Goal: Task Accomplishment & Management: Complete application form

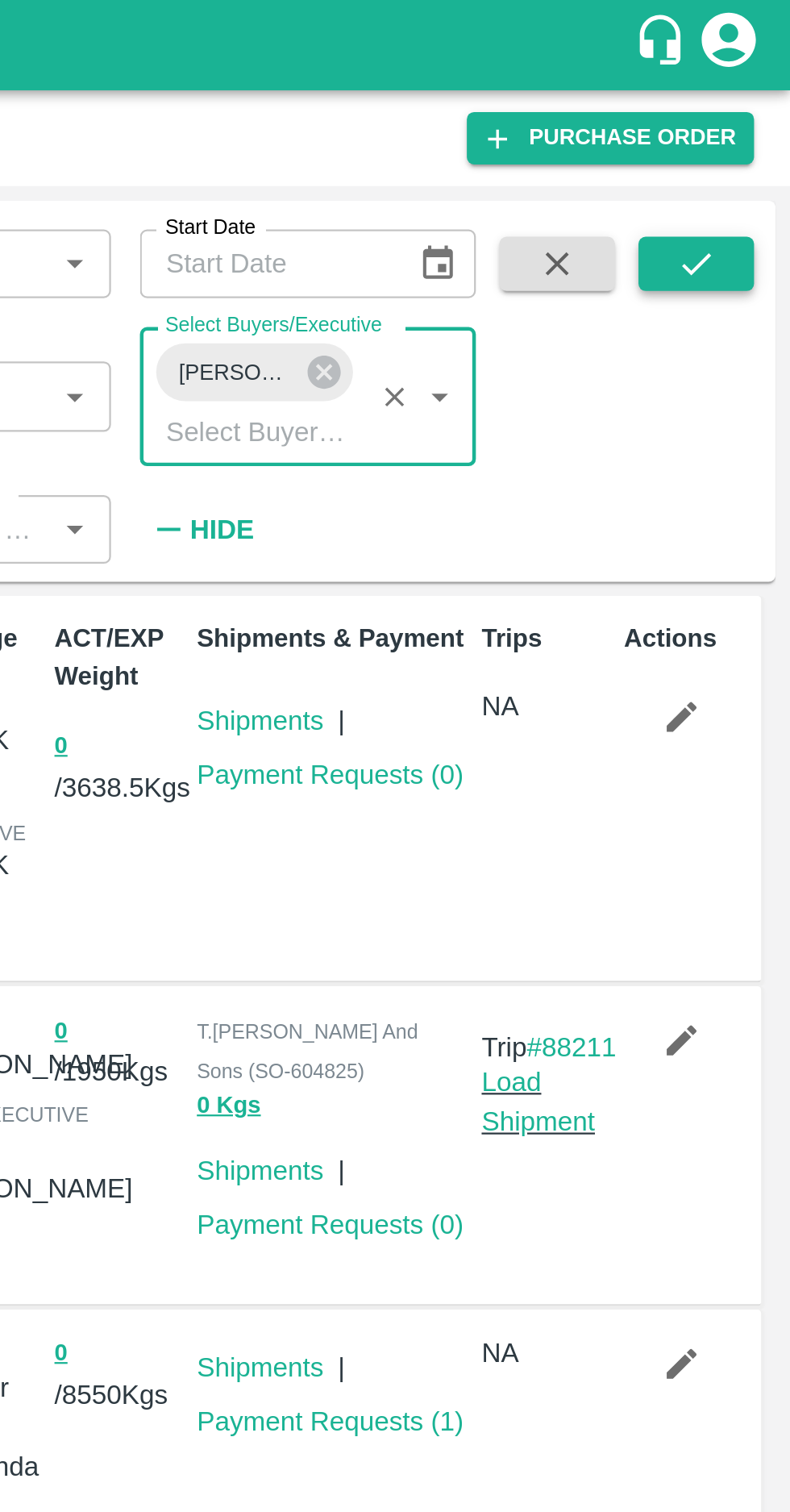
click at [750, 127] on button "submit" at bounding box center [748, 118] width 52 height 24
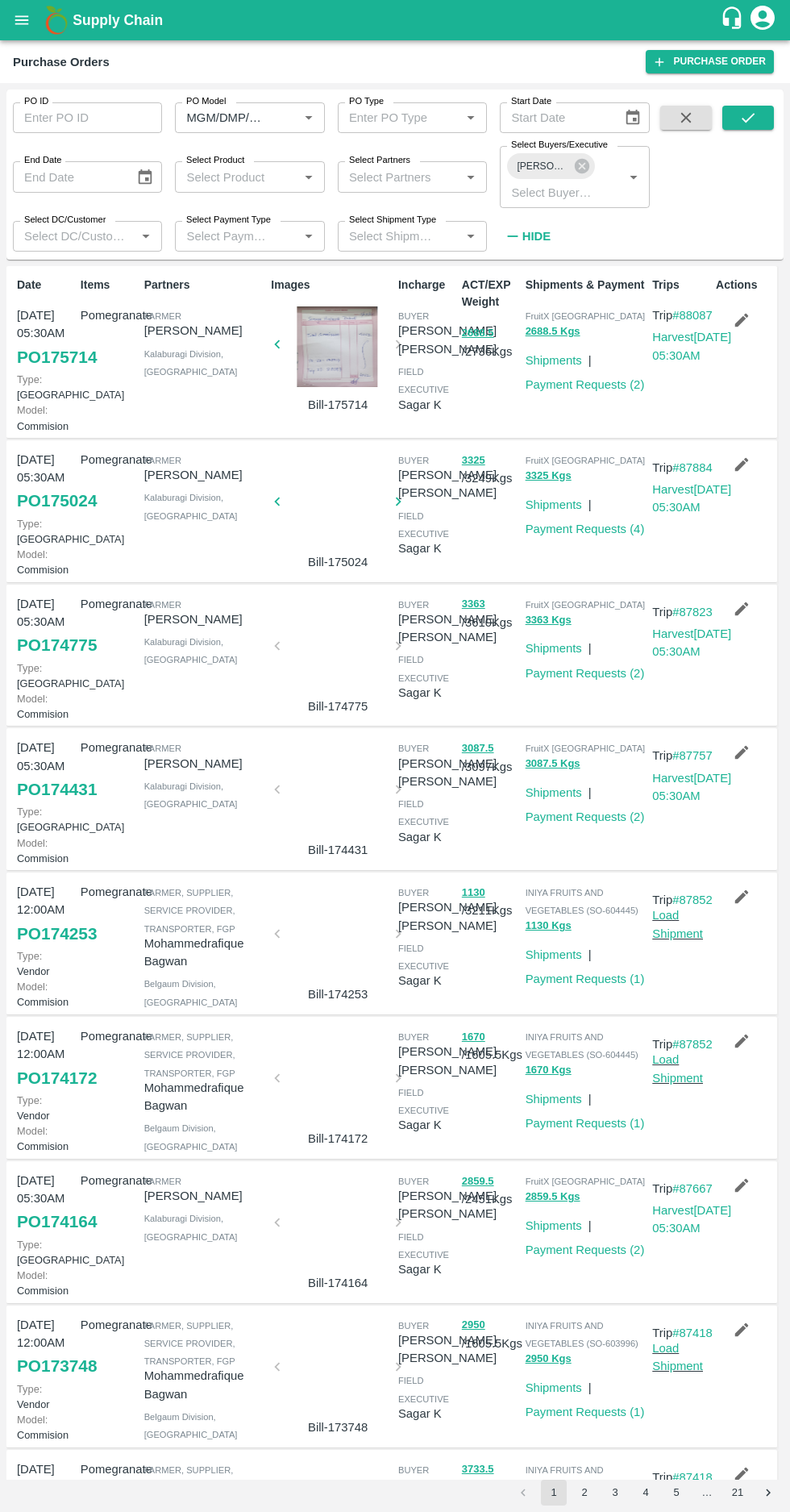
click at [738, 471] on icon "button" at bounding box center [742, 464] width 14 height 14
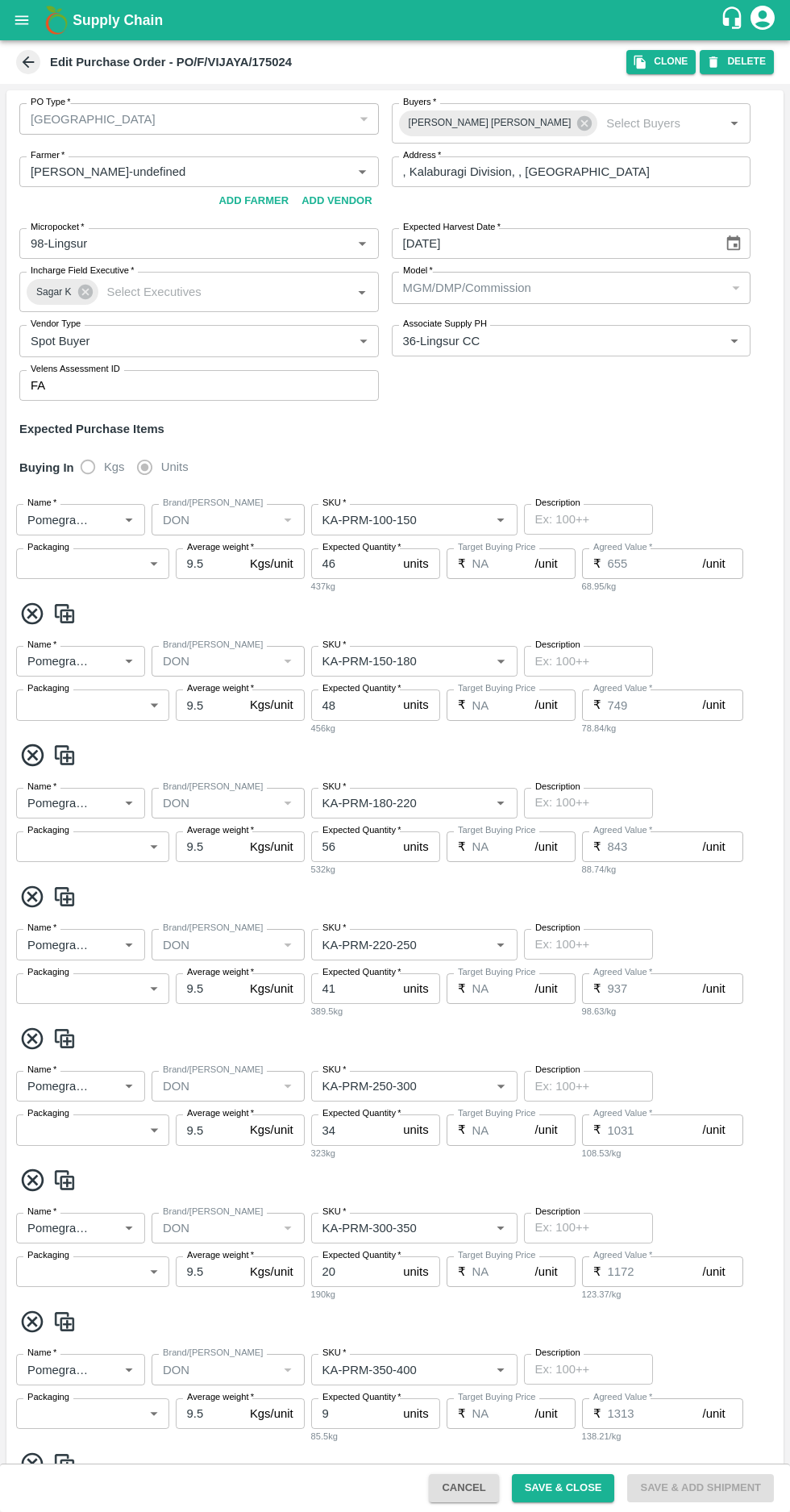
type input "[PERSON_NAME]-undefined"
type input "98-Lingsur"
type input "36-Lingsur CC"
type input "Pomegranate"
type input "DON"
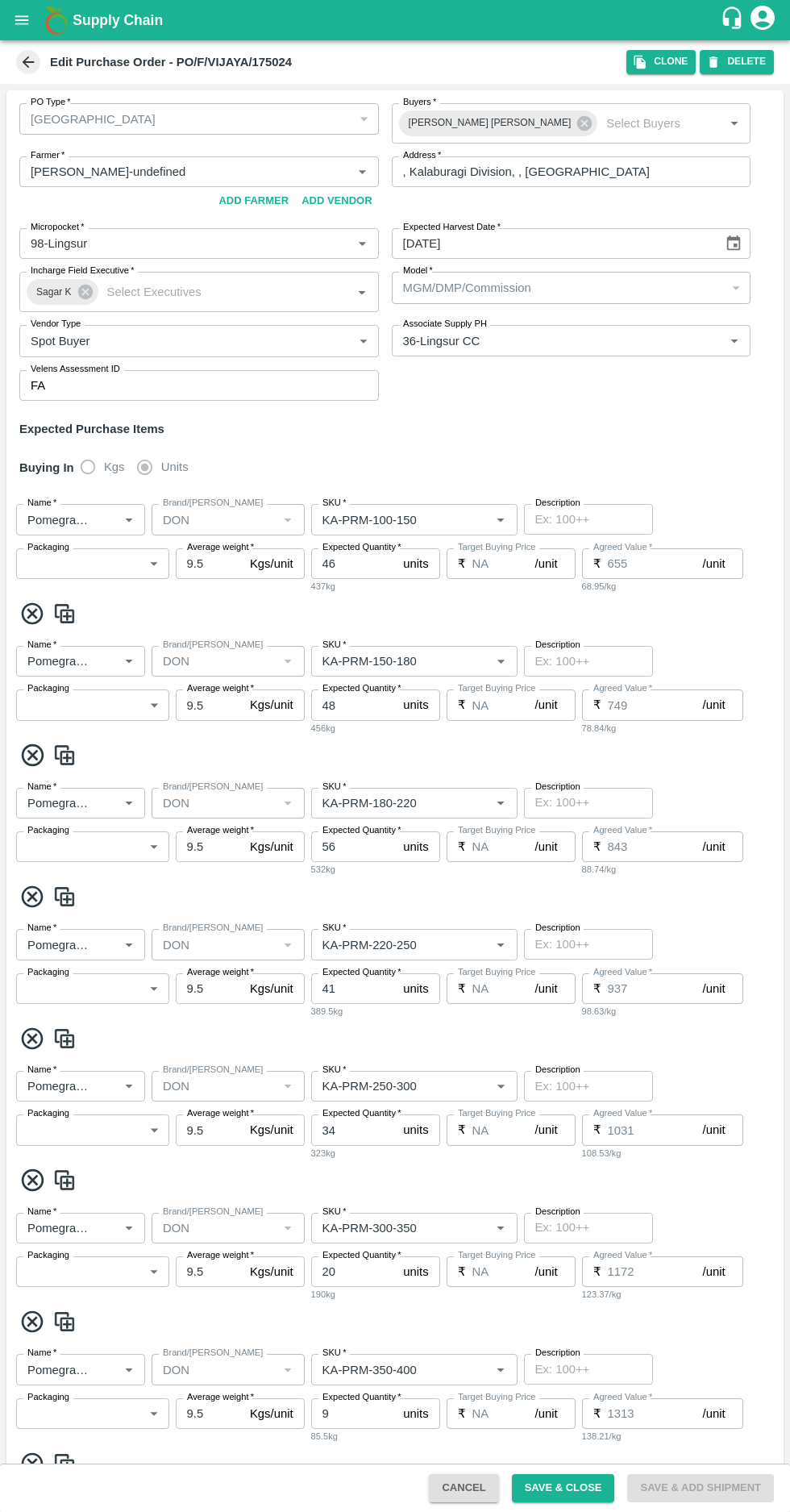
type input "KA-PRM-100-150"
type input "NA"
type input "Pomegranate"
type input "DON"
type input "KA-PRM-150-180"
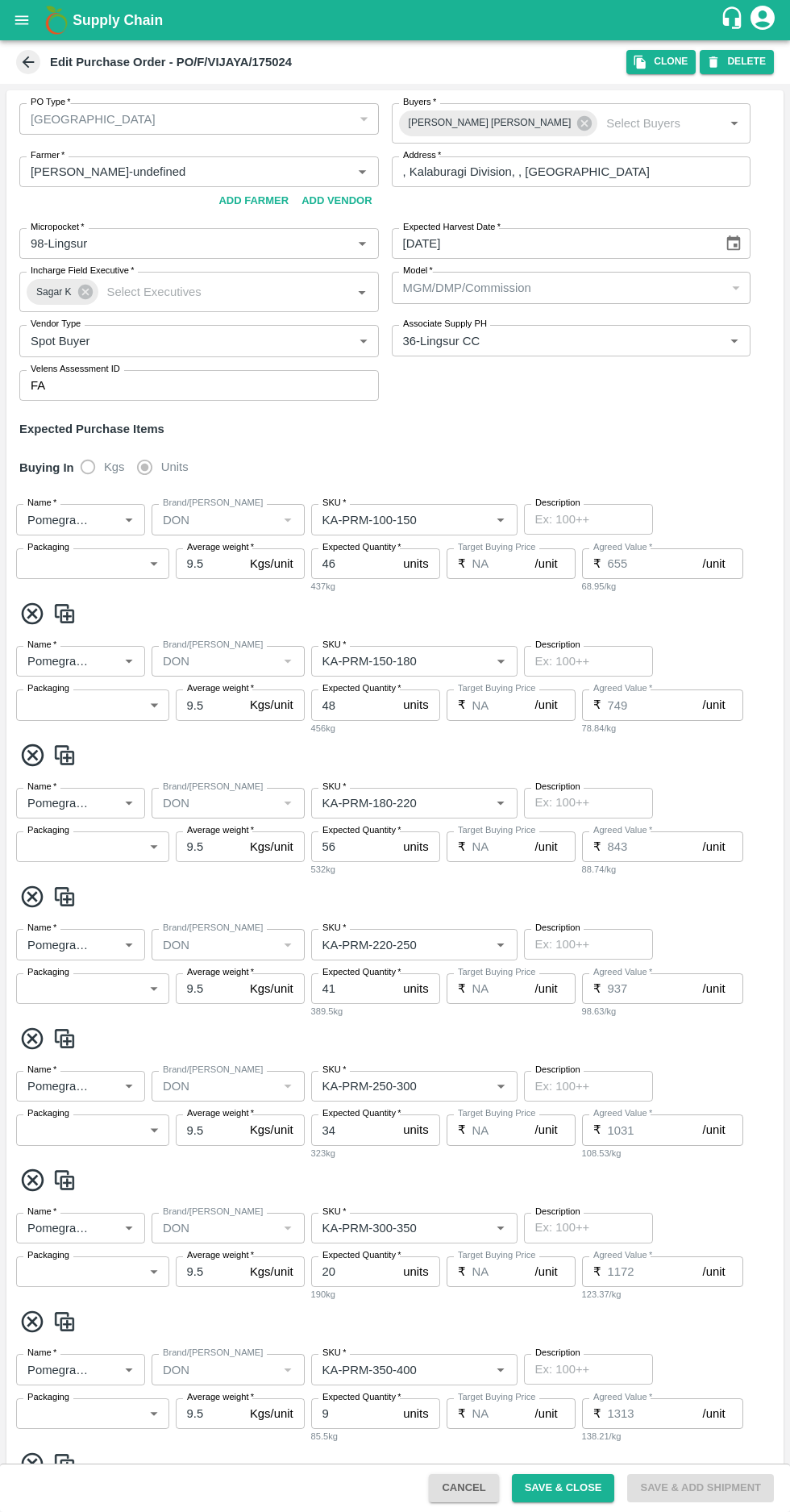
type input "NA"
type input "Pomegranate"
type input "DON"
type input "KA-PRM-180-220"
type input "NA"
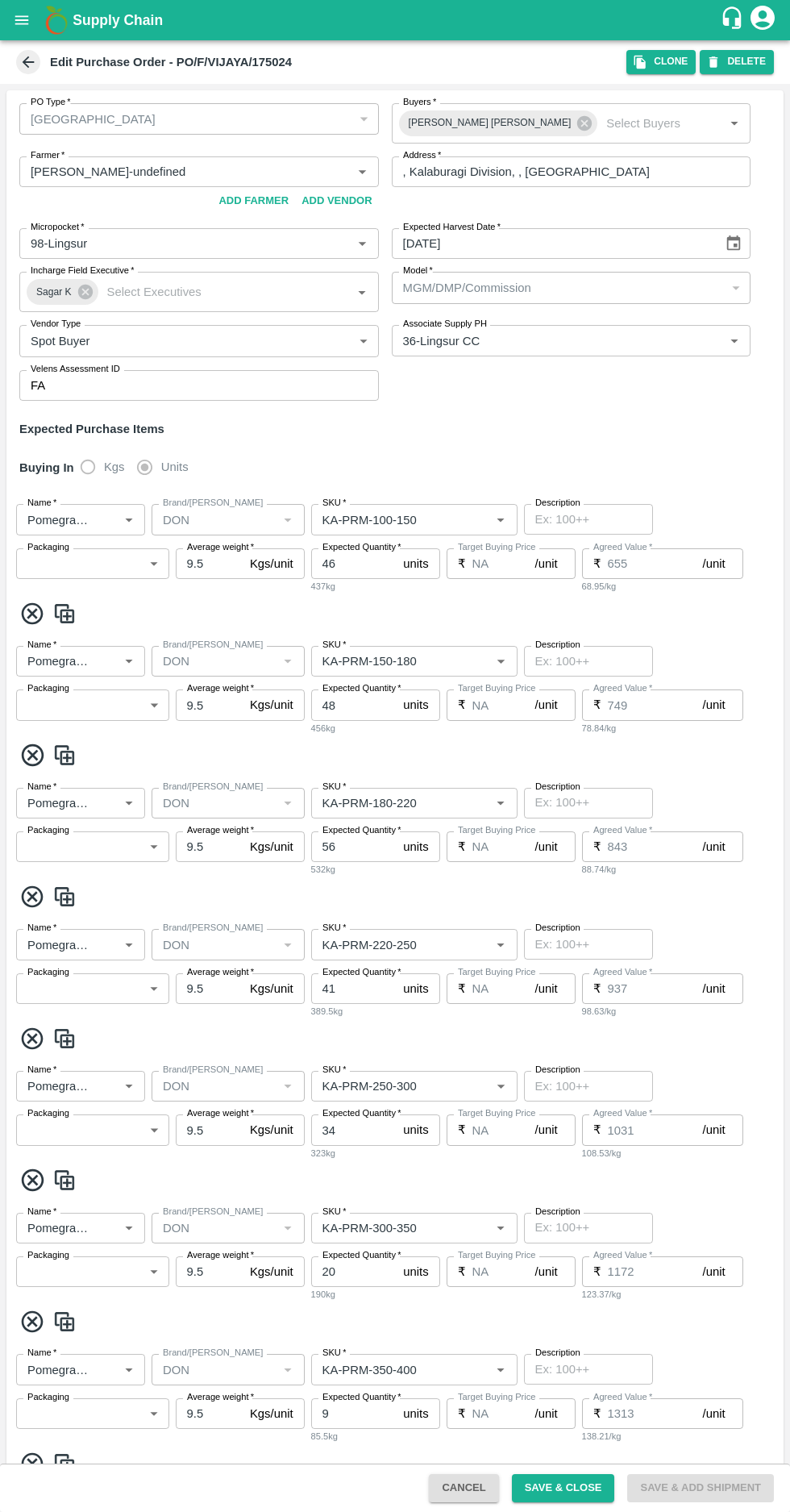
type input "Pomegranate"
type input "DON"
type input "KA-PRM-220-250"
type input "NA"
type input "Pomegranate"
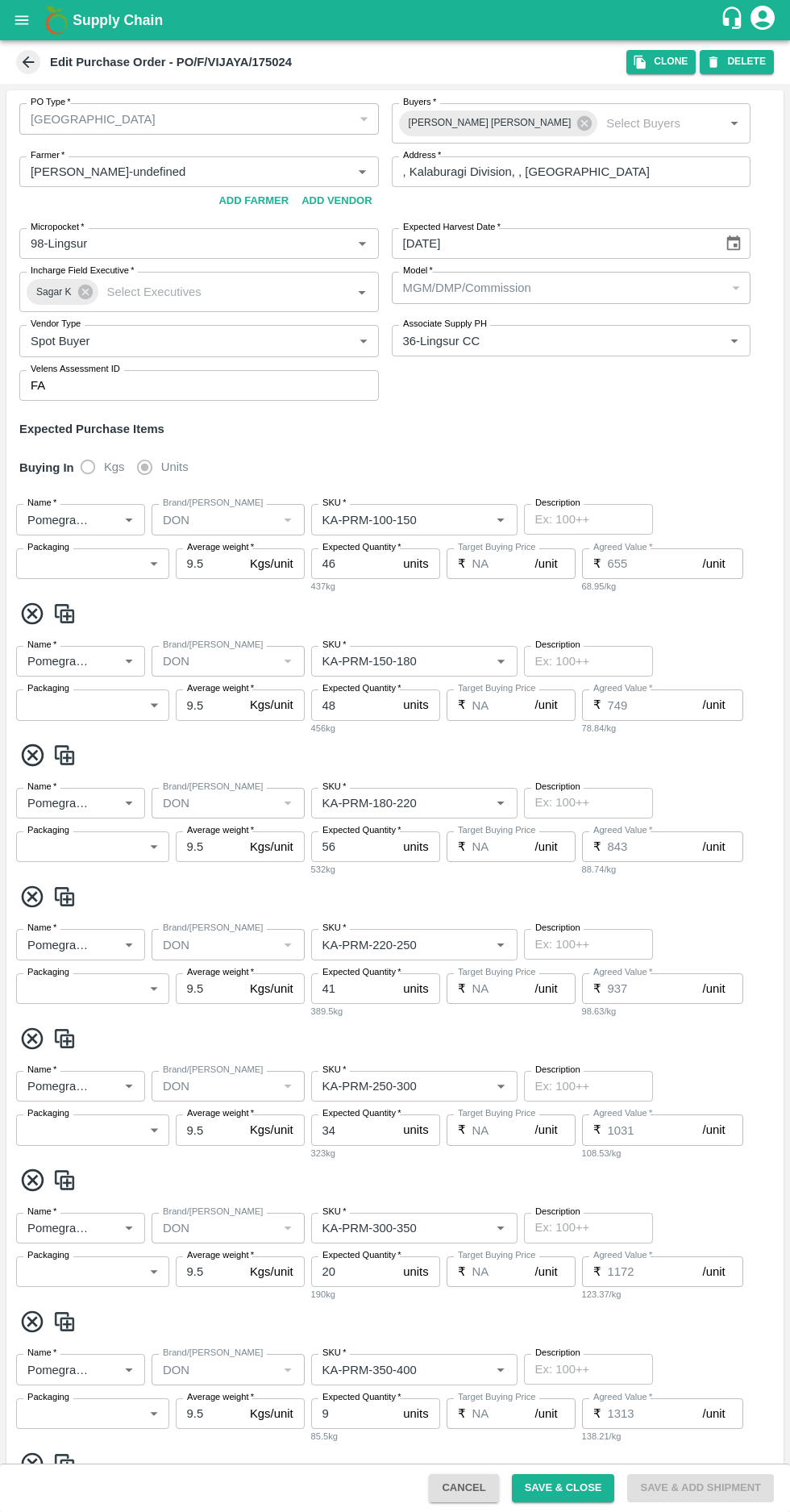
type input "DON"
type input "KA-PRM-250-300"
type input "NA"
type input "Pomegranate"
type input "DON"
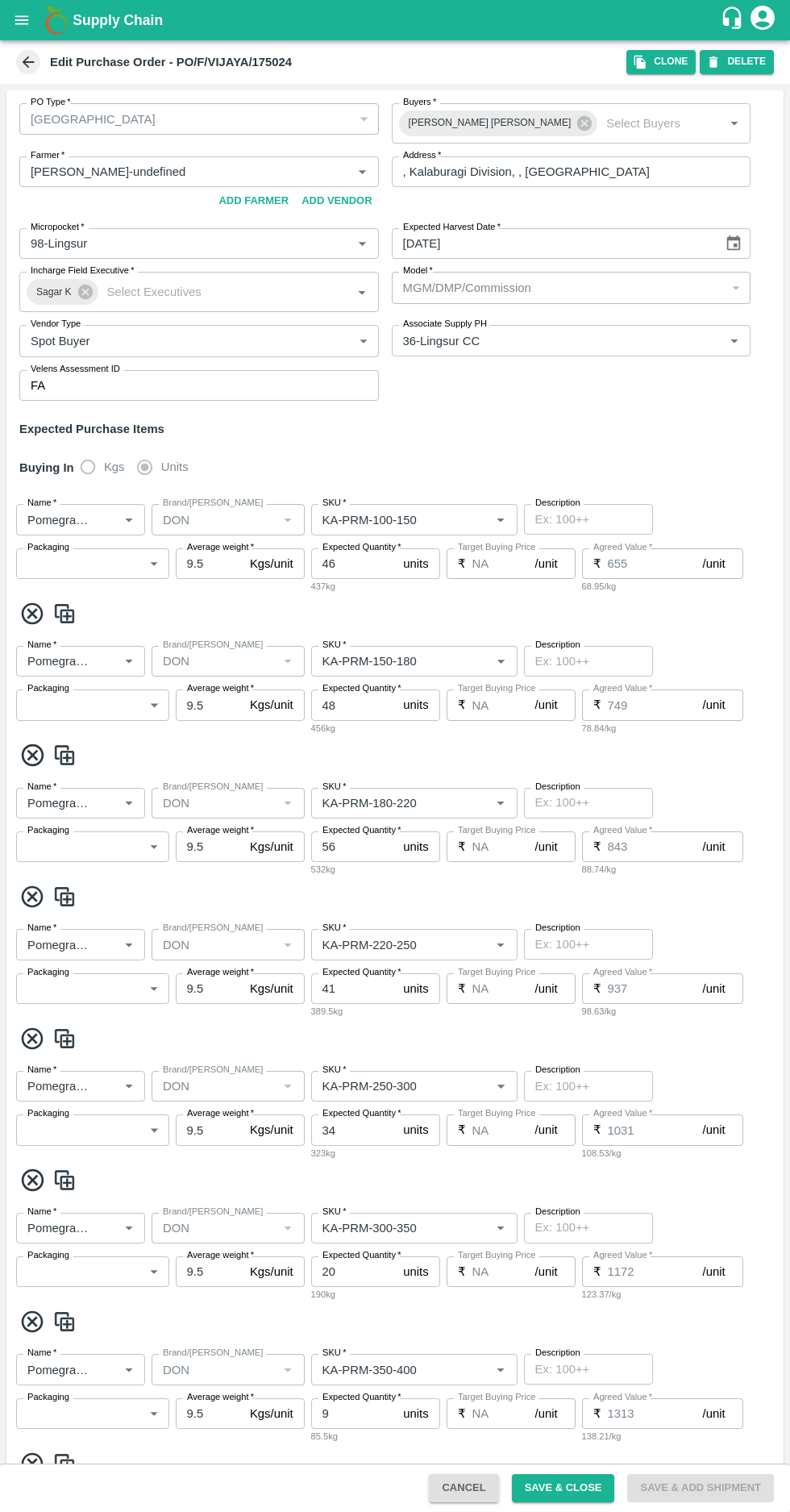
type input "KA-PRM-300-350"
type input "NA"
type input "Pomegranate"
type input "DON"
type input "KA-PRM-350-400"
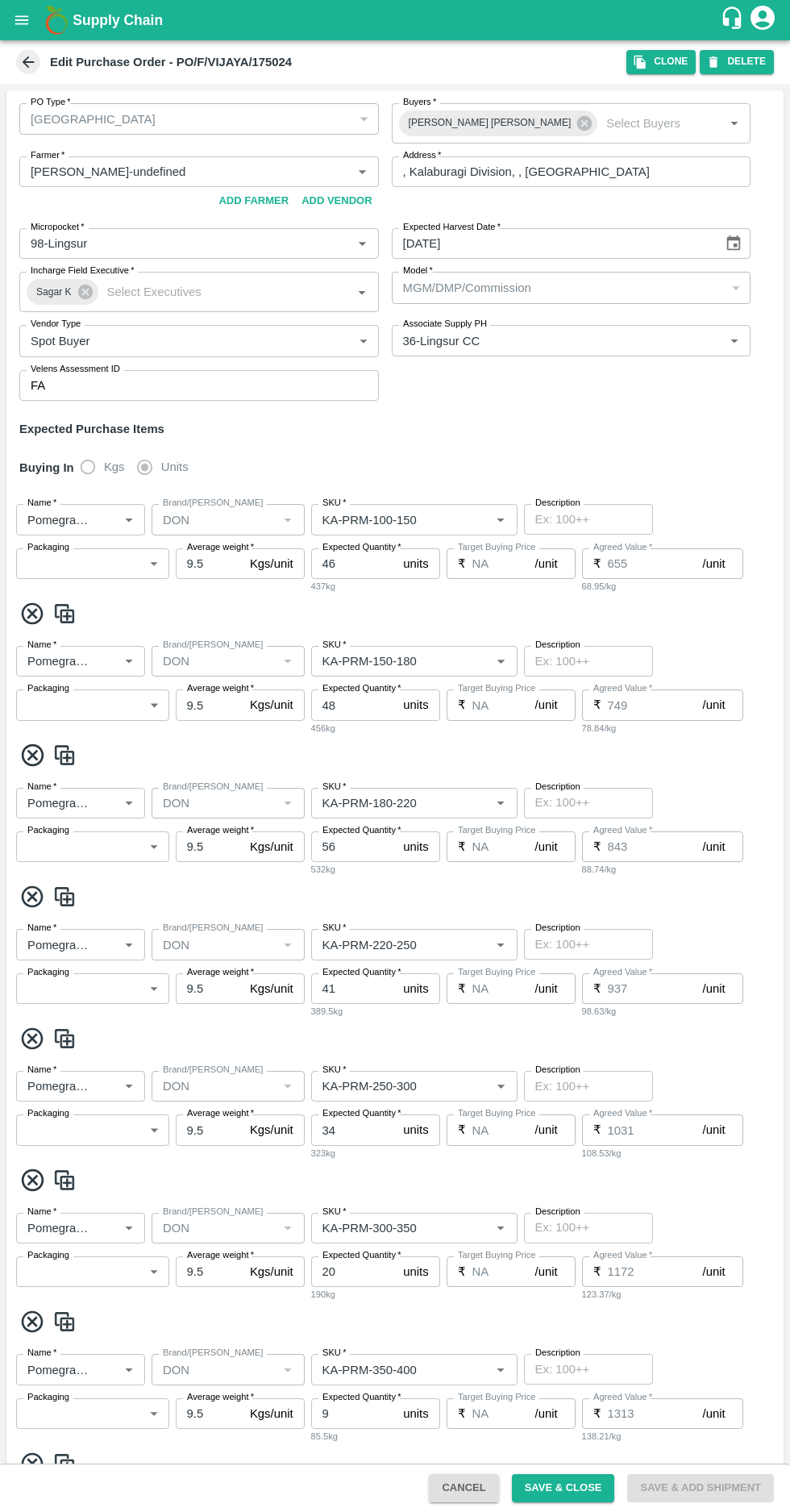
type input "NA"
type input "Pomegranate"
type input "DON"
type input "KA-SUPR-180++"
type input "NA"
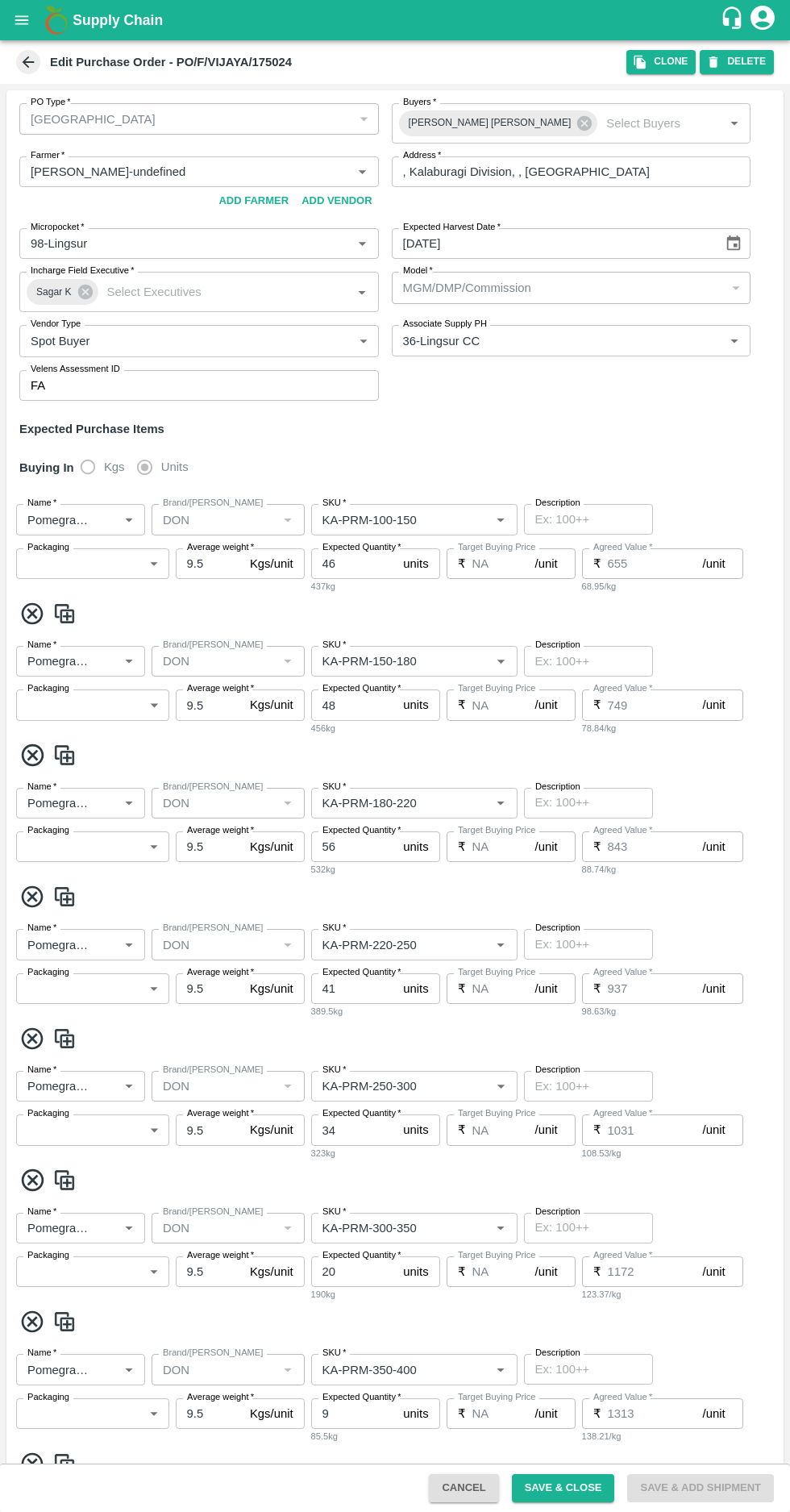
type input "Pomegranate"
type input "DON"
type input "KA-SUPR-100++"
type input "NA"
type input "Pomegranate"
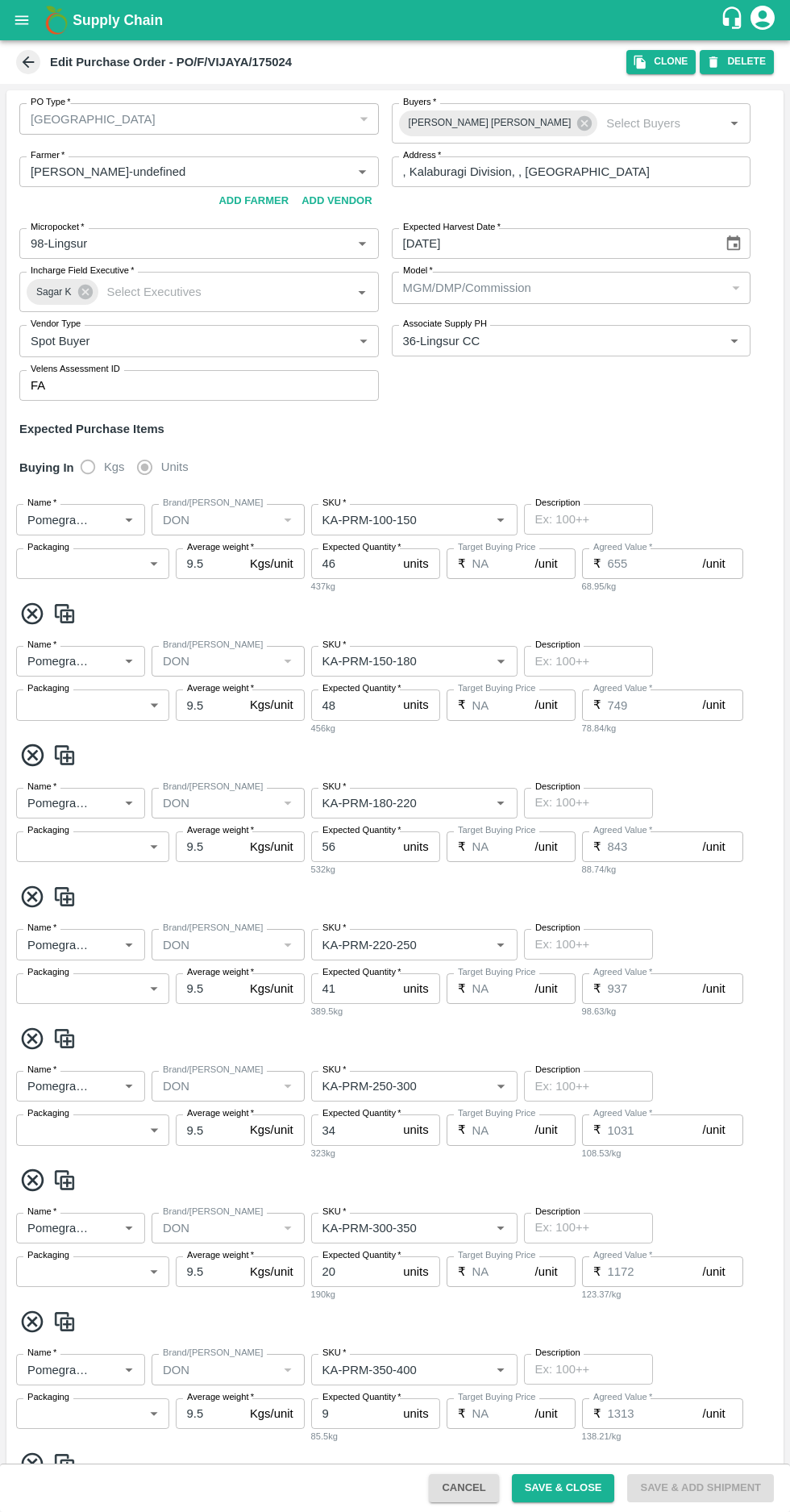
type input "DON"
type input "KA-Loose A"
type input "NA"
type input "Pomegranate"
type input "DON"
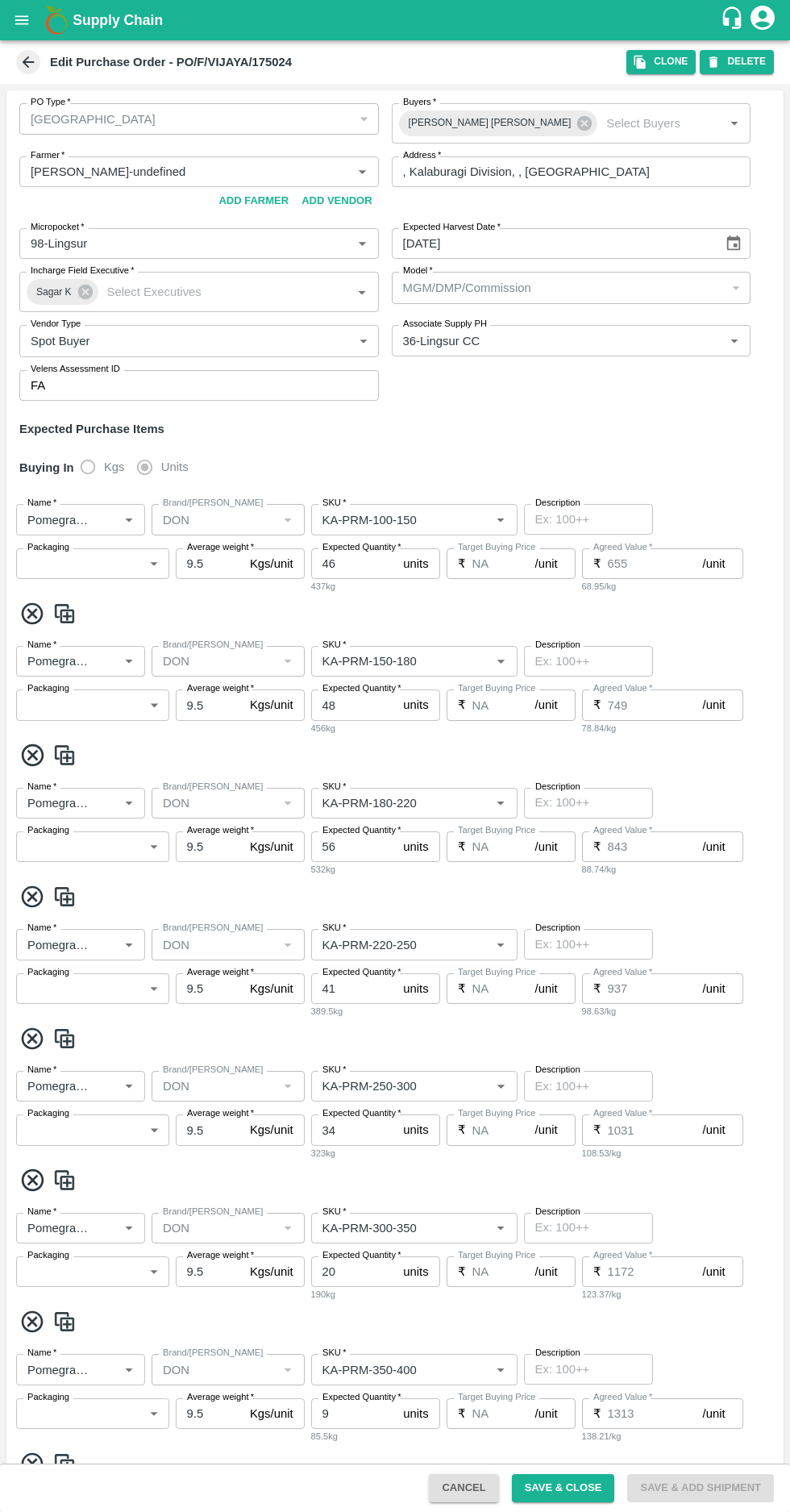
type input "KA-Loose B"
type input "NA"
type input "Pomegranate"
type input "DON"
type input "Mandi Mix"
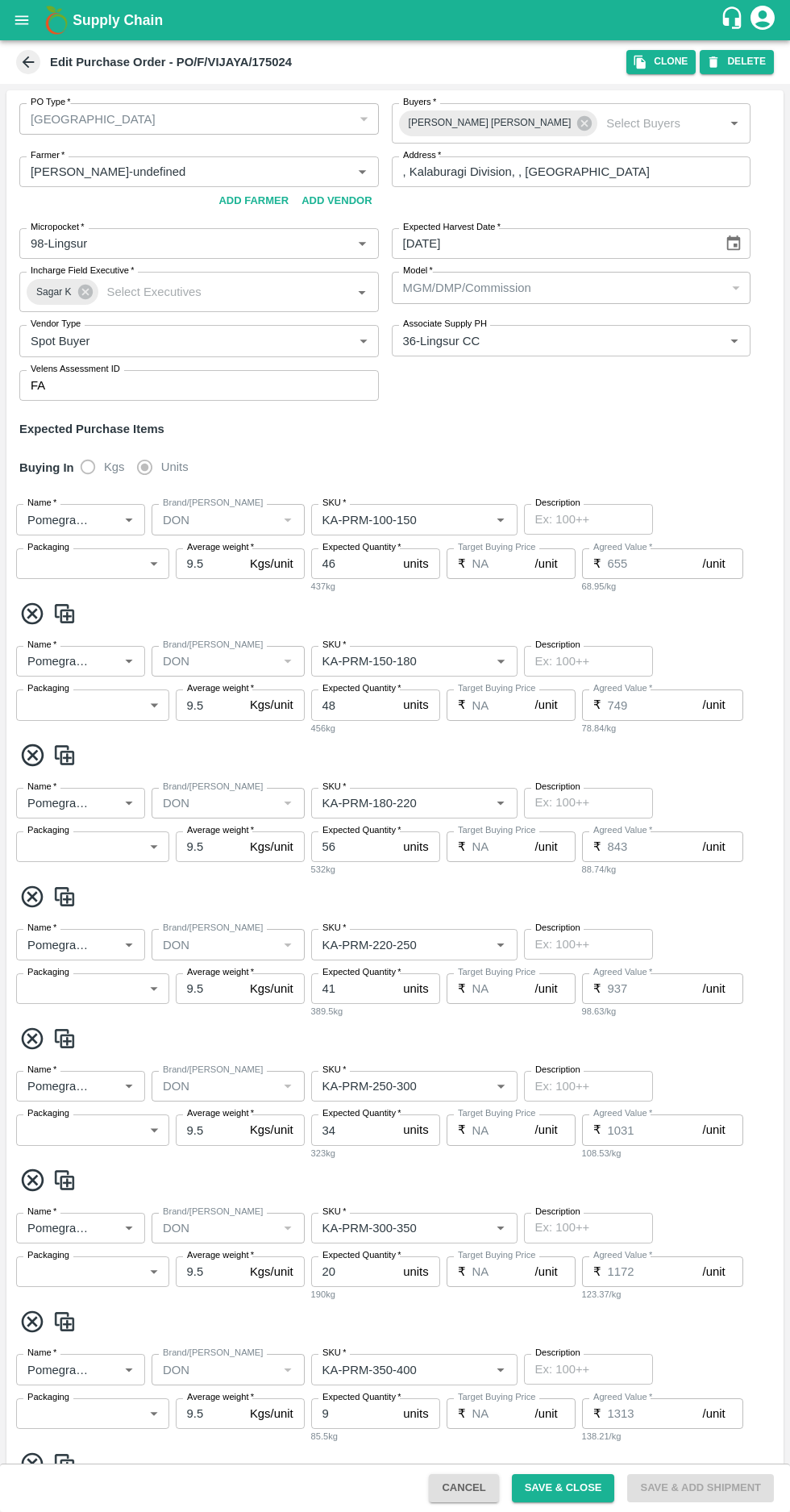
type input "NA"
click at [642, 56] on icon "button" at bounding box center [640, 61] width 15 height 15
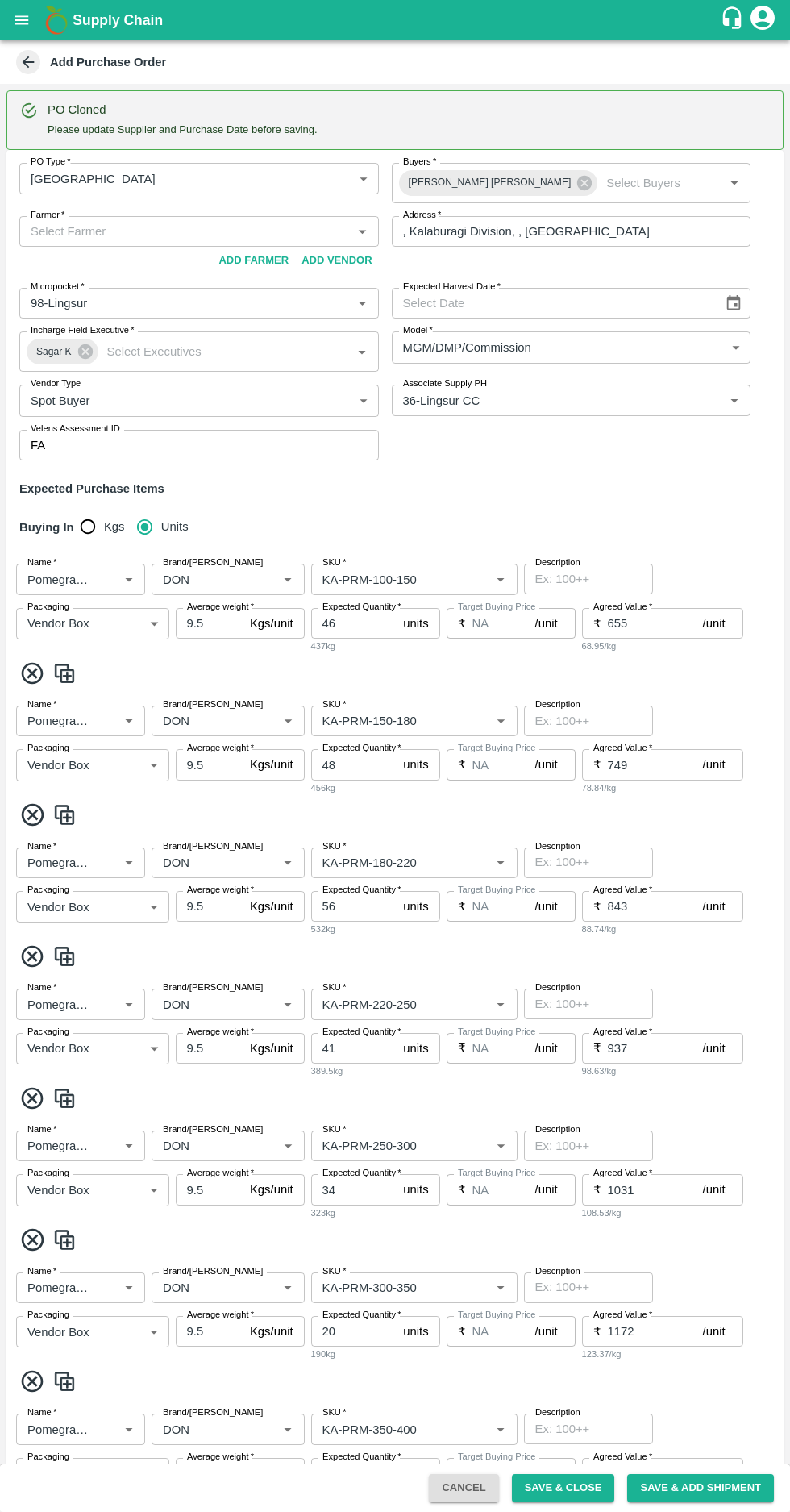
click at [135, 227] on input "Farmer   *" at bounding box center [186, 231] width 324 height 21
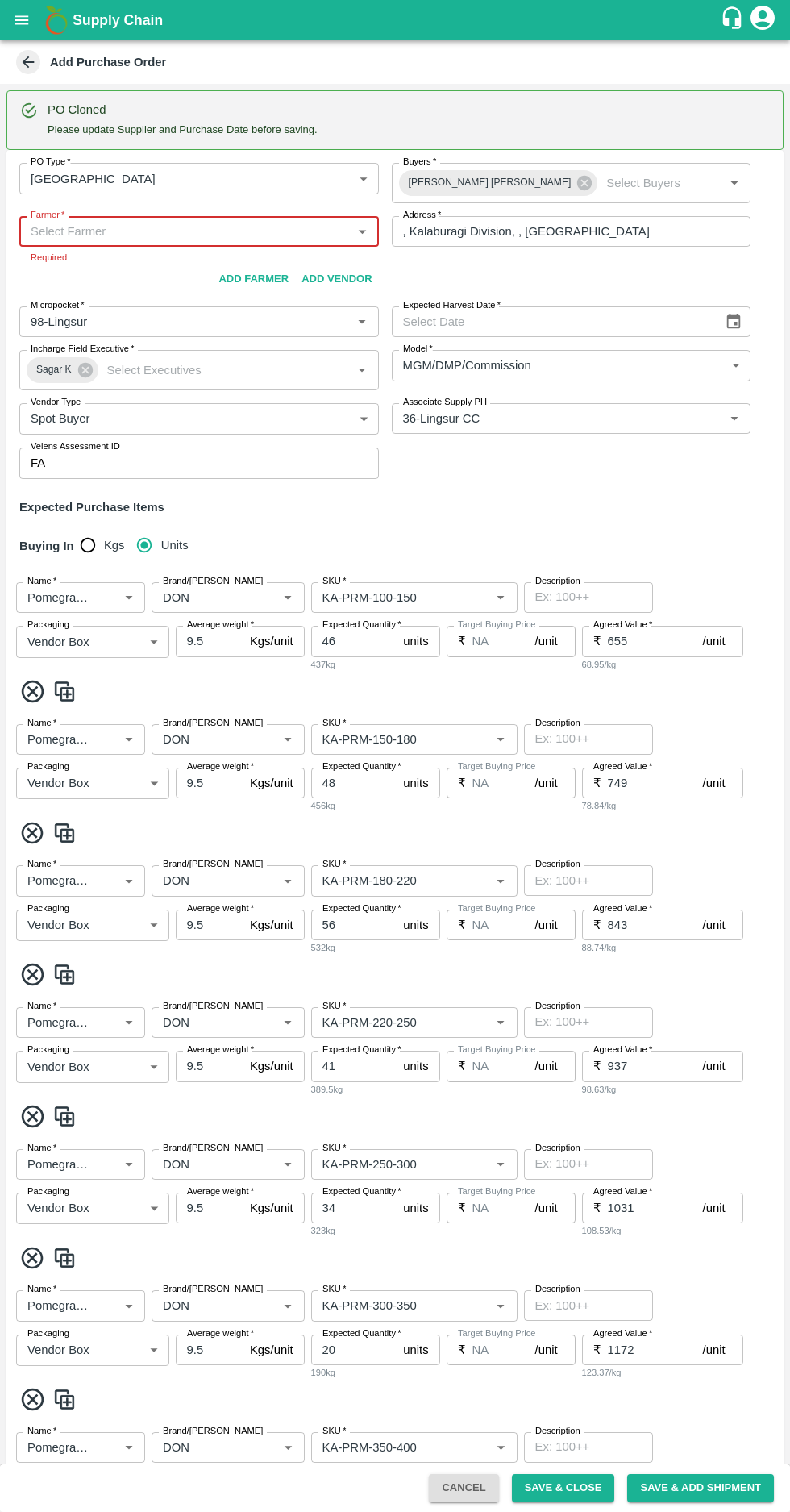
click at [95, 235] on input "Farmer   *" at bounding box center [186, 231] width 324 height 21
paste input "[PHONE_NUMBER]"
click at [48, 236] on input "Farmer   *" at bounding box center [186, 231] width 324 height 21
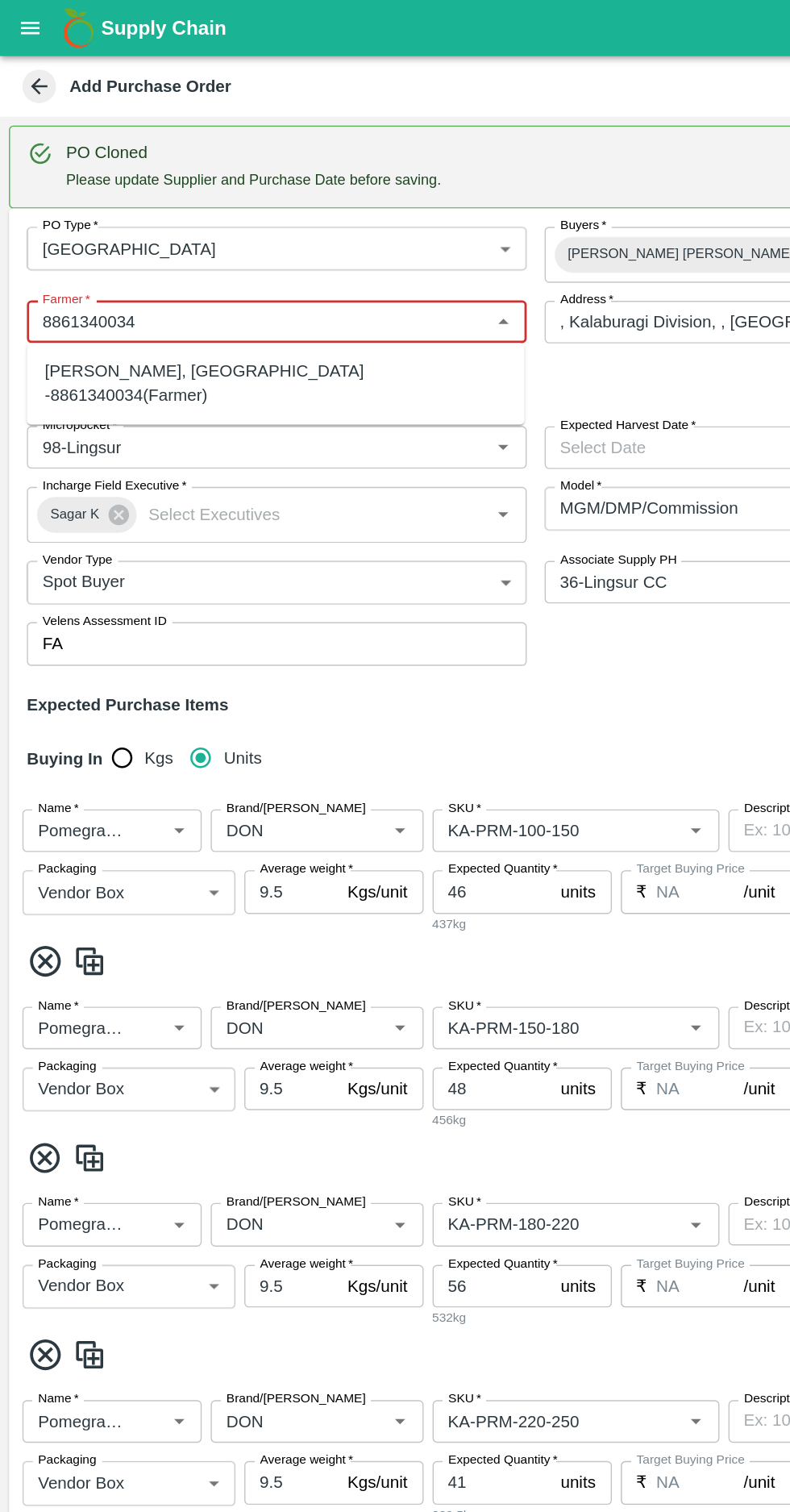
click at [112, 259] on div "[PERSON_NAME], [GEOGRAPHIC_DATA] -8861340034(Farmer)" at bounding box center [198, 276] width 332 height 36
type input "[PERSON_NAME], [GEOGRAPHIC_DATA] -8861340034(Farmer)"
type input "Malamaddi, [GEOGRAPHIC_DATA] , [GEOGRAPHIC_DATA] , [GEOGRAPHIC_DATA]"
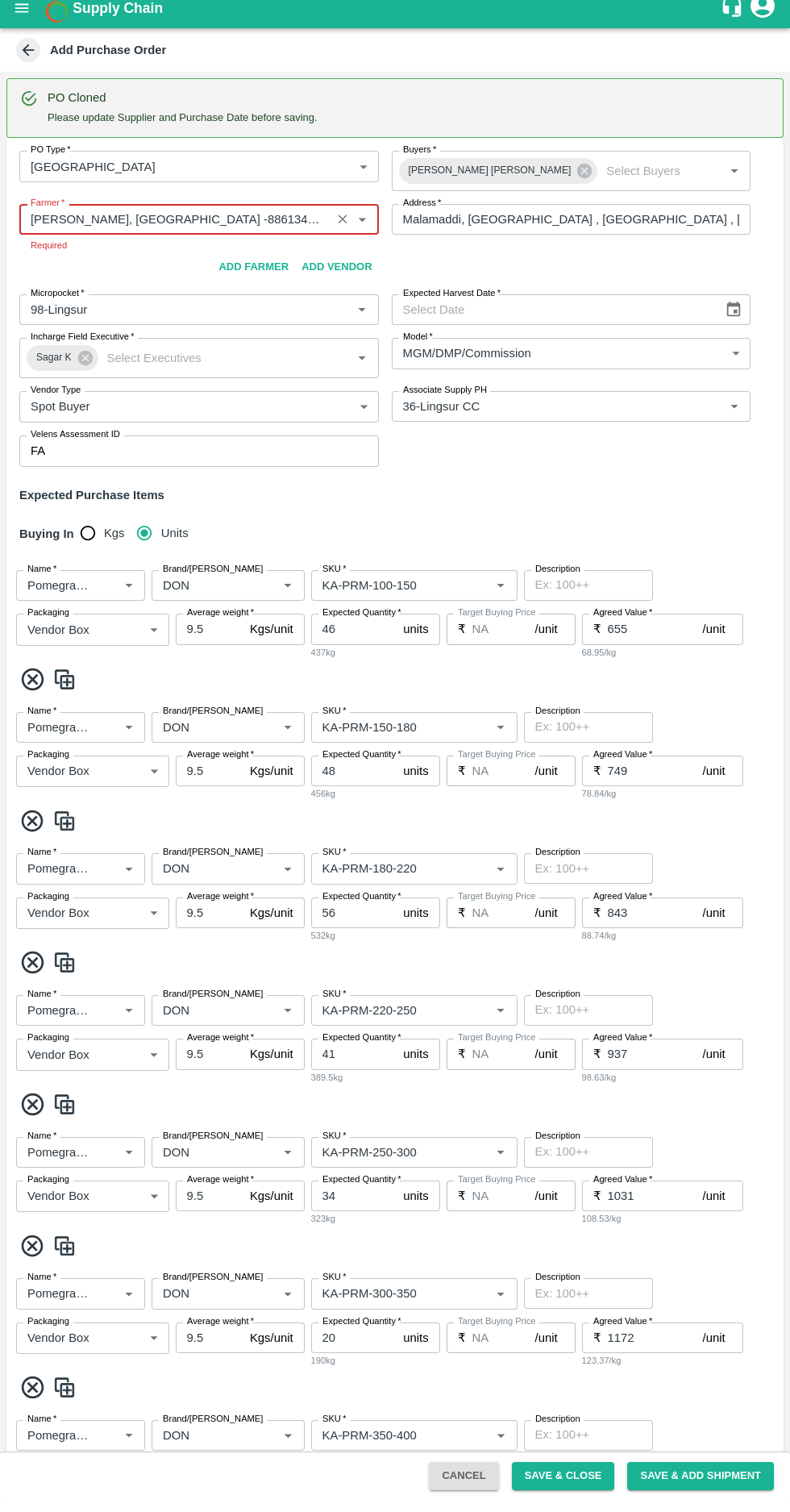
type input "[PERSON_NAME], [GEOGRAPHIC_DATA] -8861340034(Farmer)"
click at [727, 313] on button "Choose date" at bounding box center [734, 321] width 30 height 30
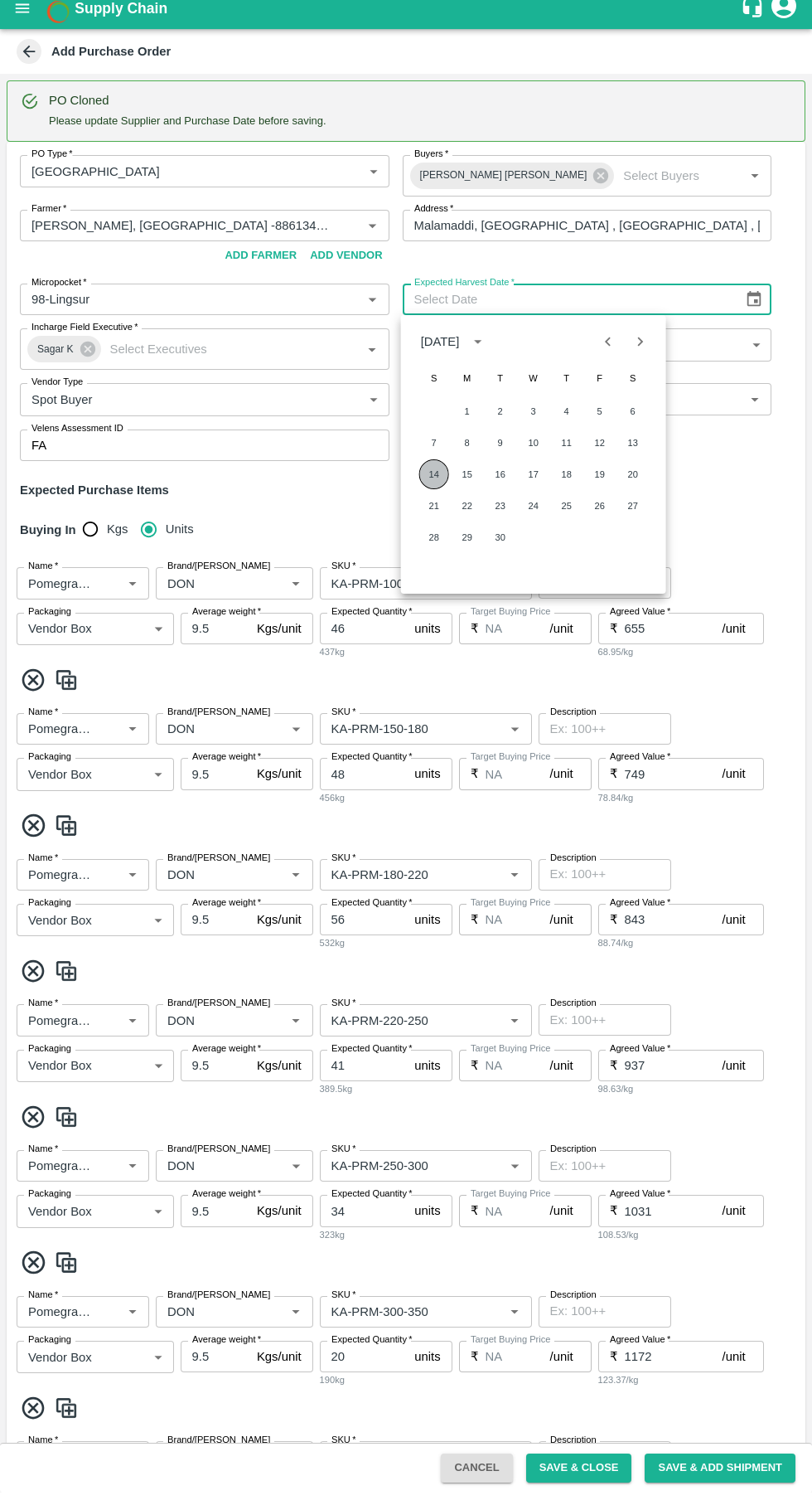
click at [434, 486] on button "14" at bounding box center [435, 487] width 30 height 30
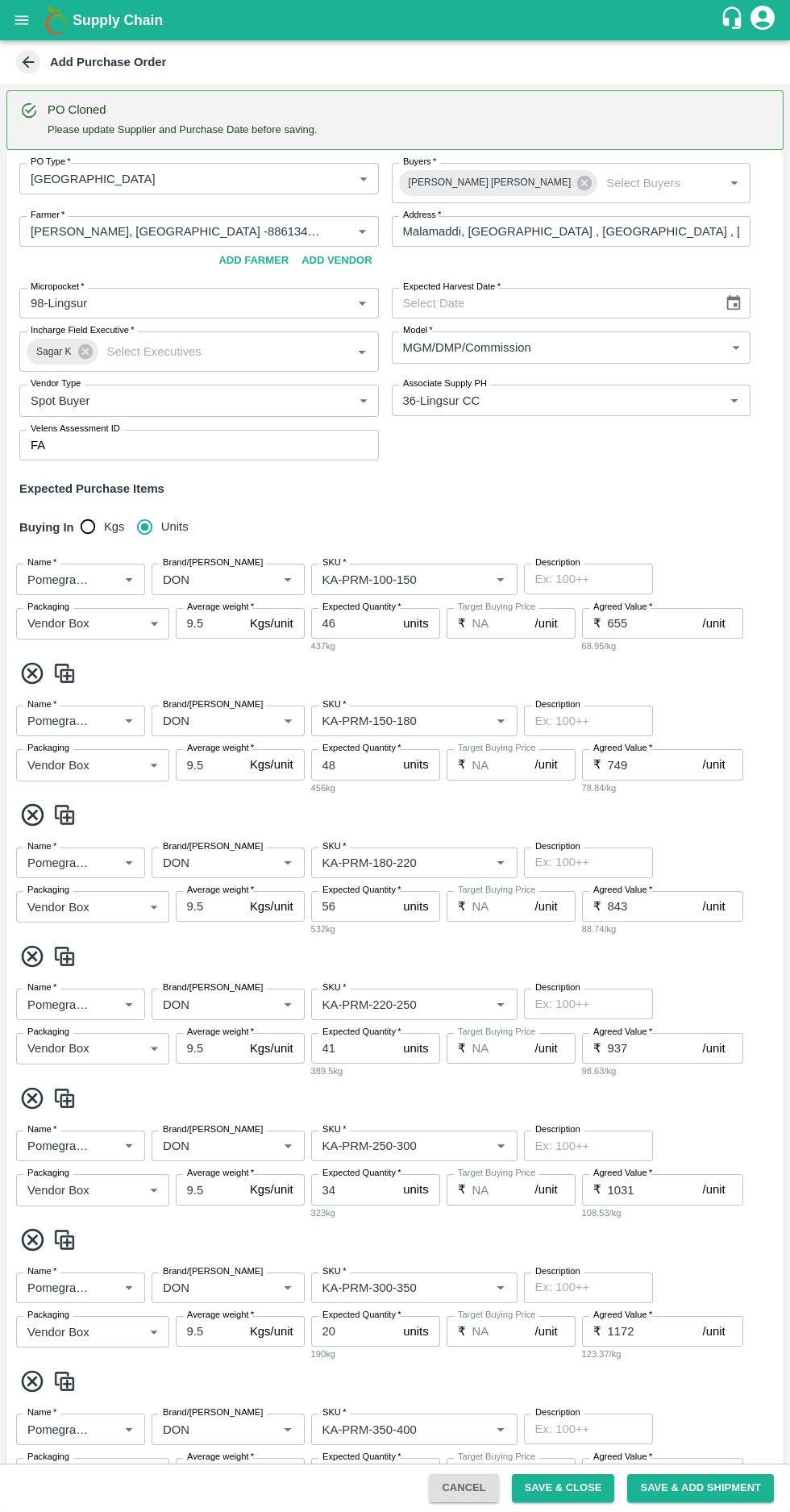
type input "[DATE]"
click at [213, 584] on input "Brand/[PERSON_NAME]" at bounding box center [204, 579] width 96 height 21
click at [187, 656] on b "Create new [PERSON_NAME] "PRKT"" at bounding box center [228, 660] width 126 height 54
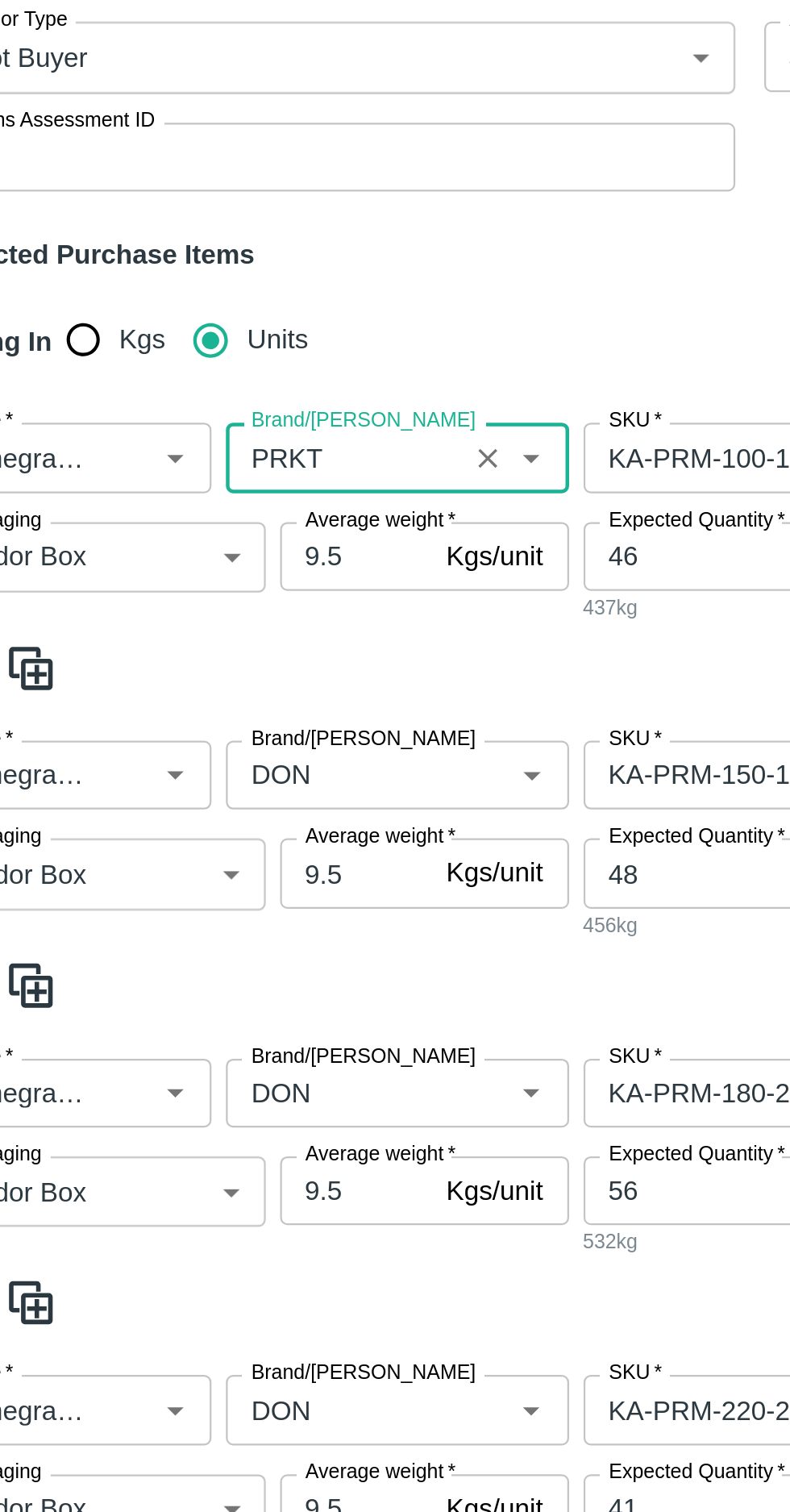
scroll to position [132, 0]
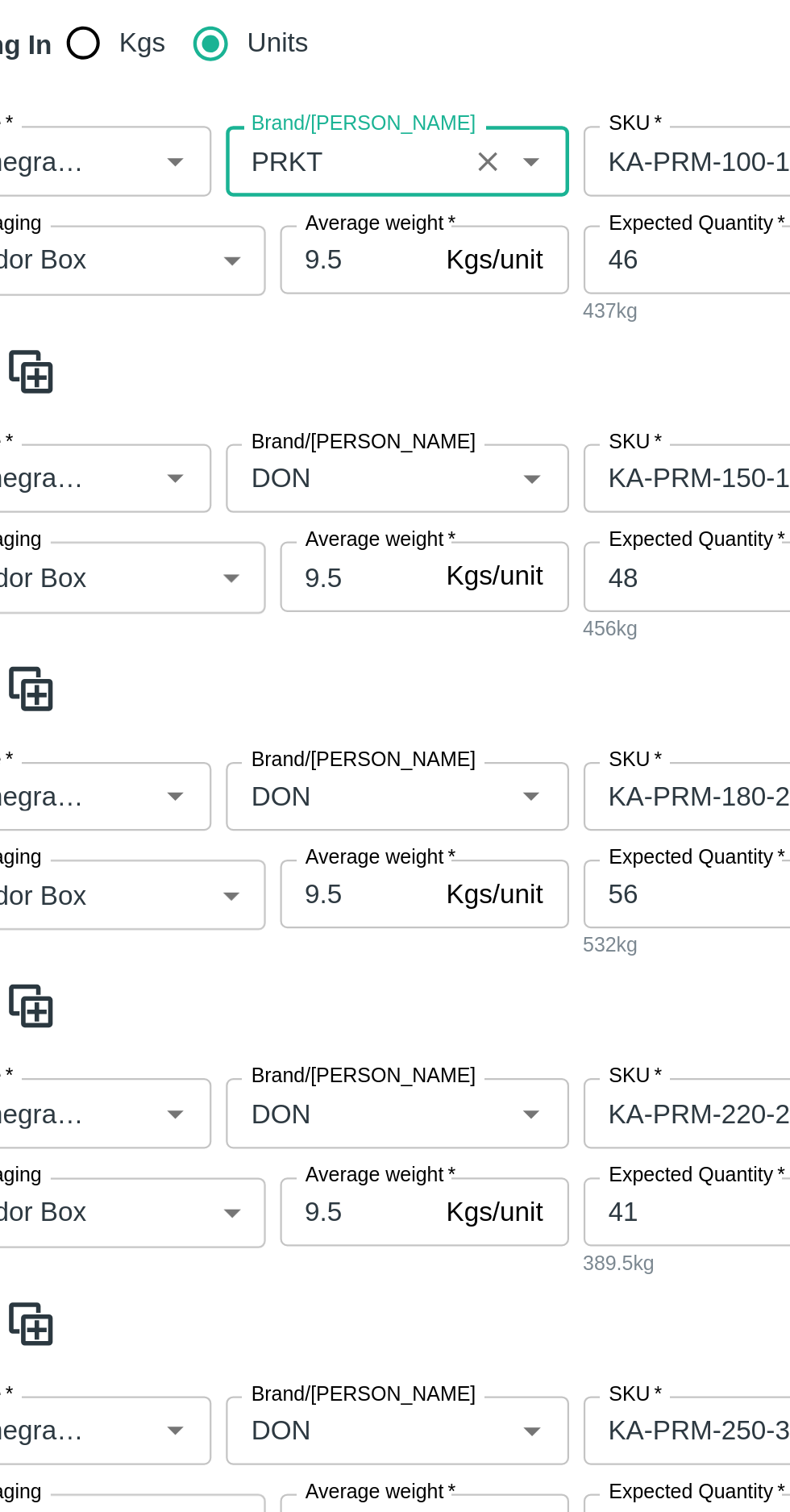
type input "PRKT"
click at [194, 580] on input "Brand/[PERSON_NAME]" at bounding box center [204, 588] width 96 height 21
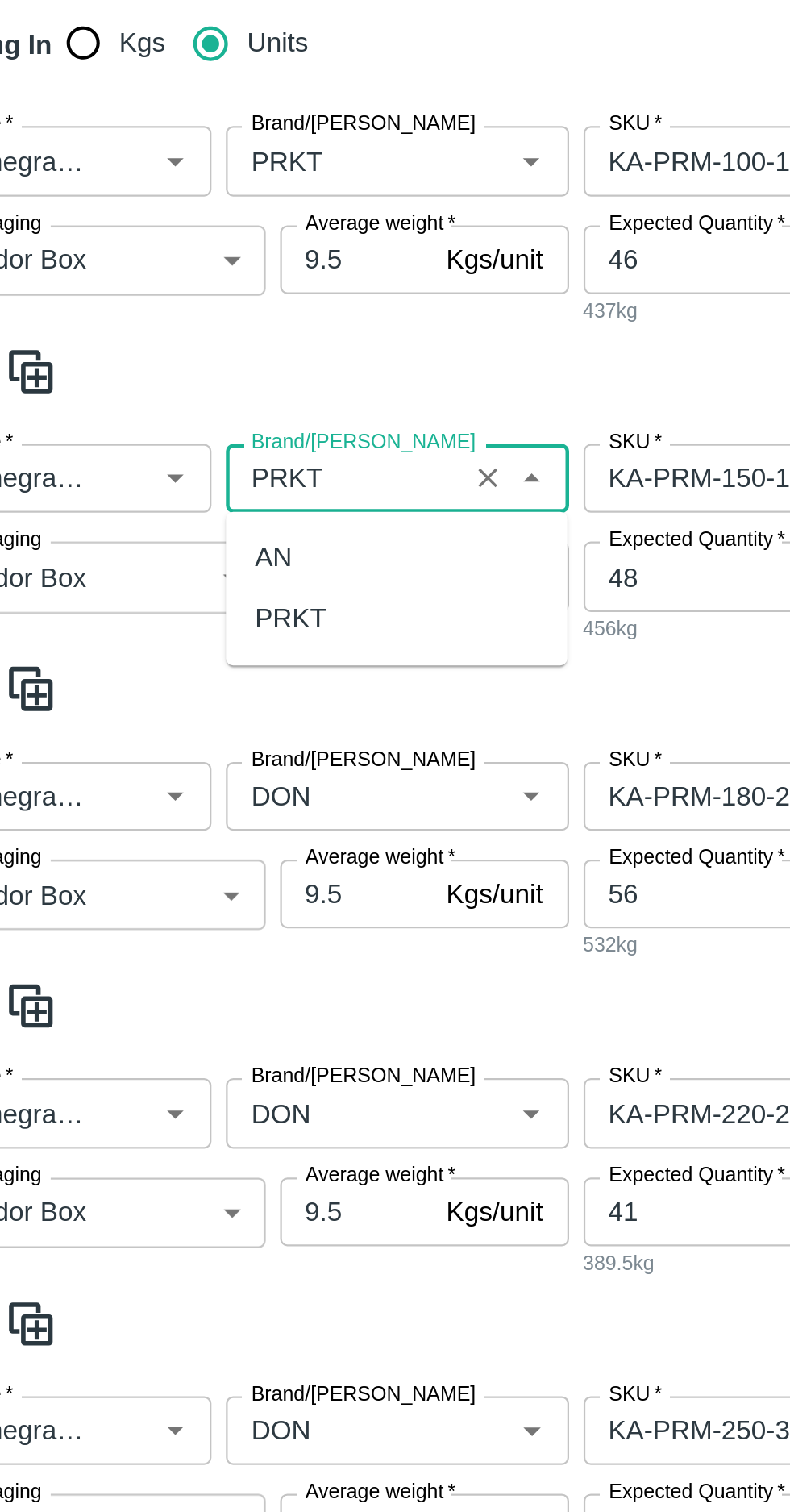
scroll to position [0, 0]
click at [184, 657] on div "PRKT" at bounding box center [180, 651] width 32 height 18
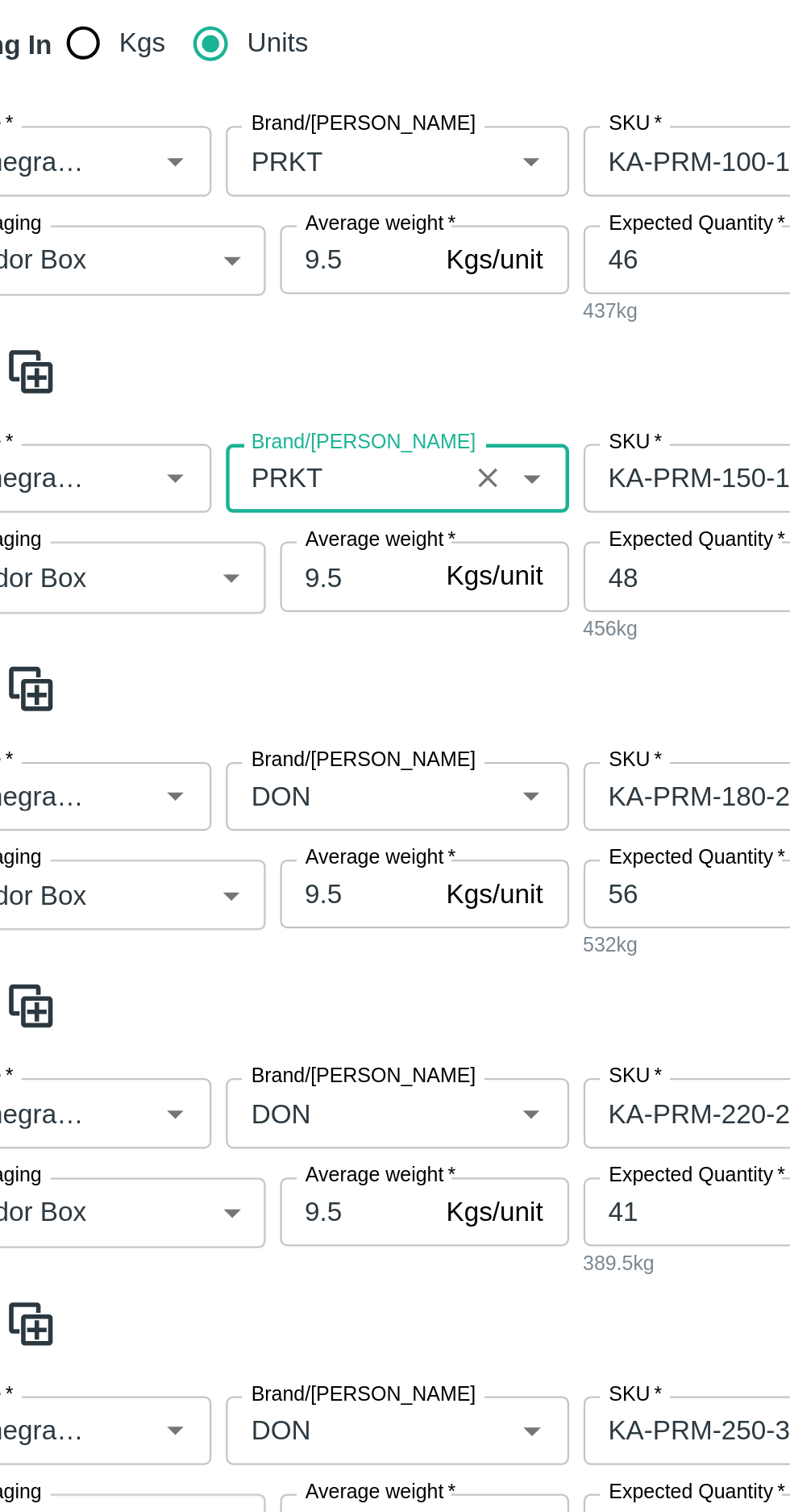
type input "PRKT"
click at [201, 720] on input "Brand/[PERSON_NAME]" at bounding box center [204, 730] width 96 height 21
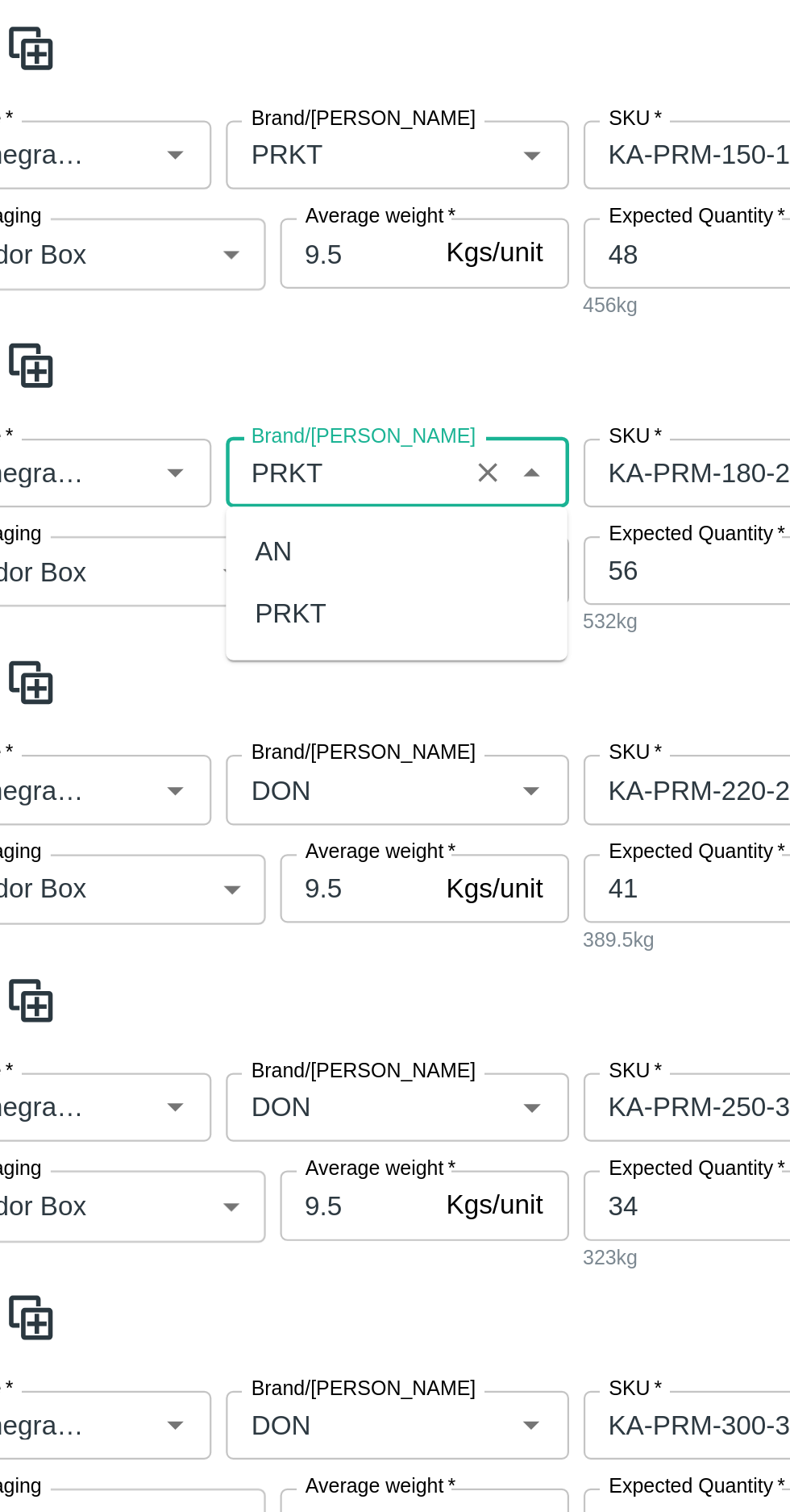
click at [181, 654] on div "PRKT" at bounding box center [180, 649] width 32 height 18
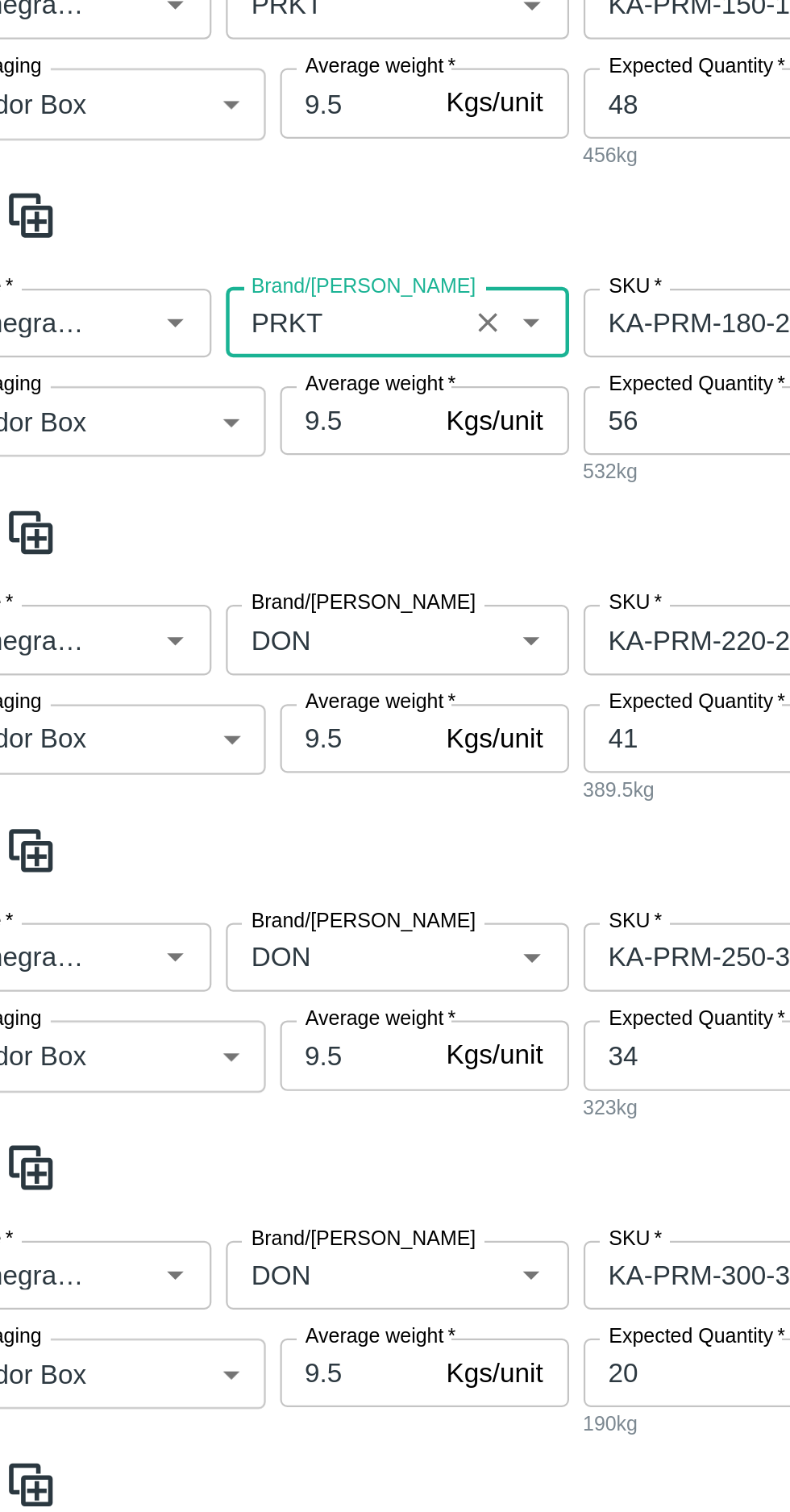
type input "PRKT"
click at [189, 650] on input "Brand/[PERSON_NAME]" at bounding box center [204, 660] width 96 height 21
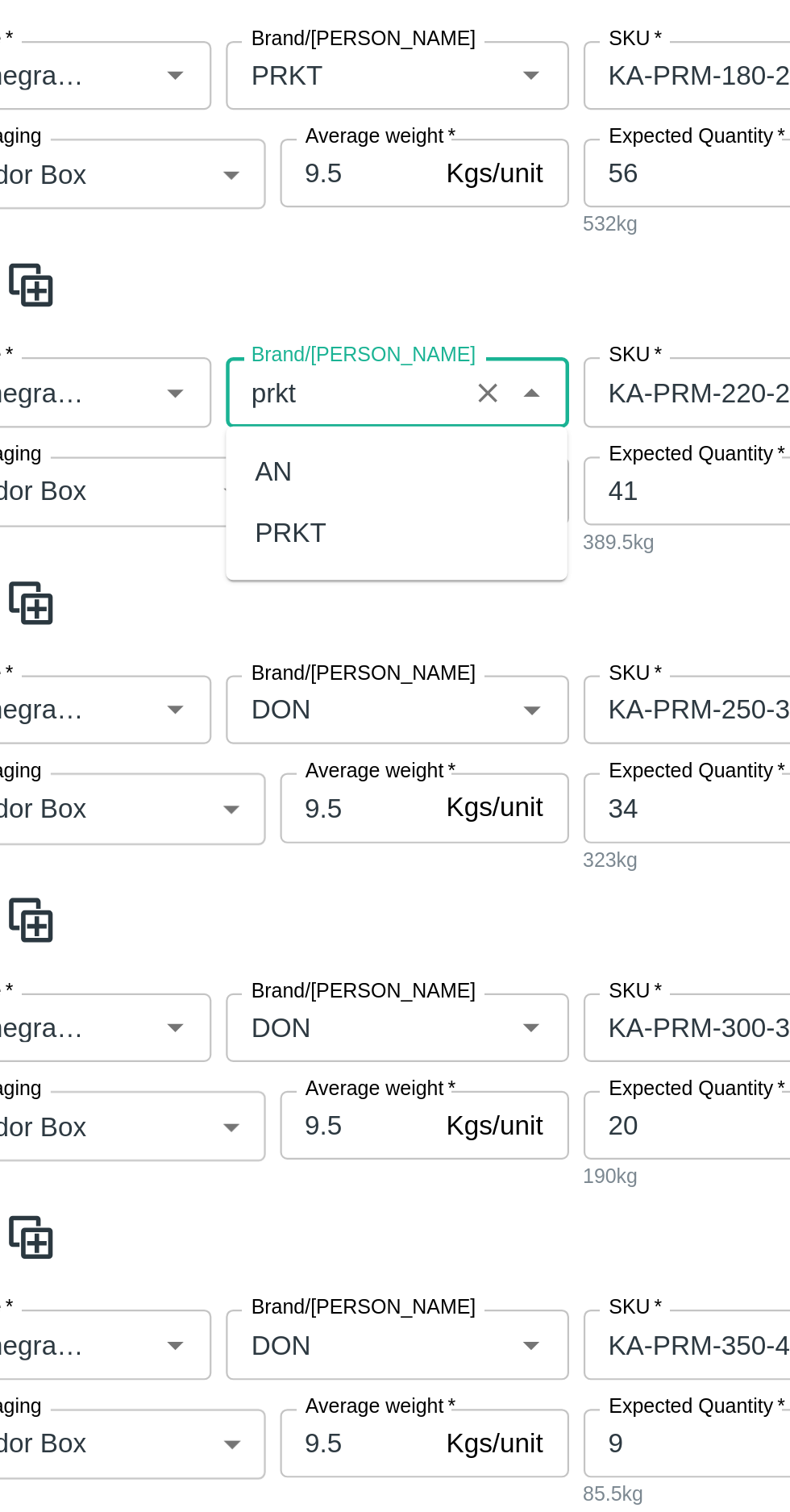
scroll to position [0, 0]
click at [175, 612] on div "PRKT" at bounding box center [180, 612] width 32 height 18
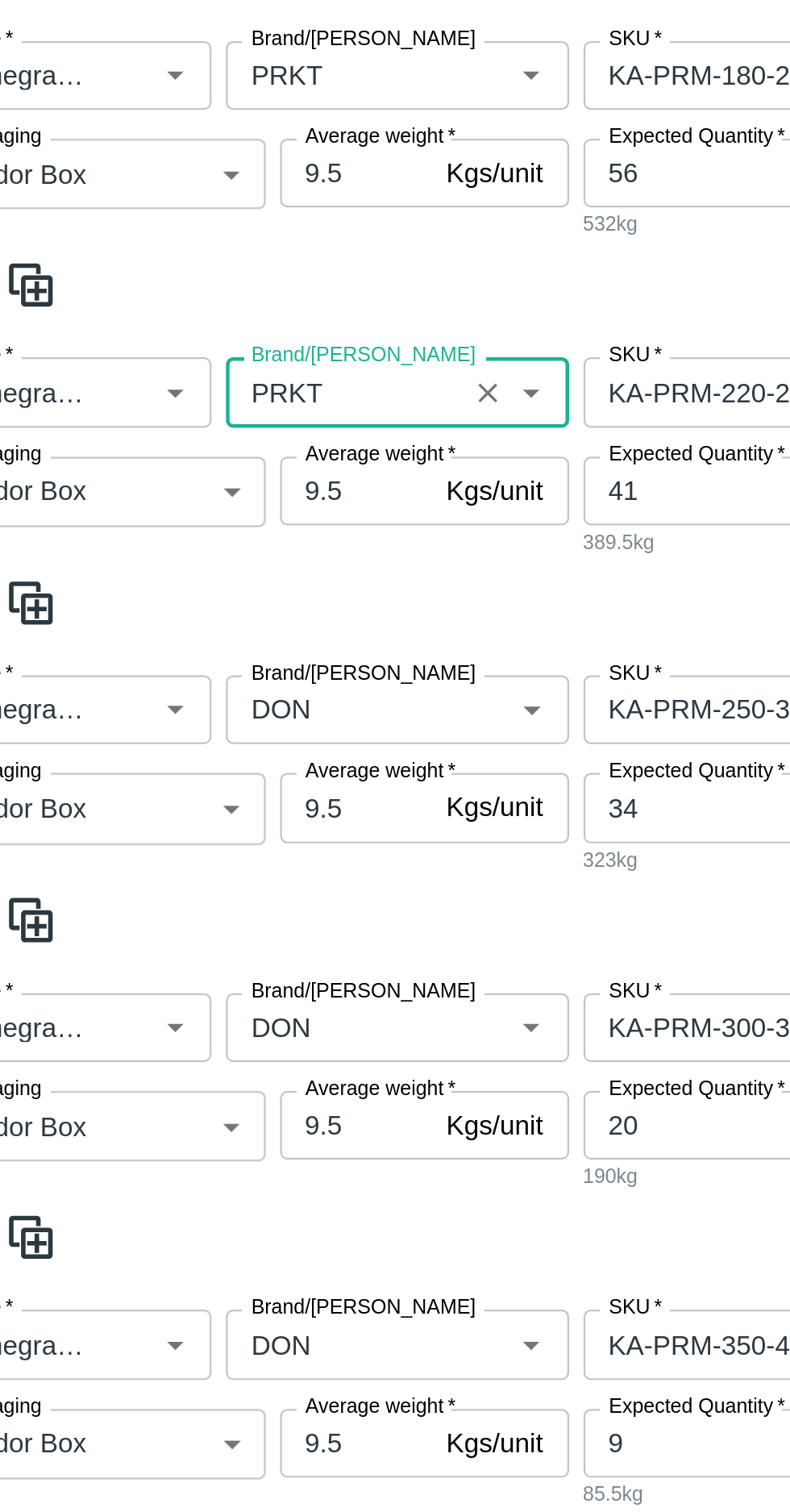
type input "PRKT"
click at [195, 682] on input "Brand/[PERSON_NAME]" at bounding box center [204, 692] width 96 height 21
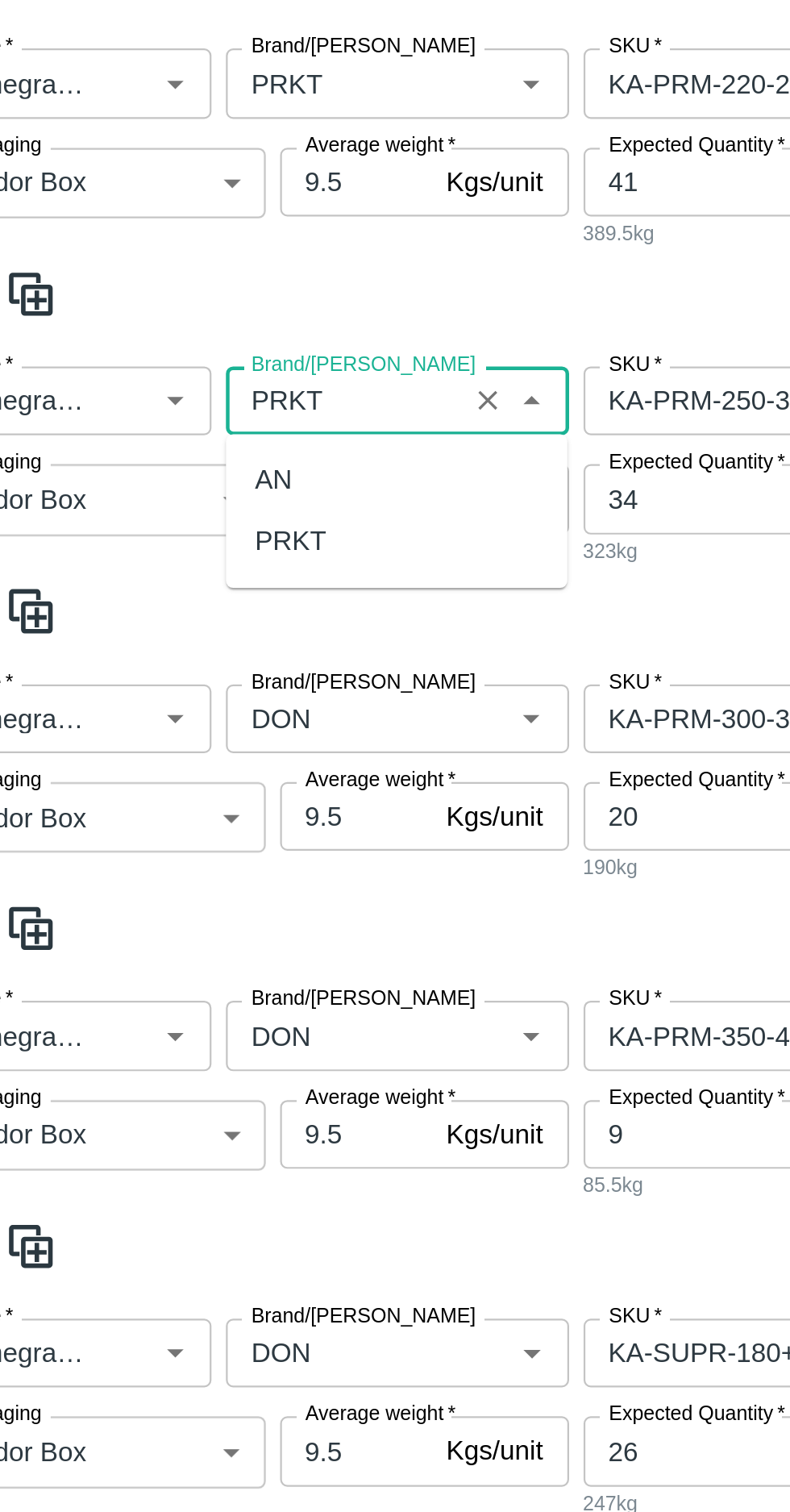
click at [174, 617] on div "PRKT" at bounding box center [180, 617] width 32 height 18
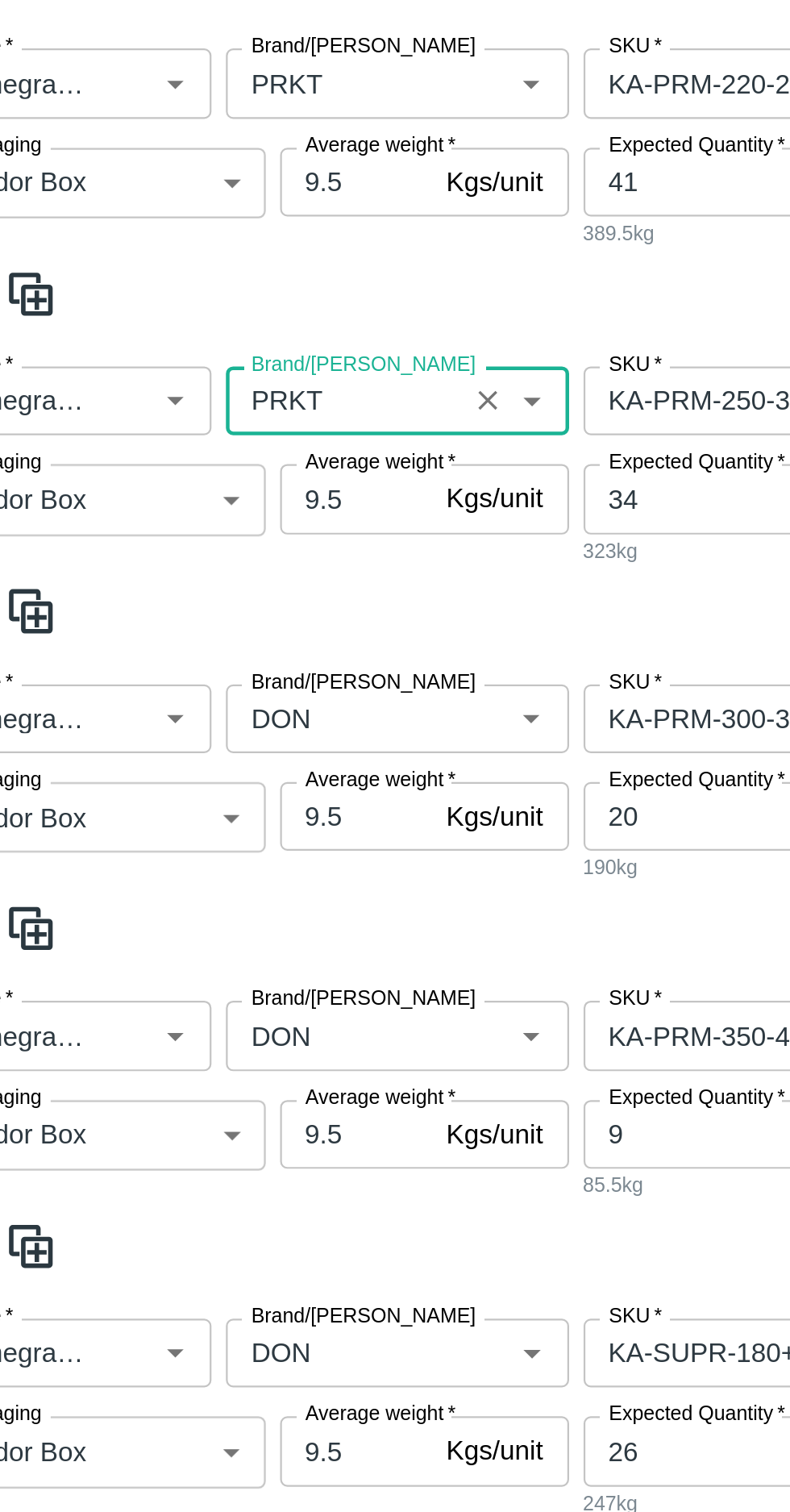
type input "PRKT"
click at [193, 685] on input "Brand/[PERSON_NAME]" at bounding box center [204, 695] width 96 height 21
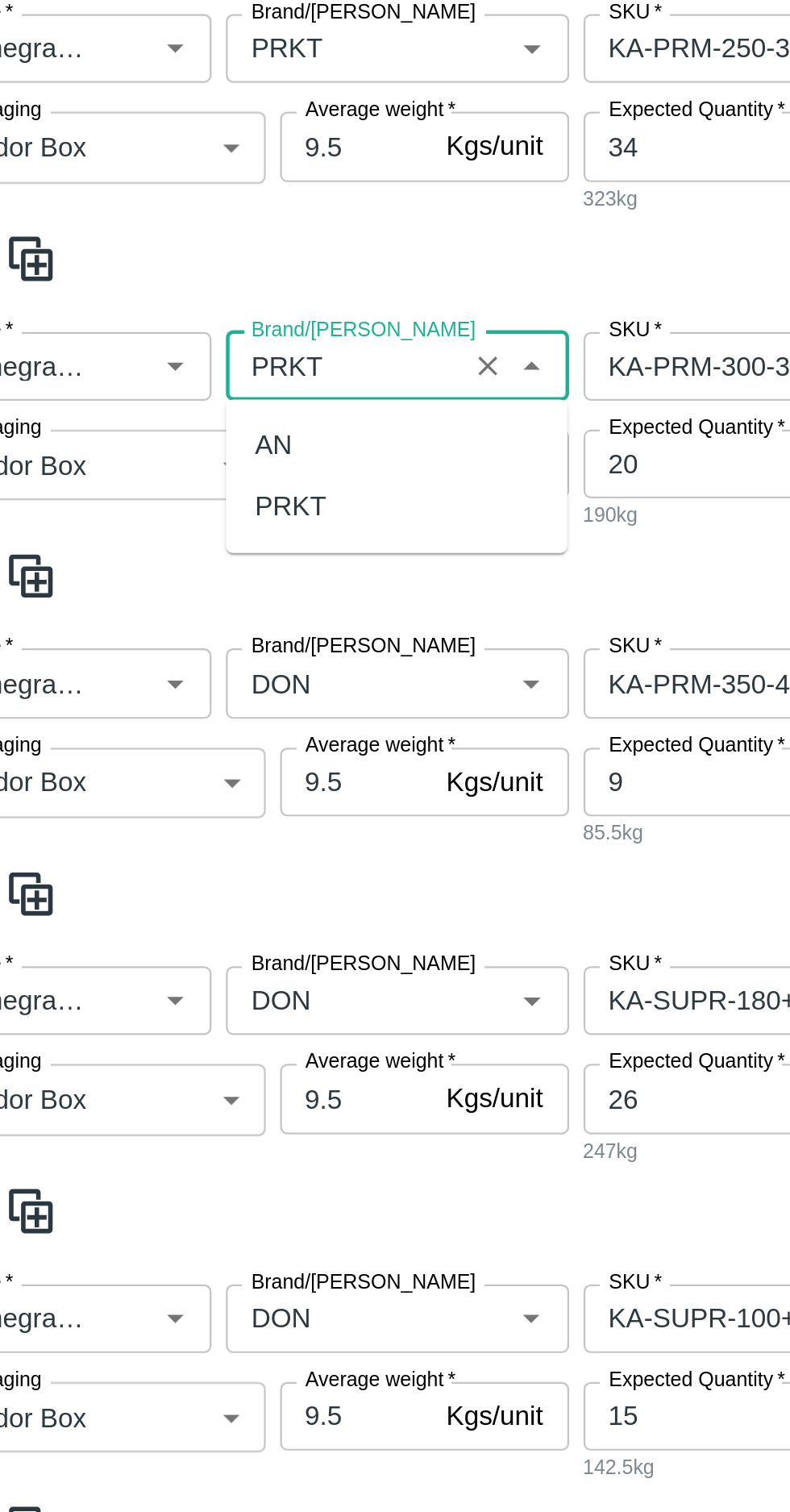
click at [183, 607] on div "PRKT" at bounding box center [180, 600] width 32 height 18
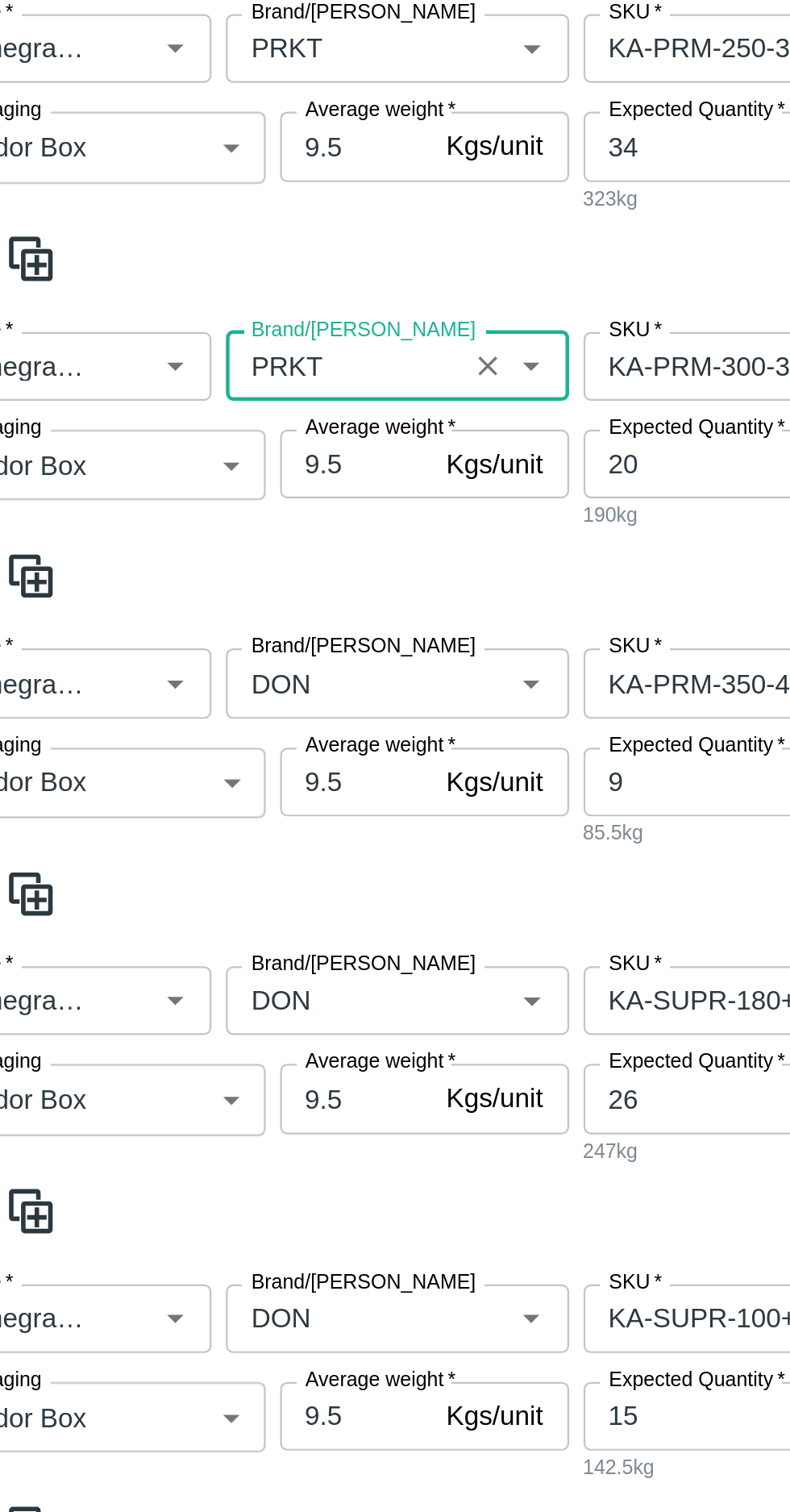
scroll to position [855, 0]
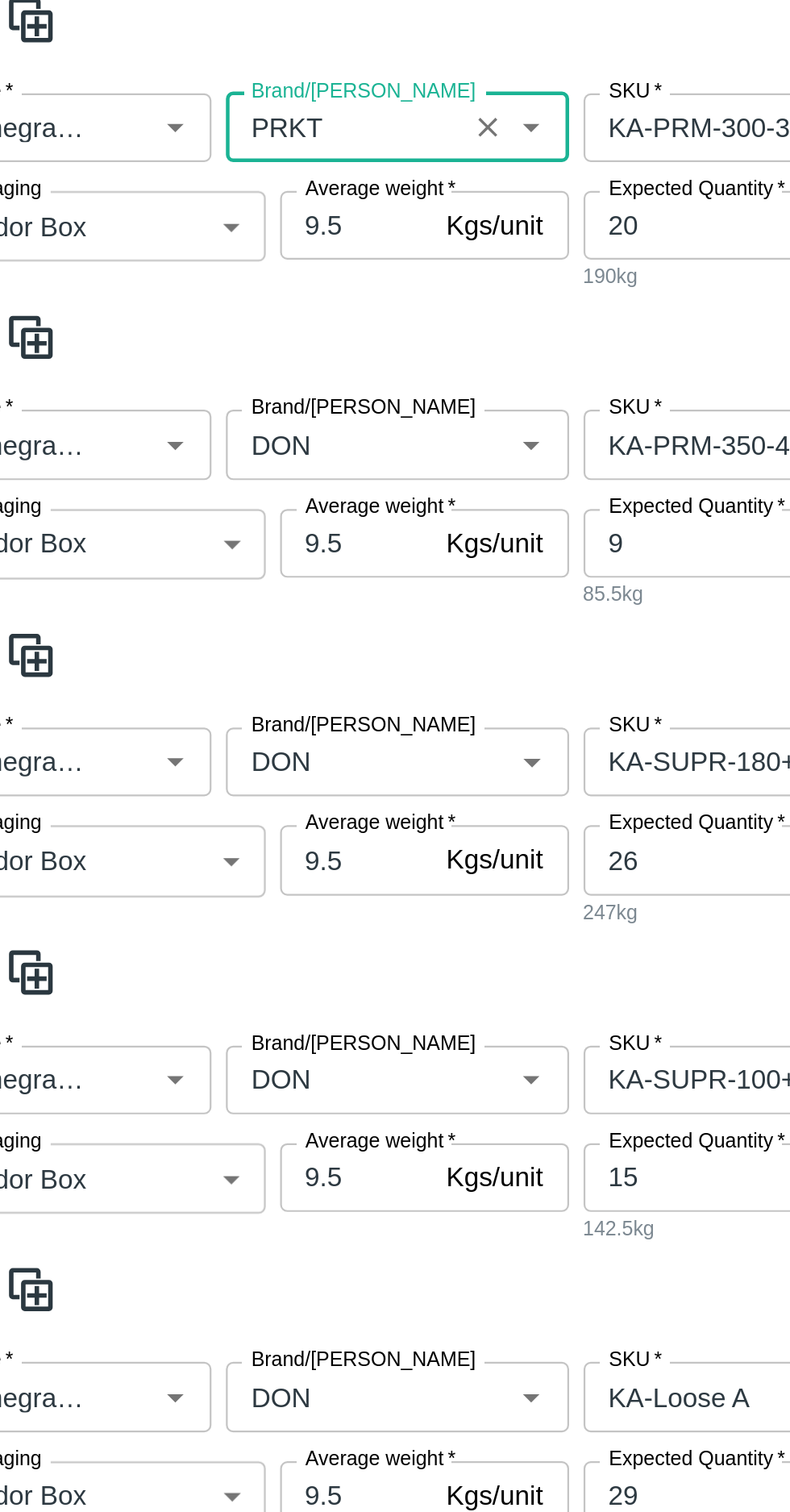
type input "PRKT"
click at [185, 568] on input "Brand/[PERSON_NAME]" at bounding box center [204, 573] width 96 height 21
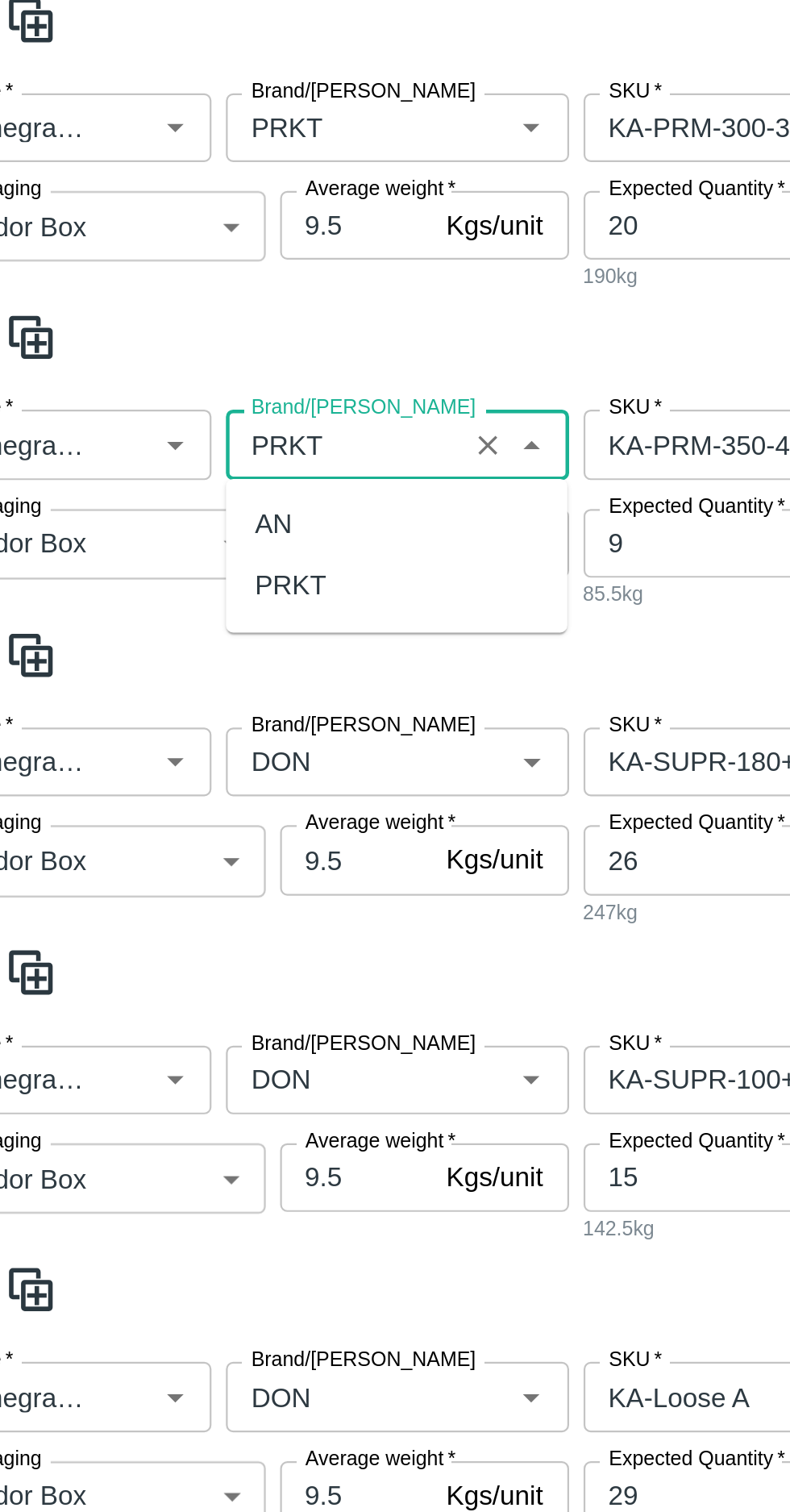
scroll to position [0, 0]
click at [180, 637] on div "PRKT" at bounding box center [180, 636] width 32 height 18
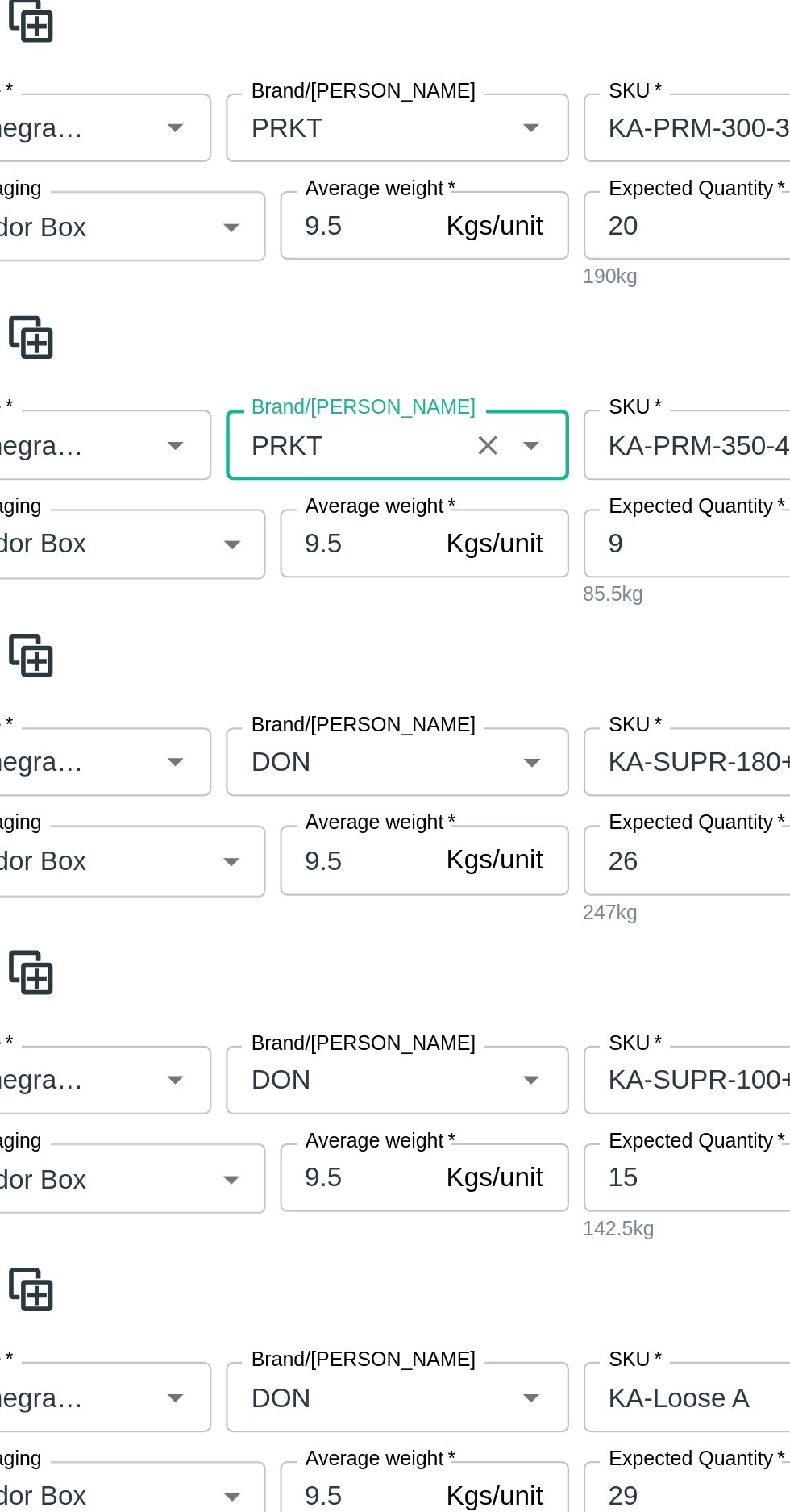
scroll to position [965, 0]
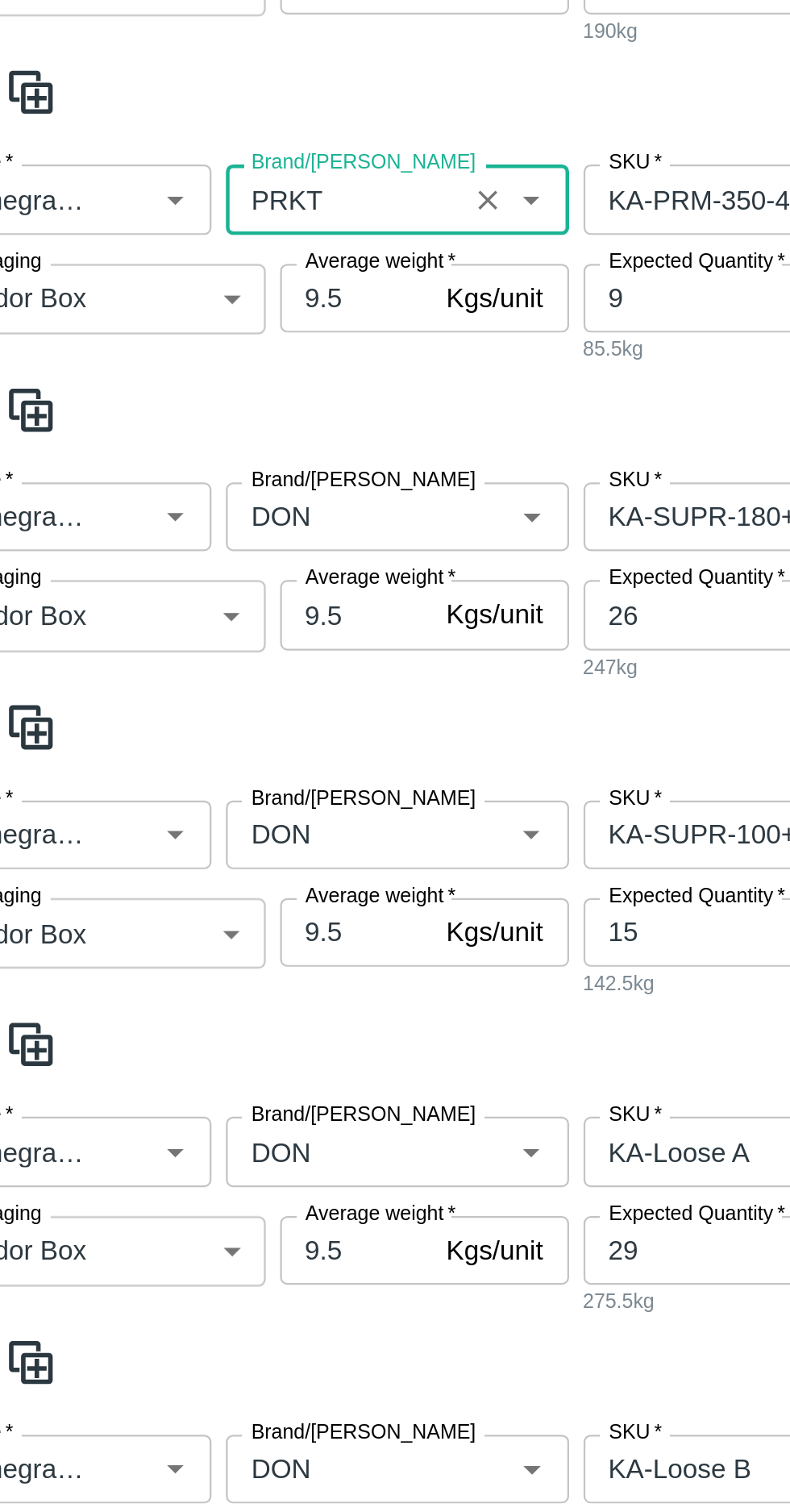
type input "PRKT"
click at [195, 607] on input "Brand/[PERSON_NAME]" at bounding box center [204, 605] width 96 height 21
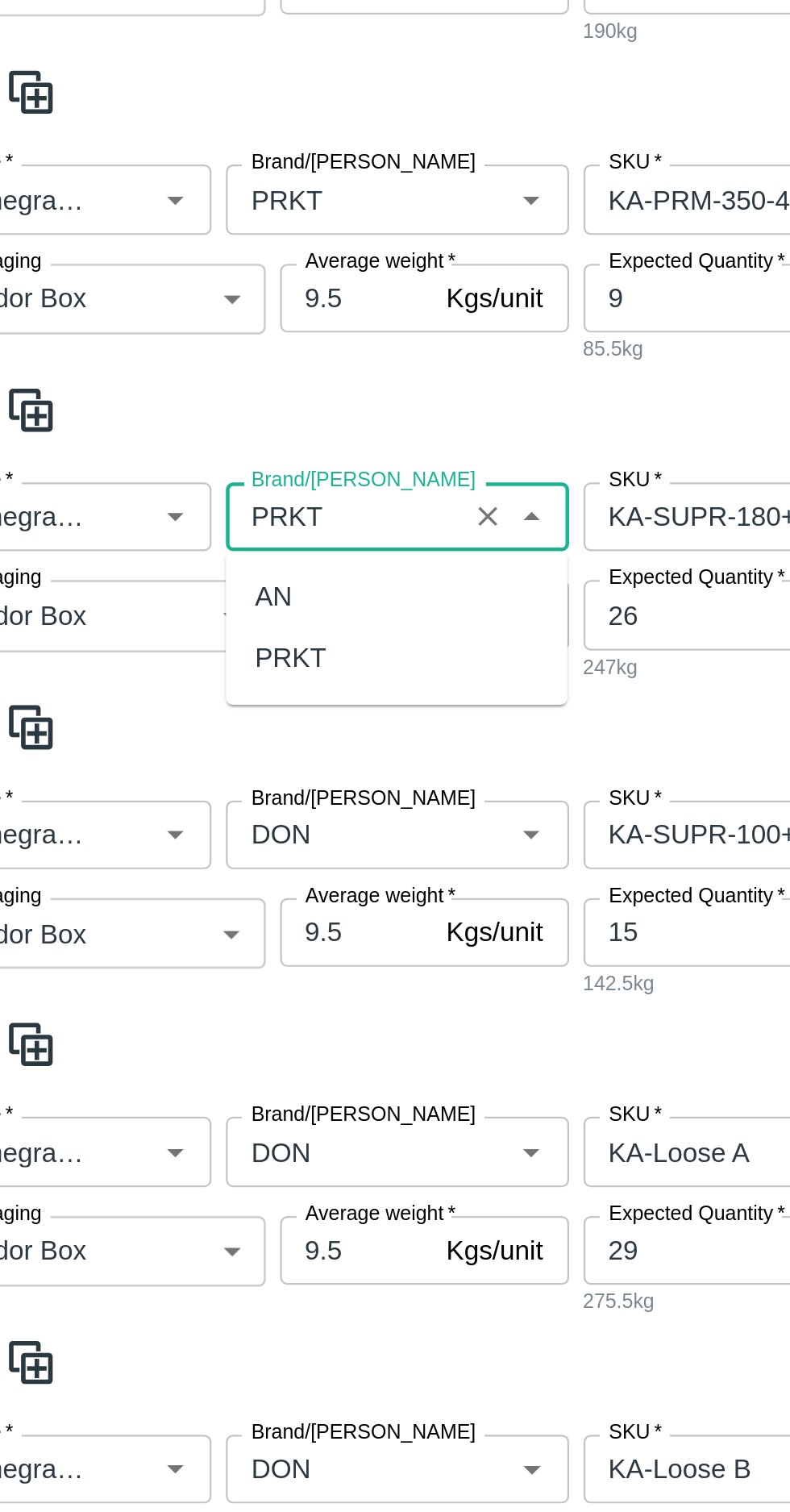
scroll to position [0, 0]
click at [178, 670] on div "PRKT" at bounding box center [180, 668] width 32 height 18
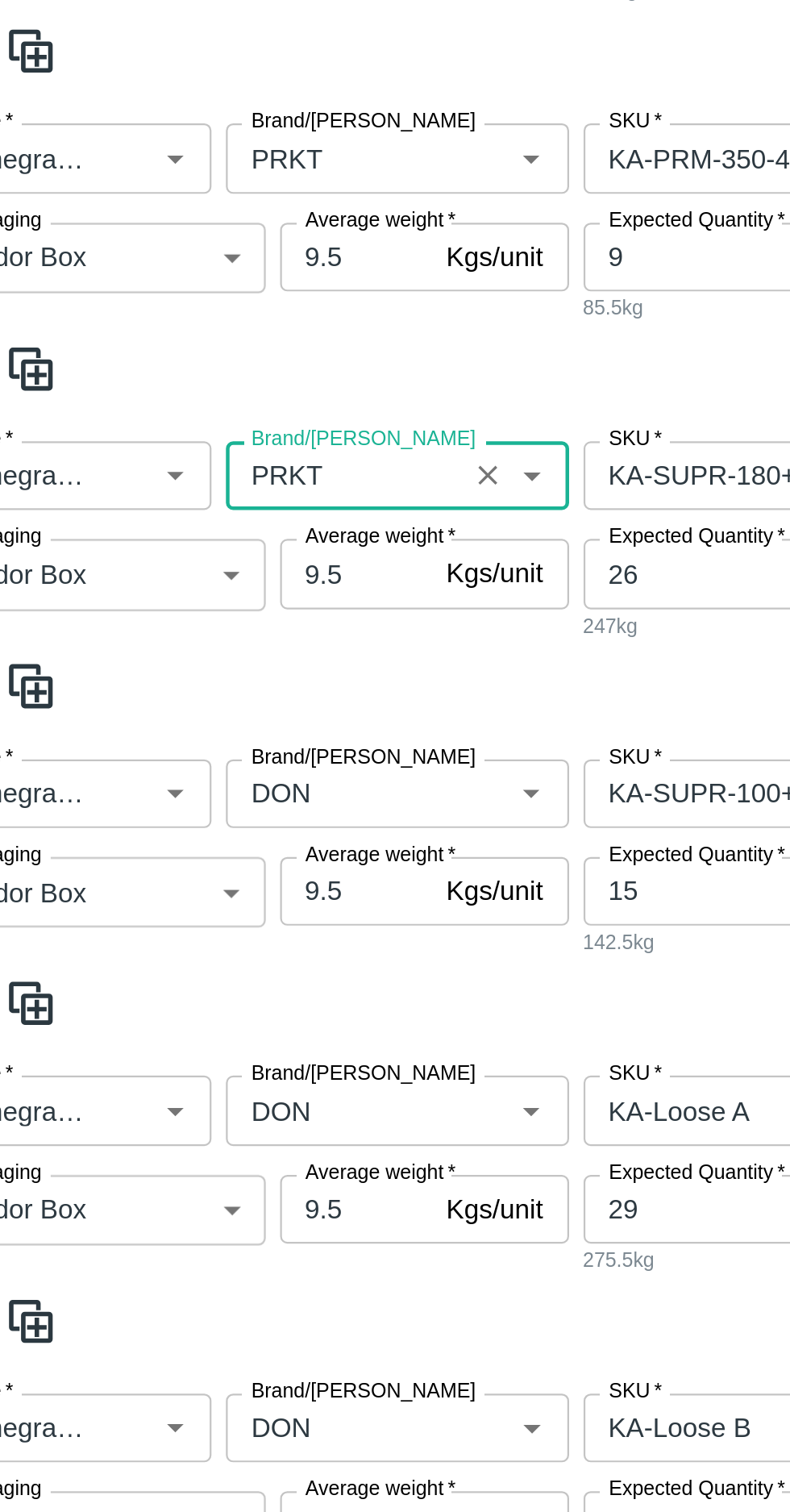
type input "PRKT"
click at [197, 746] on input "Brand/[PERSON_NAME]" at bounding box center [204, 747] width 96 height 21
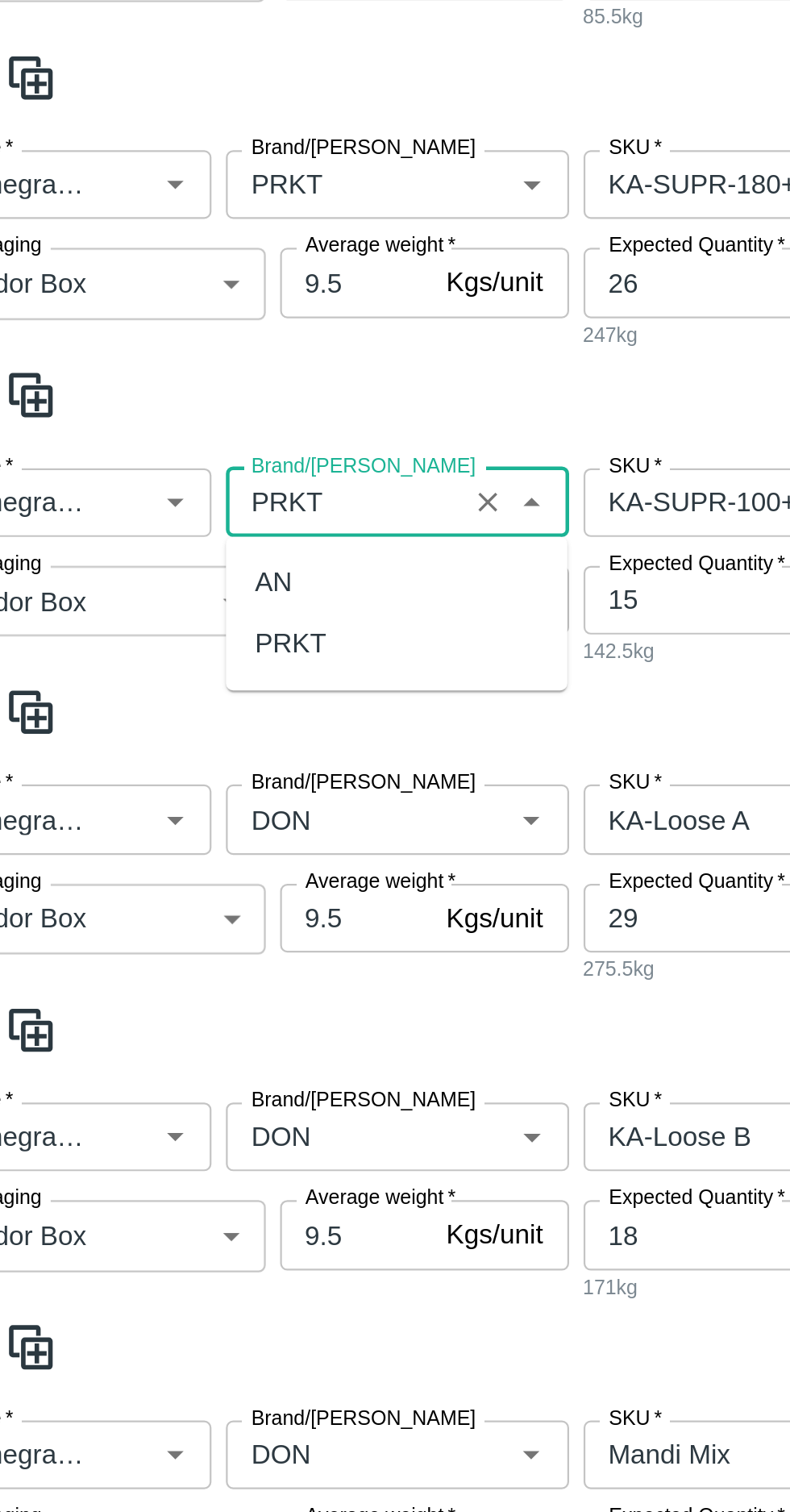
click at [182, 813] on div "PRKT" at bounding box center [180, 810] width 32 height 18
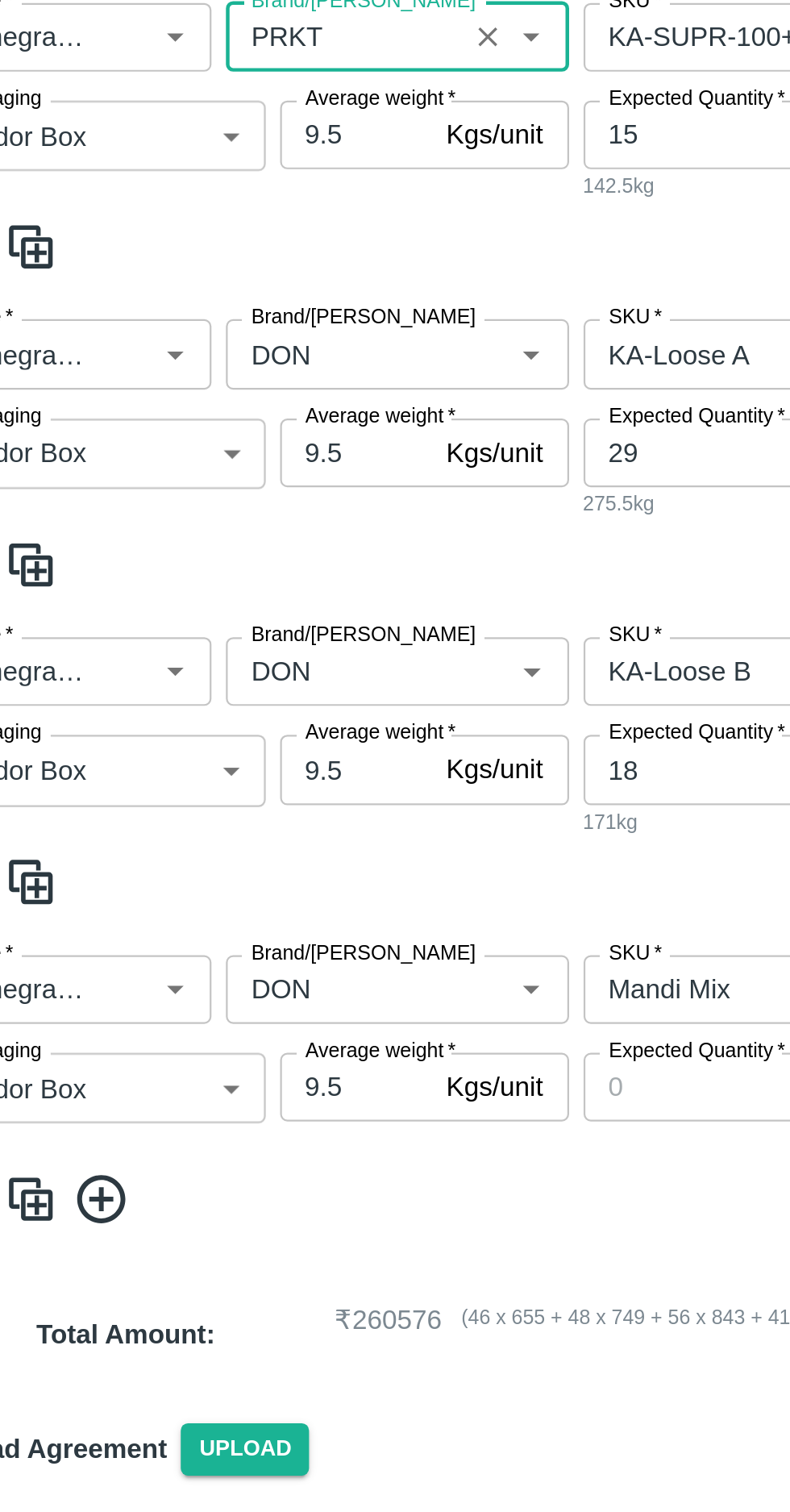
type input "PRKT"
click at [194, 888] on input "Brand/[PERSON_NAME]" at bounding box center [204, 888] width 96 height 21
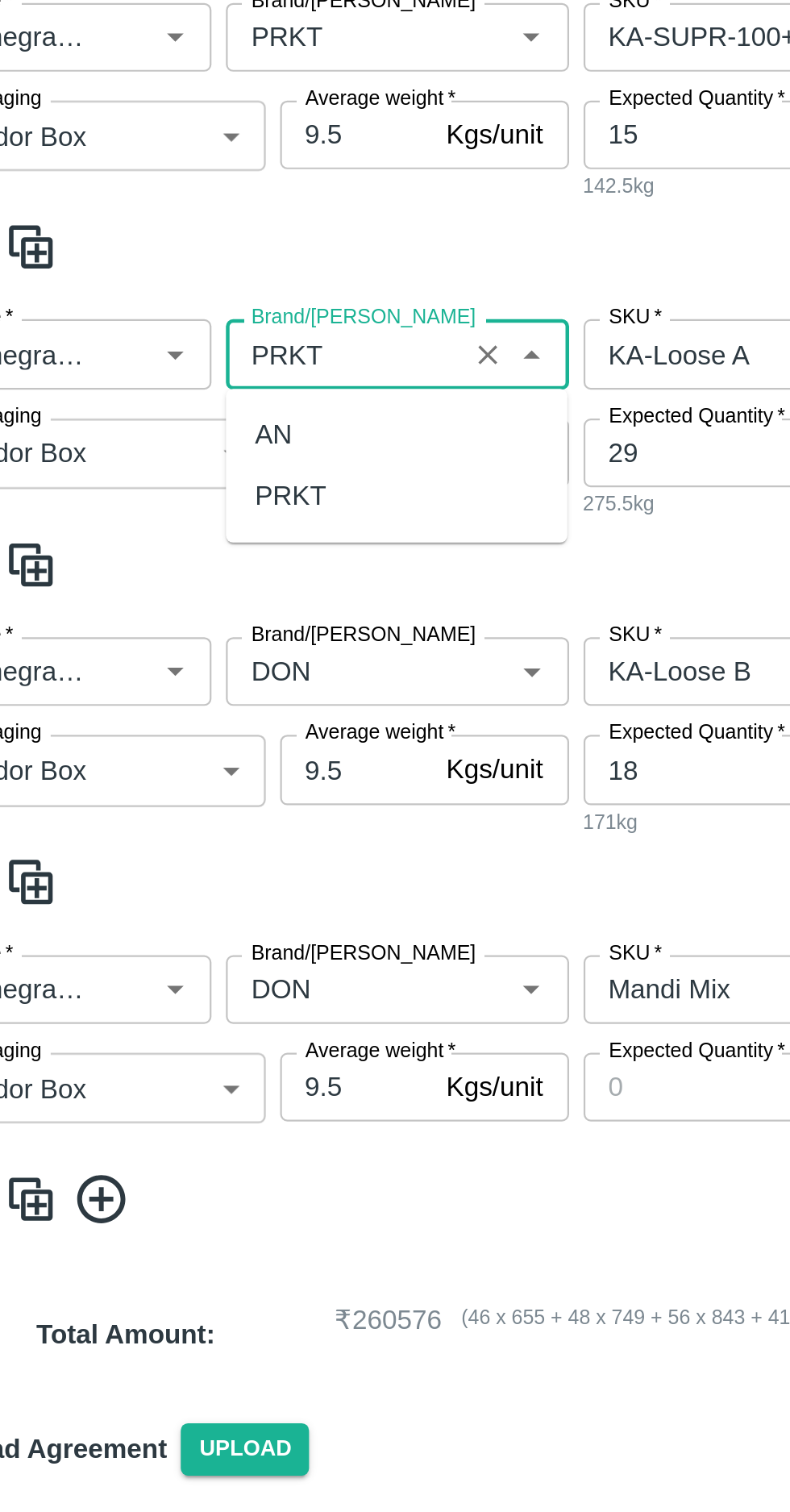
click at [176, 952] on div "PRKT" at bounding box center [180, 952] width 32 height 18
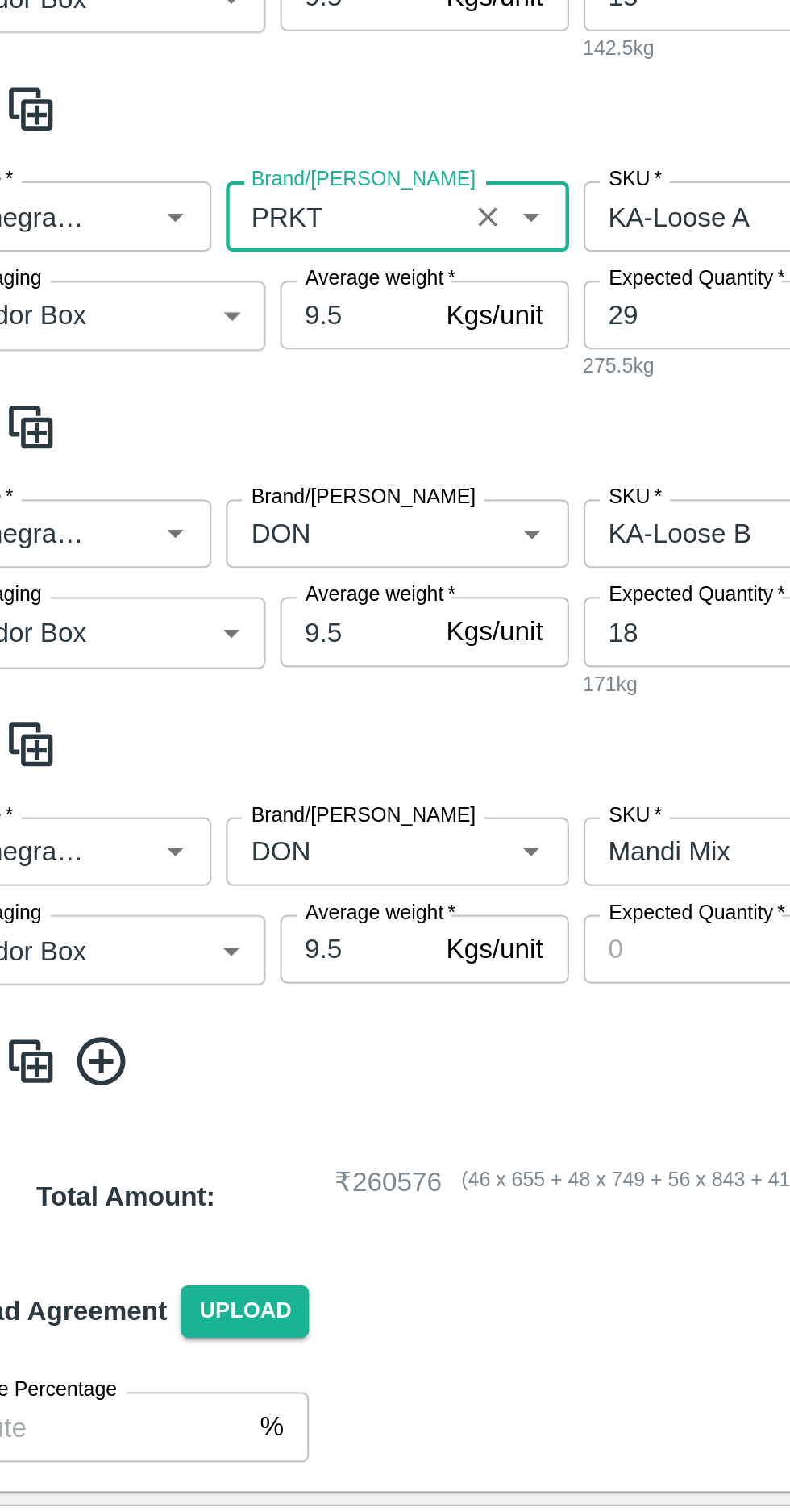
type input "PRKT"
click at [189, 1028] on input "Brand/[PERSON_NAME]" at bounding box center [204, 1030] width 96 height 21
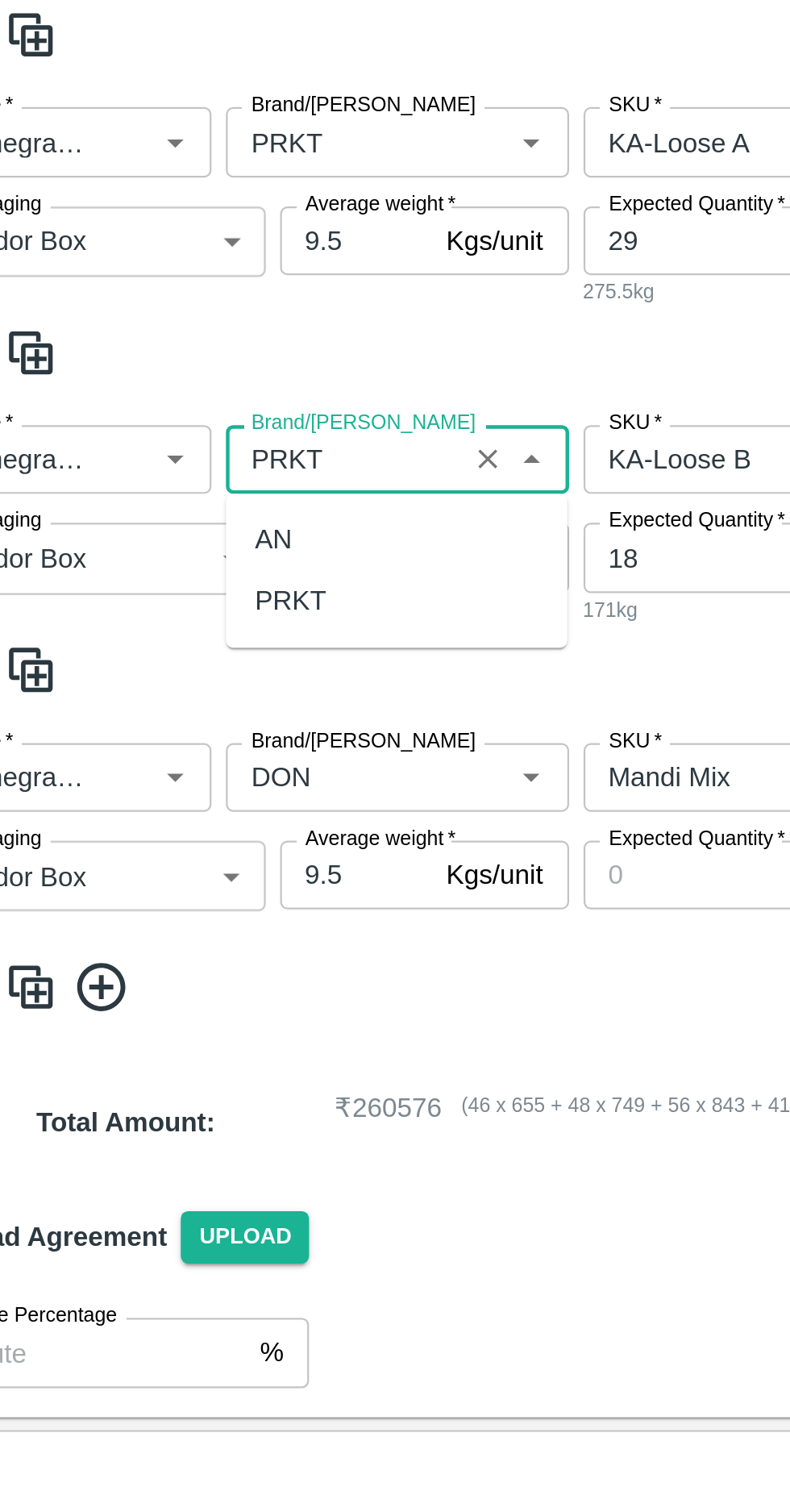
click at [185, 1098] on div "PRKT" at bounding box center [180, 1093] width 32 height 18
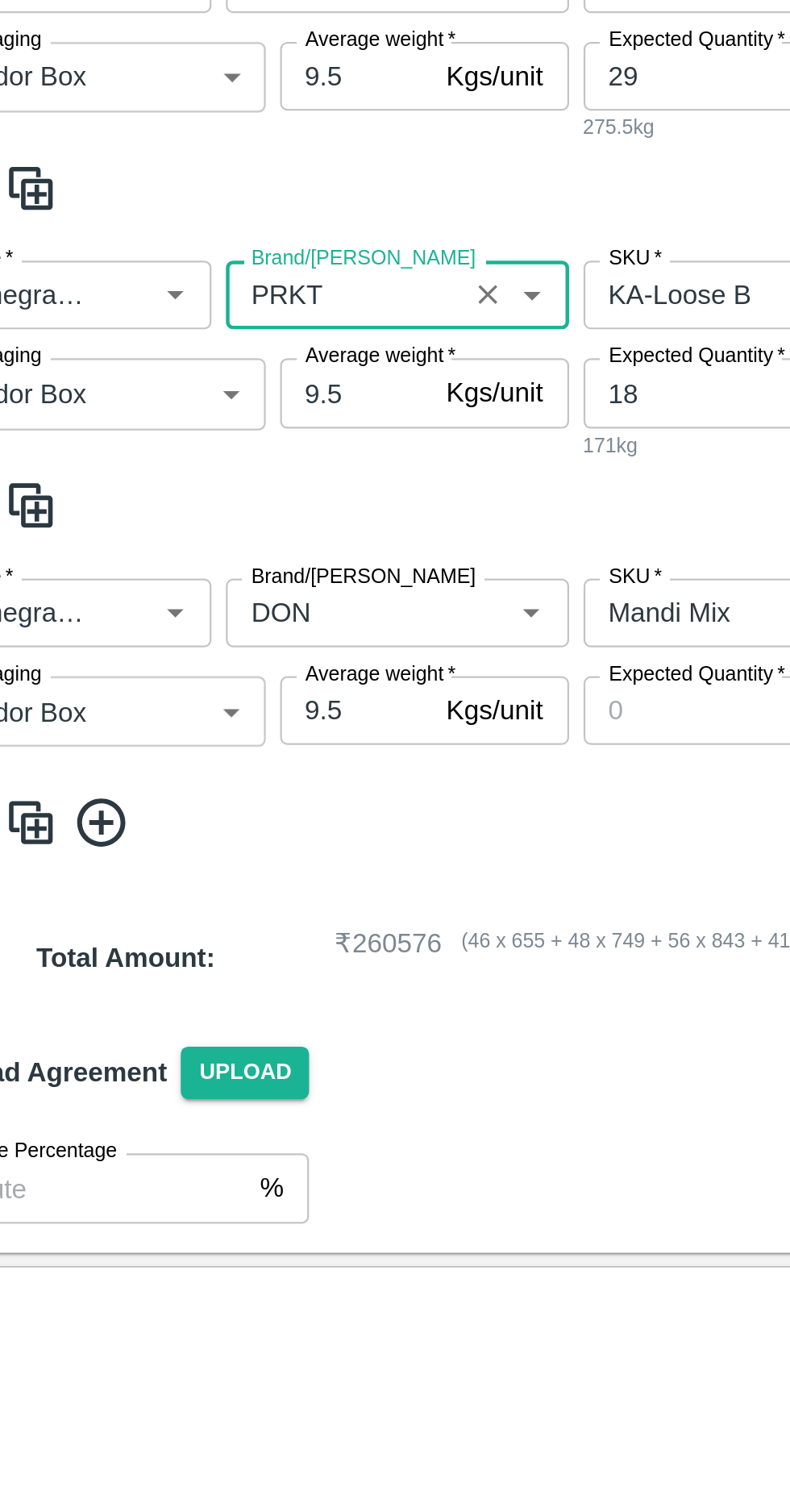
type input "PRKT"
click at [196, 1176] on input "Brand/[PERSON_NAME]" at bounding box center [204, 1172] width 96 height 21
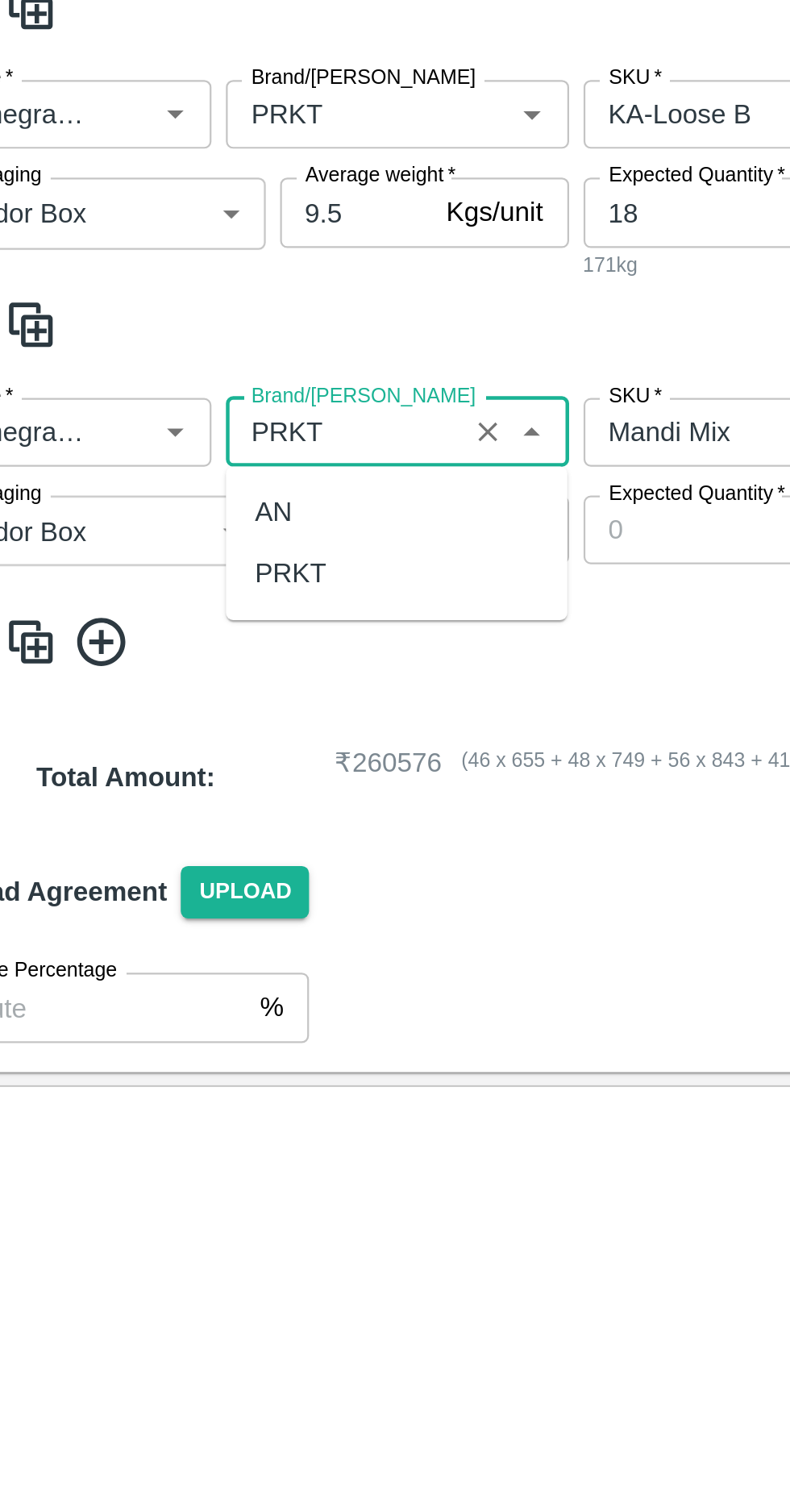
click at [172, 1233] on div "PRKT" at bounding box center [180, 1235] width 32 height 18
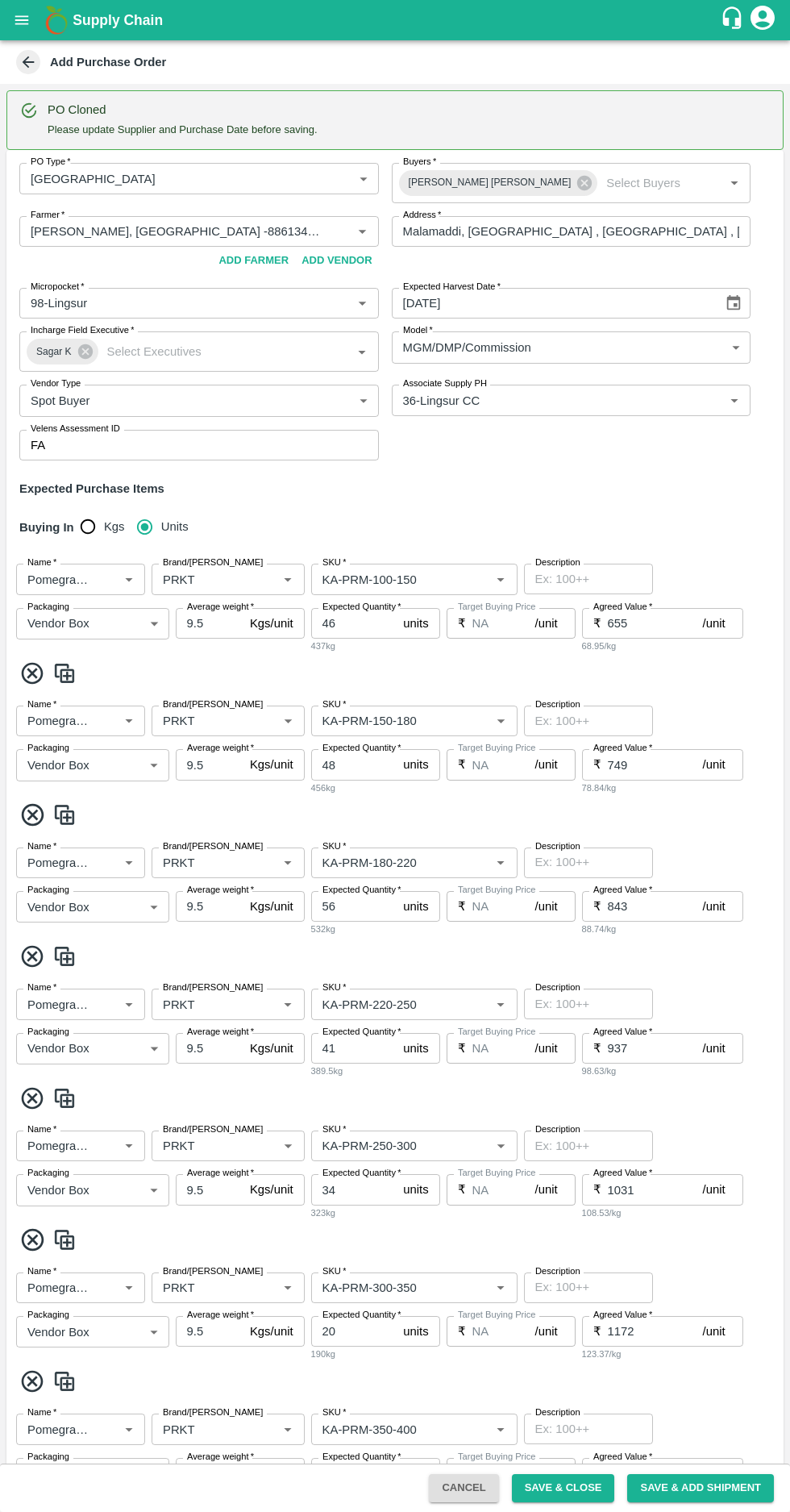
type input "PRKT"
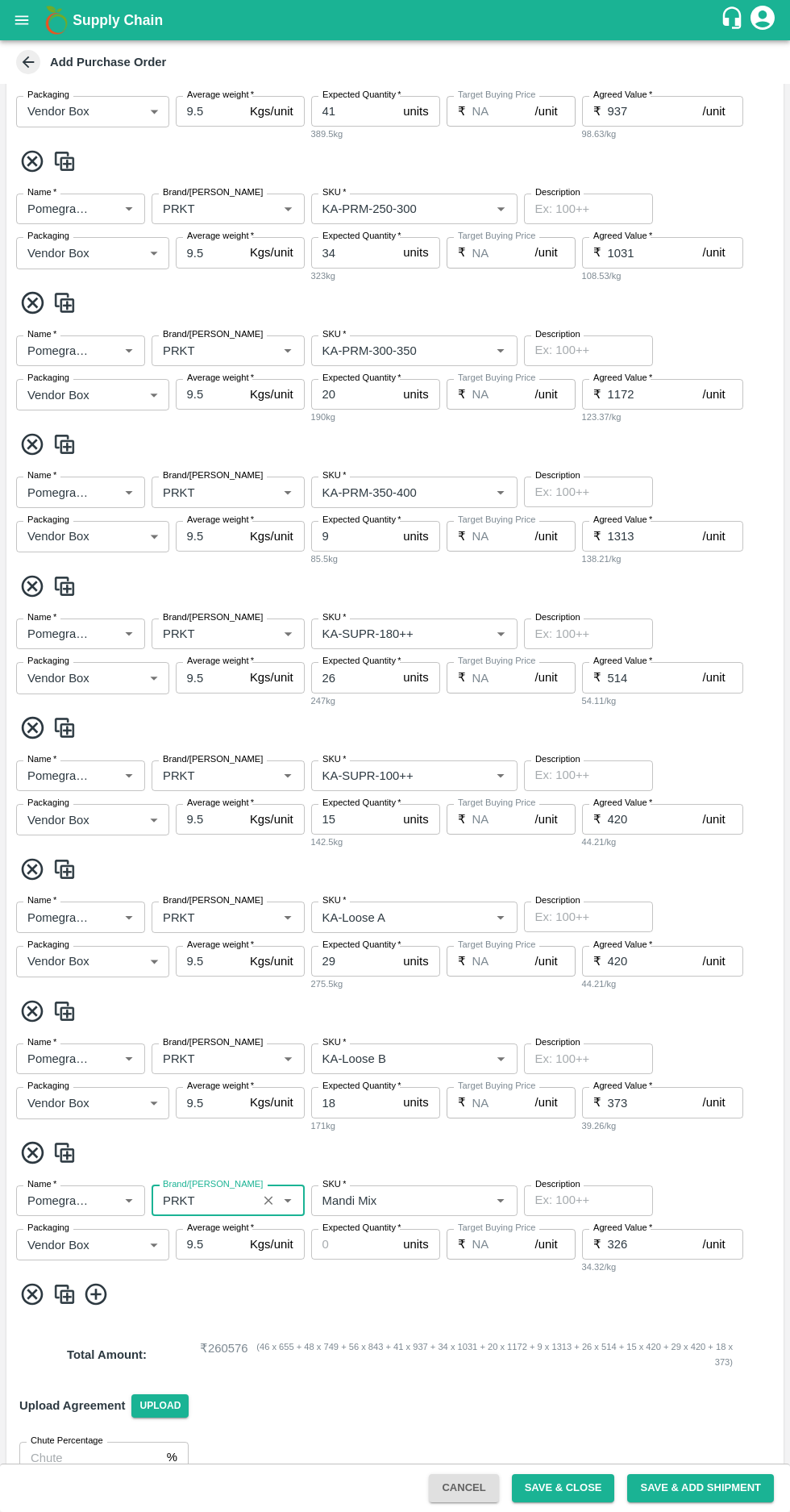
scroll to position [965, 0]
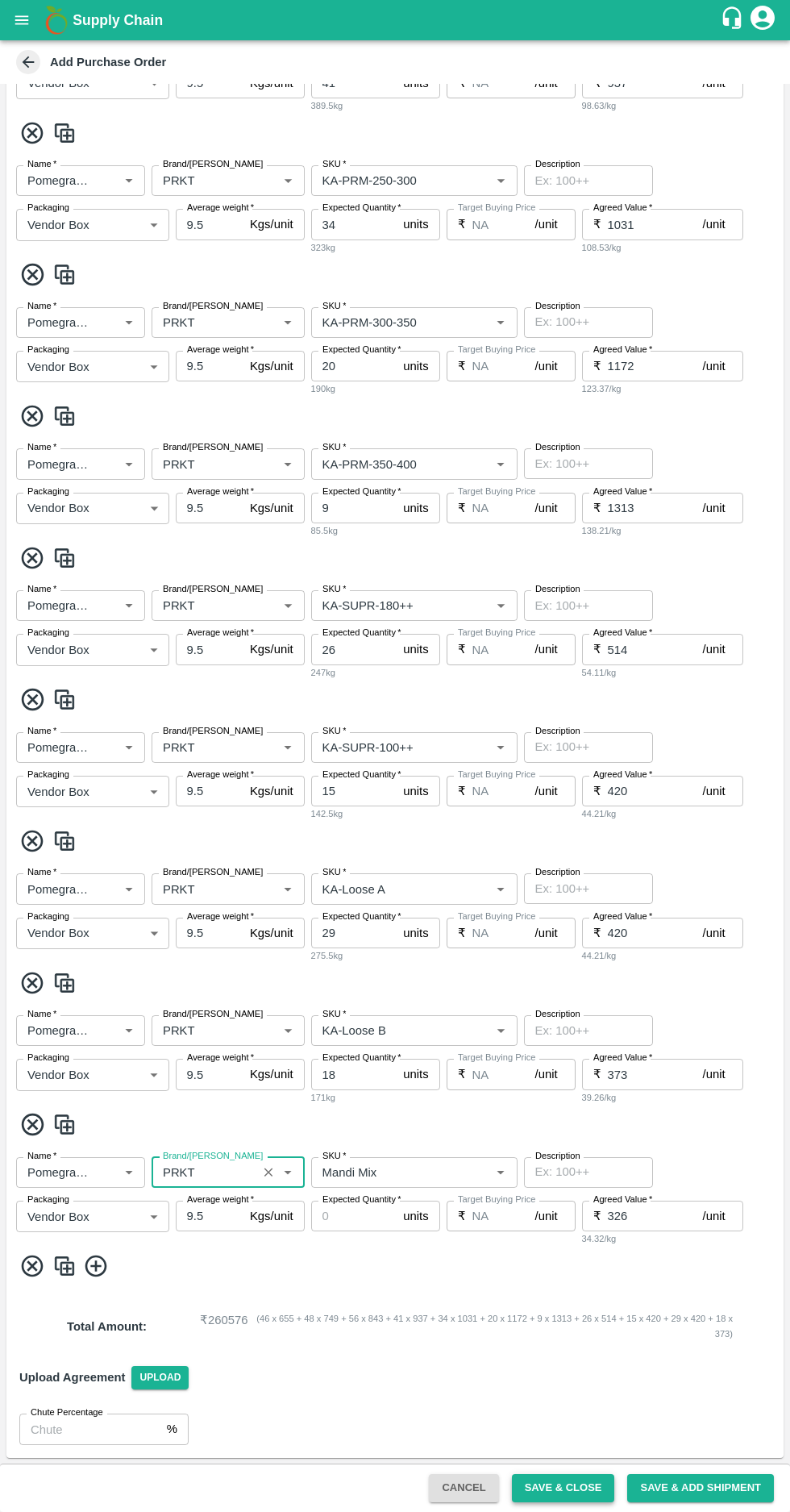
click at [574, 1485] on button "Save & Close" at bounding box center [563, 1488] width 103 height 29
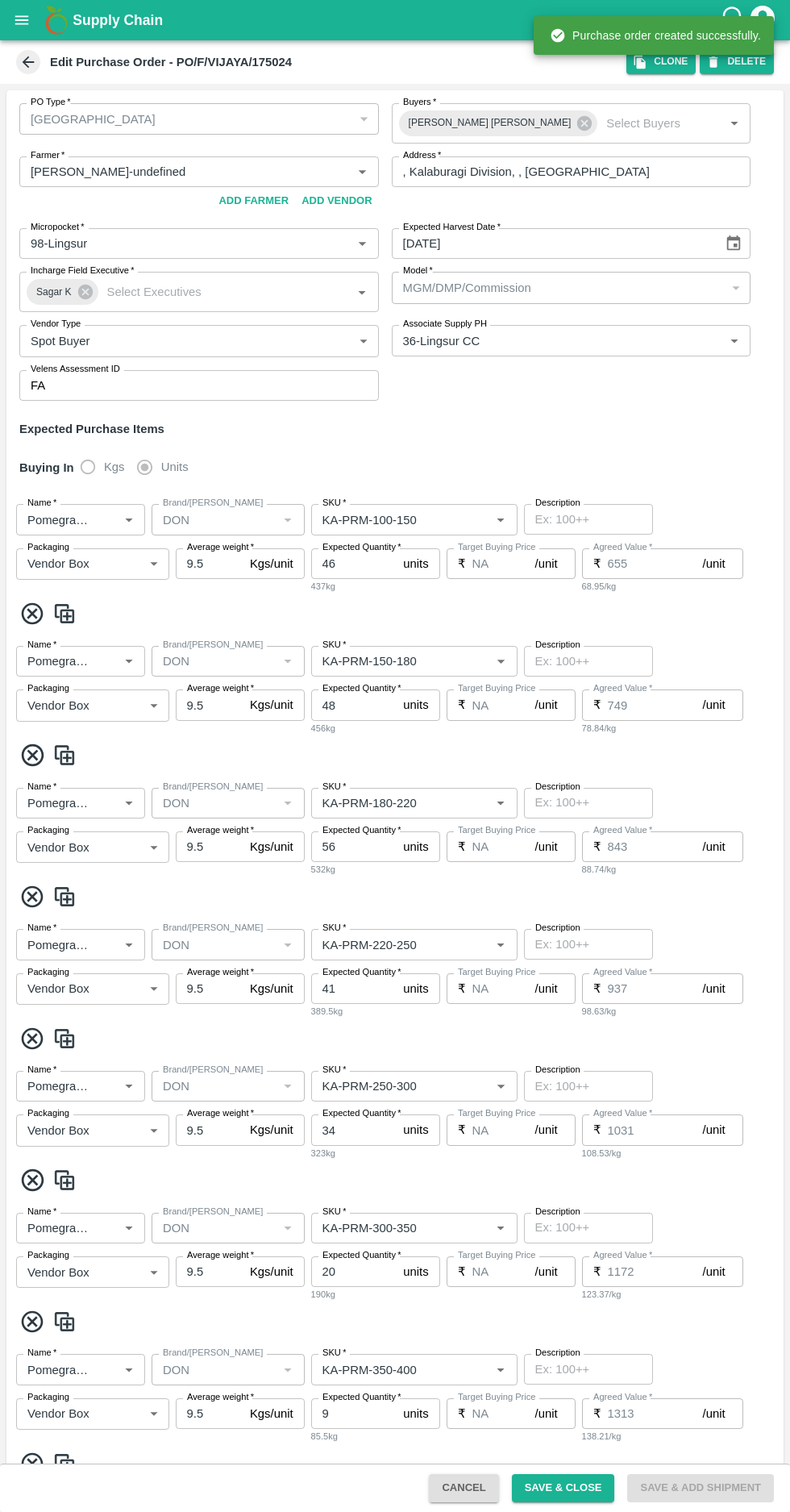
type input "[PERSON_NAME]-undefined"
type input "98-Lingsur"
type input "36-Lingsur CC"
type input "Pomegranate"
type input "DON"
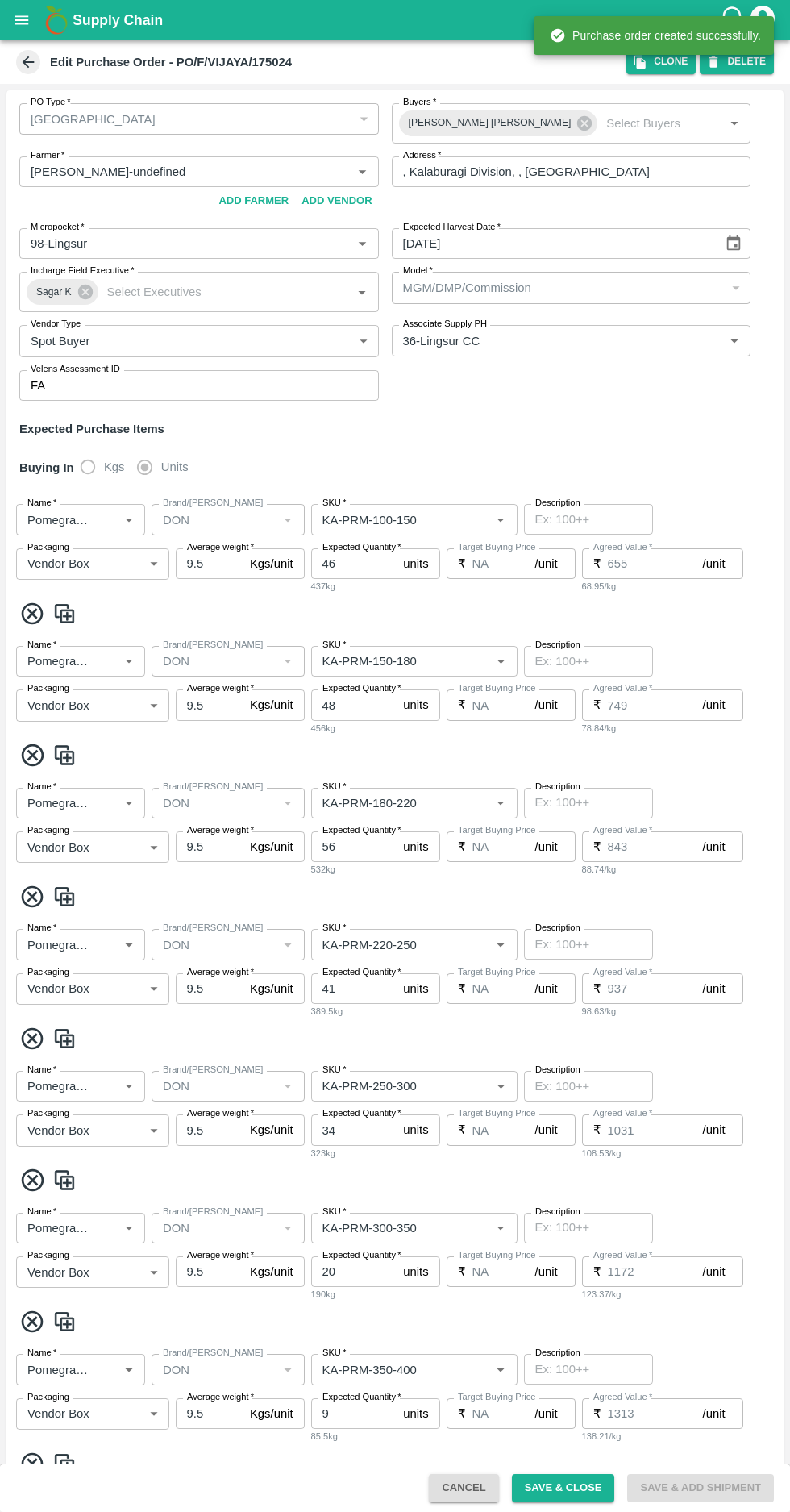
type input "KA-PRM-100-150"
type input "NA"
type input "Pomegranate"
type input "DON"
type input "KA-PRM-150-180"
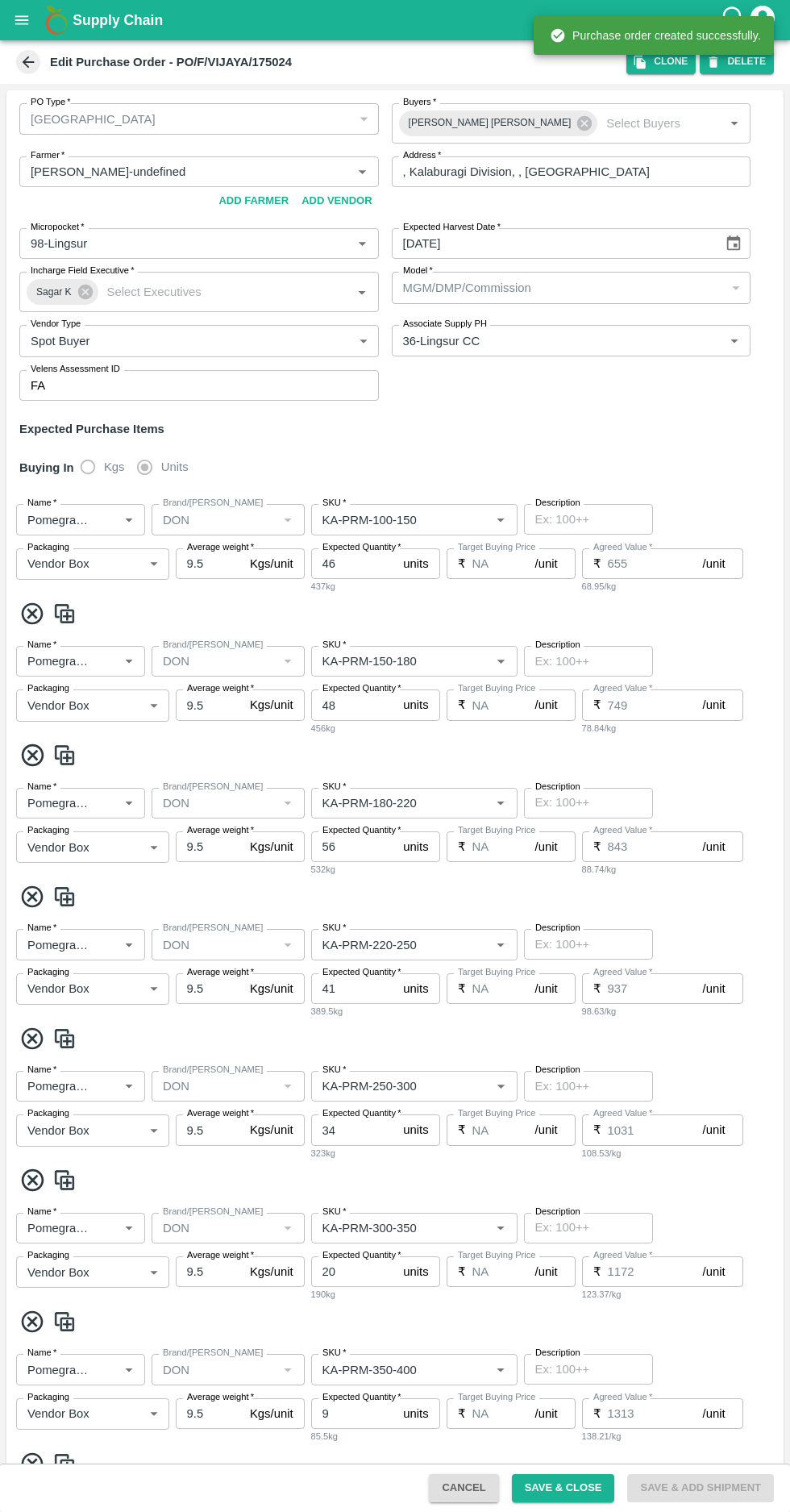
type input "NA"
type input "Pomegranate"
type input "DON"
type input "KA-PRM-180-220"
type input "NA"
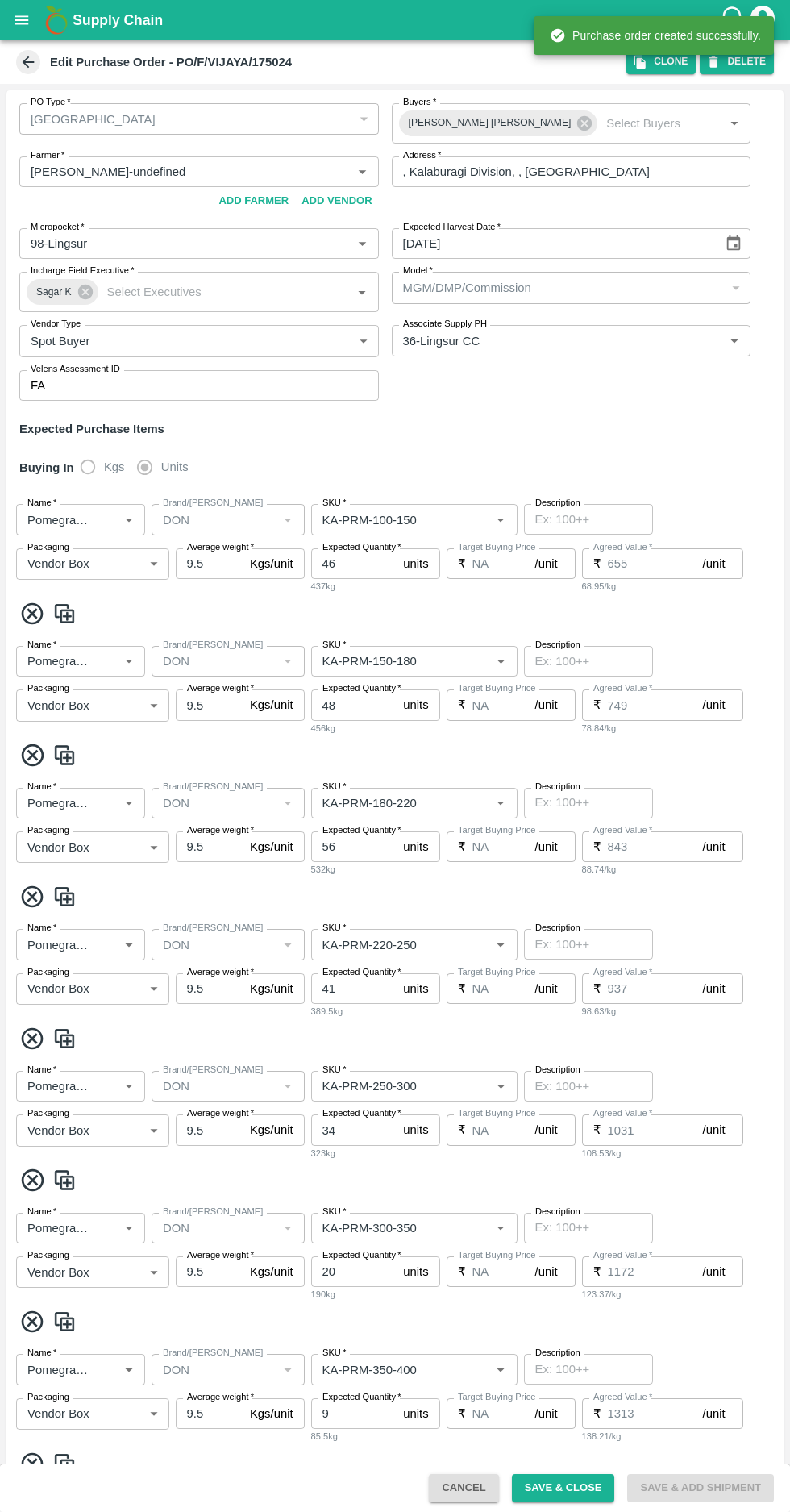
type input "Pomegranate"
type input "DON"
type input "KA-PRM-220-250"
type input "NA"
type input "Pomegranate"
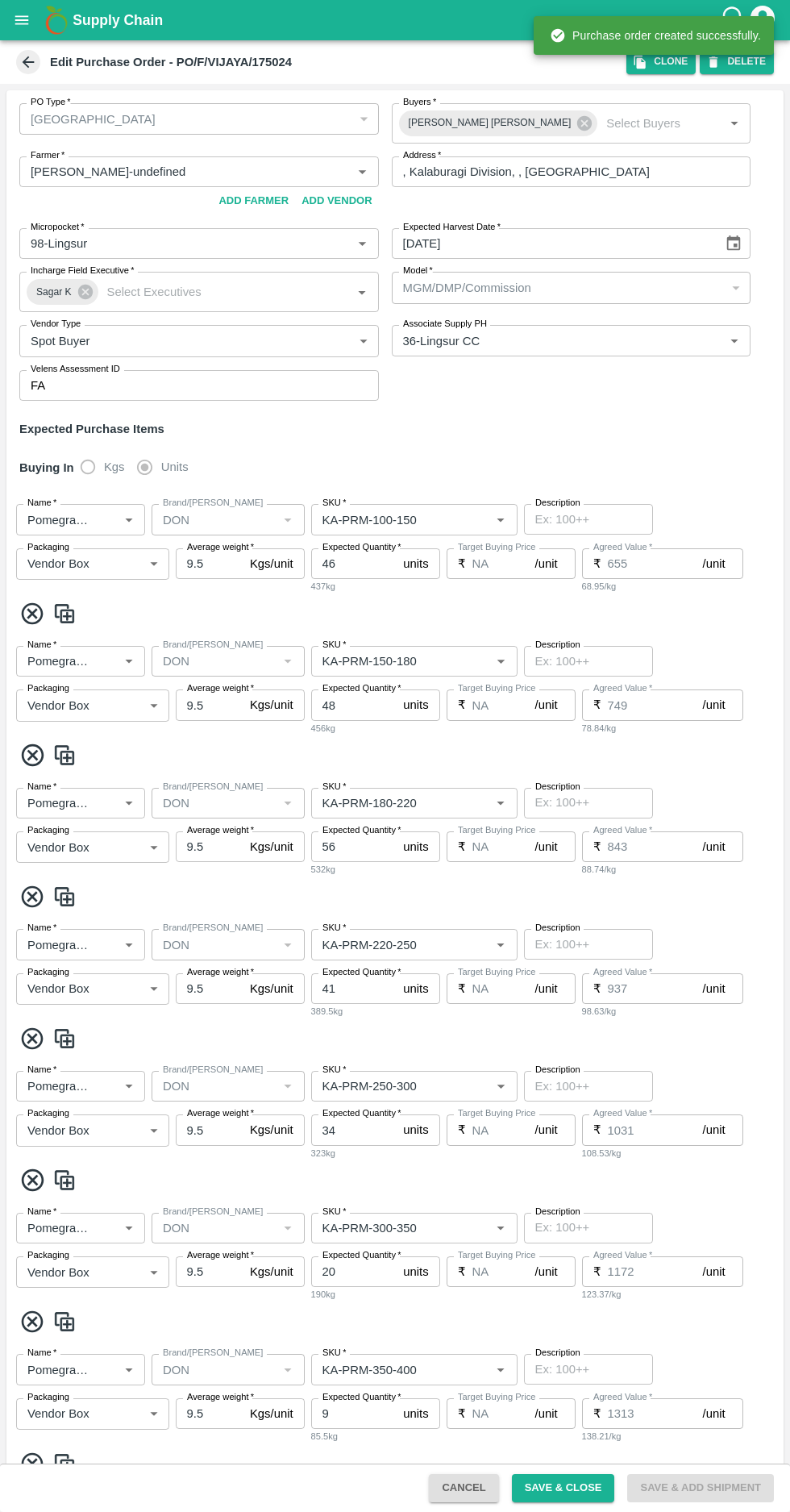
type input "DON"
type input "KA-PRM-250-300"
type input "NA"
type input "Pomegranate"
type input "DON"
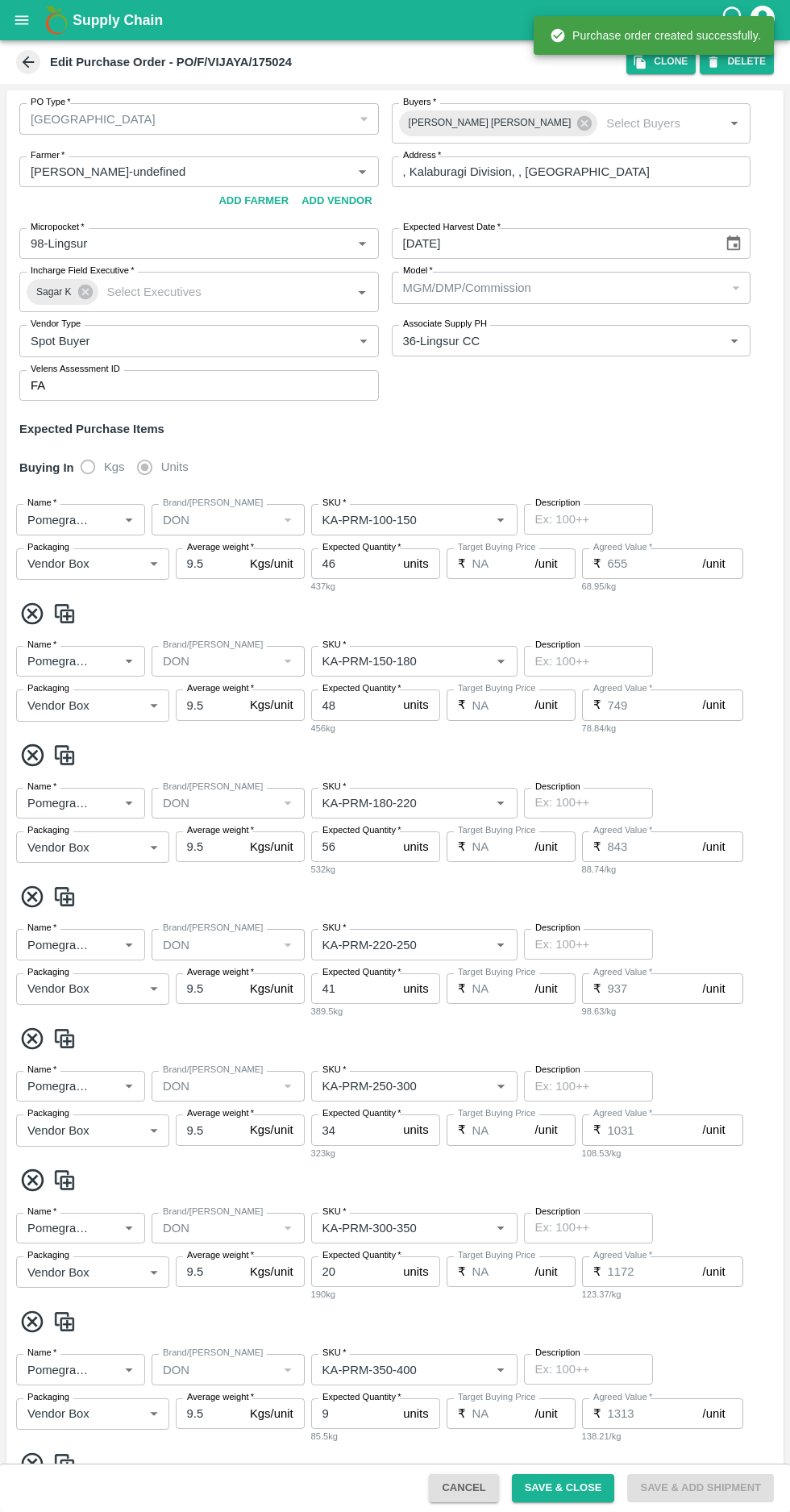
type input "KA-PRM-300-350"
type input "NA"
type input "Pomegranate"
type input "DON"
type input "KA-PRM-350-400"
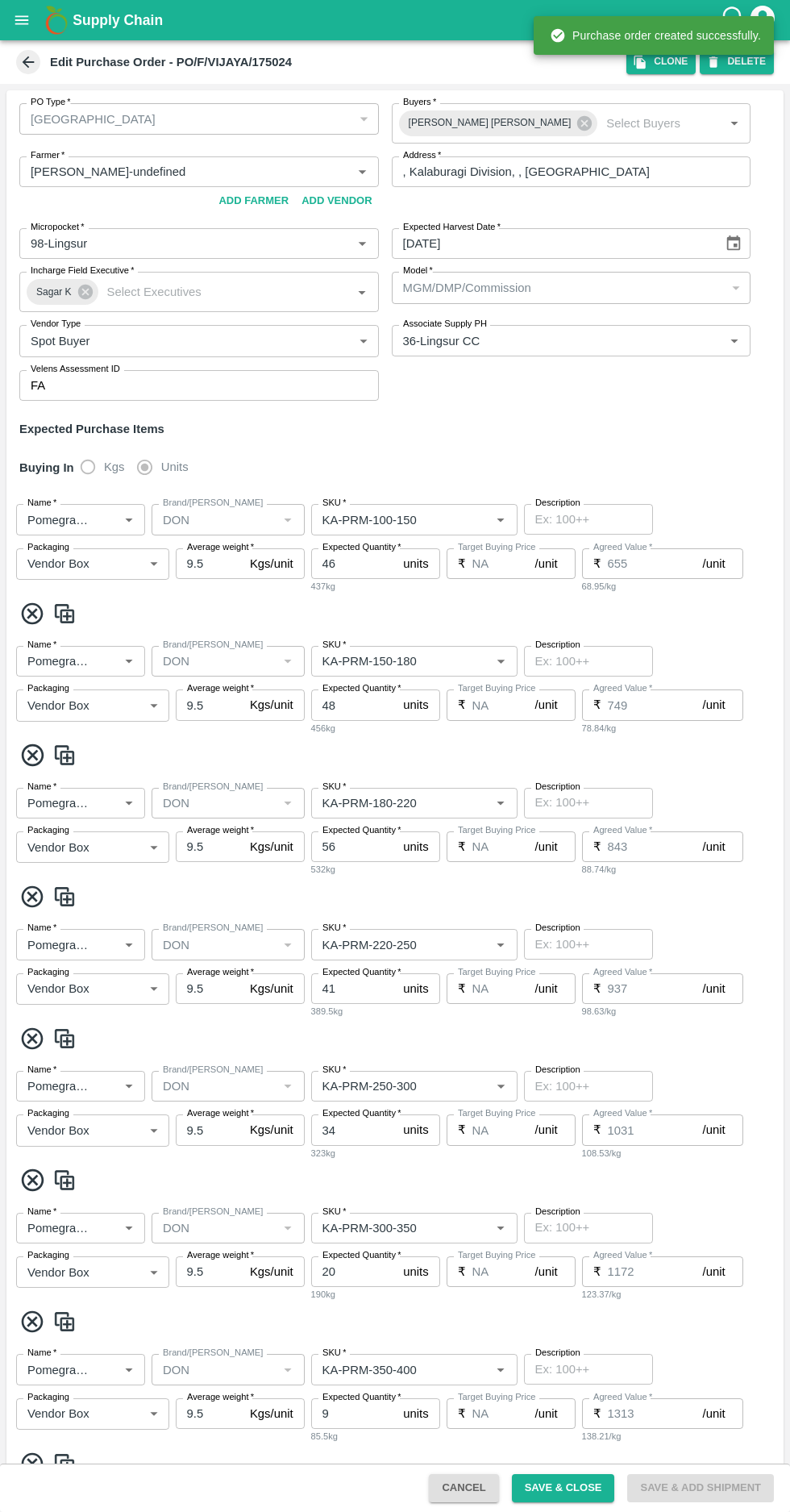
type input "NA"
type input "Pomegranate"
type input "DON"
type input "KA-SUPR-180++"
type input "NA"
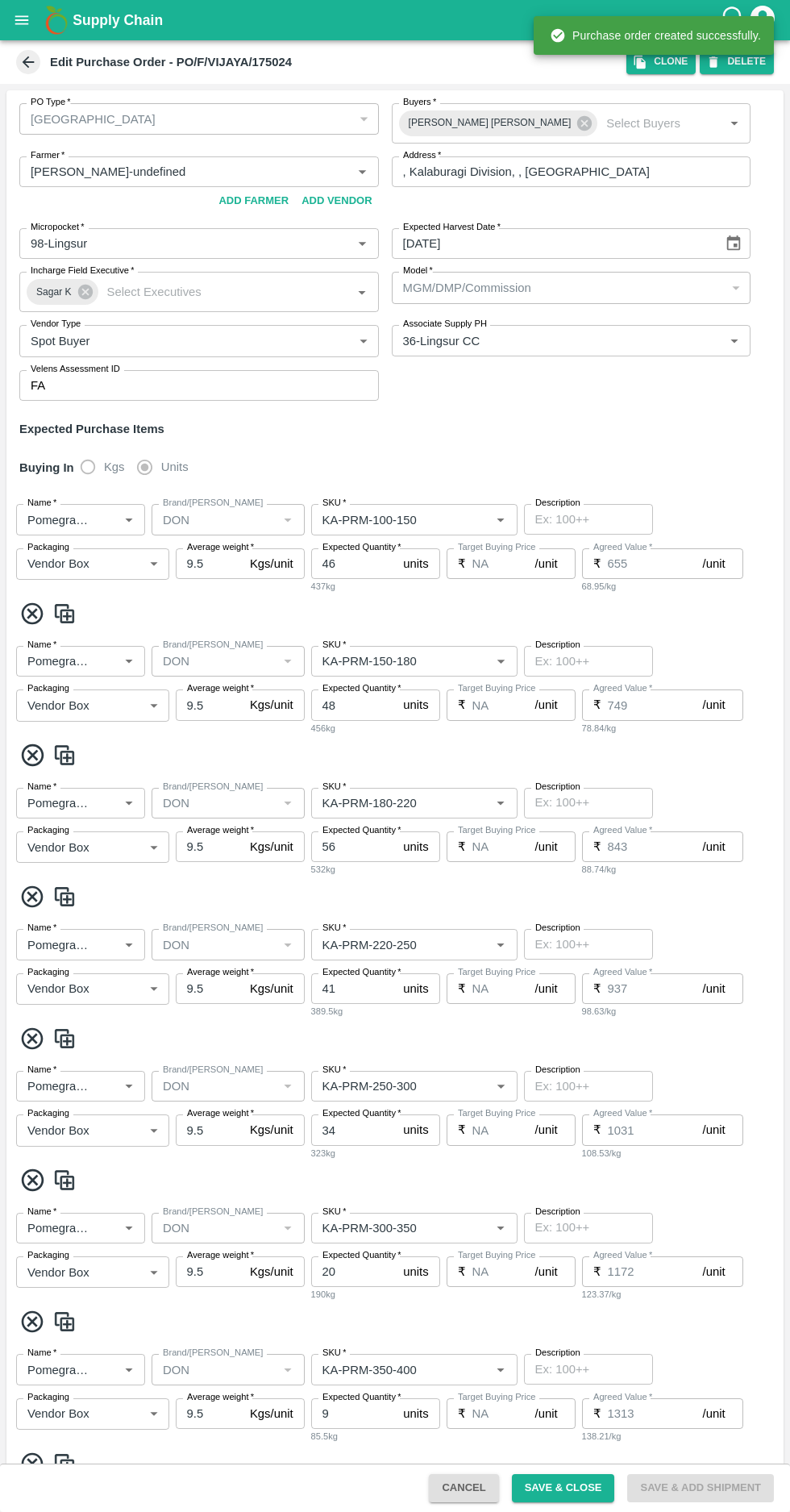
type input "Pomegranate"
type input "DON"
type input "KA-SUPR-100++"
type input "NA"
type input "Pomegranate"
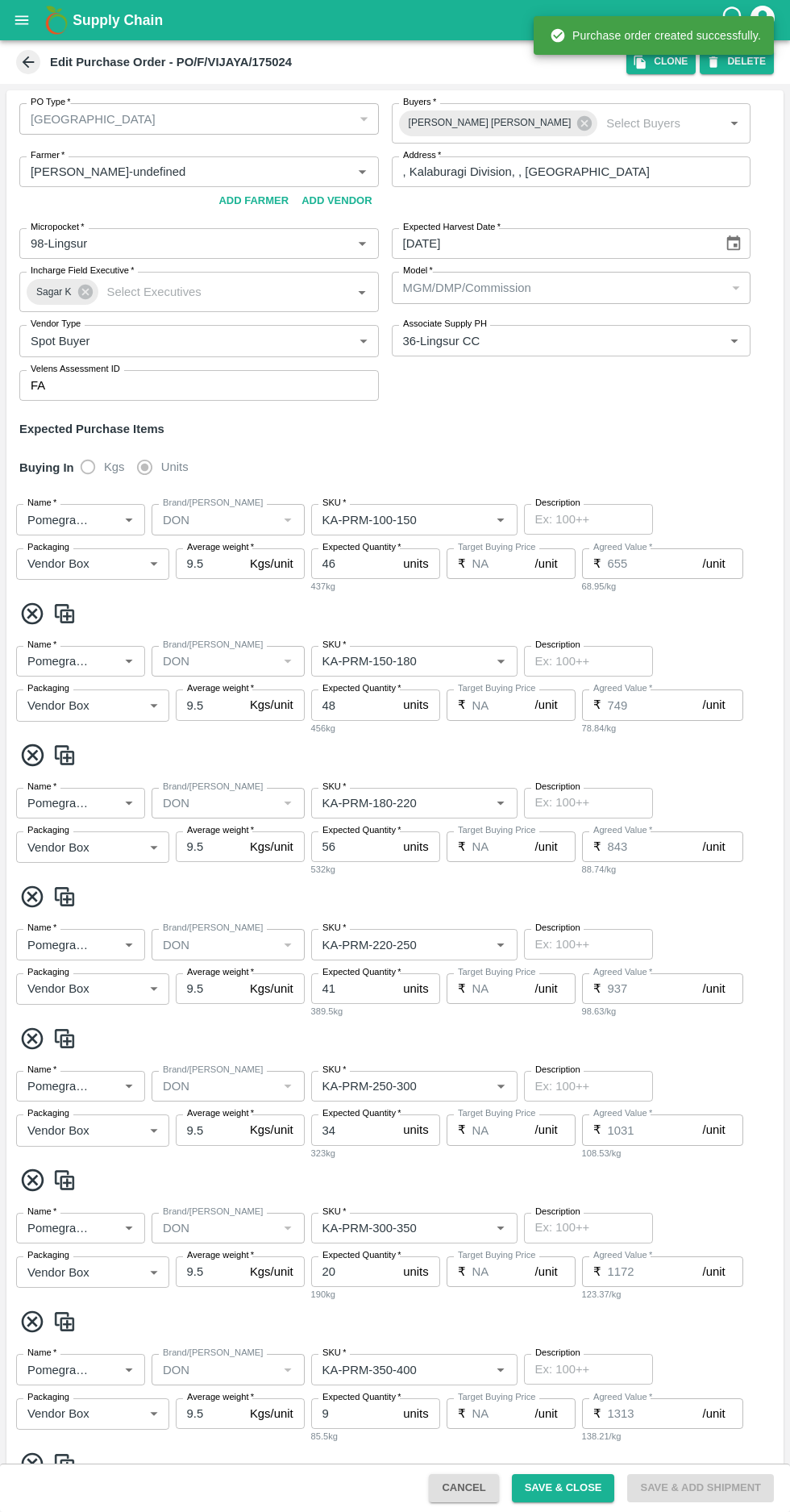
type input "DON"
type input "KA-Loose A"
type input "NA"
type input "Pomegranate"
type input "DON"
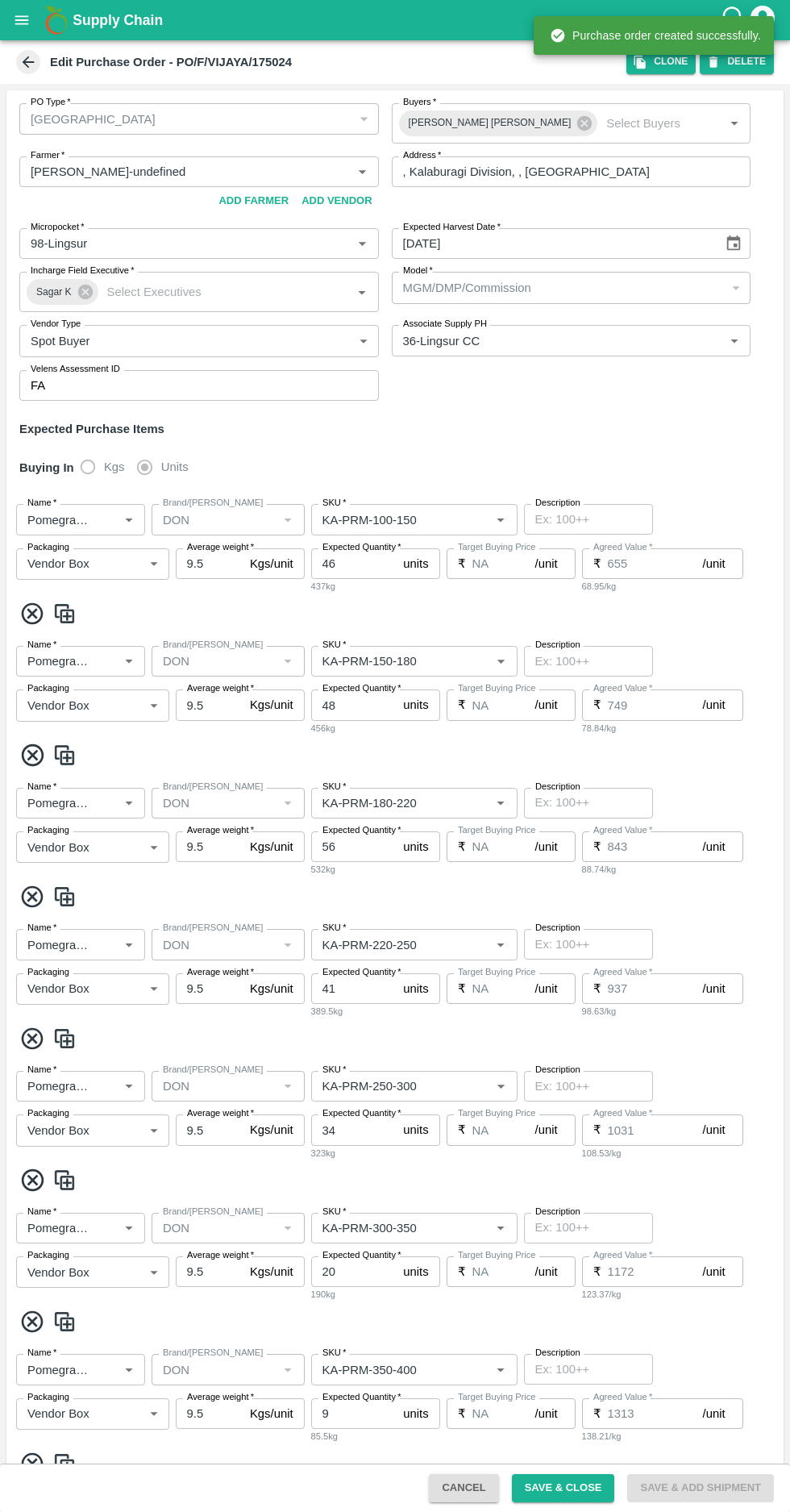
type input "KA-Loose B"
type input "NA"
type input "Pomegranate"
type input "DON"
type input "Mandi Mix"
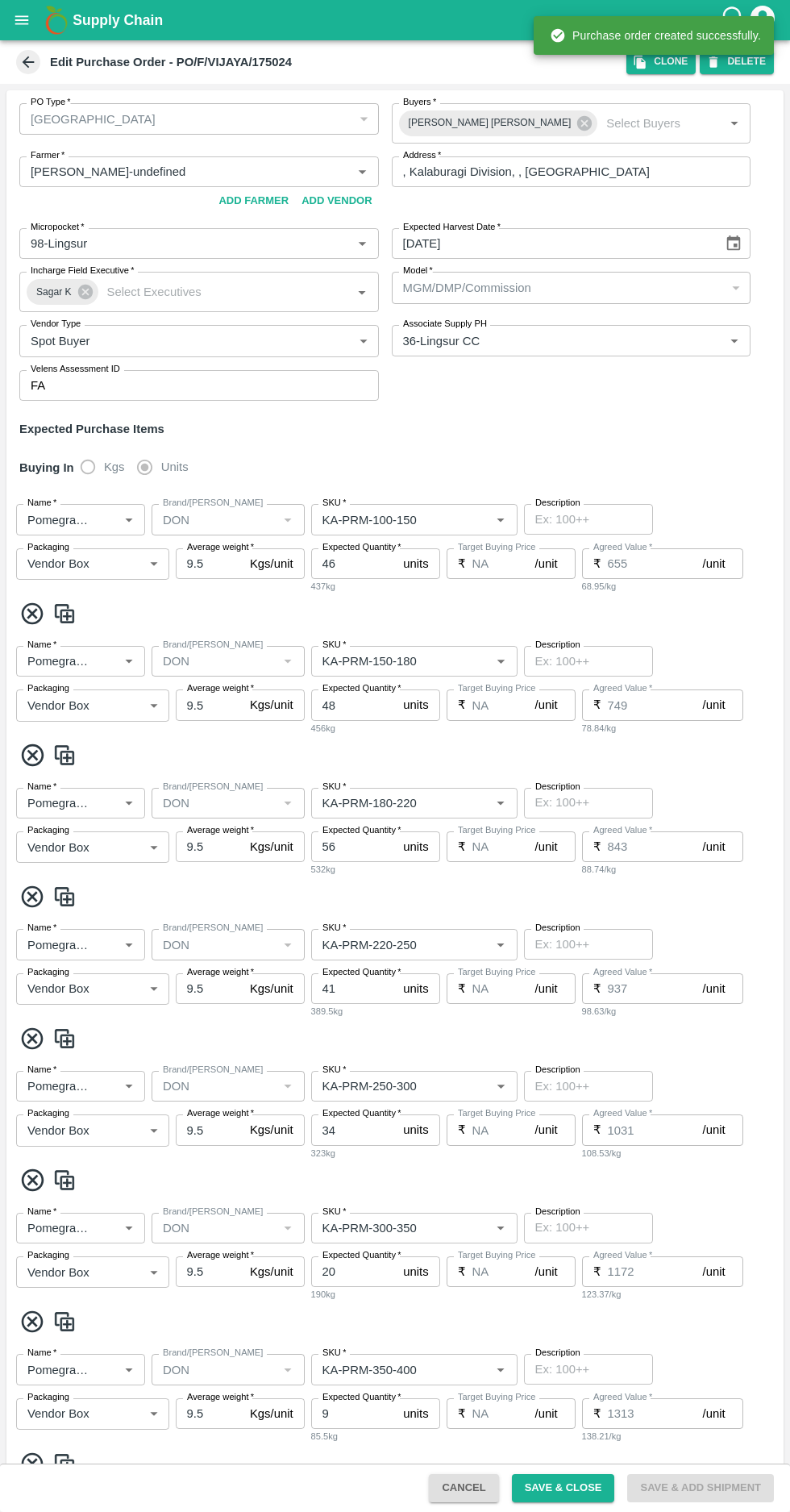
type input "NA"
click at [28, 62] on icon at bounding box center [29, 62] width 12 height 12
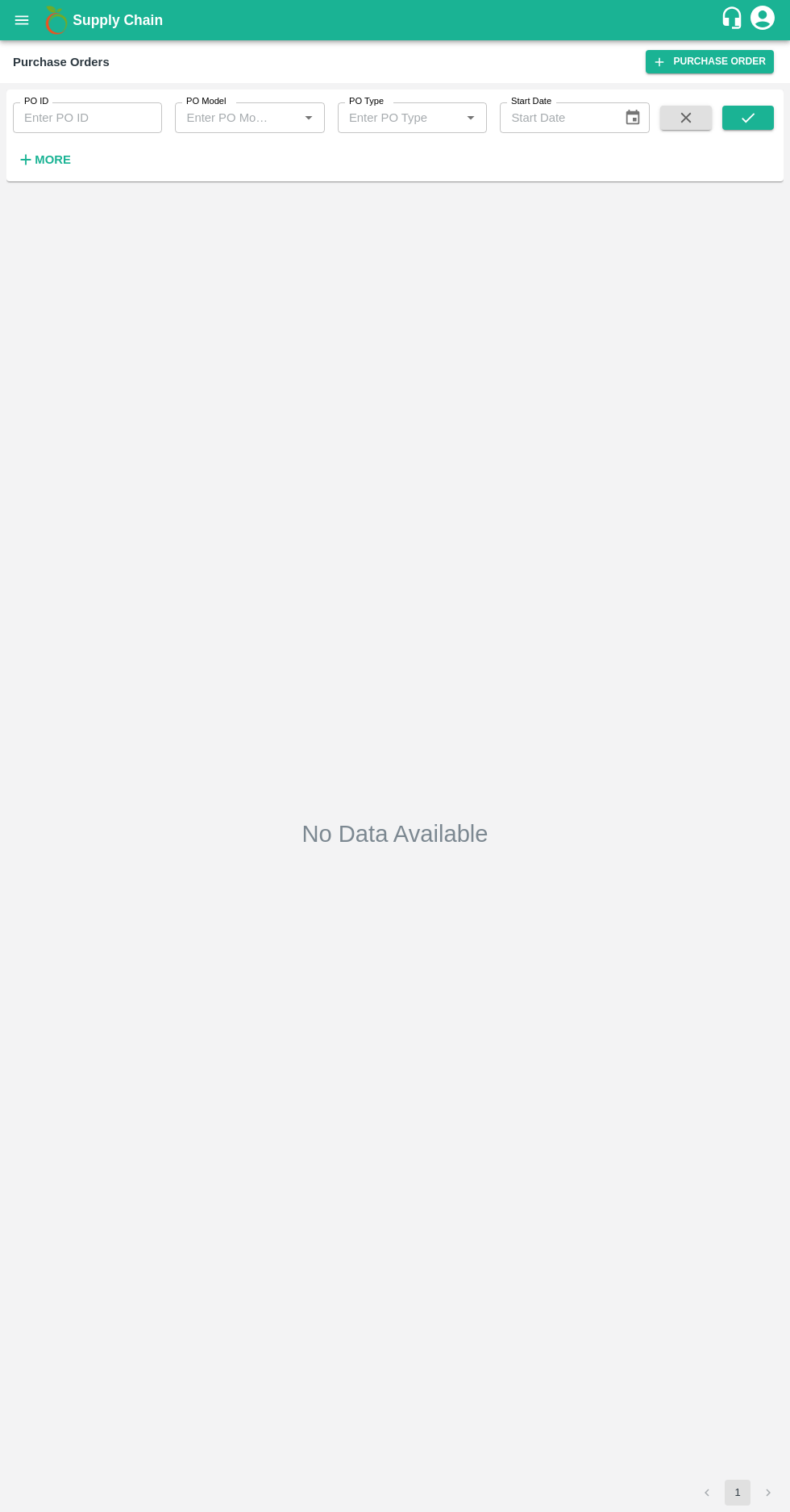
type input "MGM/DMP/Commission"
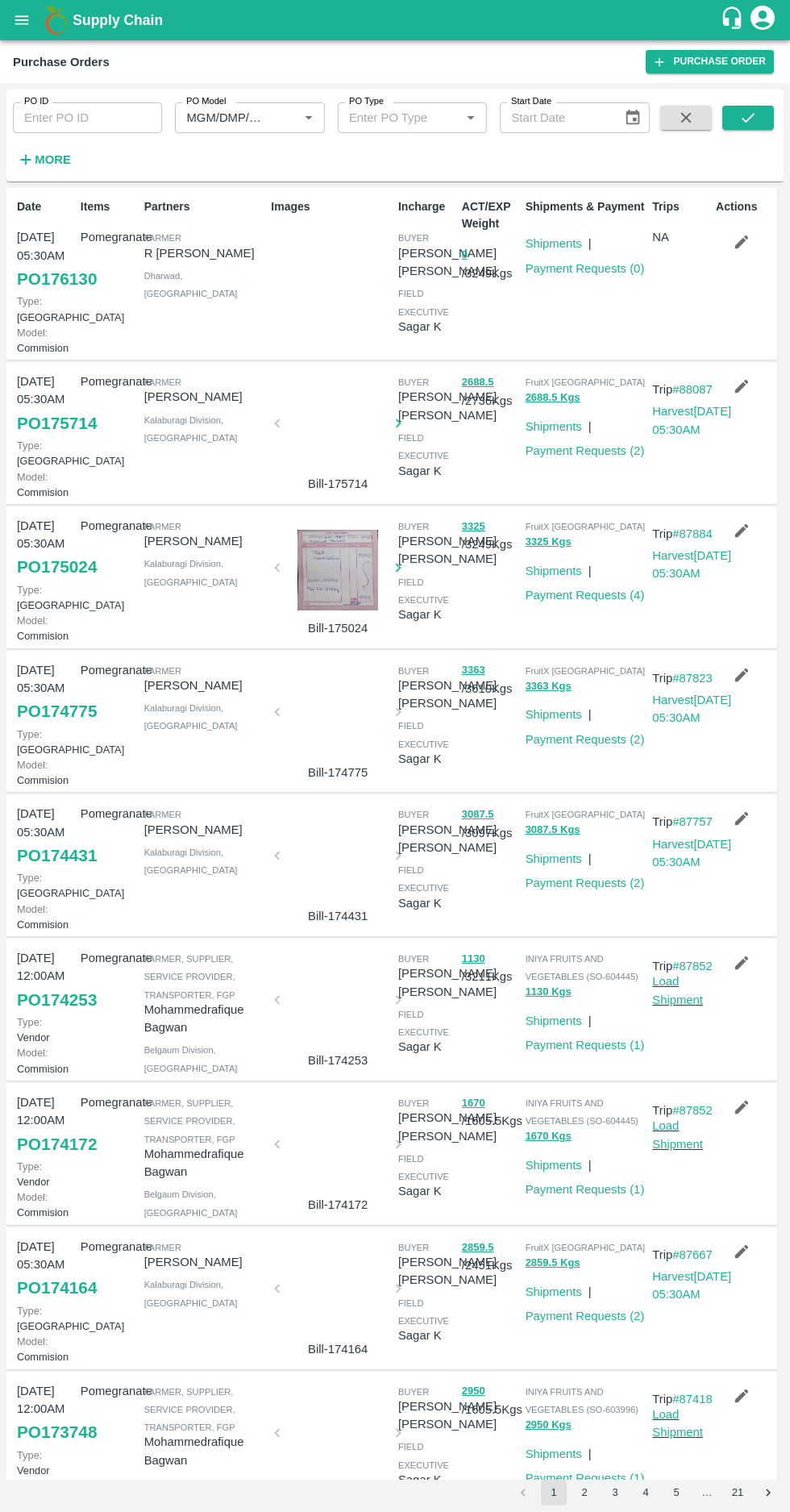
click at [739, 244] on icon "button" at bounding box center [742, 242] width 14 height 14
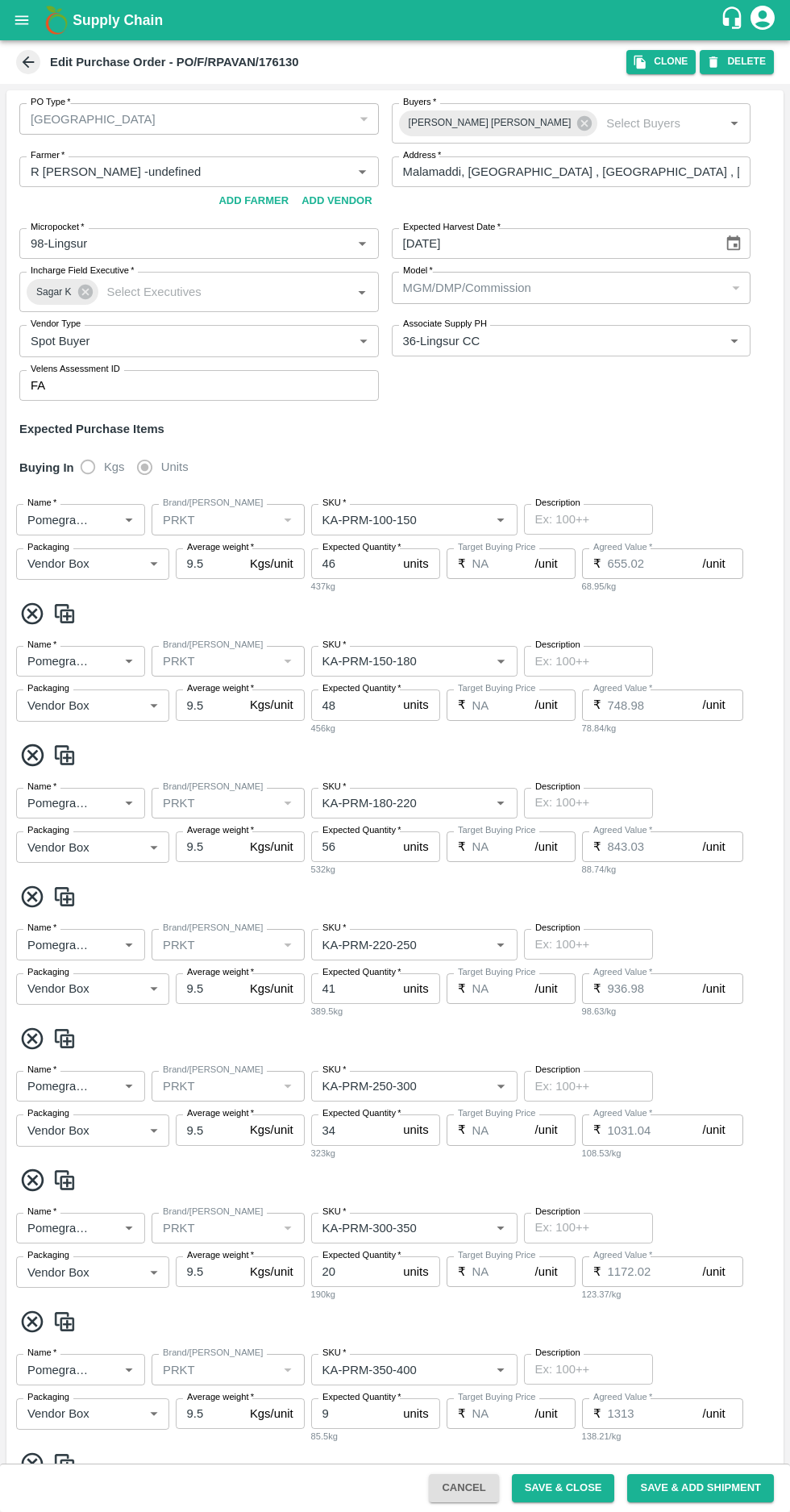
scroll to position [780, 0]
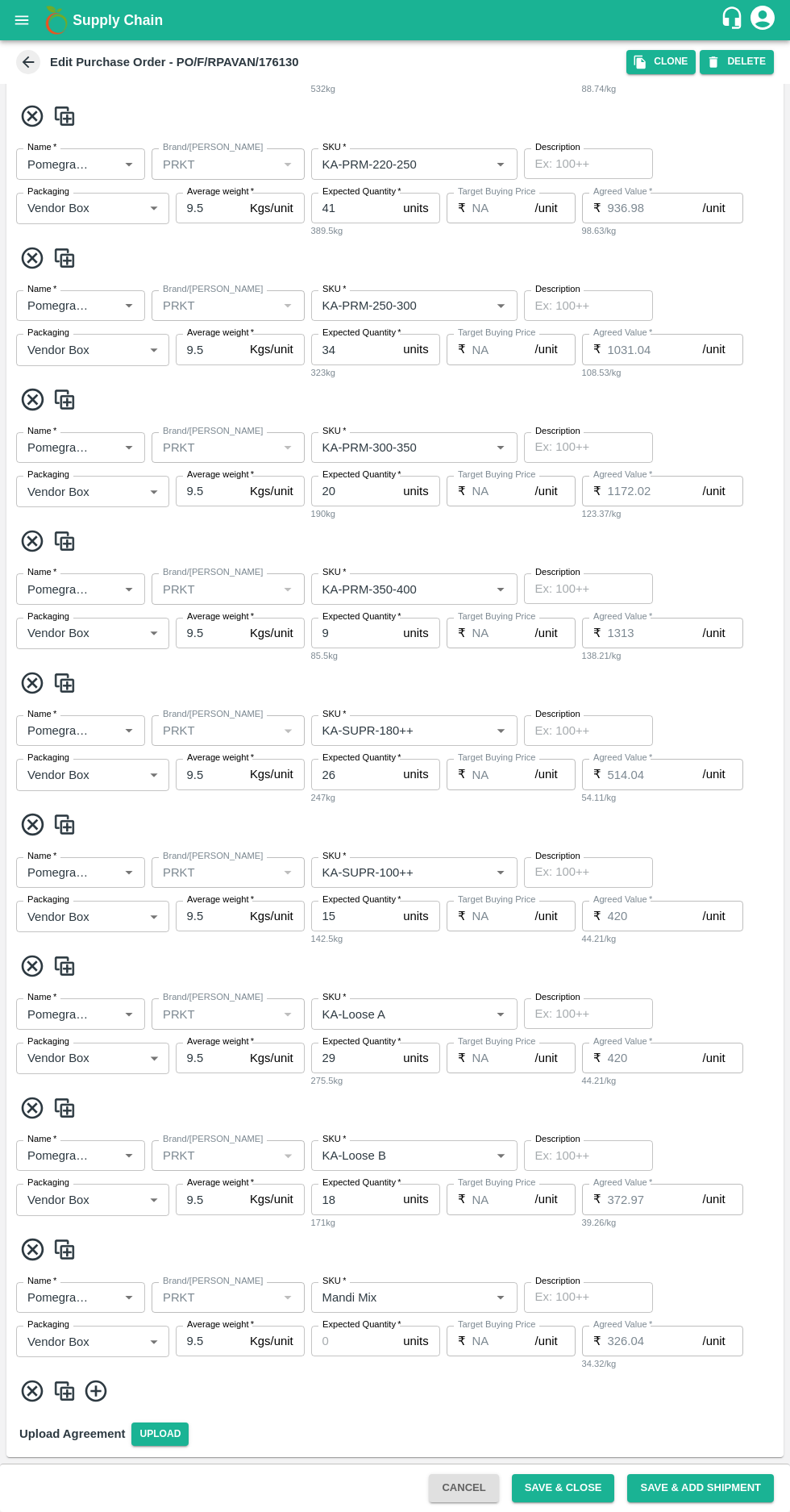
click at [494, 585] on icon "Open" at bounding box center [501, 588] width 18 height 18
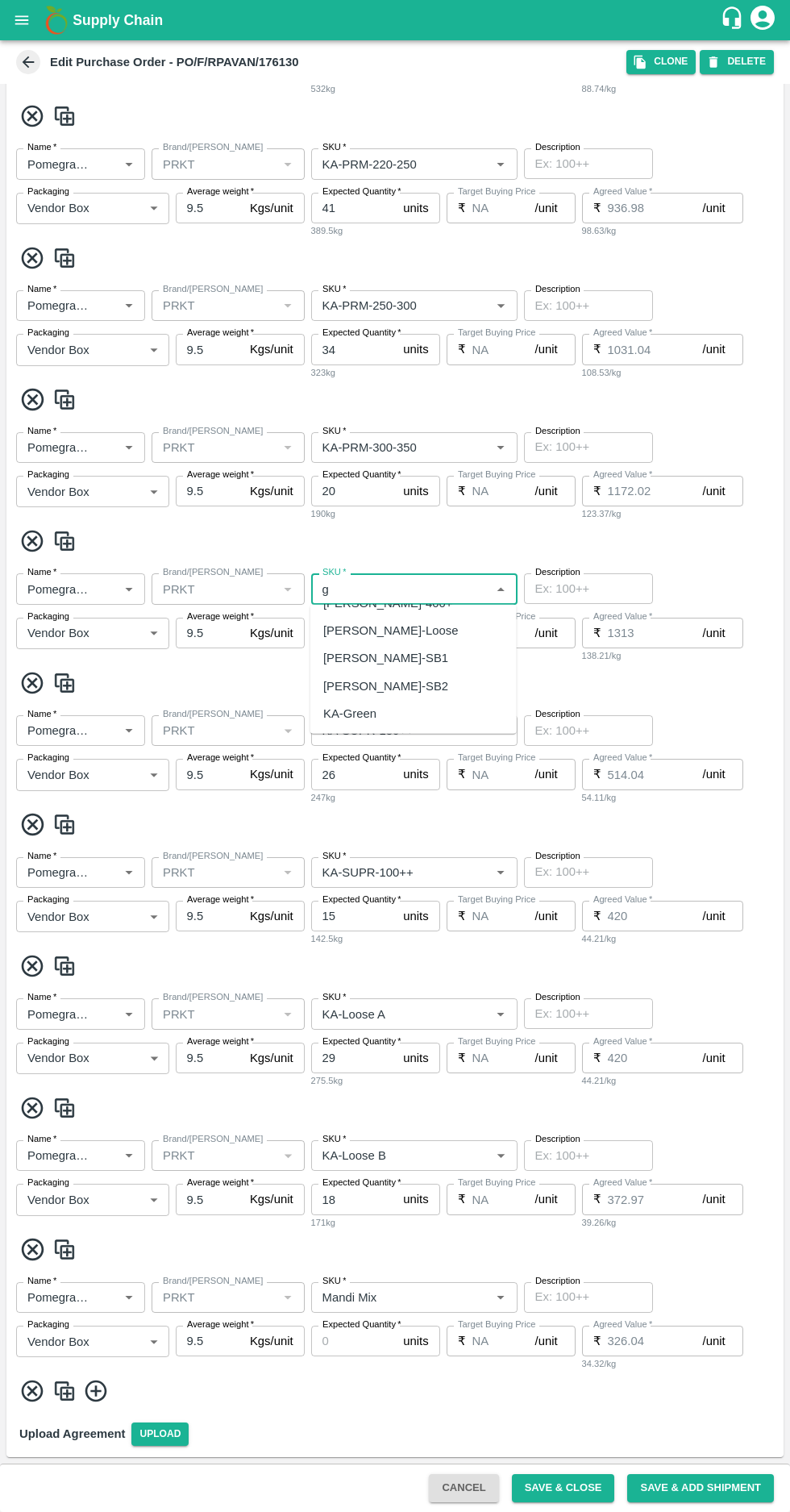
scroll to position [0, 0]
click at [350, 619] on div "KA-Green" at bounding box center [350, 625] width 54 height 18
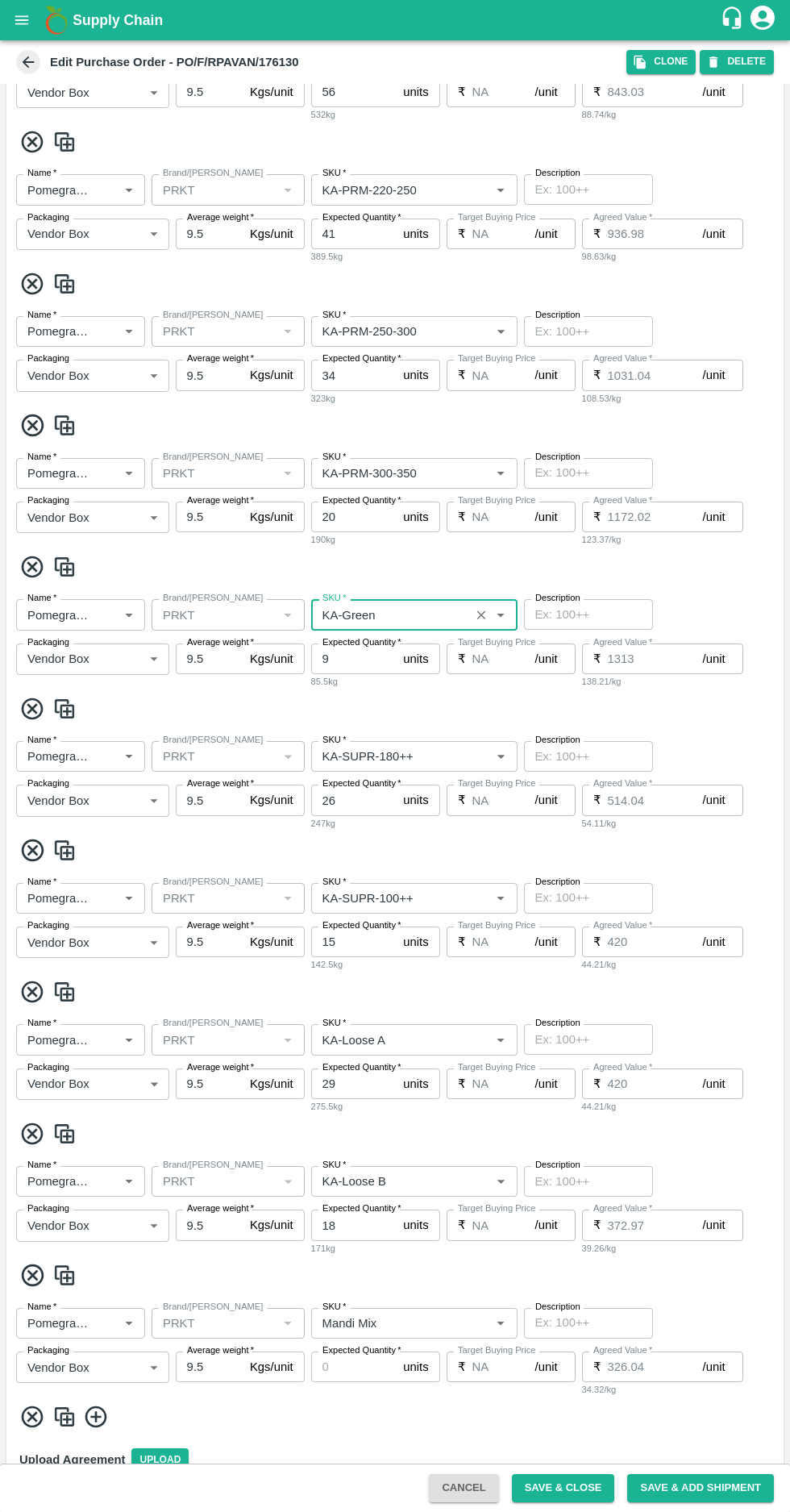
scroll to position [780, 0]
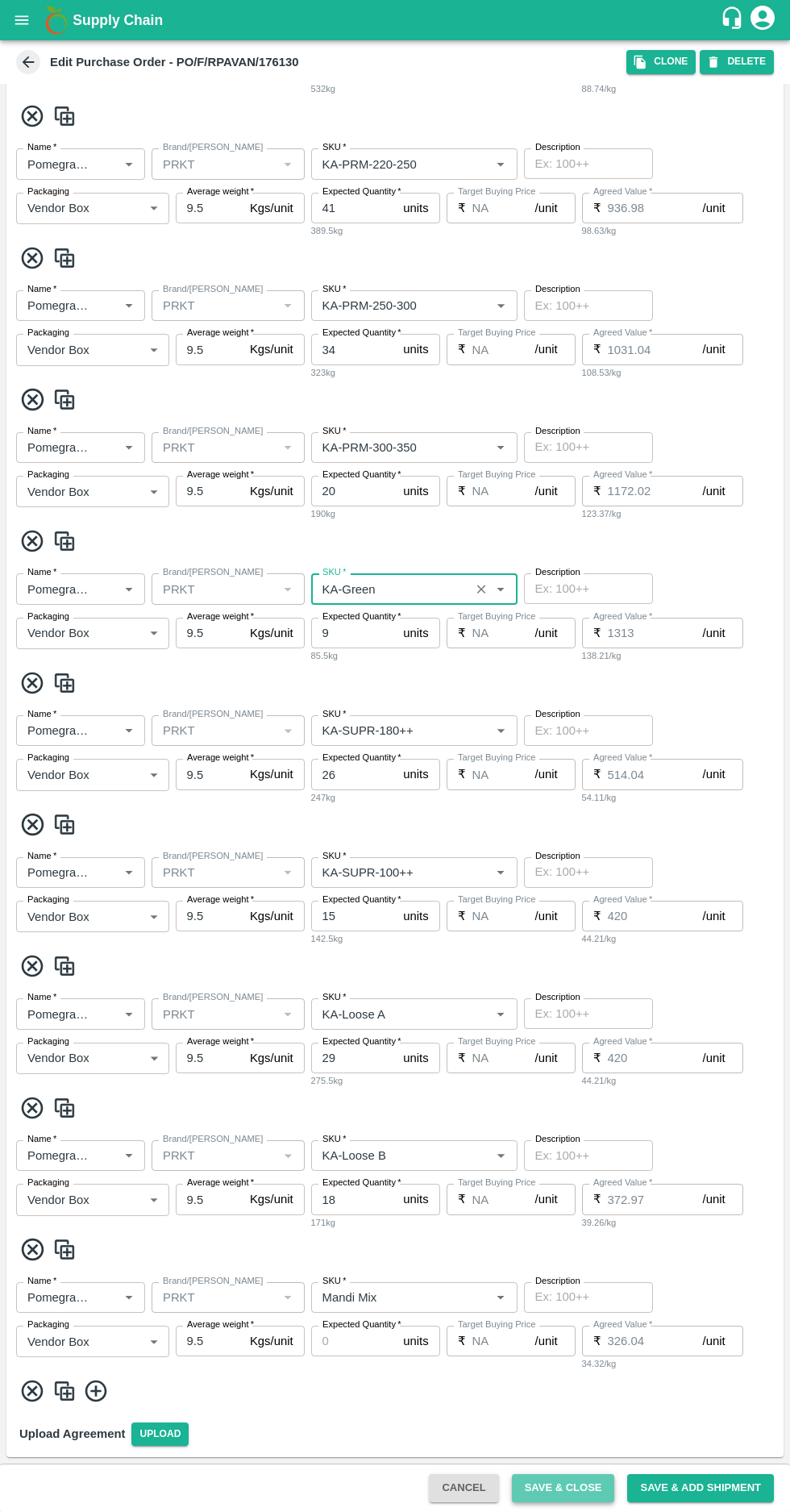
type input "KA-Green"
click at [586, 1484] on button "Save & Close" at bounding box center [563, 1488] width 103 height 29
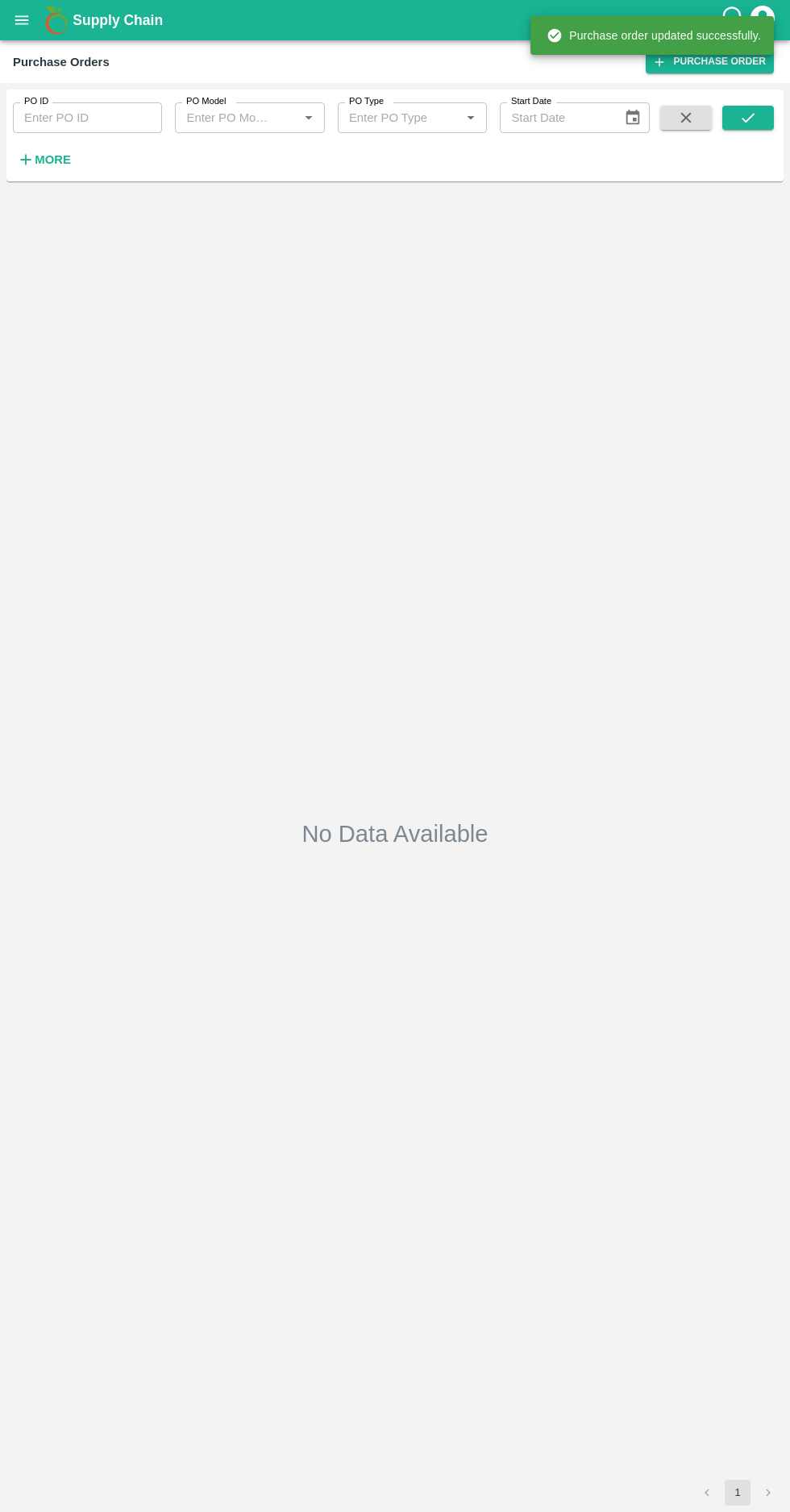
type input "MGM/DMP/Commission"
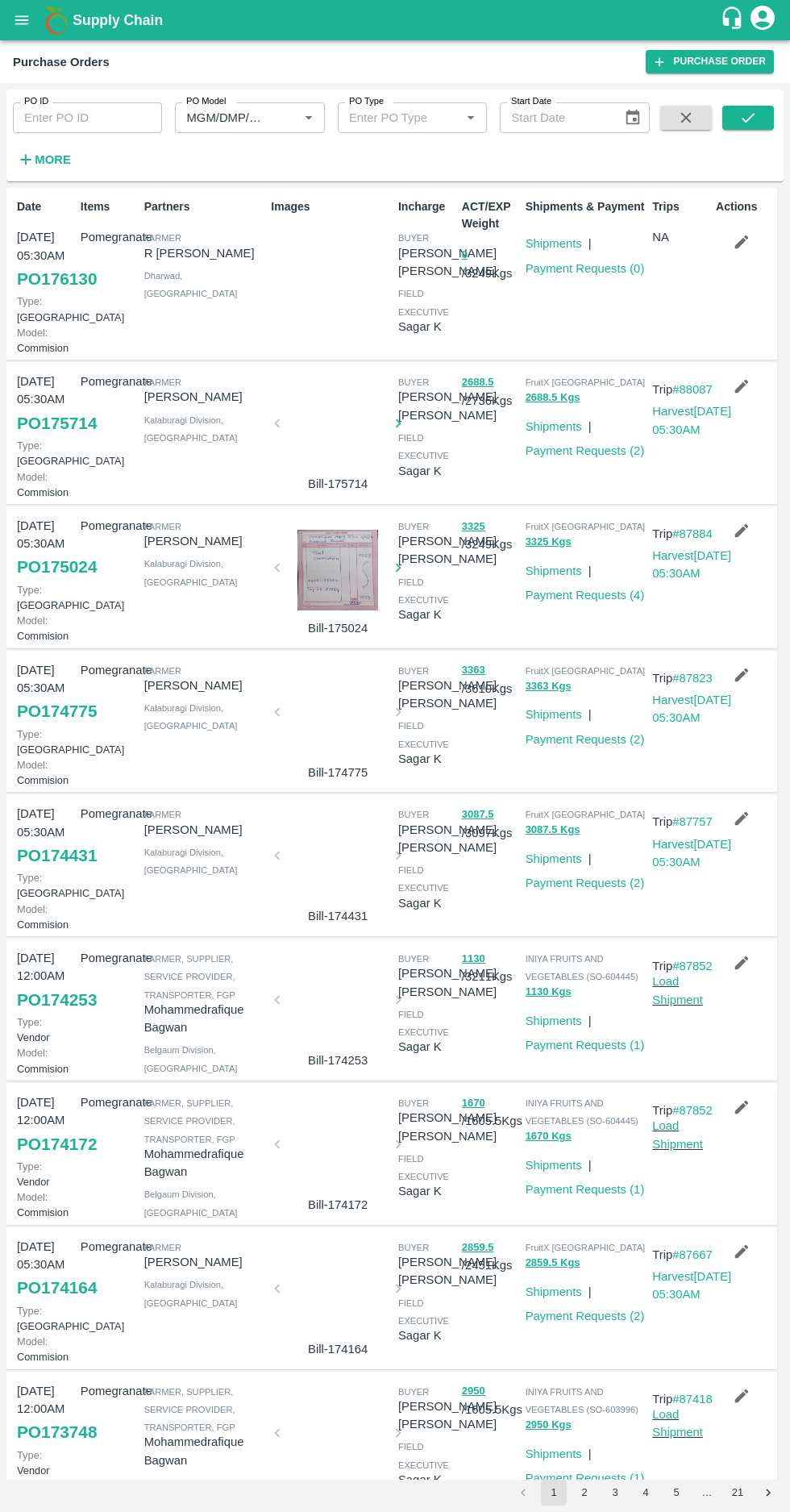
click at [736, 242] on icon "button" at bounding box center [742, 242] width 14 height 14
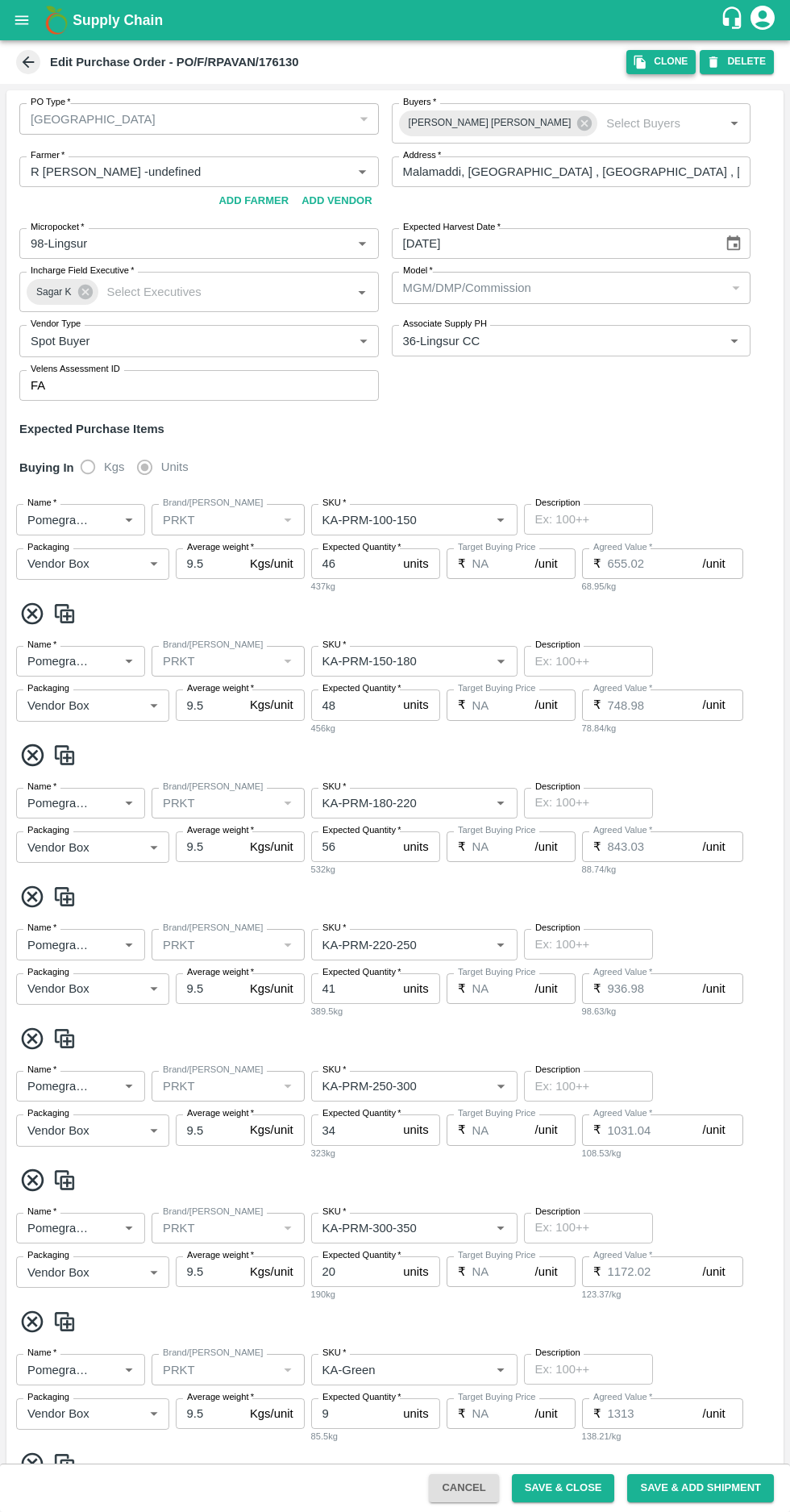
click at [646, 62] on icon "button" at bounding box center [640, 62] width 11 height 14
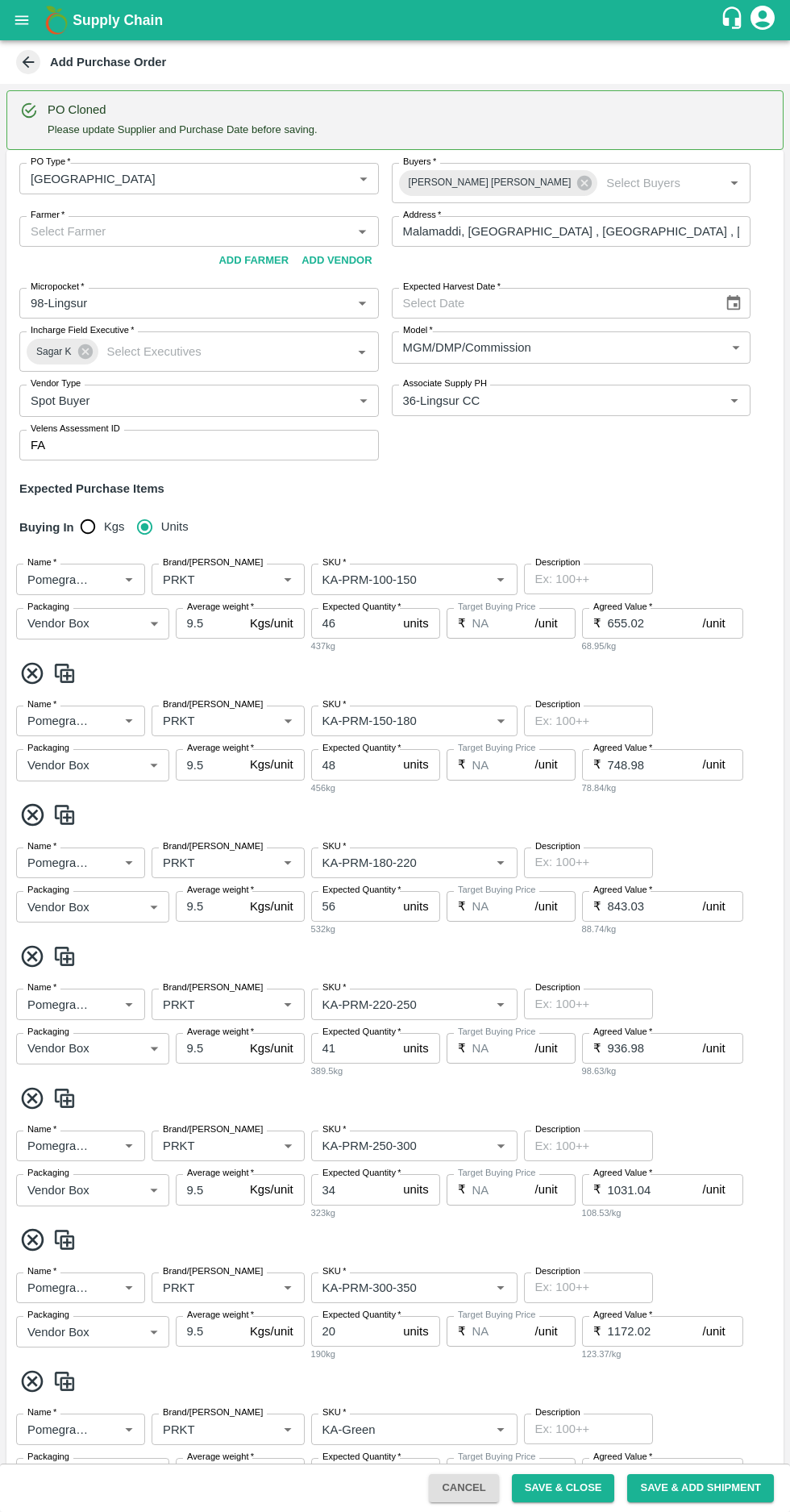
click at [138, 230] on input "Farmer   *" at bounding box center [186, 231] width 324 height 21
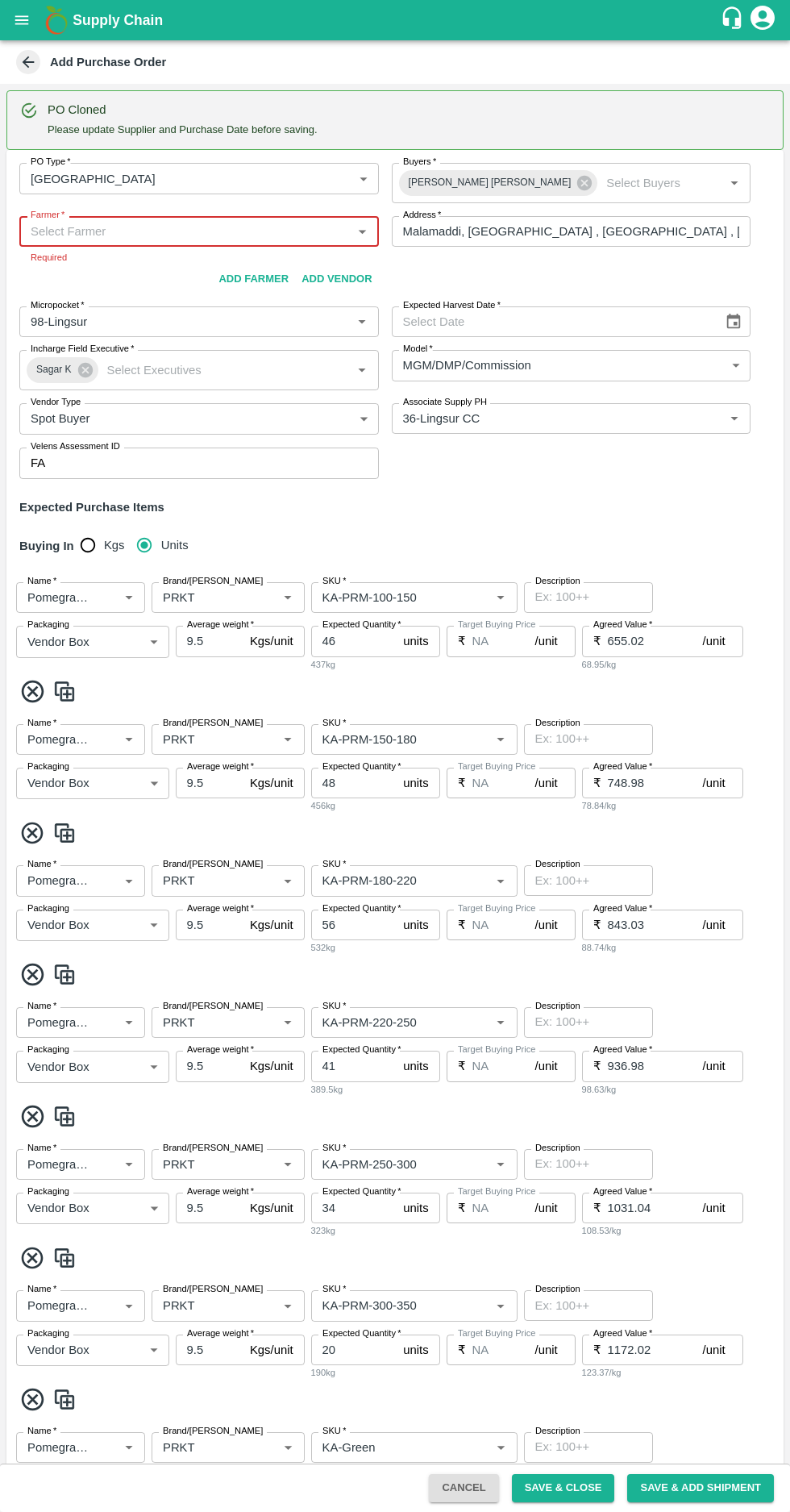
click at [112, 233] on input "Farmer   *" at bounding box center [186, 231] width 324 height 21
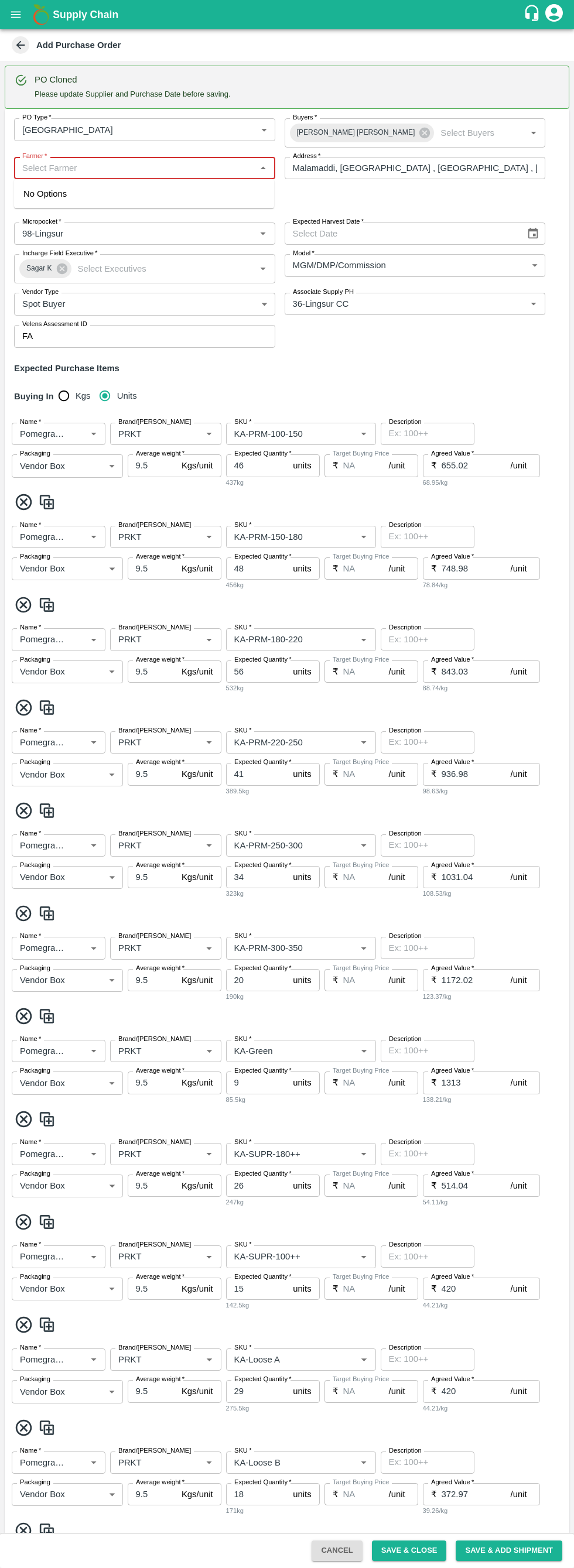
paste input "[PHONE_NUMBER]"
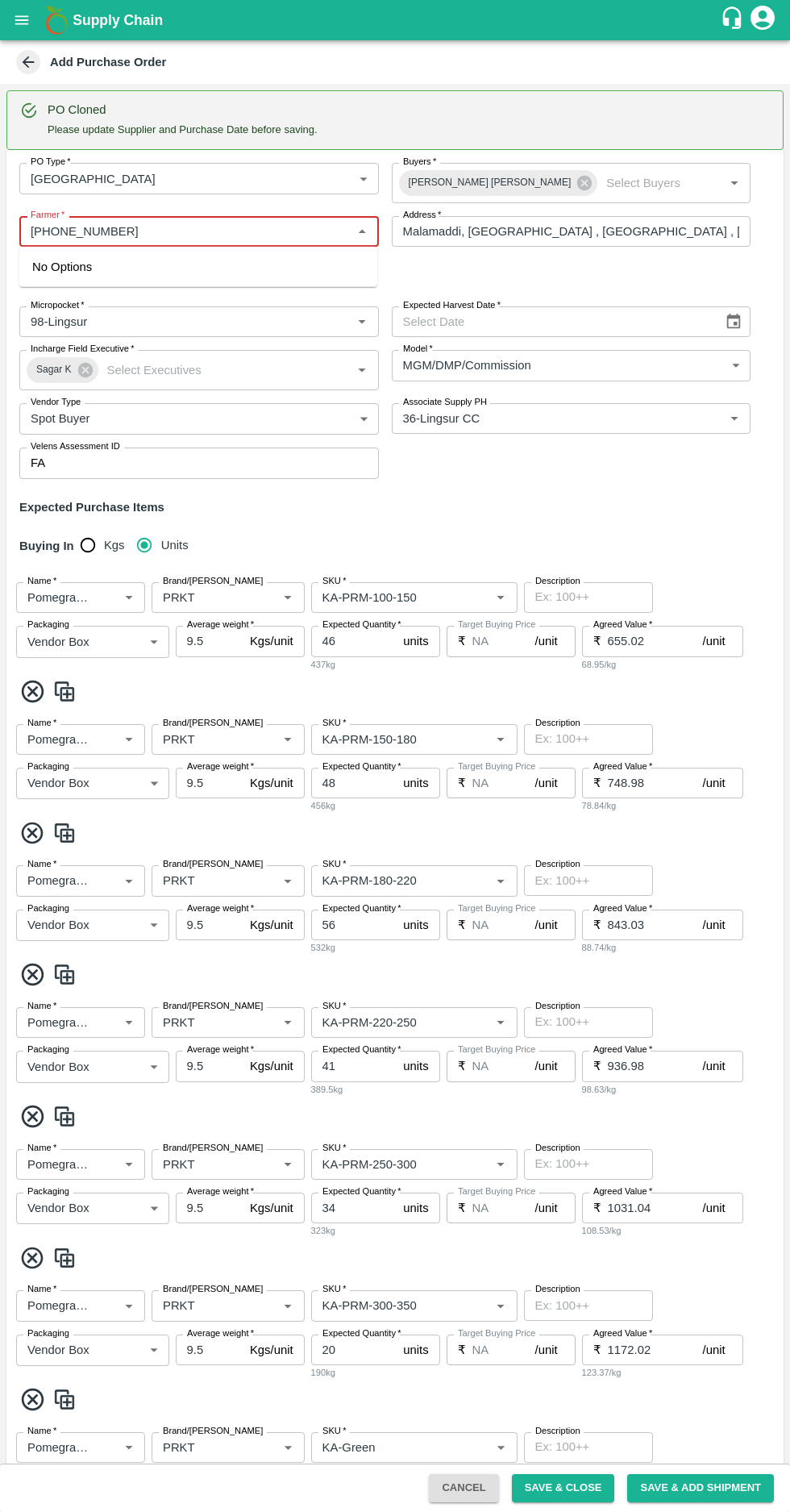
click at [48, 232] on input "Farmer   *" at bounding box center [186, 231] width 324 height 21
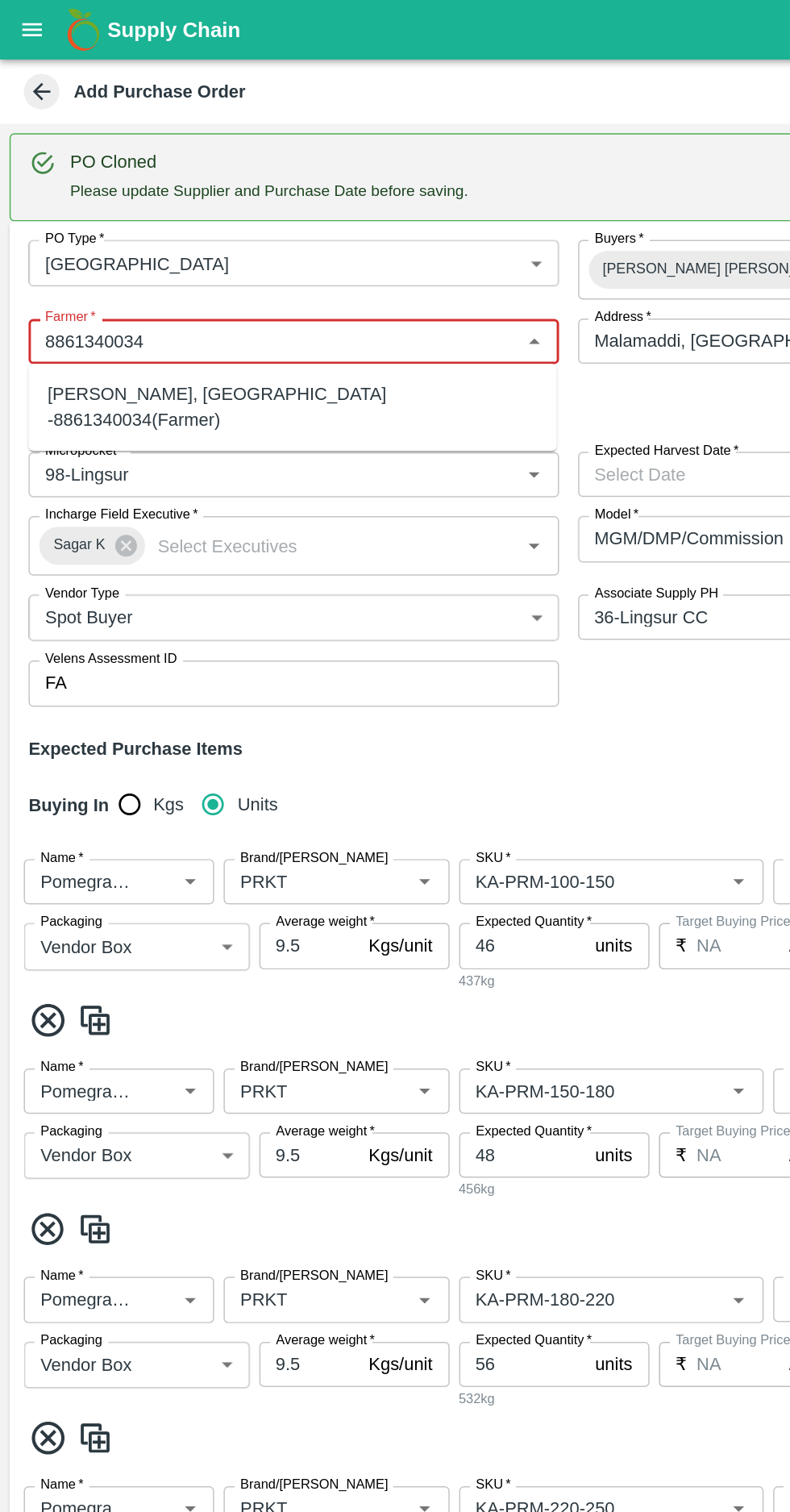
click at [127, 267] on div "[PERSON_NAME], [GEOGRAPHIC_DATA] -8861340034(Farmer)" at bounding box center [198, 276] width 332 height 36
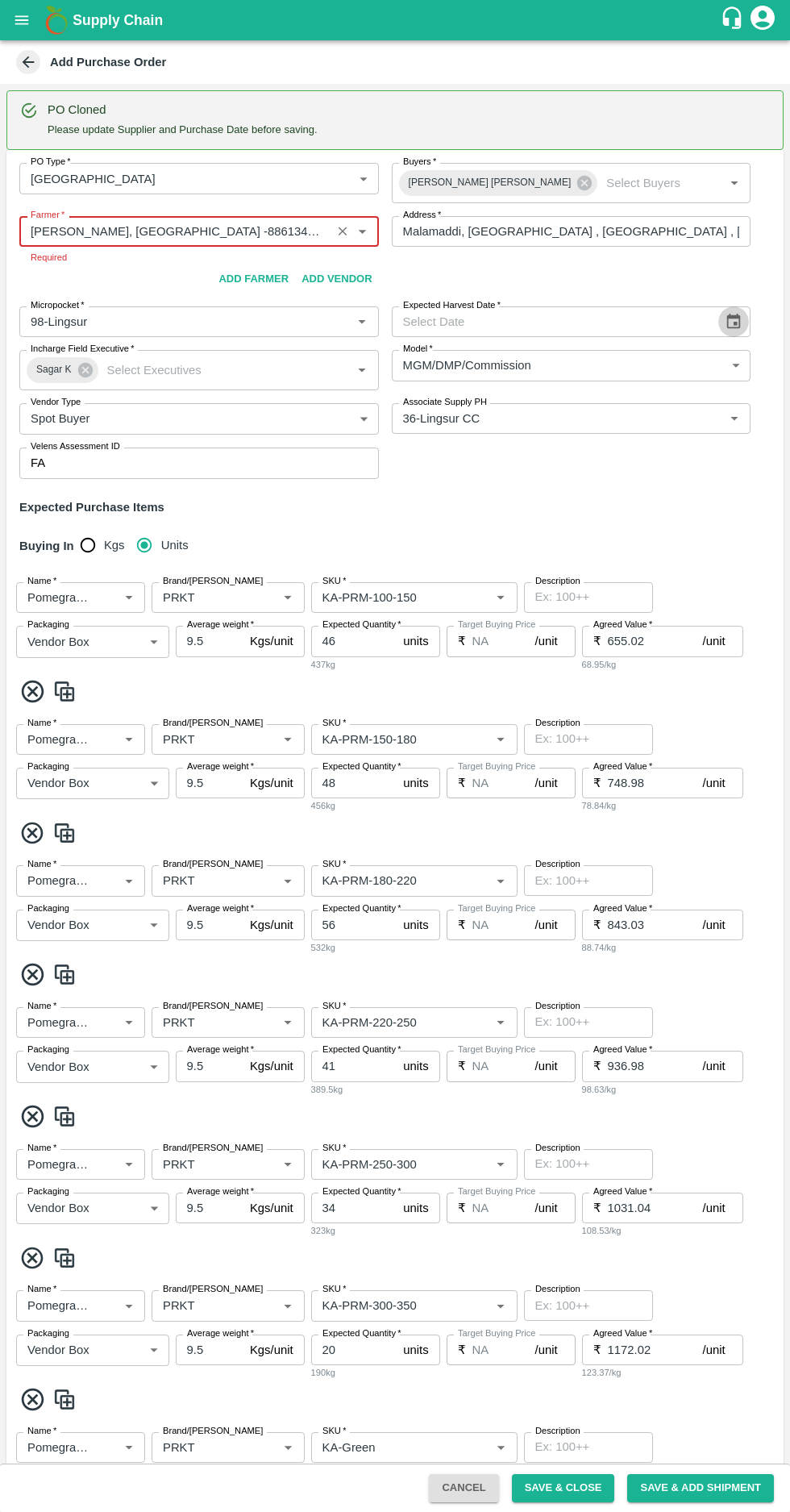
type input "[PERSON_NAME], [GEOGRAPHIC_DATA] -8861340034(Farmer)"
click at [732, 312] on button "Choose date" at bounding box center [734, 321] width 30 height 30
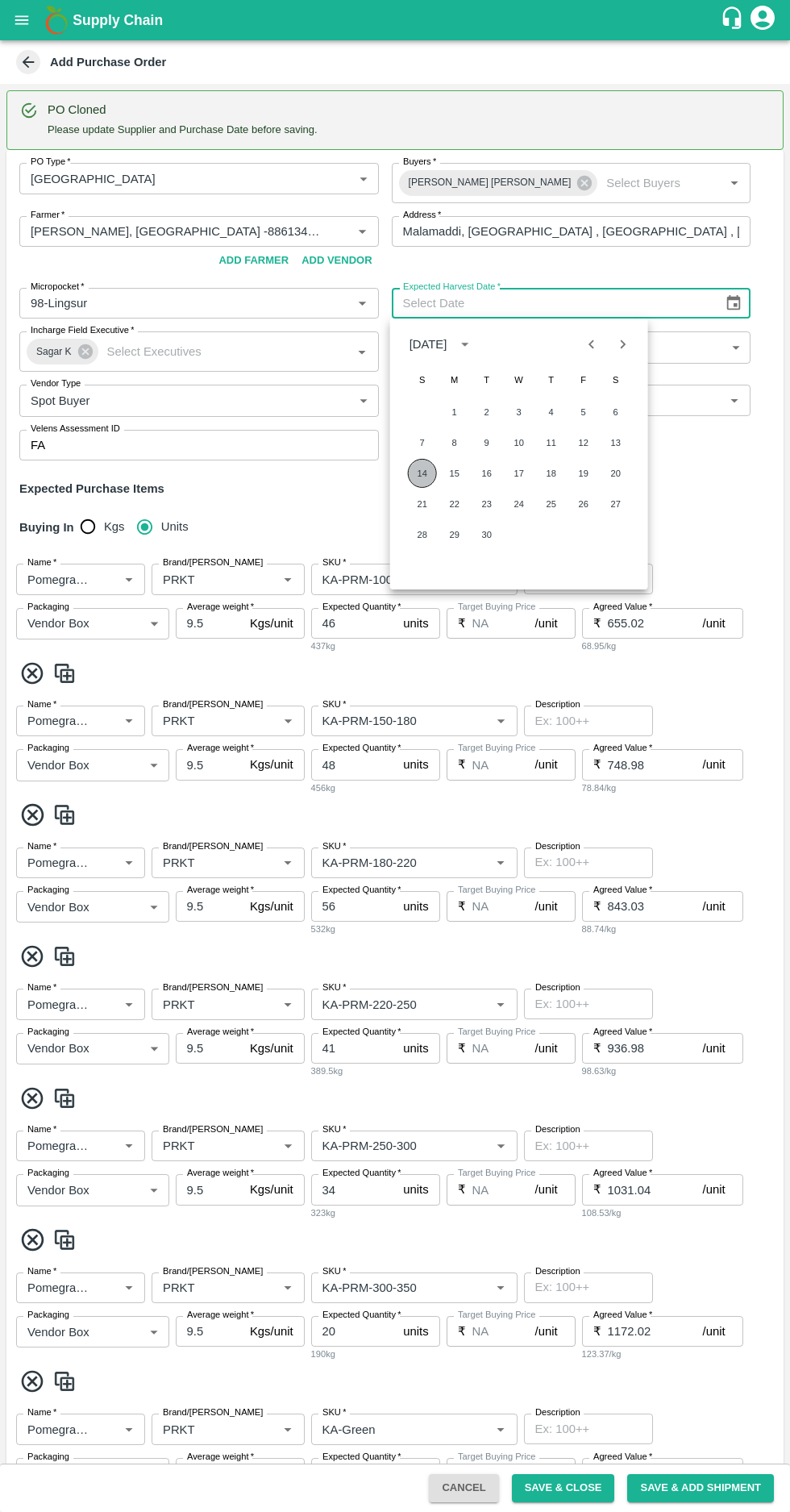
click at [421, 468] on button "14" at bounding box center [423, 473] width 29 height 29
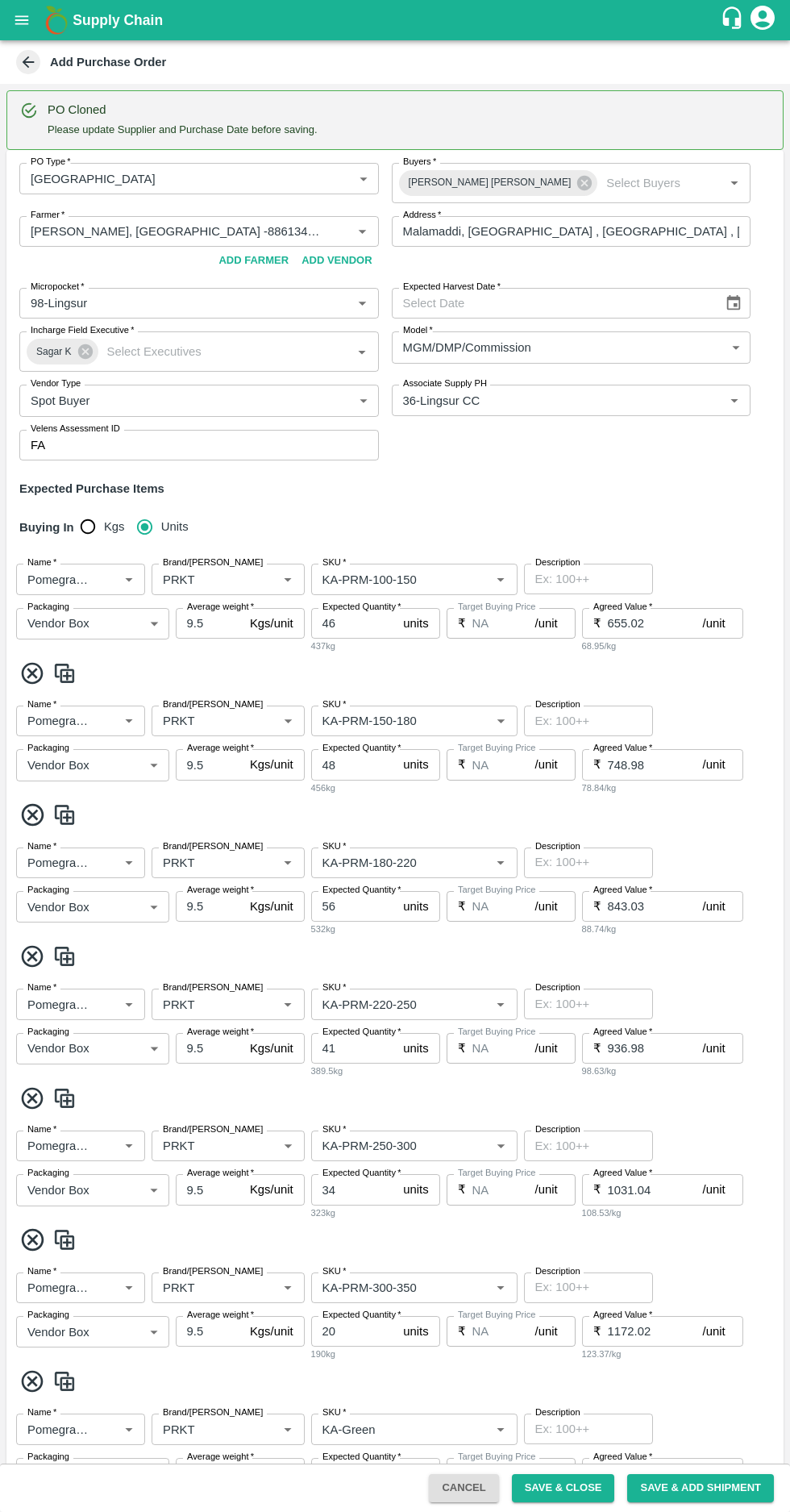
type input "[DATE]"
click at [247, 583] on input "Brand/[PERSON_NAME]" at bounding box center [204, 579] width 96 height 21
click at [187, 694] on b "Create new Marka "PRK"" at bounding box center [228, 701] width 126 height 36
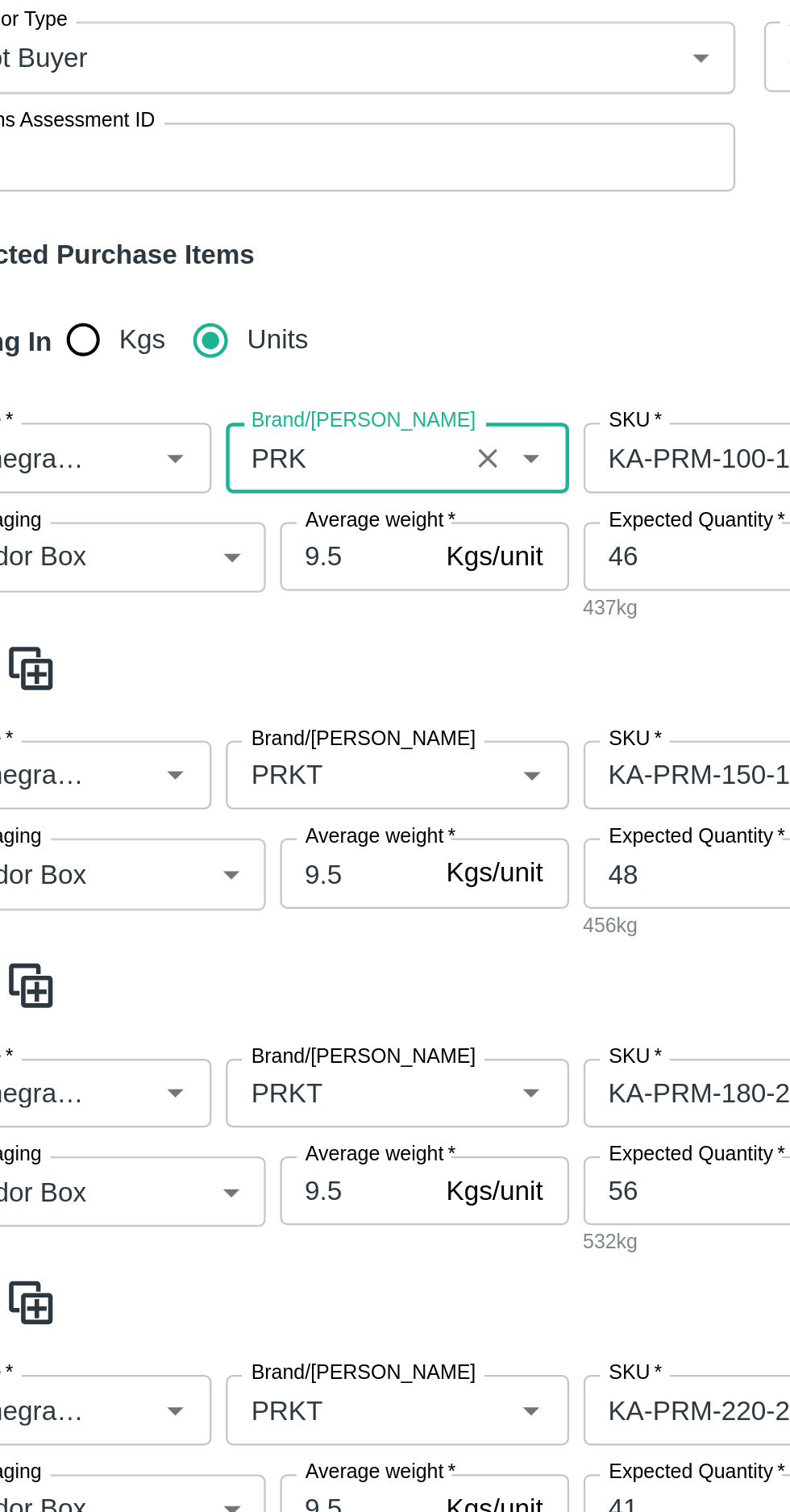
type input "PRK"
click at [203, 710] on input "Brand/[PERSON_NAME]" at bounding box center [204, 721] width 96 height 21
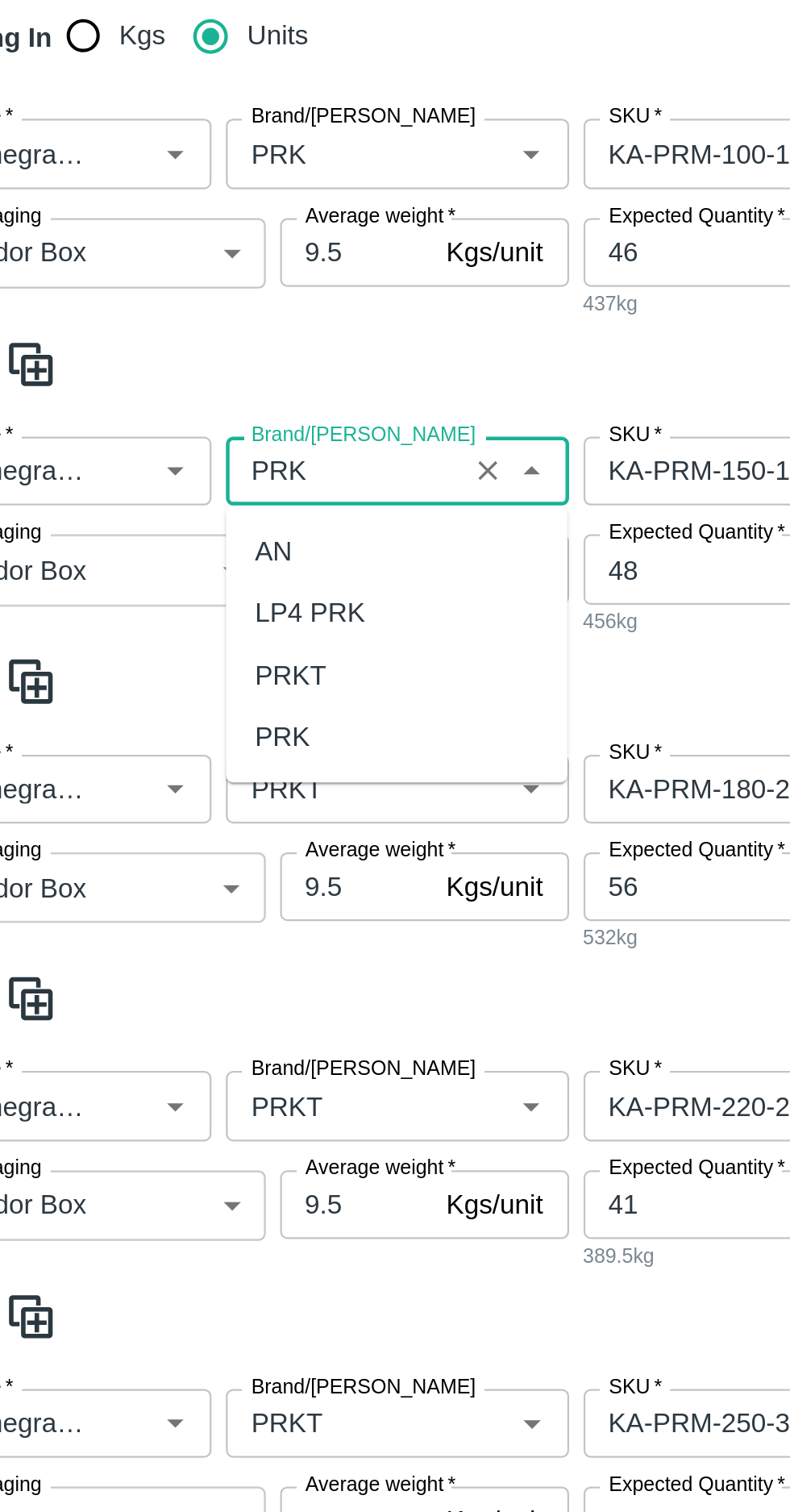
scroll to position [0, 0]
click at [174, 700] on div "PRK" at bounding box center [177, 703] width 25 height 18
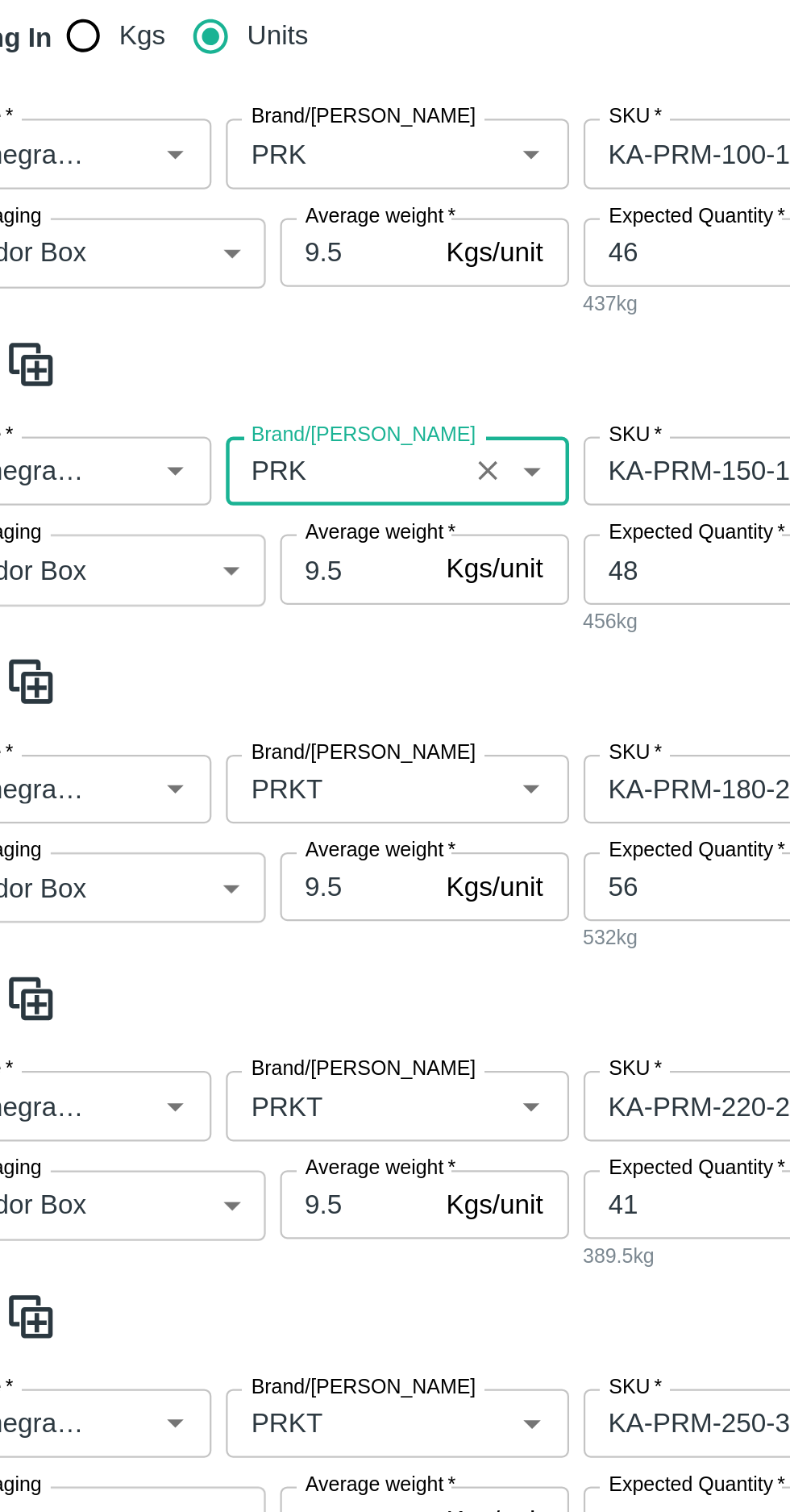
type input "PRK"
click at [208, 717] on input "Brand/[PERSON_NAME]" at bounding box center [204, 727] width 96 height 21
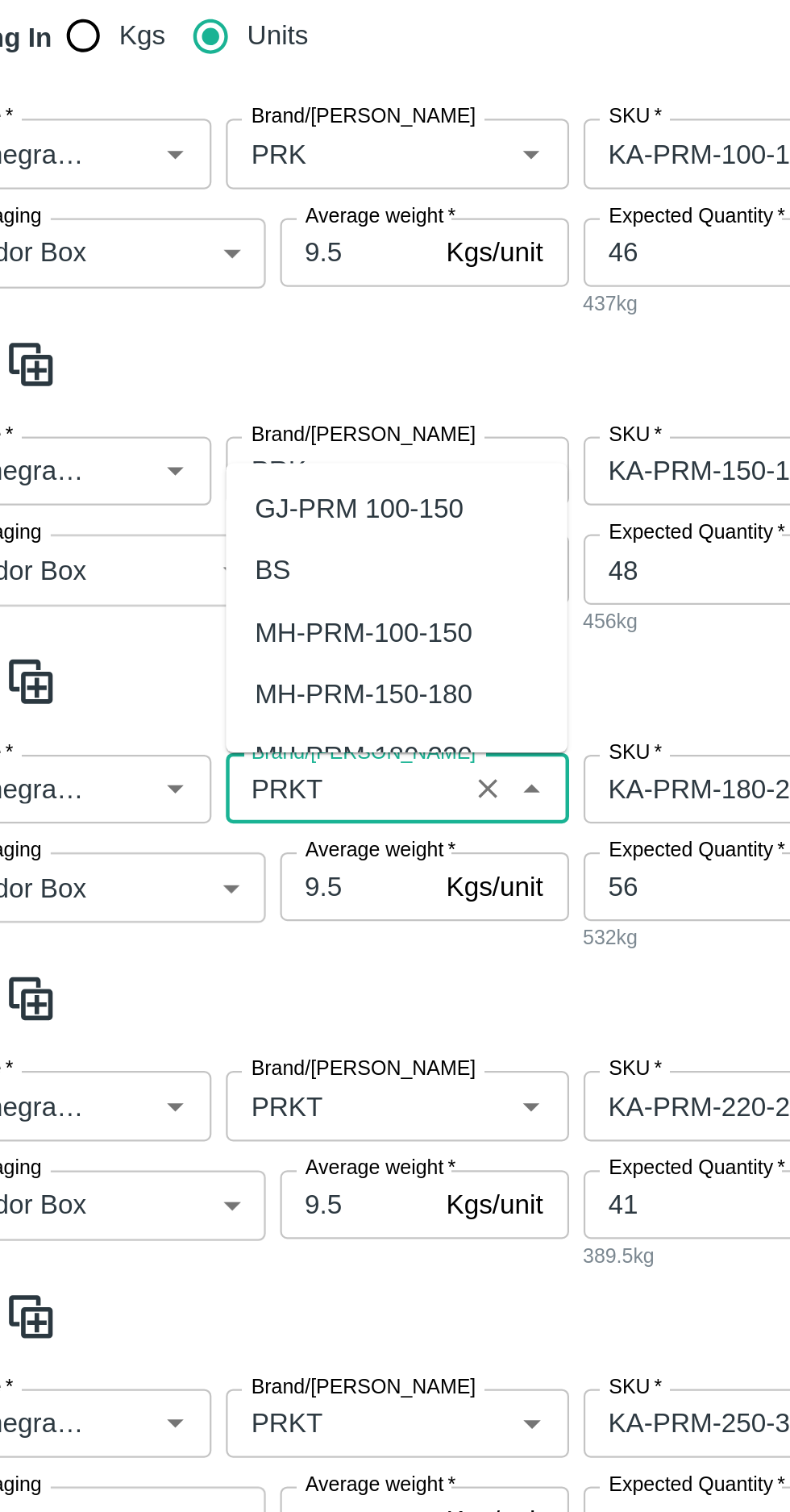
scroll to position [296, 0]
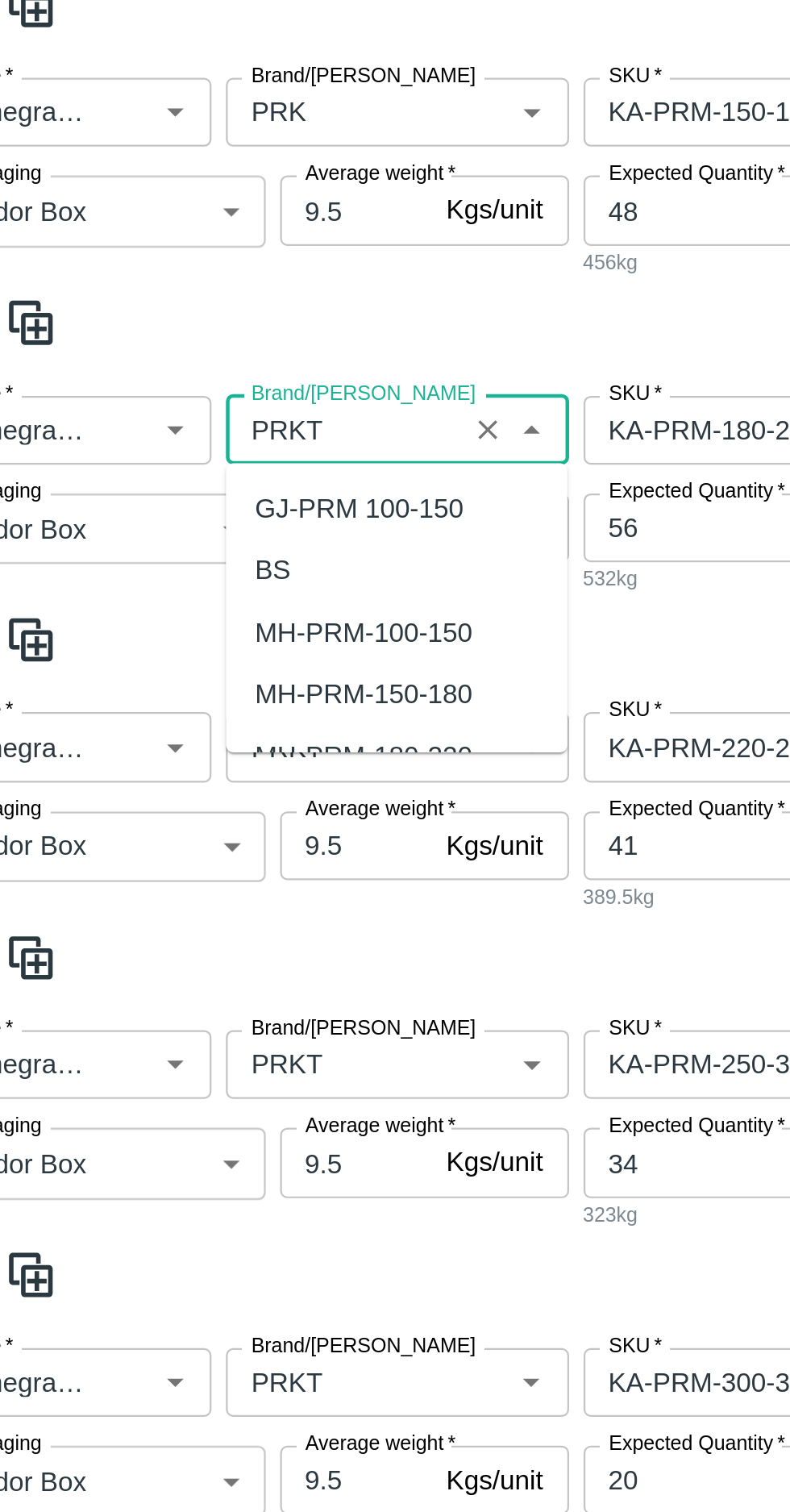
click at [202, 567] on input "Brand/[PERSON_NAME]" at bounding box center [204, 567] width 96 height 21
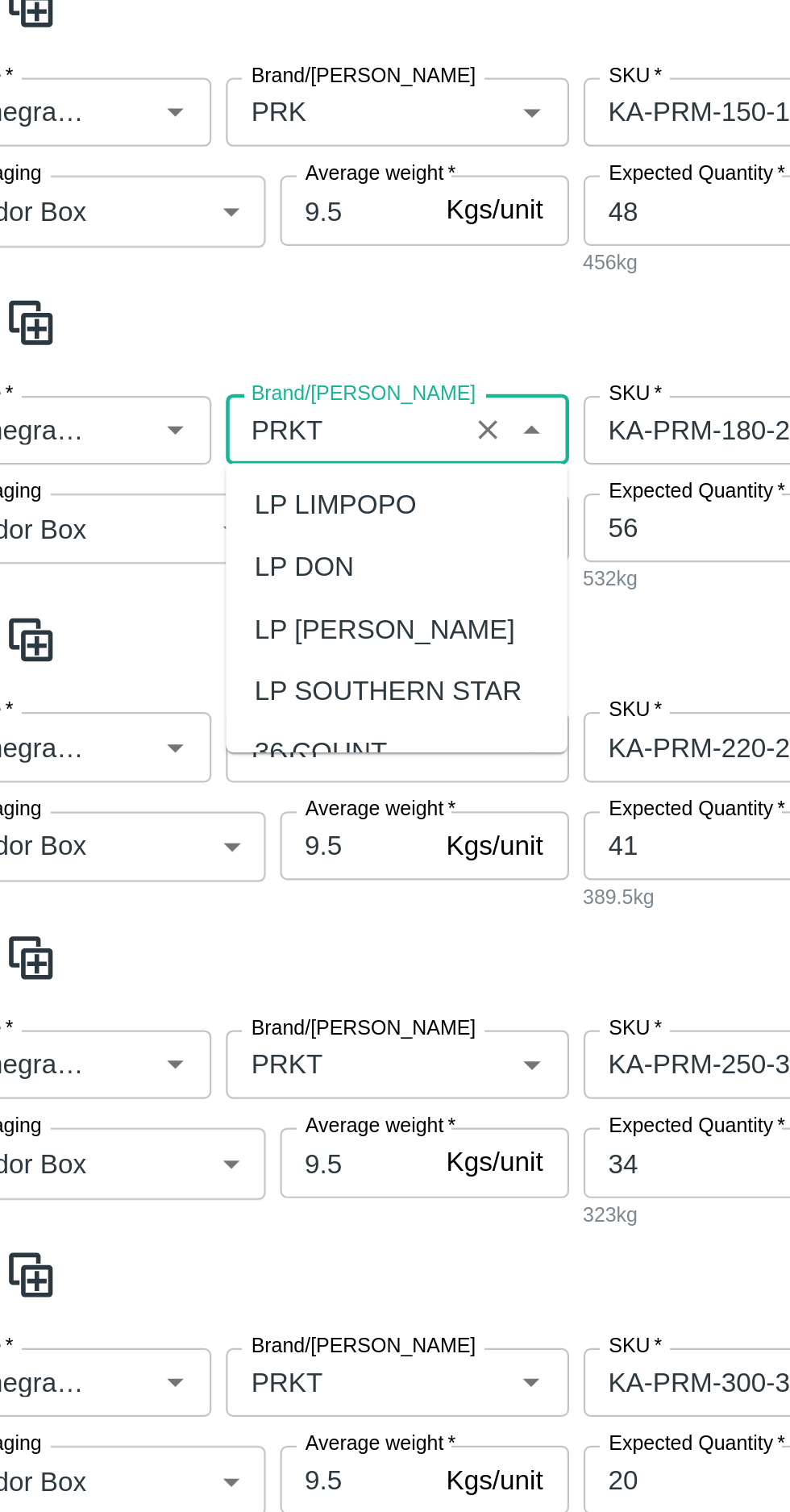
click at [208, 573] on input "Brand/[PERSON_NAME]" at bounding box center [204, 567] width 96 height 21
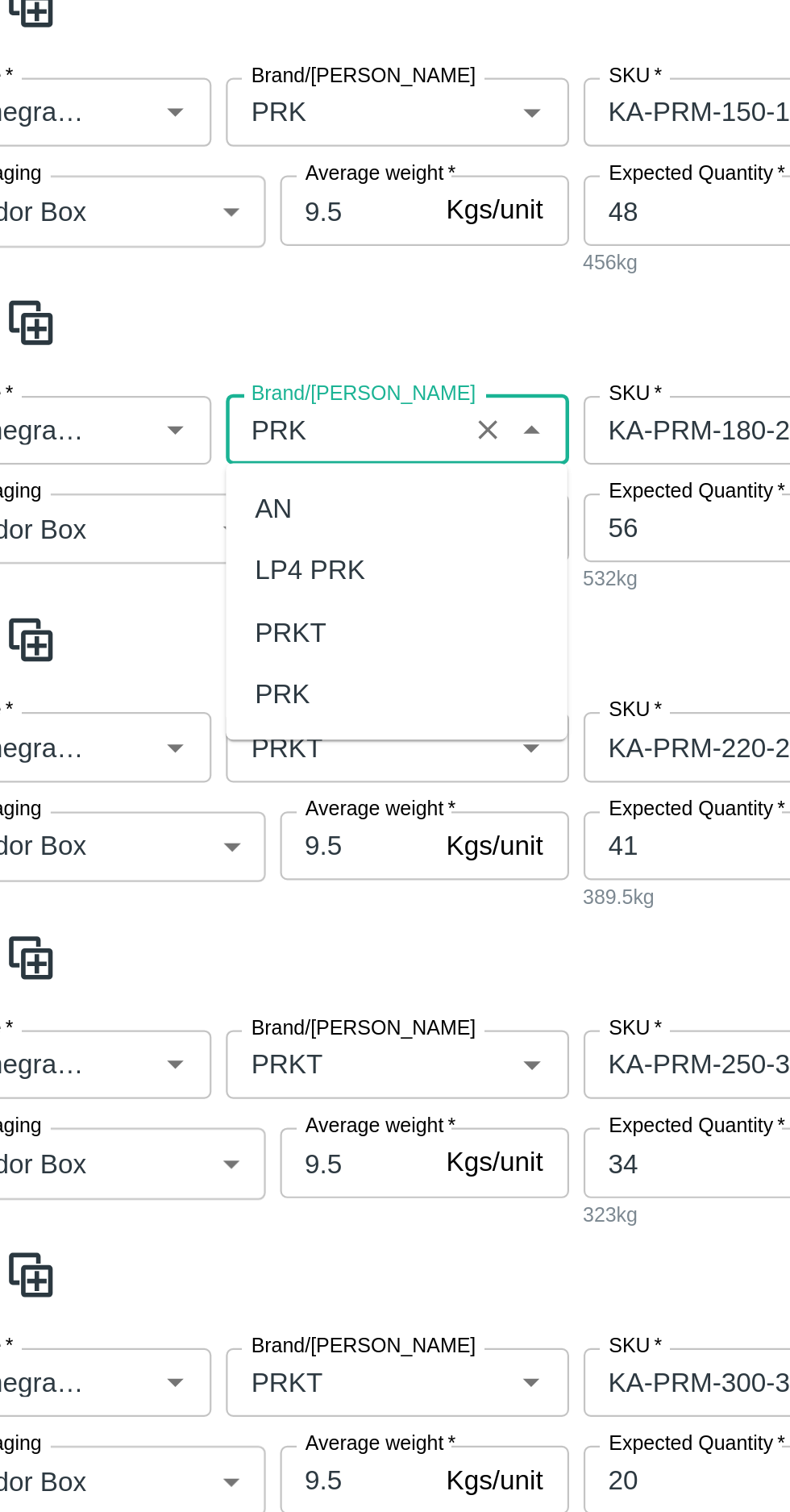
scroll to position [0, 0]
click at [176, 689] on div "PRK" at bounding box center [177, 684] width 25 height 18
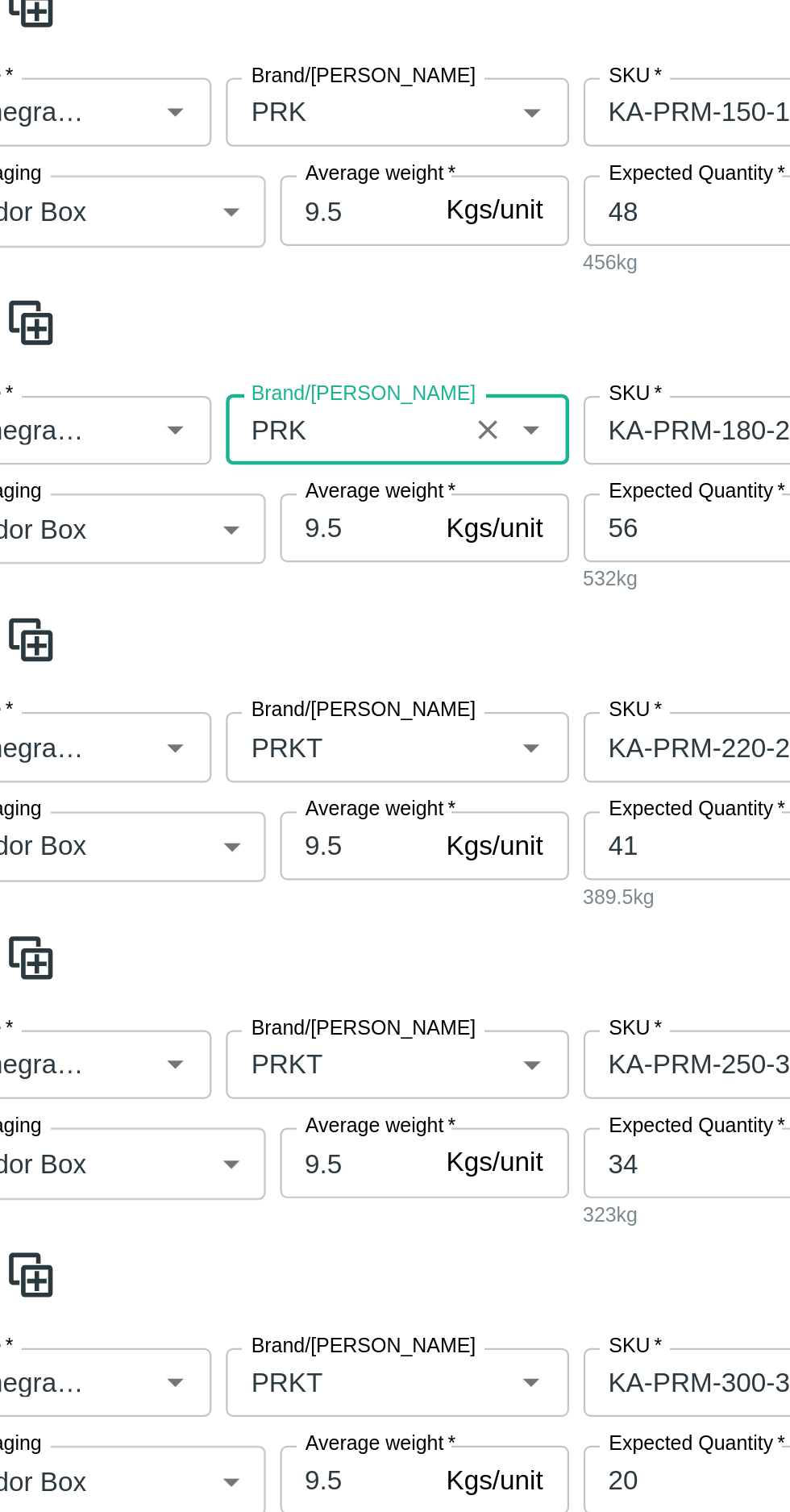
type input "PRK"
click at [207, 697] on input "Brand/[PERSON_NAME]" at bounding box center [204, 708] width 96 height 21
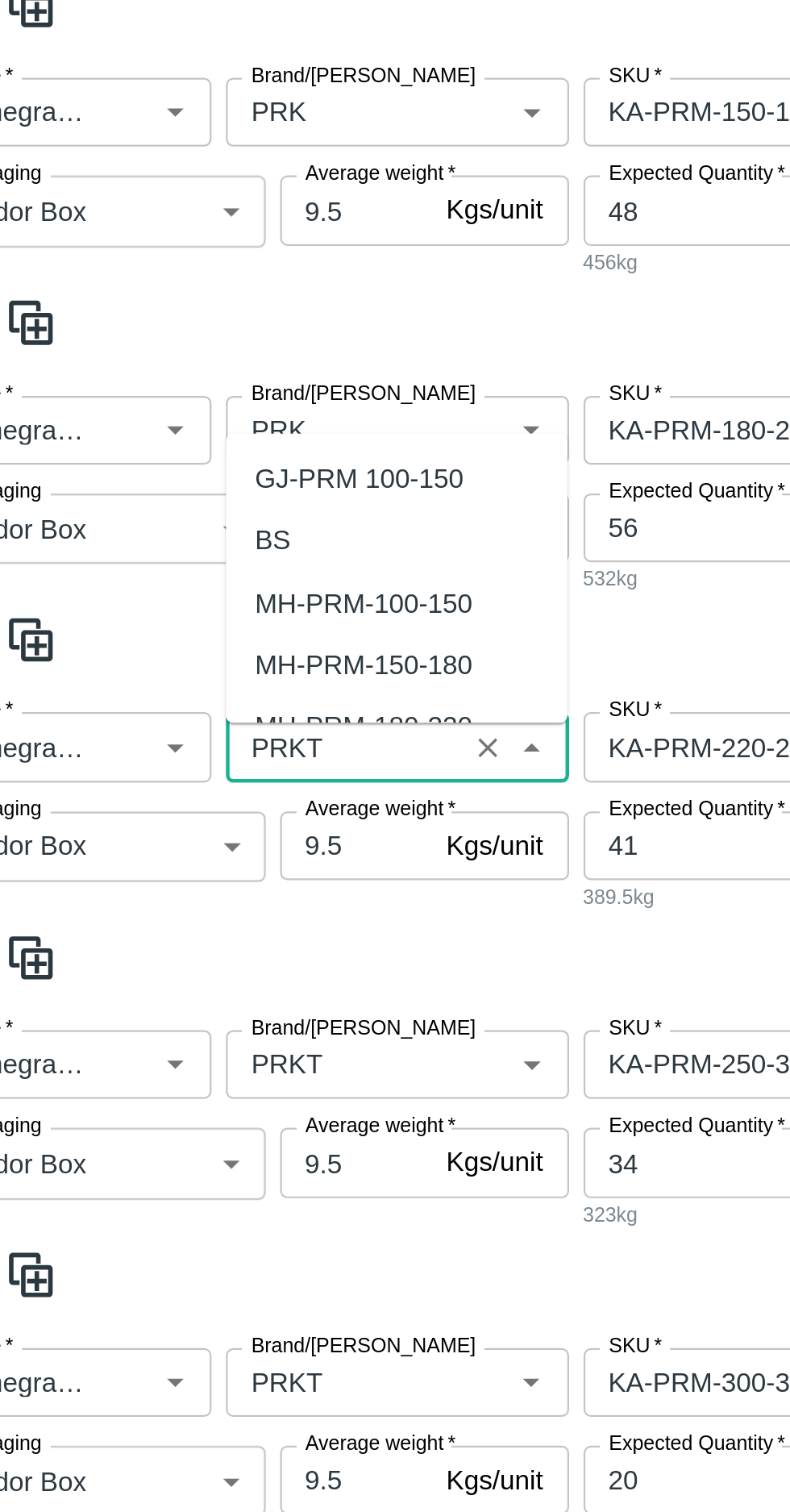
scroll to position [451, 0]
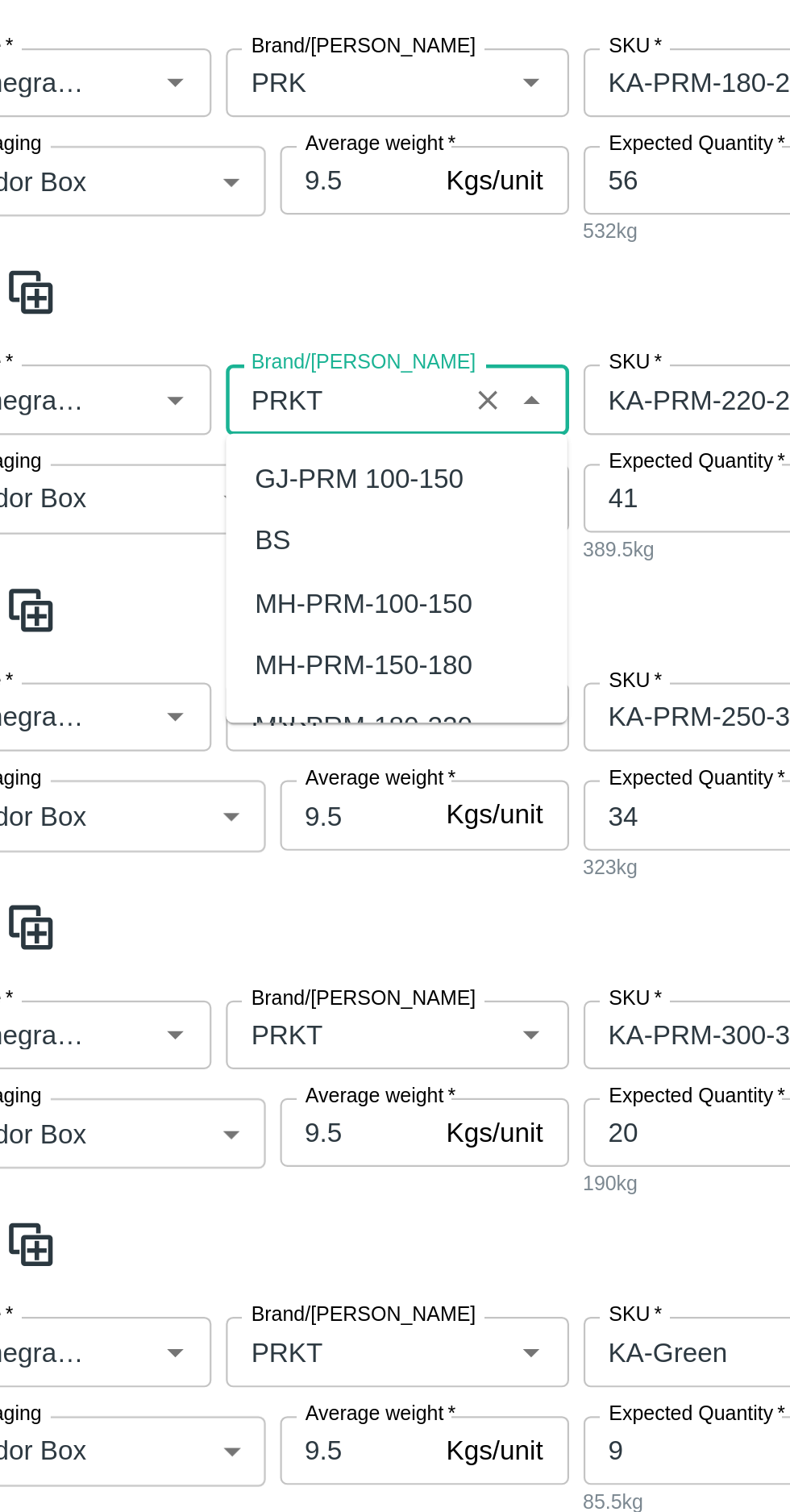
click at [206, 553] on input "Brand/[PERSON_NAME]" at bounding box center [204, 553] width 96 height 21
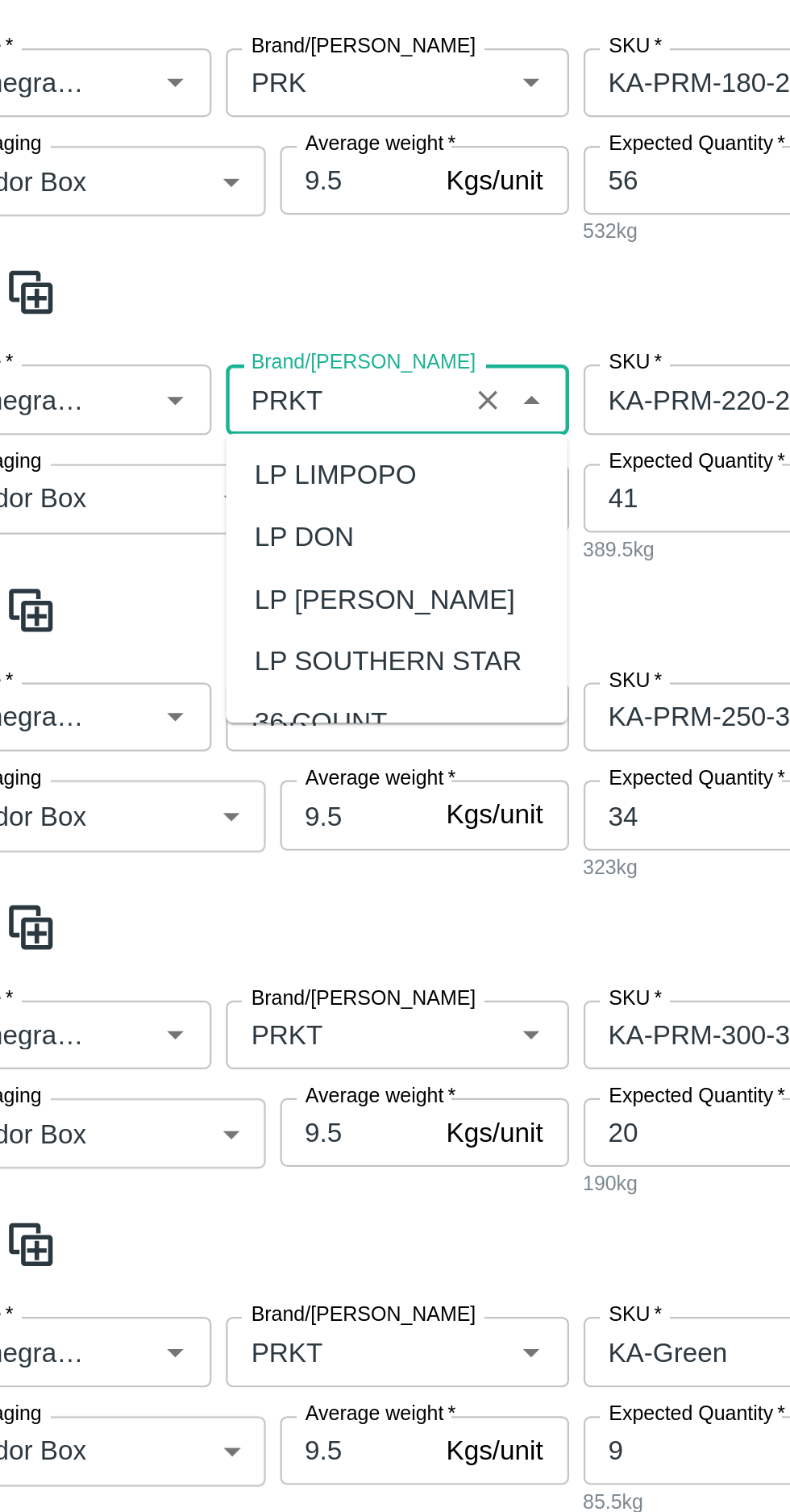
click at [209, 556] on input "Brand/[PERSON_NAME]" at bounding box center [204, 553] width 96 height 21
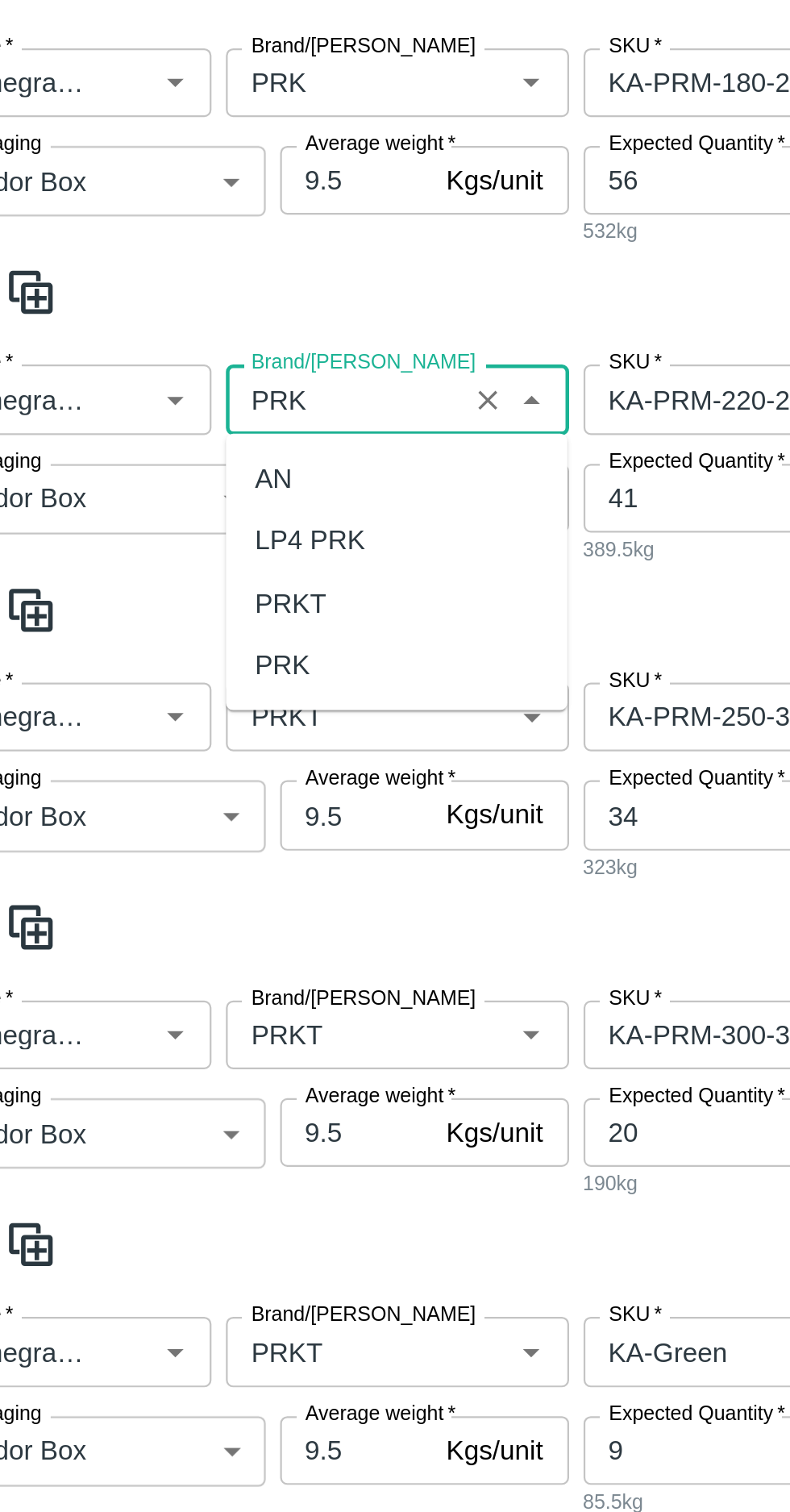
scroll to position [0, 0]
click at [176, 676] on div "PRK" at bounding box center [177, 671] width 25 height 18
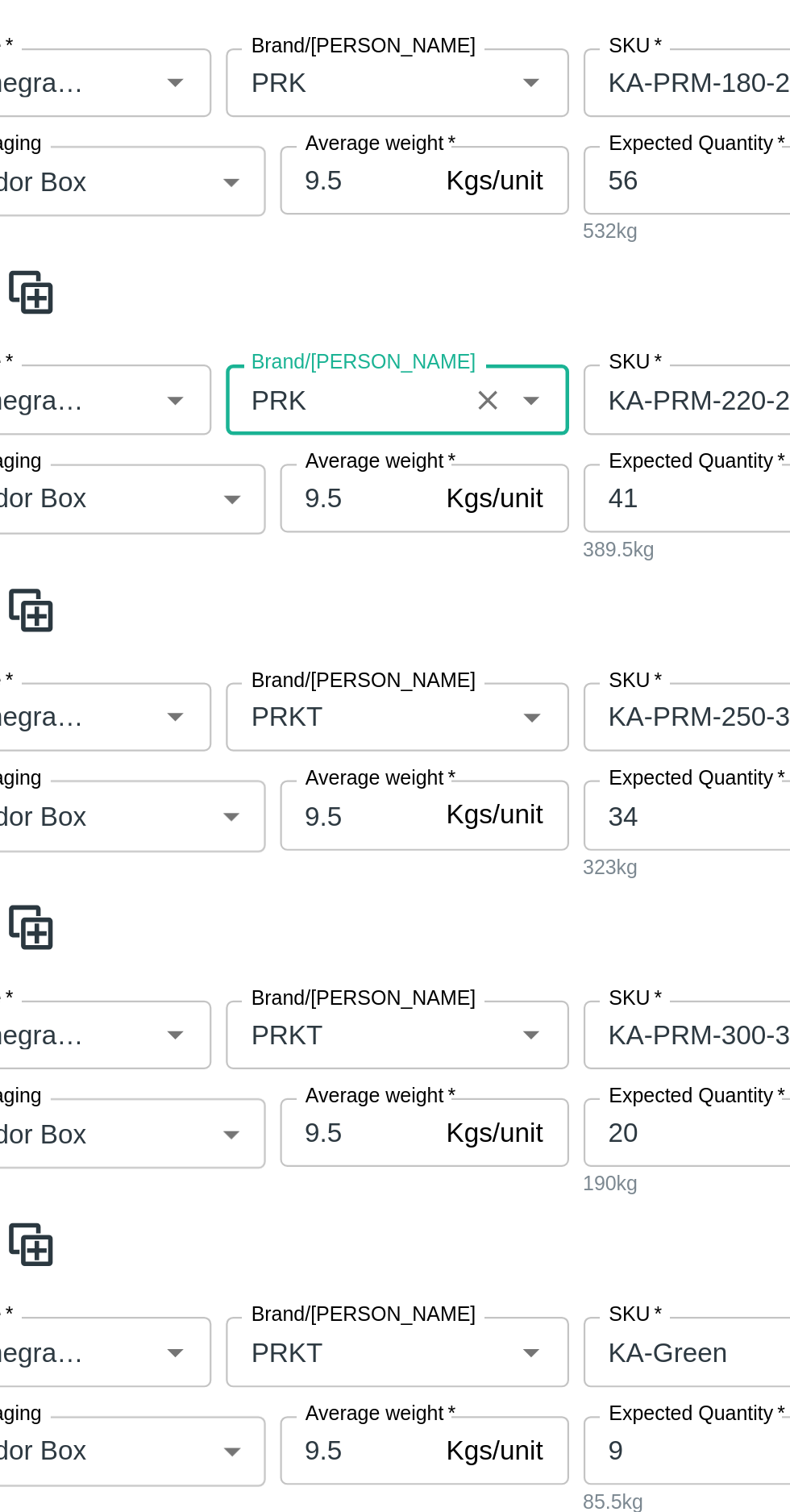
type input "PRK"
click at [199, 684] on input "Brand/[PERSON_NAME]" at bounding box center [204, 695] width 96 height 21
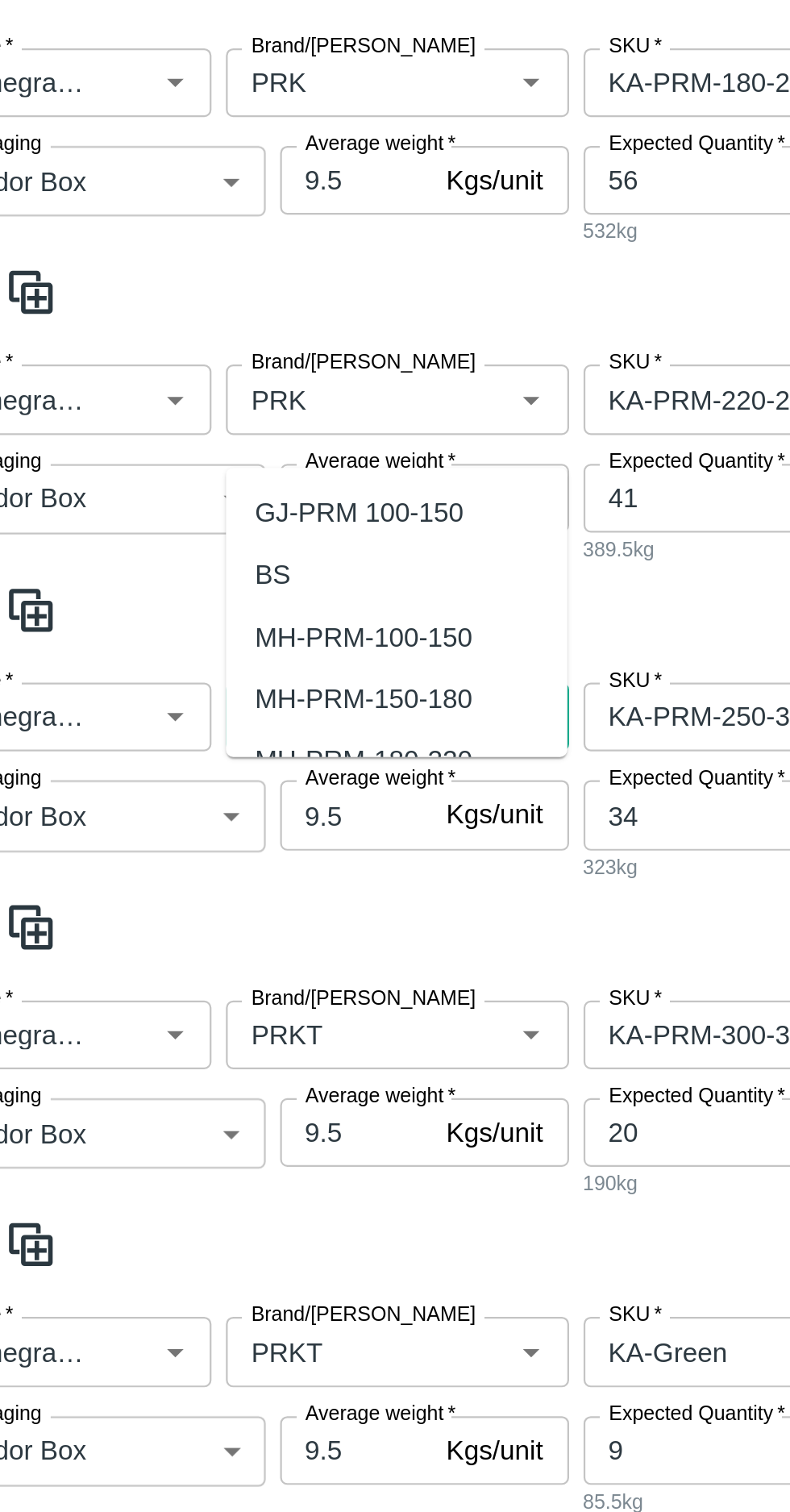
scroll to position [577, 0]
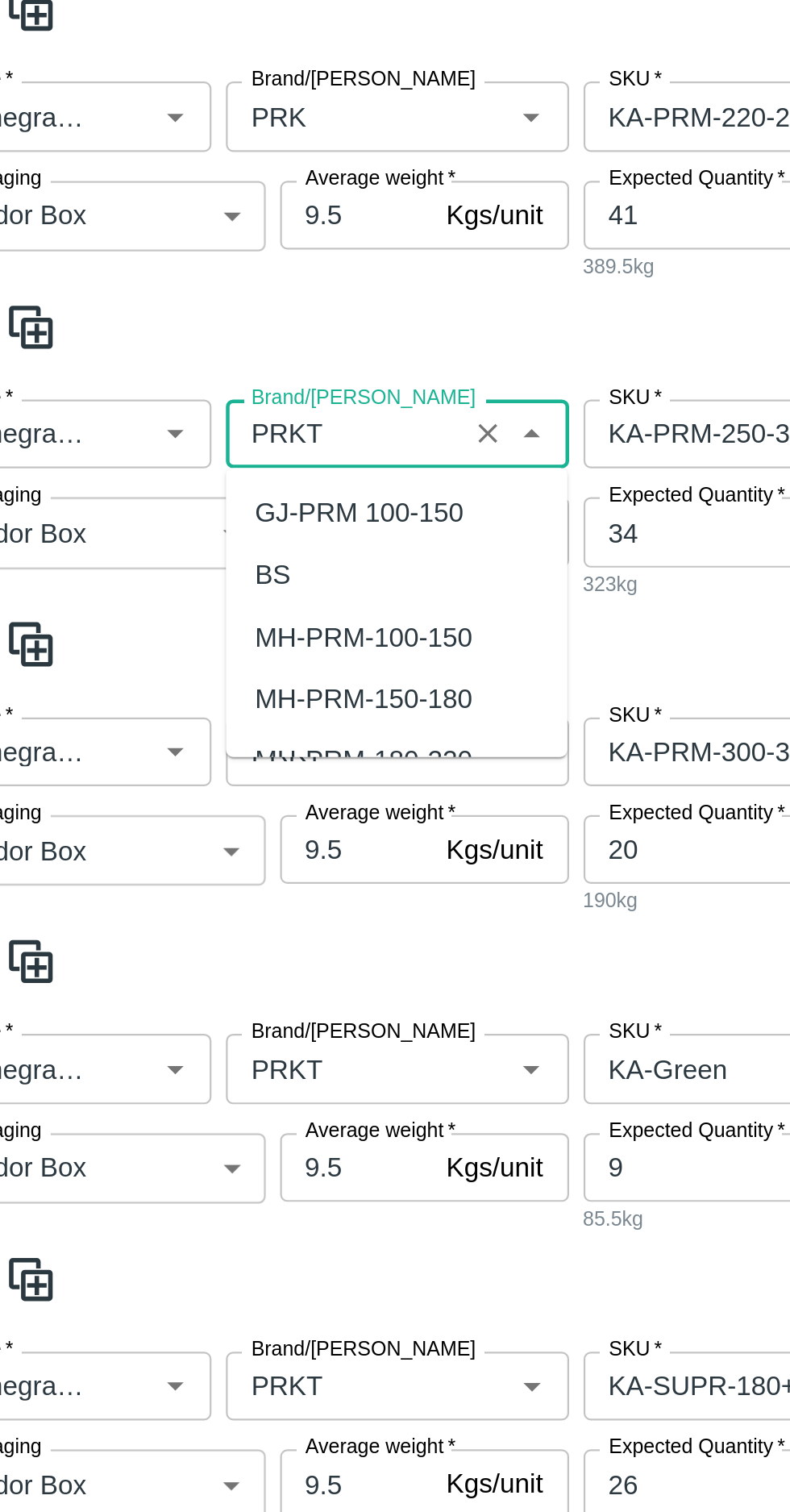
click at [199, 567] on input "Brand/[PERSON_NAME]" at bounding box center [204, 568] width 96 height 21
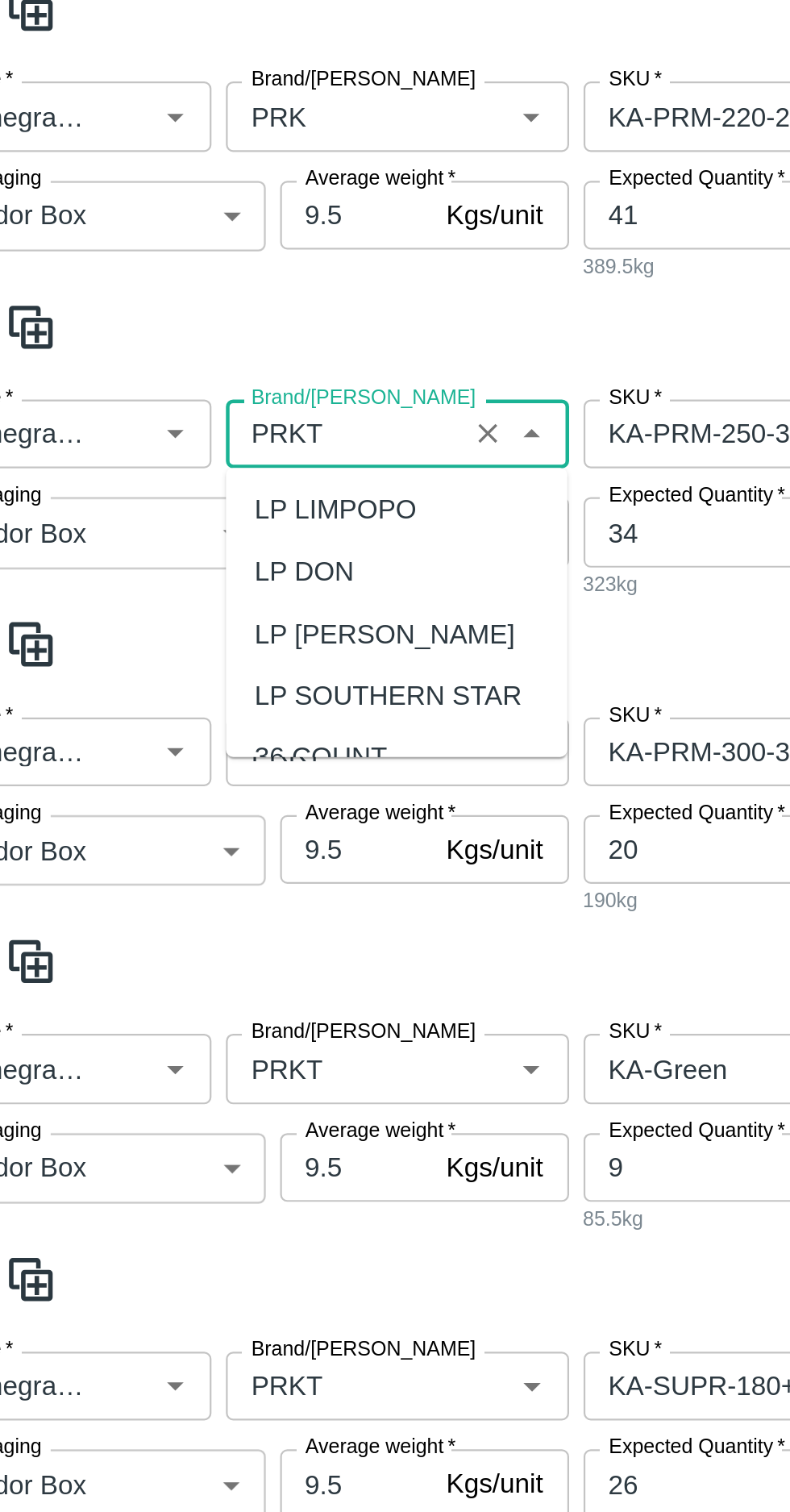
click at [198, 573] on input "Brand/[PERSON_NAME]" at bounding box center [204, 568] width 96 height 21
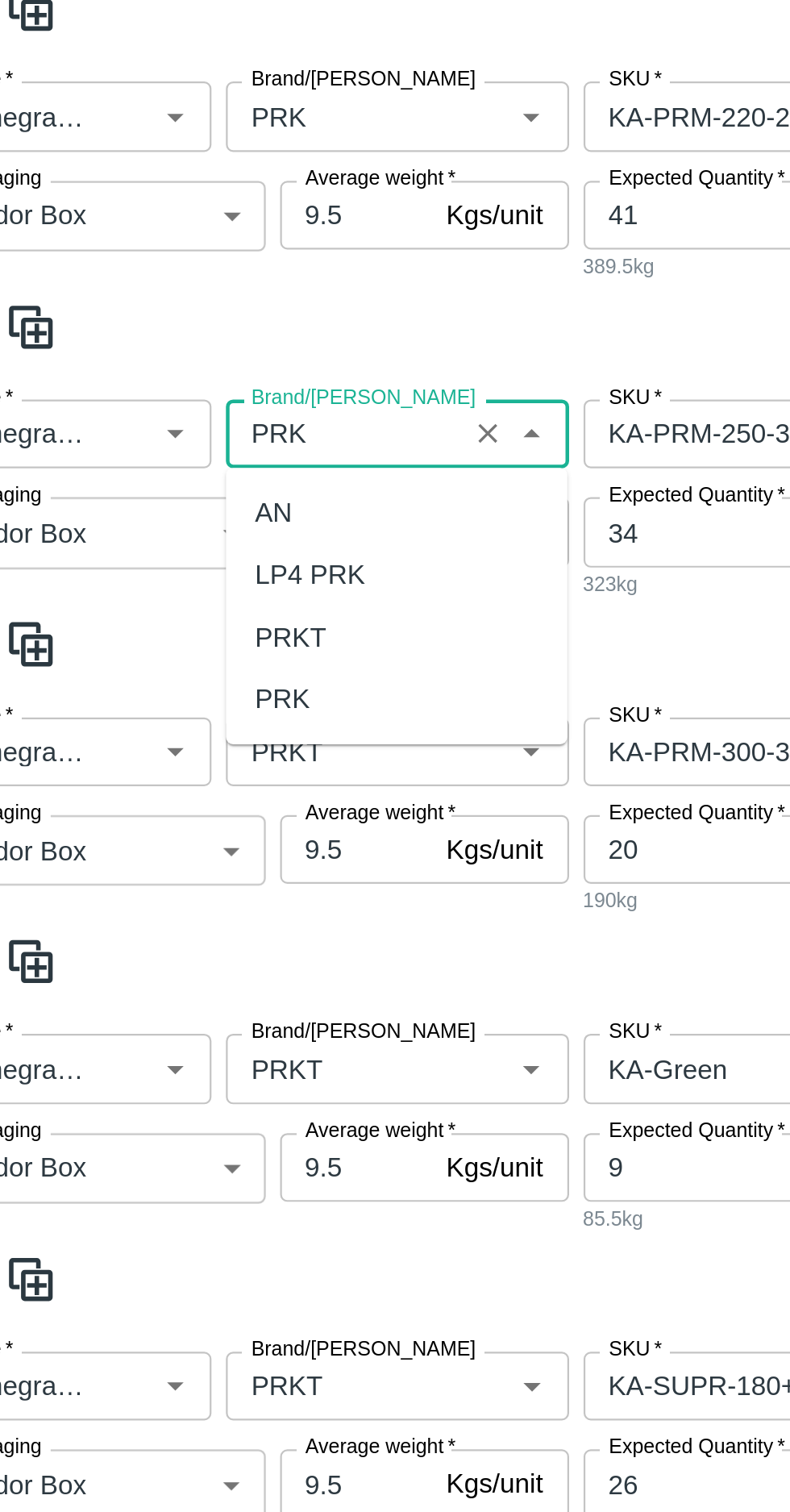
scroll to position [0, 0]
click at [183, 691] on div "PRK" at bounding box center [177, 687] width 25 height 18
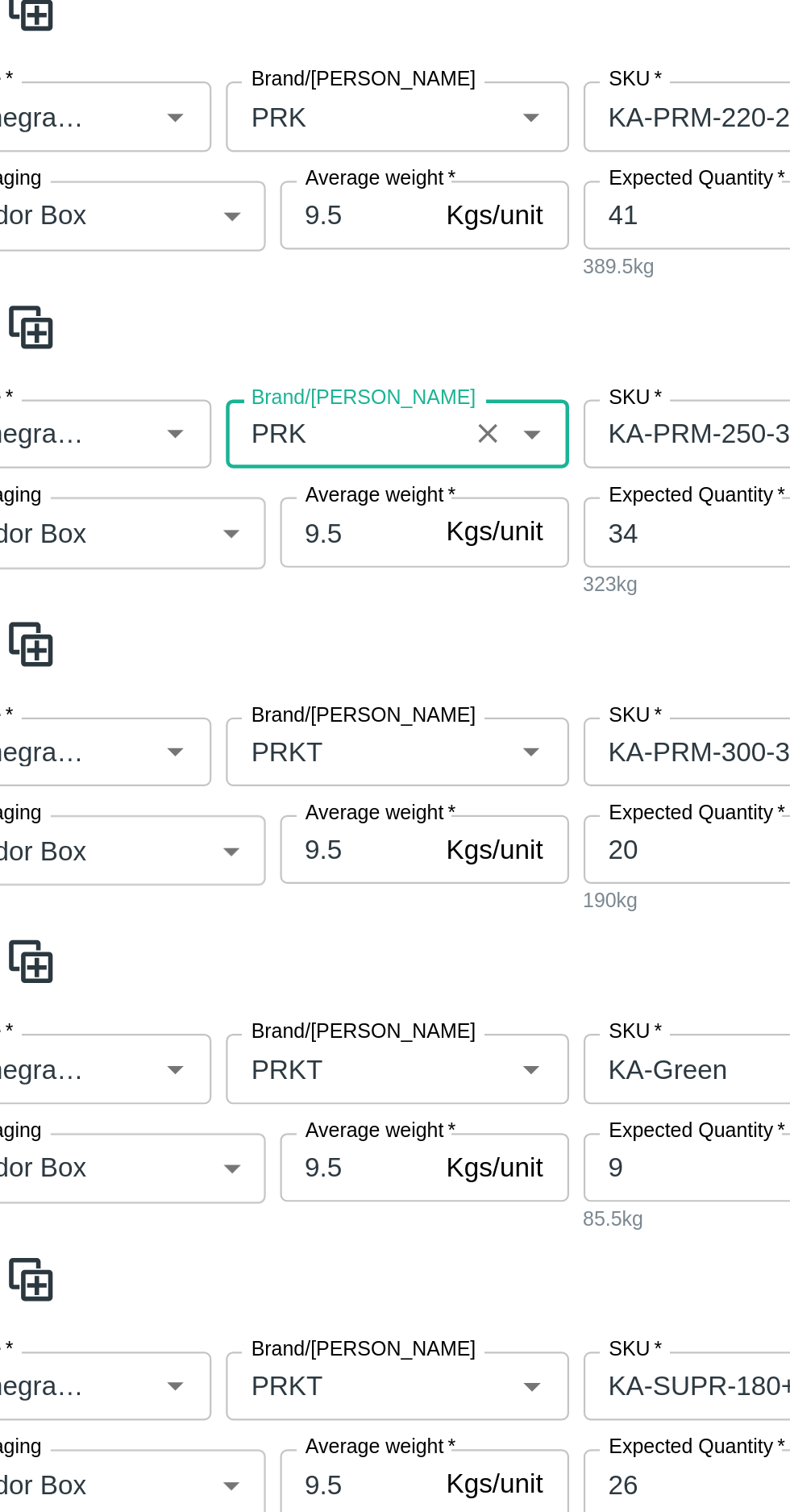
scroll to position [711, 0]
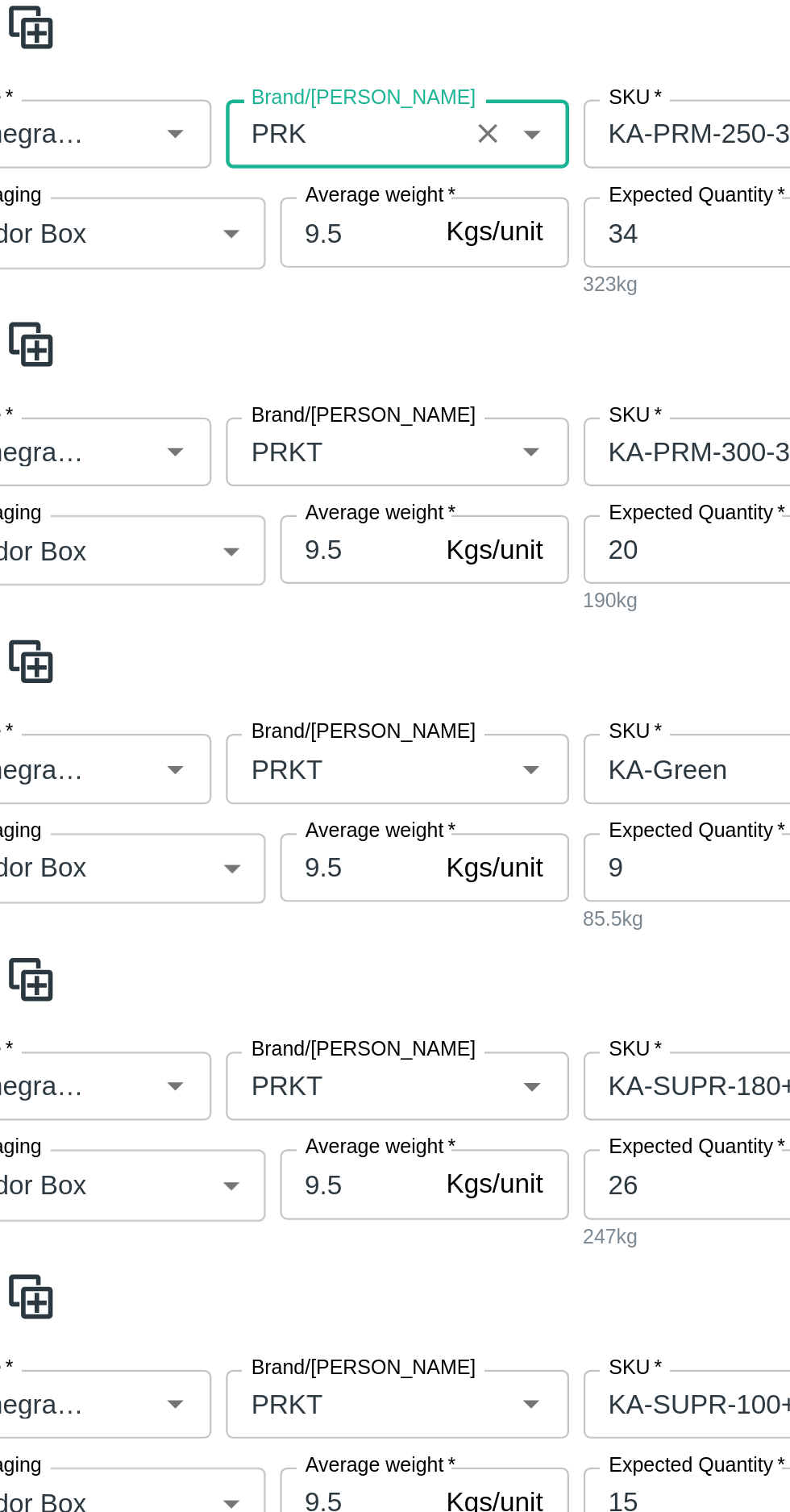
type input "PRK"
click at [202, 582] on input "Brand/[PERSON_NAME]" at bounding box center [204, 576] width 96 height 21
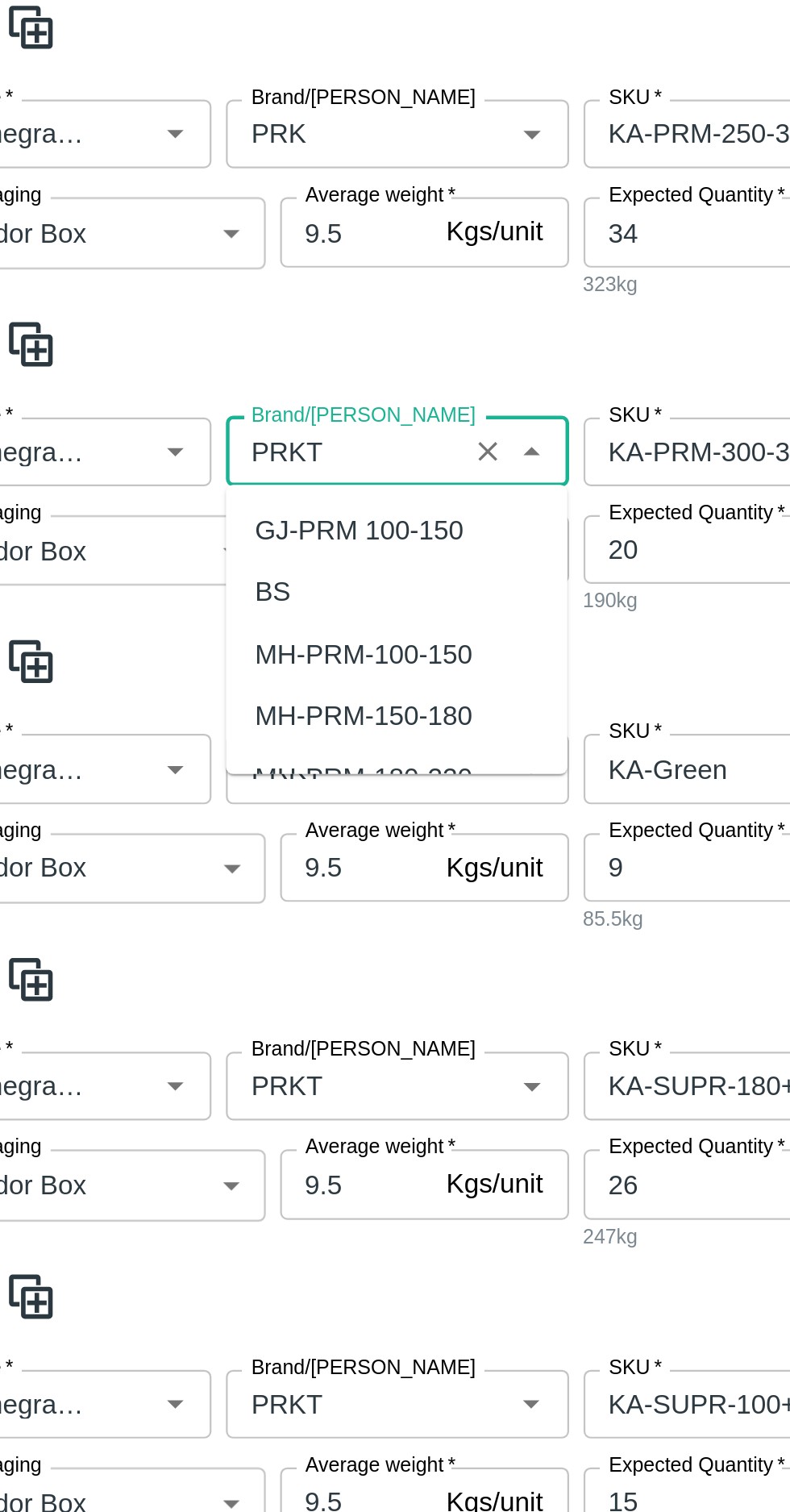
click at [207, 576] on input "Brand/[PERSON_NAME]" at bounding box center [204, 576] width 96 height 21
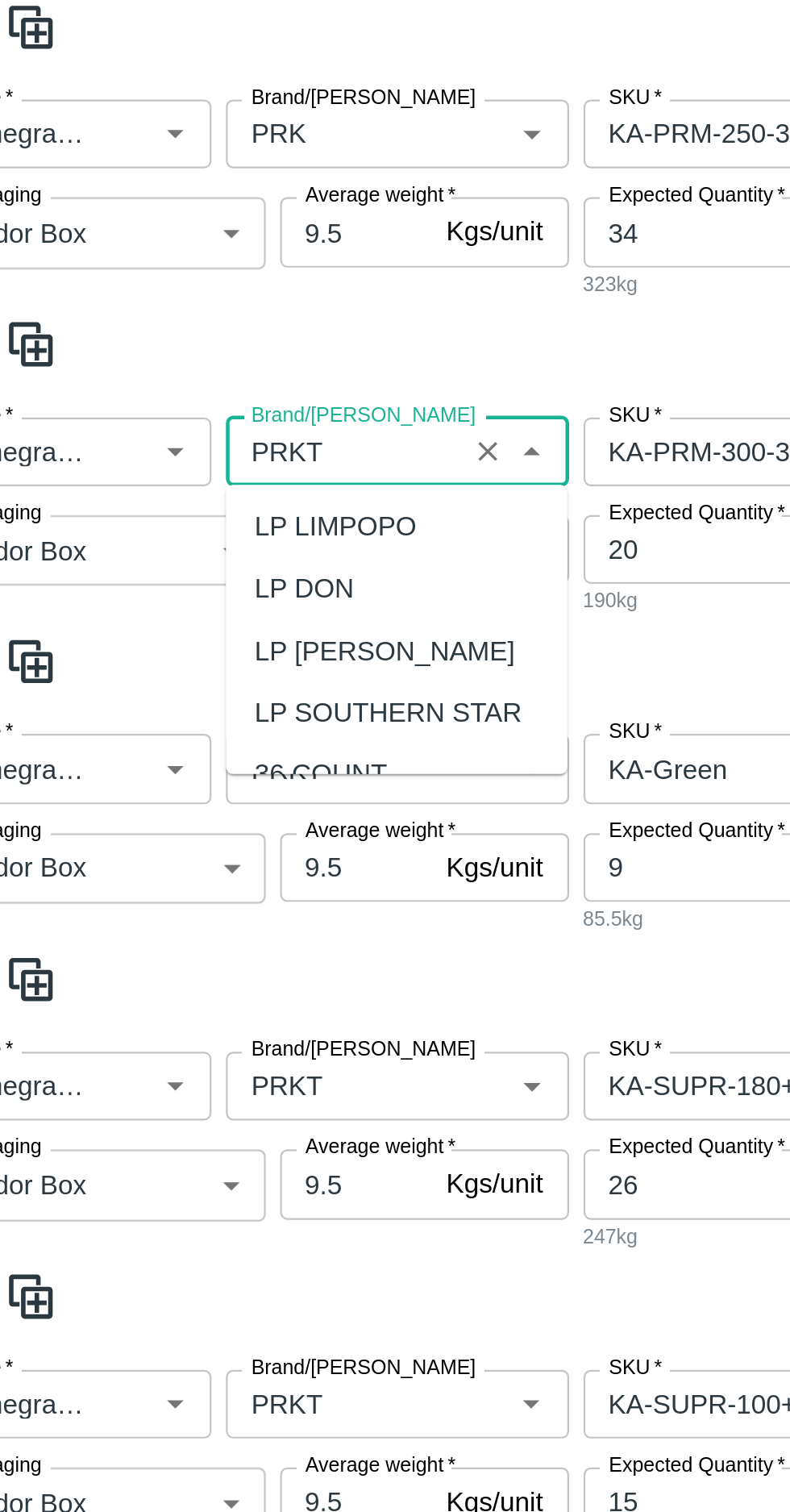
click at [184, 578] on input "Brand/[PERSON_NAME]" at bounding box center [204, 576] width 96 height 21
click at [198, 577] on input "Brand/[PERSON_NAME]" at bounding box center [204, 576] width 96 height 21
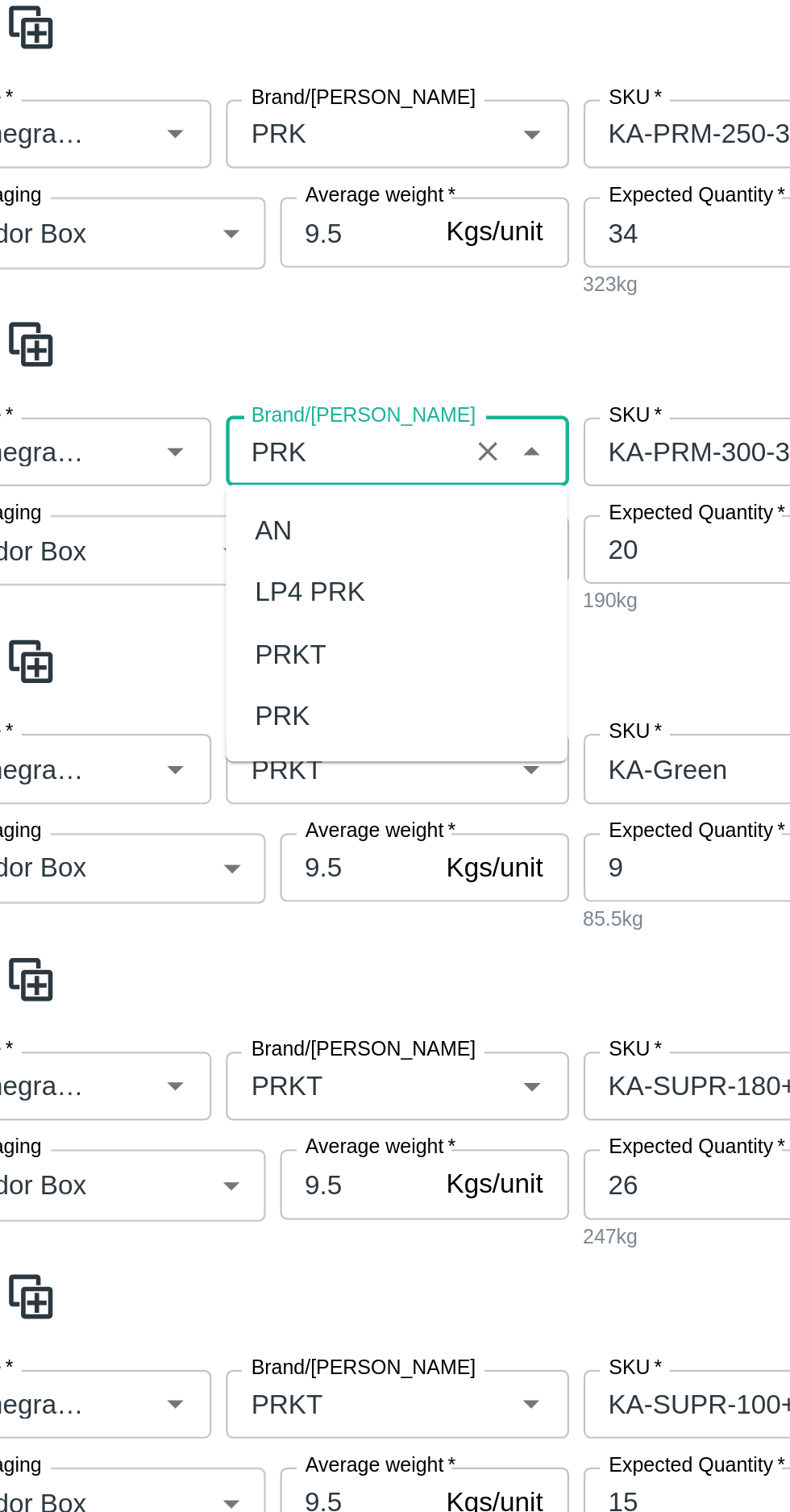
scroll to position [0, 0]
click at [172, 691] on div "PRK" at bounding box center [177, 694] width 25 height 18
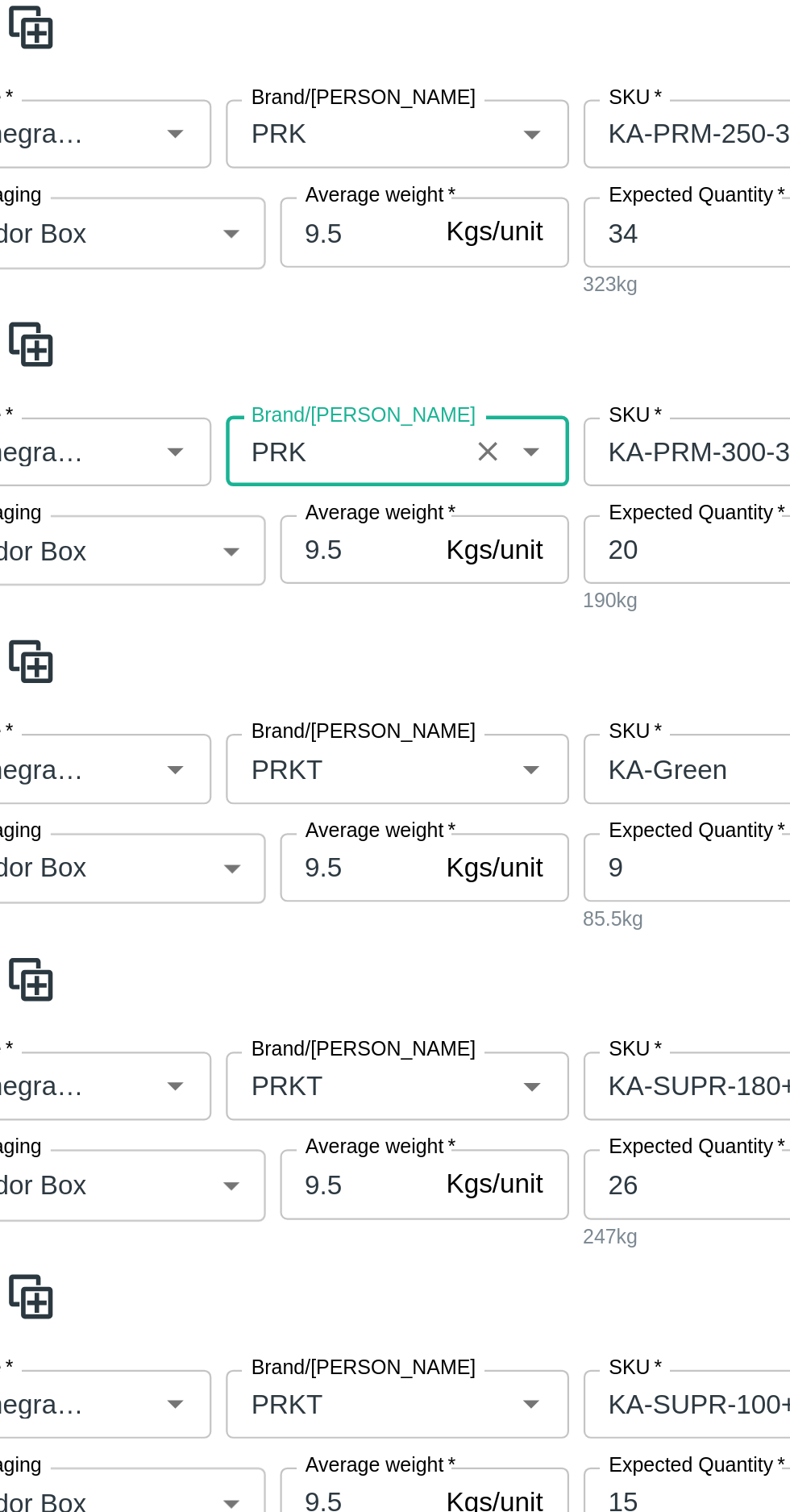
scroll to position [837, 0]
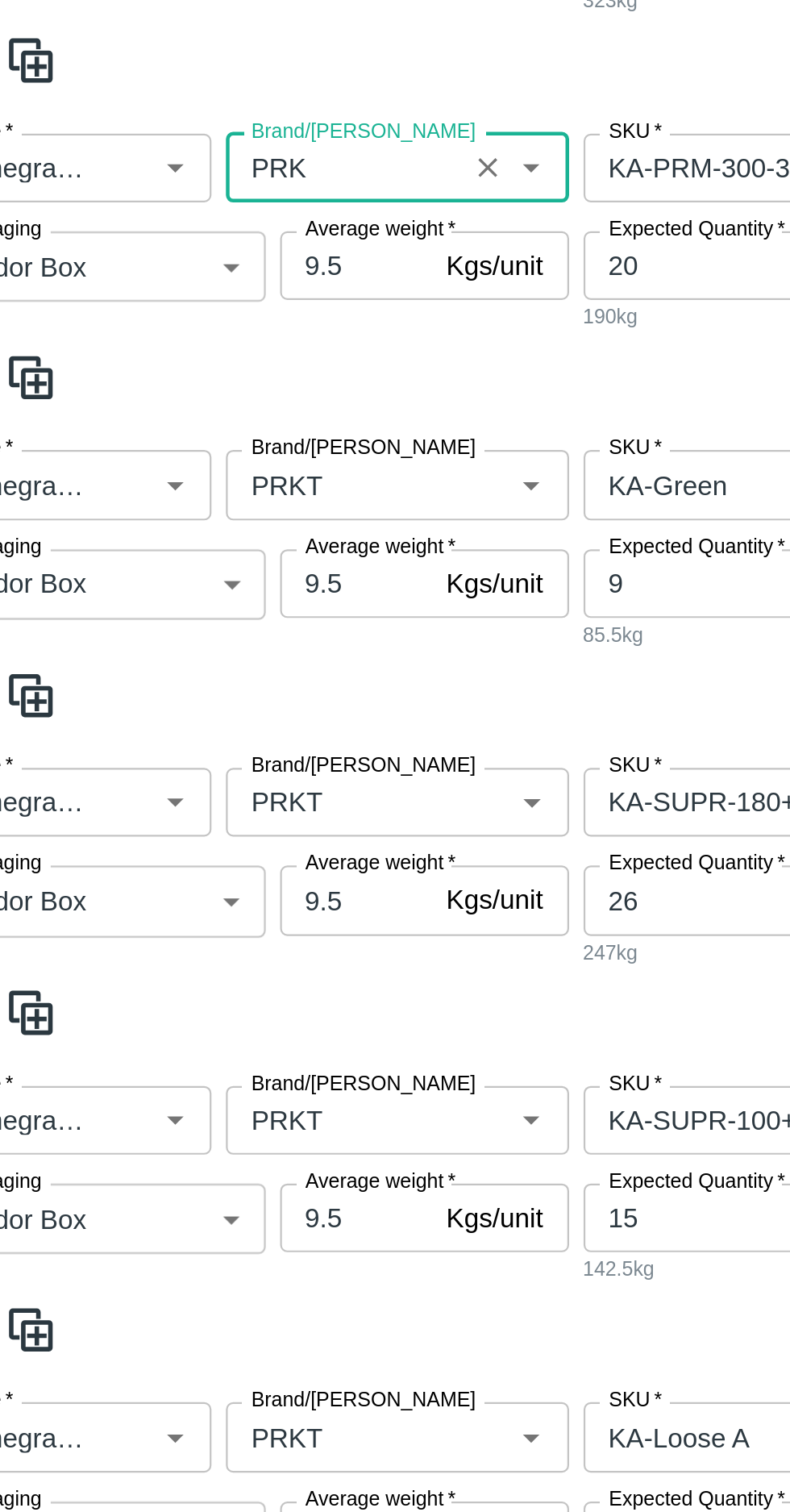
type input "PRK"
click at [196, 593] on input "Brand/[PERSON_NAME]" at bounding box center [204, 591] width 96 height 21
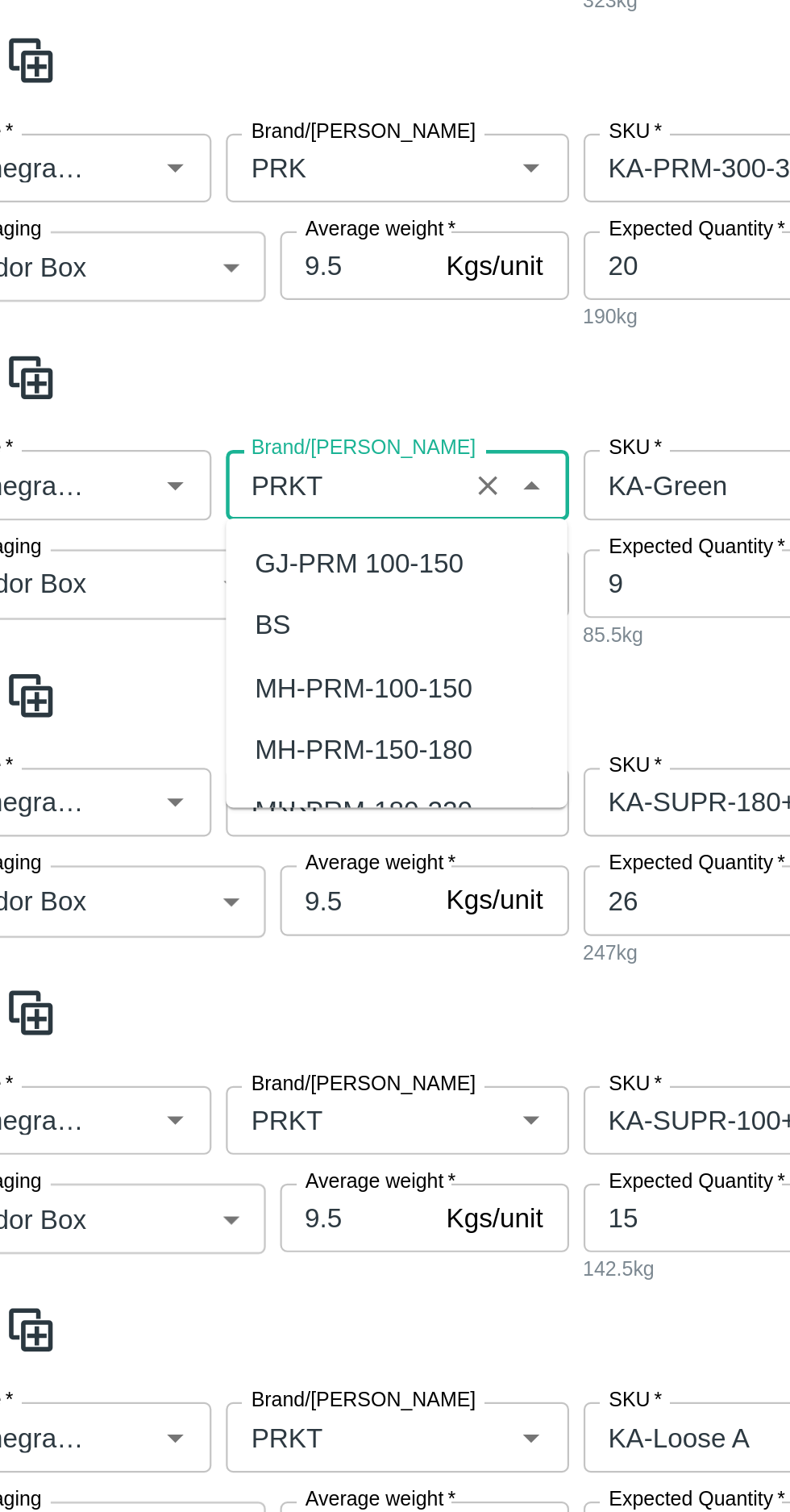
click at [197, 597] on input "Brand/[PERSON_NAME]" at bounding box center [204, 591] width 96 height 21
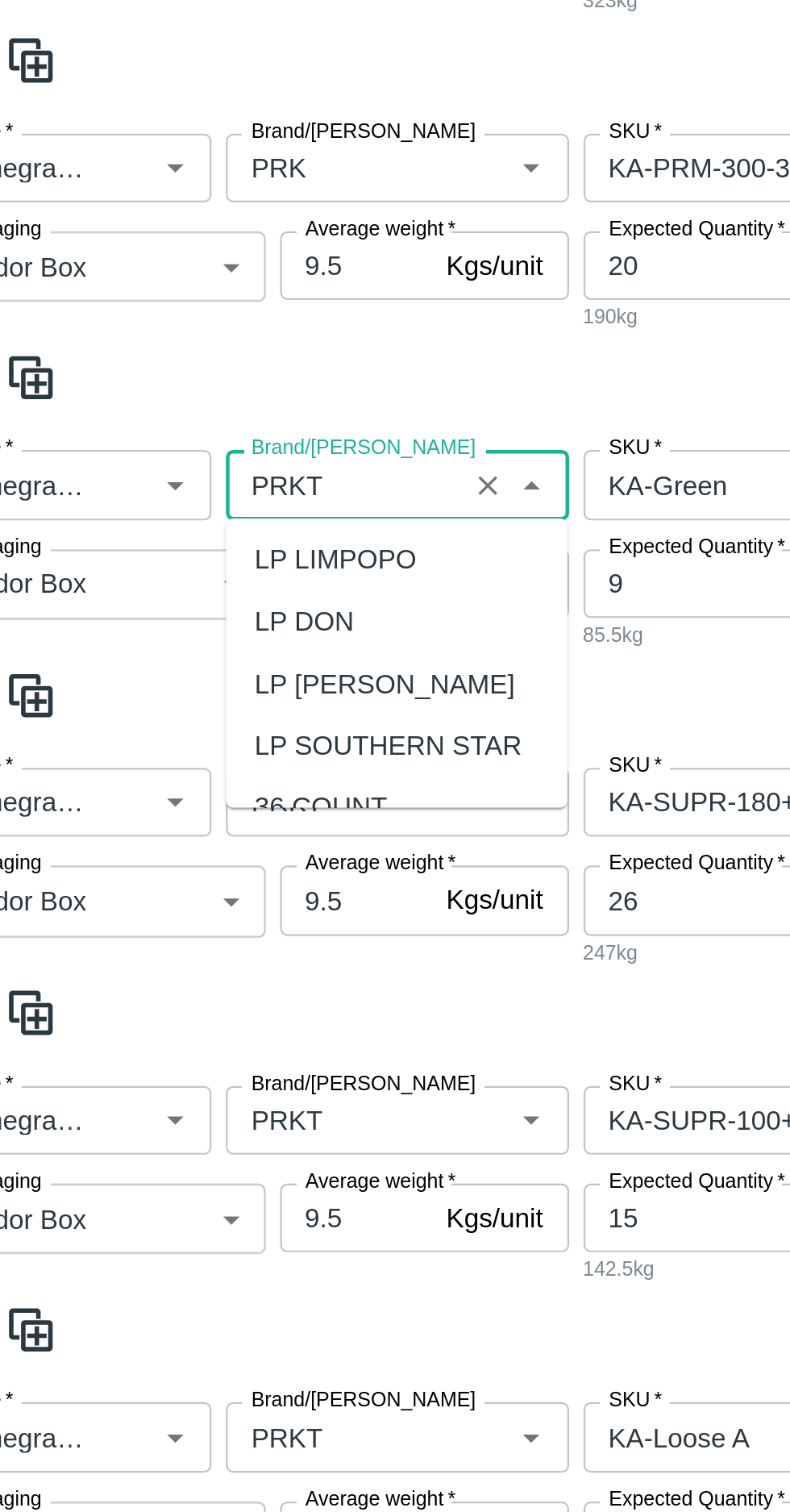
click at [194, 590] on input "Brand/[PERSON_NAME]" at bounding box center [204, 591] width 96 height 21
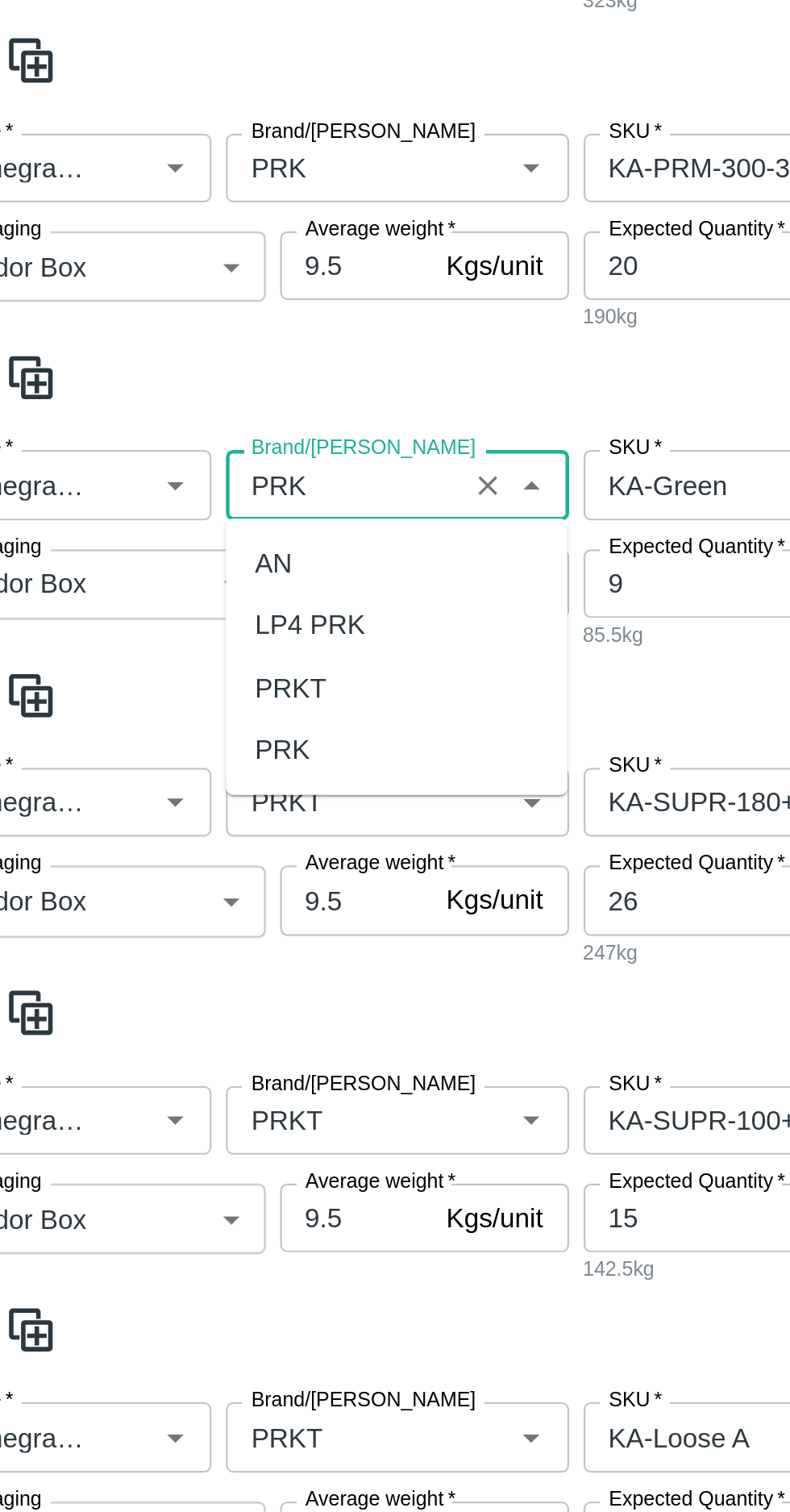
scroll to position [0, 0]
click at [173, 712] on div "PRK" at bounding box center [177, 709] width 25 height 18
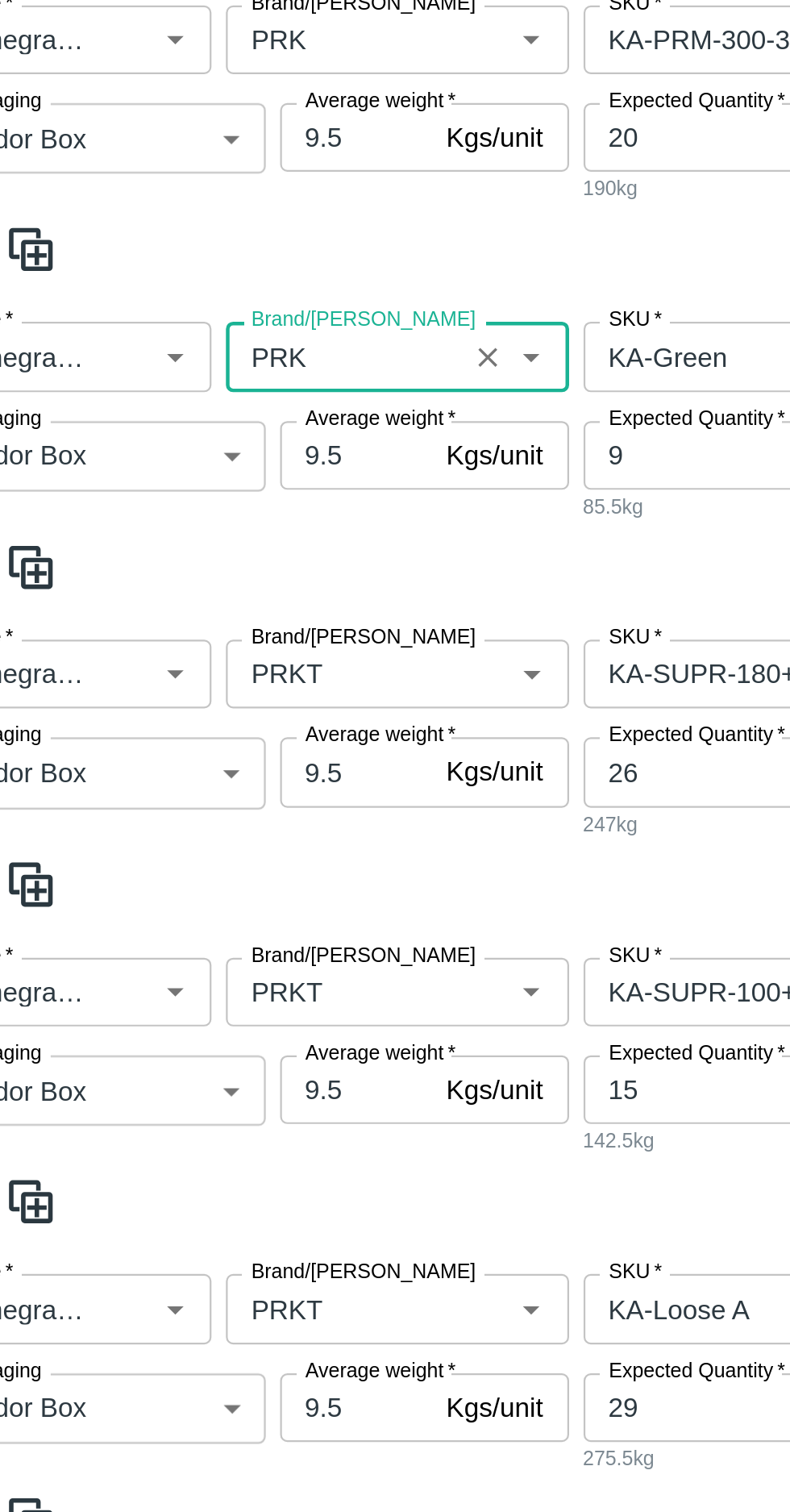
scroll to position [897, 0]
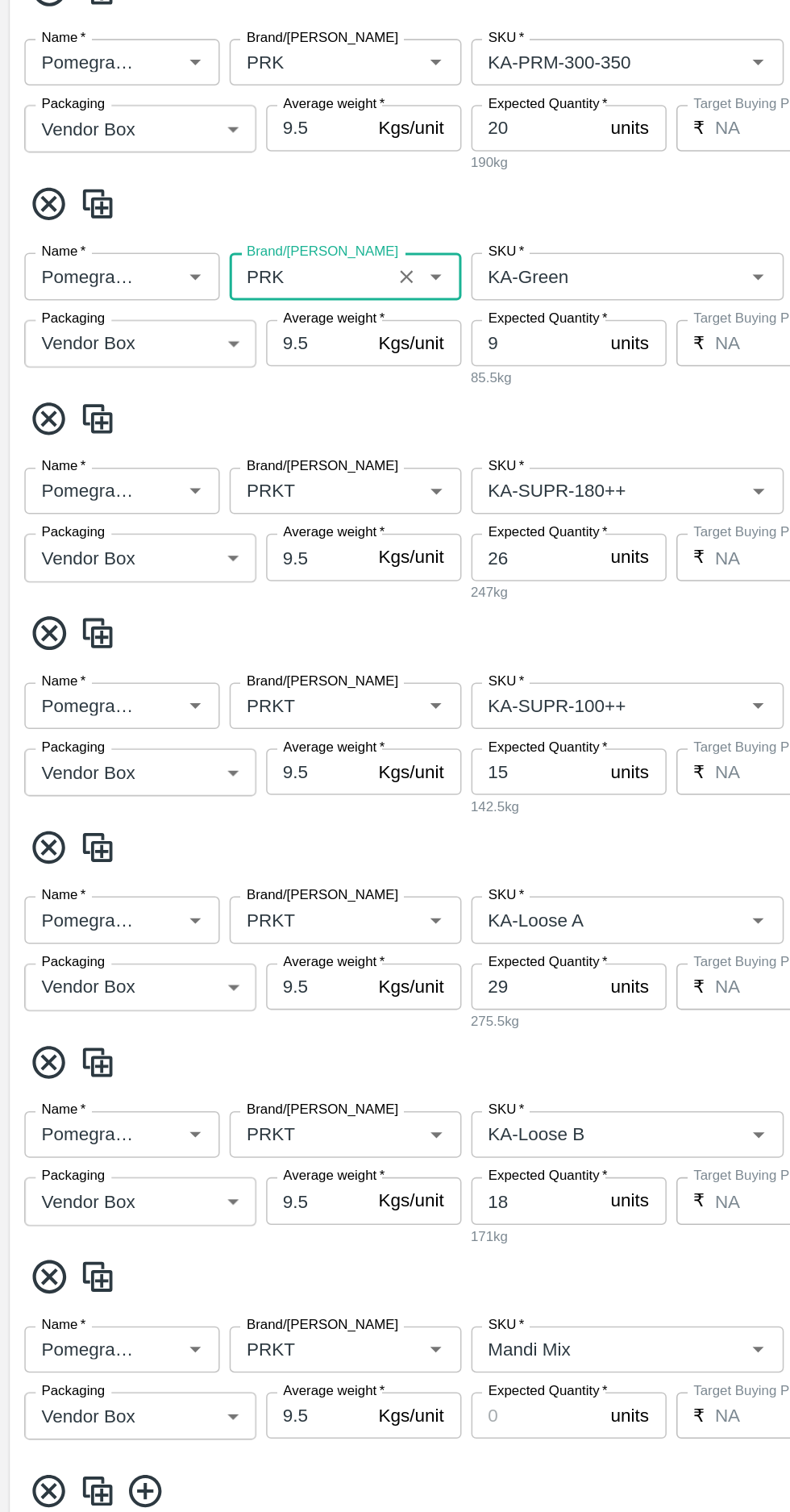
type input "PRK"
click at [194, 674] on input "Brand/[PERSON_NAME]" at bounding box center [204, 674] width 96 height 21
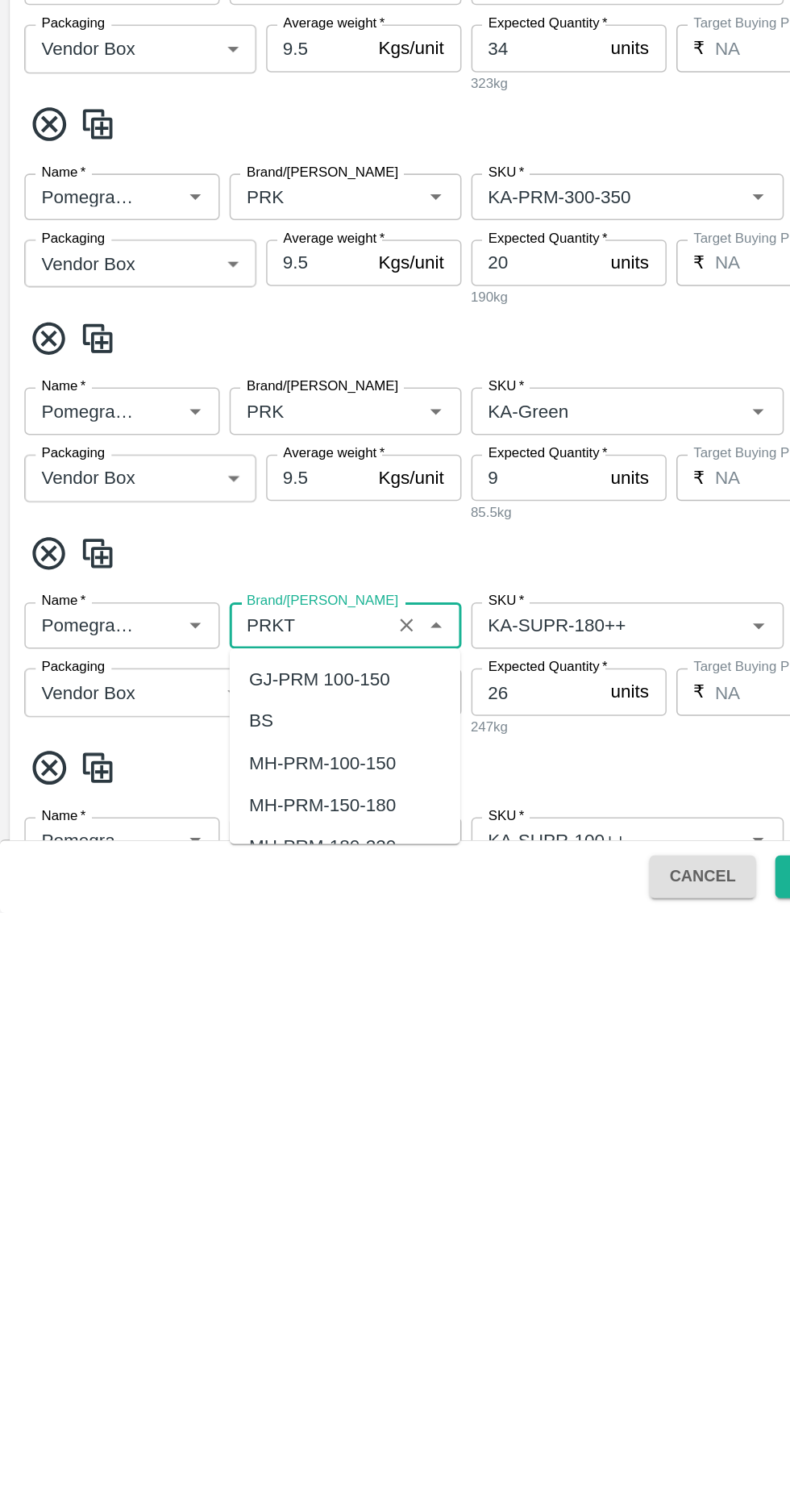
scroll to position [29029, 0]
click at [198, 1323] on input "Brand/[PERSON_NAME]" at bounding box center [204, 1323] width 96 height 21
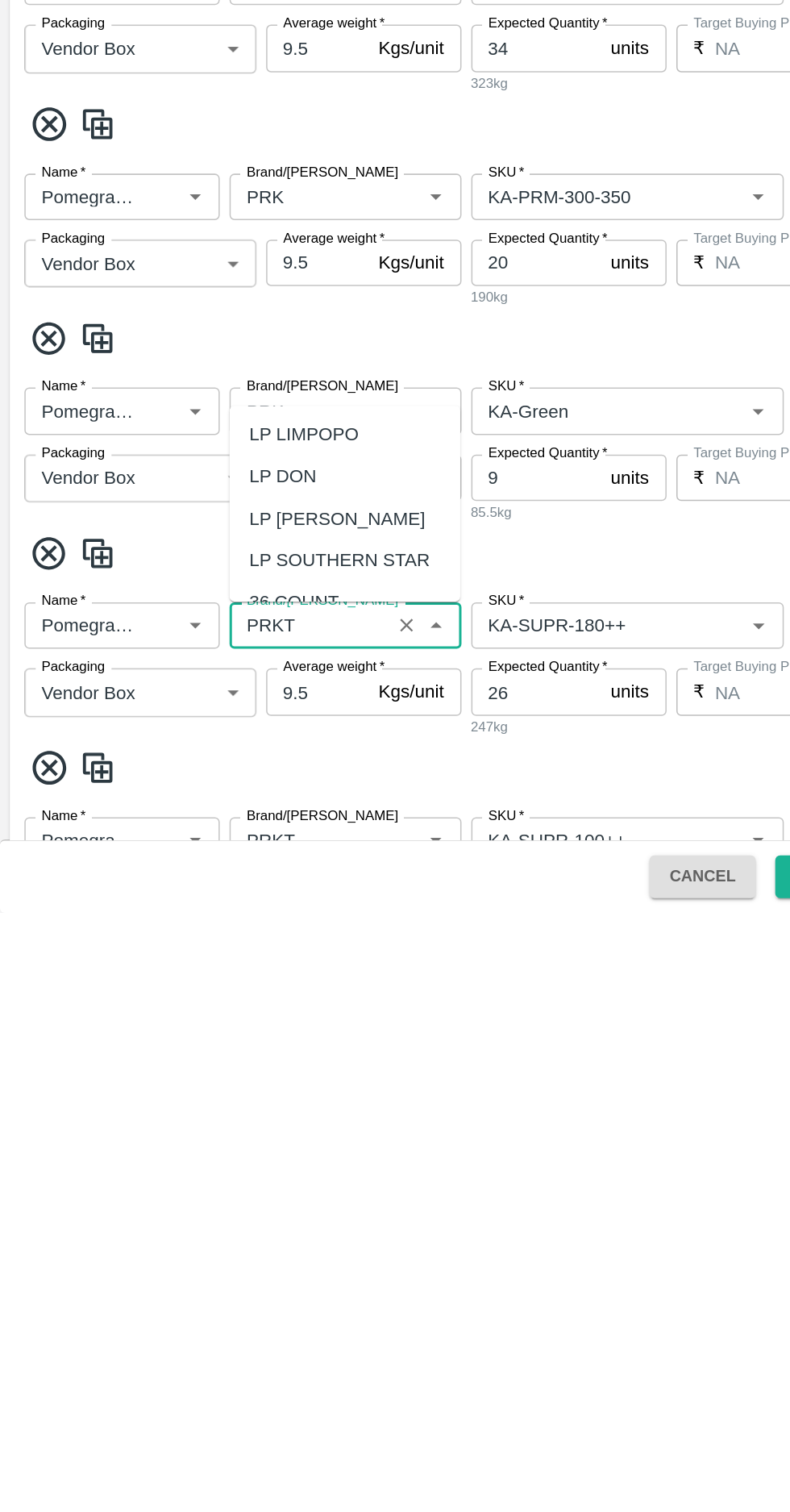
scroll to position [0, 0]
click at [192, 1326] on input "Brand/[PERSON_NAME]" at bounding box center [204, 1323] width 96 height 21
click at [179, 1280] on div "PRK" at bounding box center [177, 1285] width 25 height 18
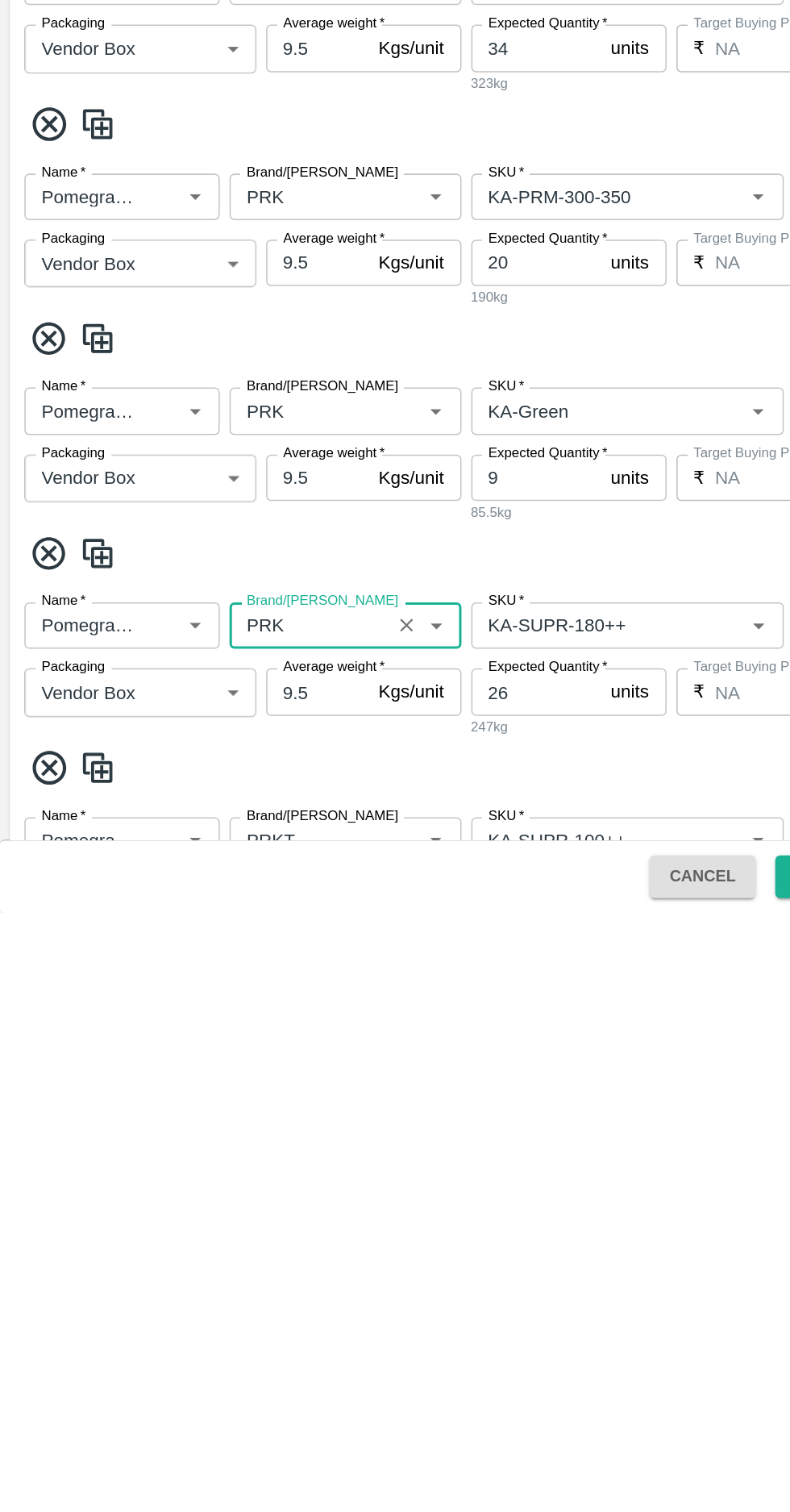
scroll to position [580, 0]
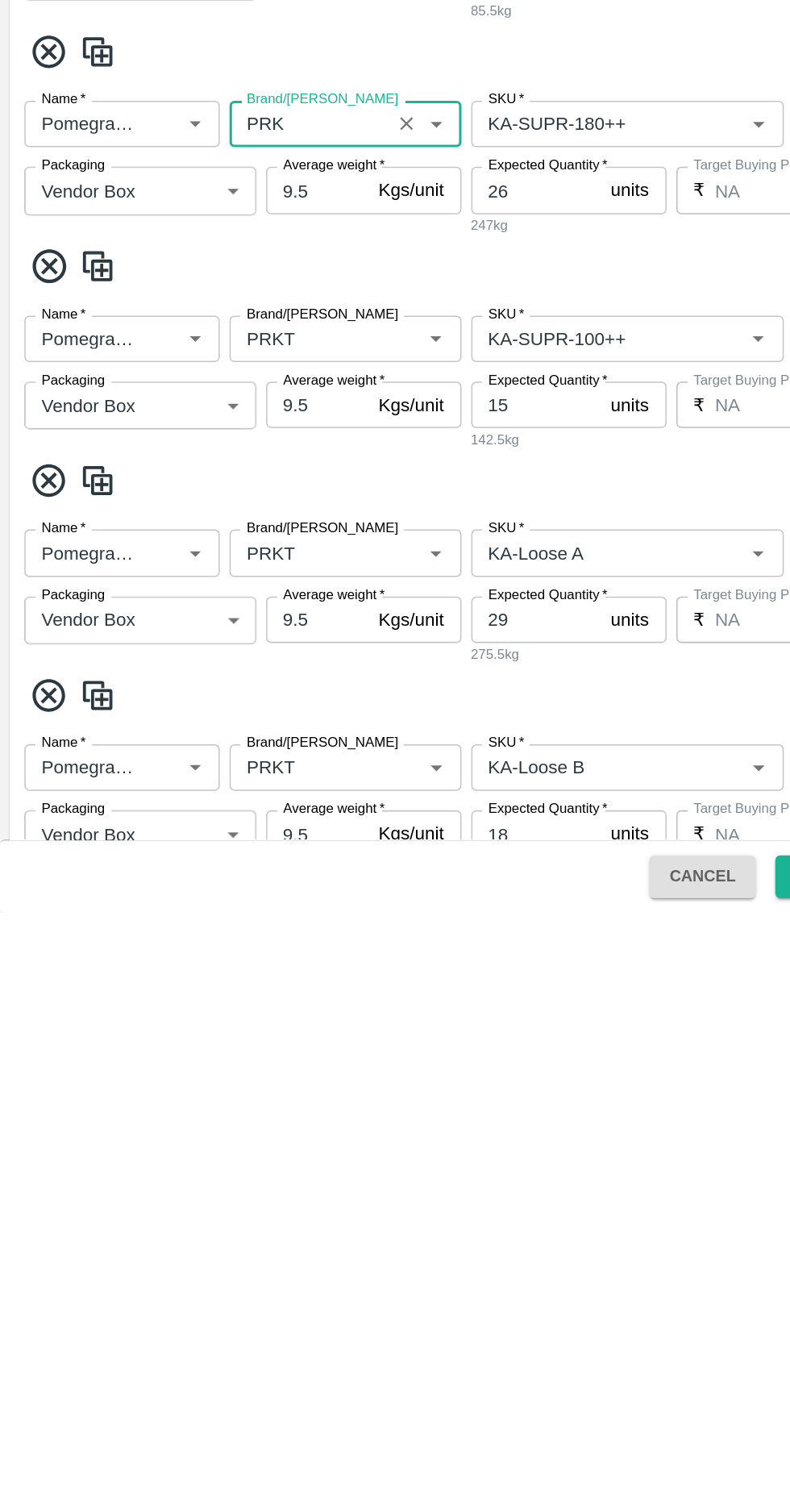
type input "PRK"
click at [196, 1131] on input "Brand/[PERSON_NAME]" at bounding box center [204, 1133] width 96 height 21
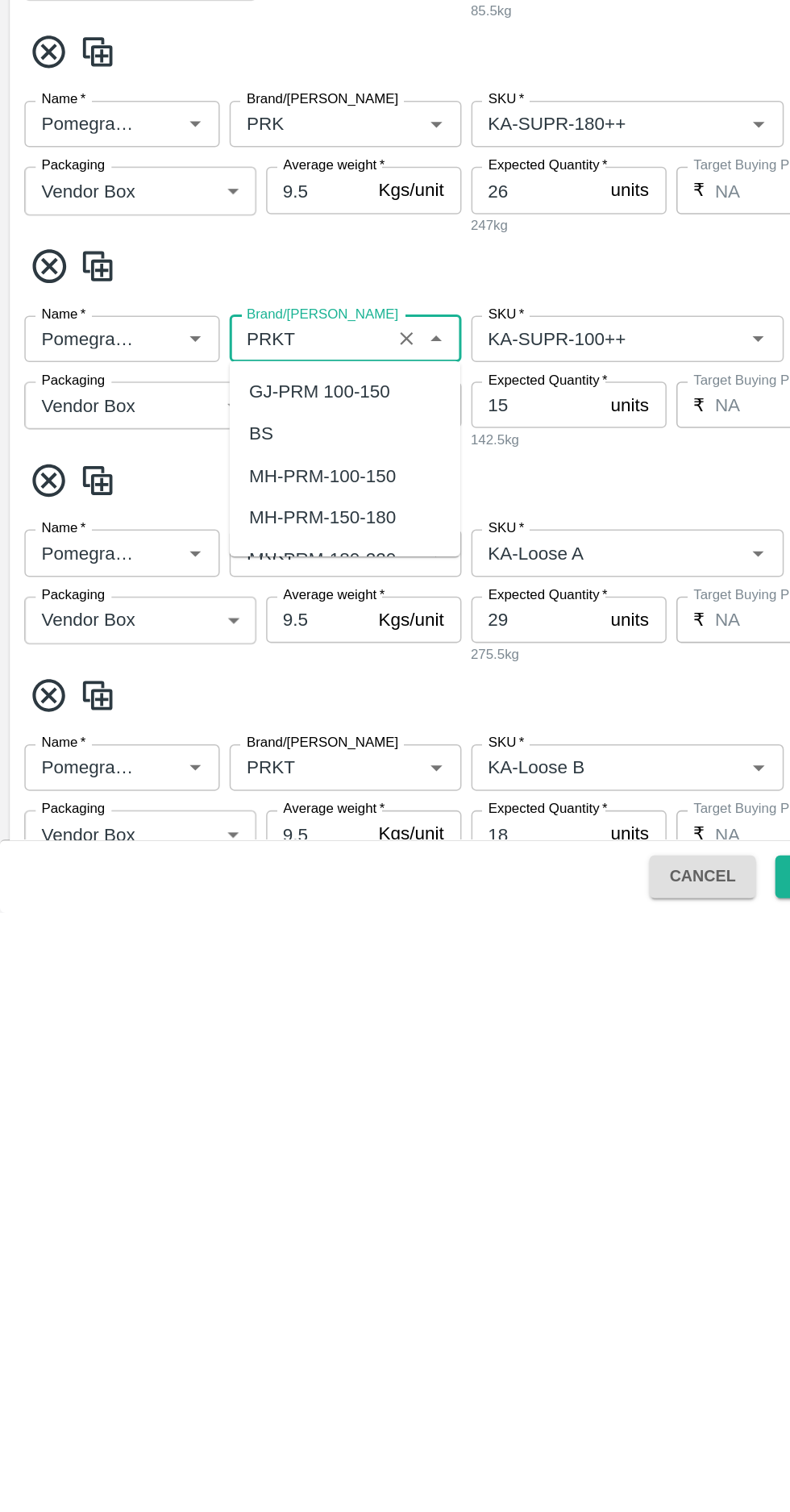
scroll to position [29029, 0]
click at [194, 1138] on input "Brand/[PERSON_NAME]" at bounding box center [204, 1133] width 96 height 21
click at [202, 1137] on input "Brand/[PERSON_NAME]" at bounding box center [204, 1133] width 96 height 21
click at [168, 1245] on div "PRK" at bounding box center [177, 1250] width 25 height 18
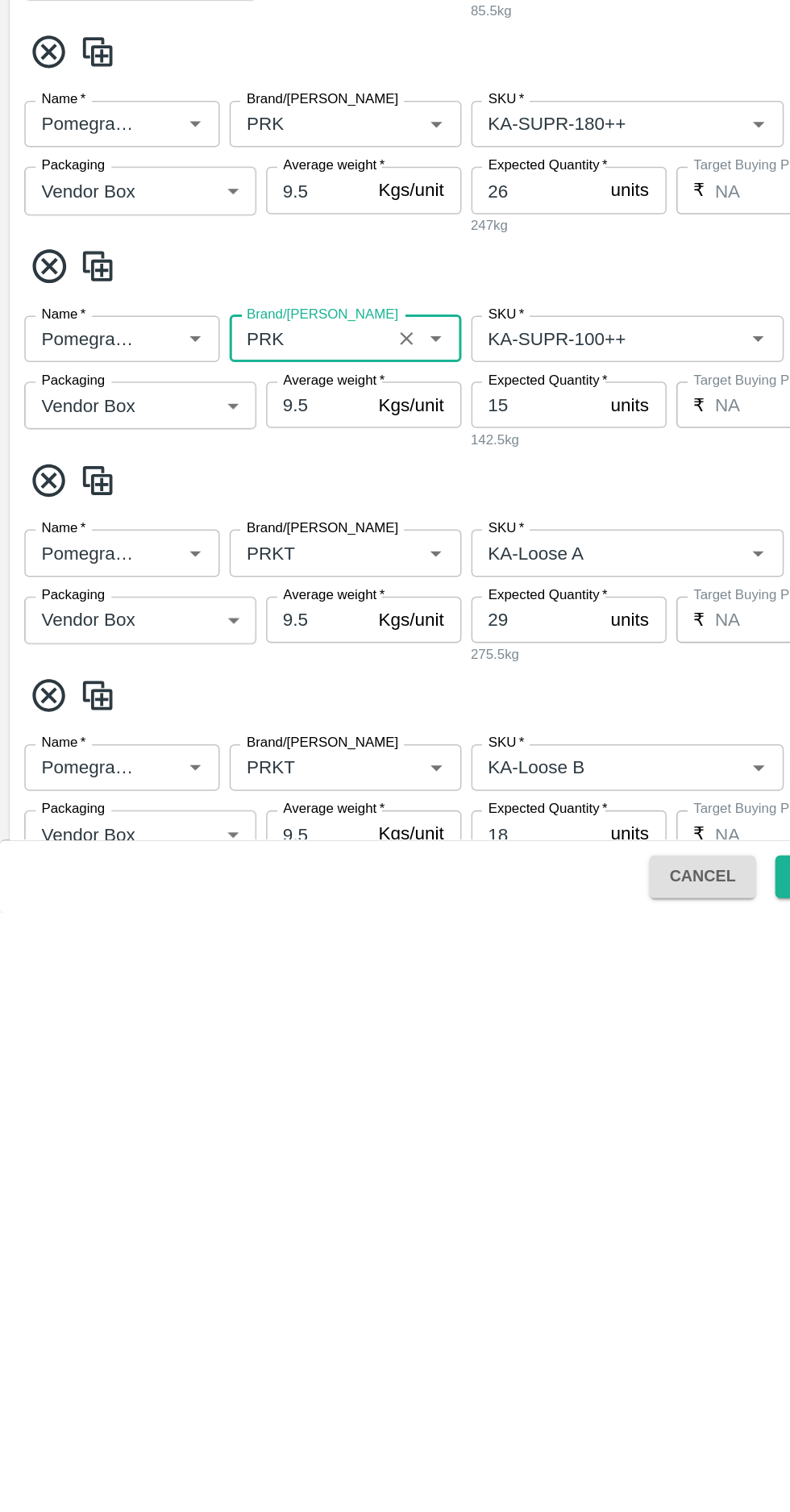
type input "PRK"
click at [197, 1264] on input "Brand/[PERSON_NAME]" at bounding box center [204, 1274] width 96 height 21
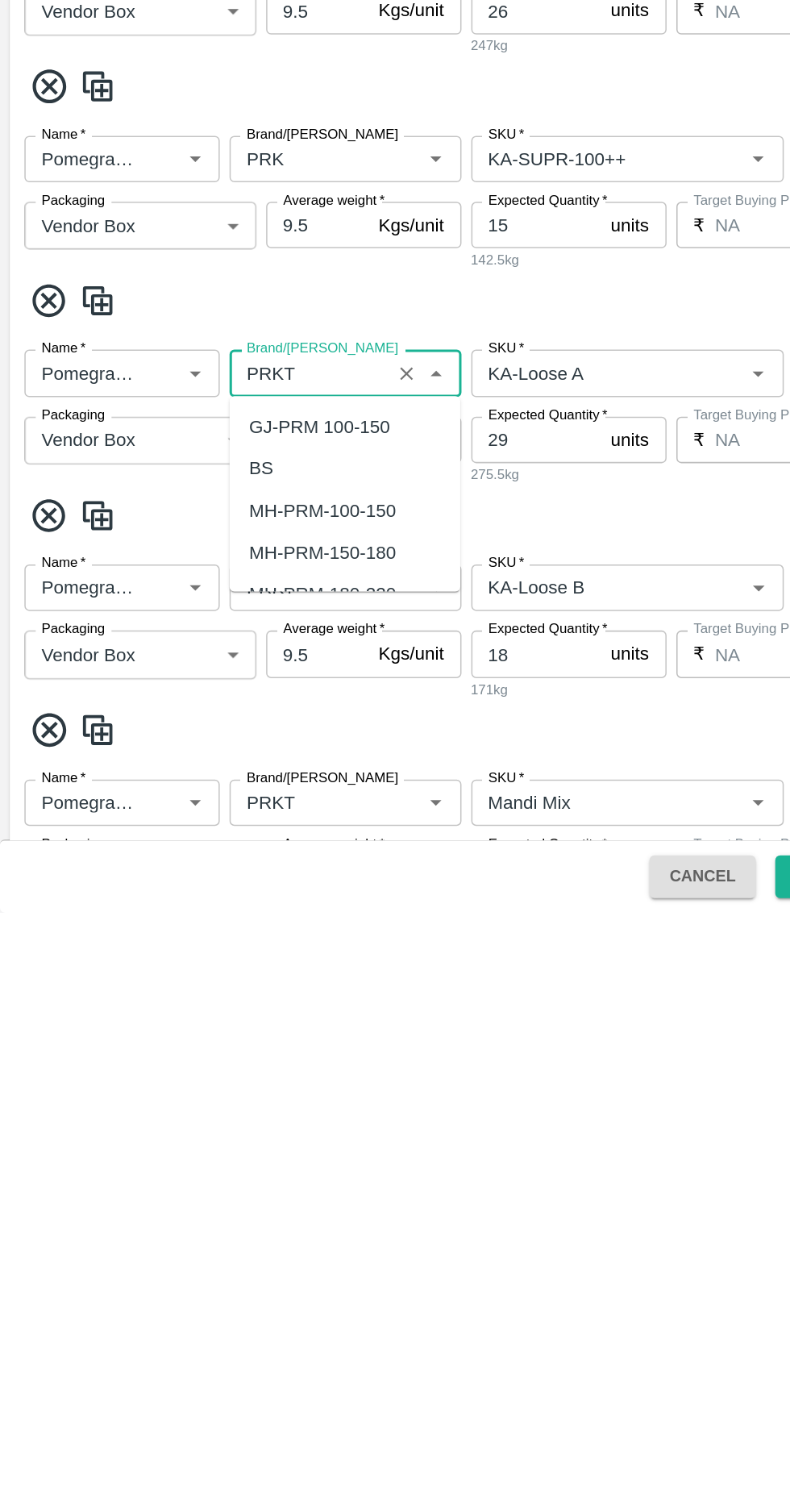
click at [202, 1160] on input "Brand/[PERSON_NAME]" at bounding box center [204, 1156] width 96 height 21
click at [196, 1160] on input "Brand/[PERSON_NAME]" at bounding box center [204, 1156] width 96 height 21
click at [167, 1272] on div "PRK" at bounding box center [177, 1274] width 25 height 18
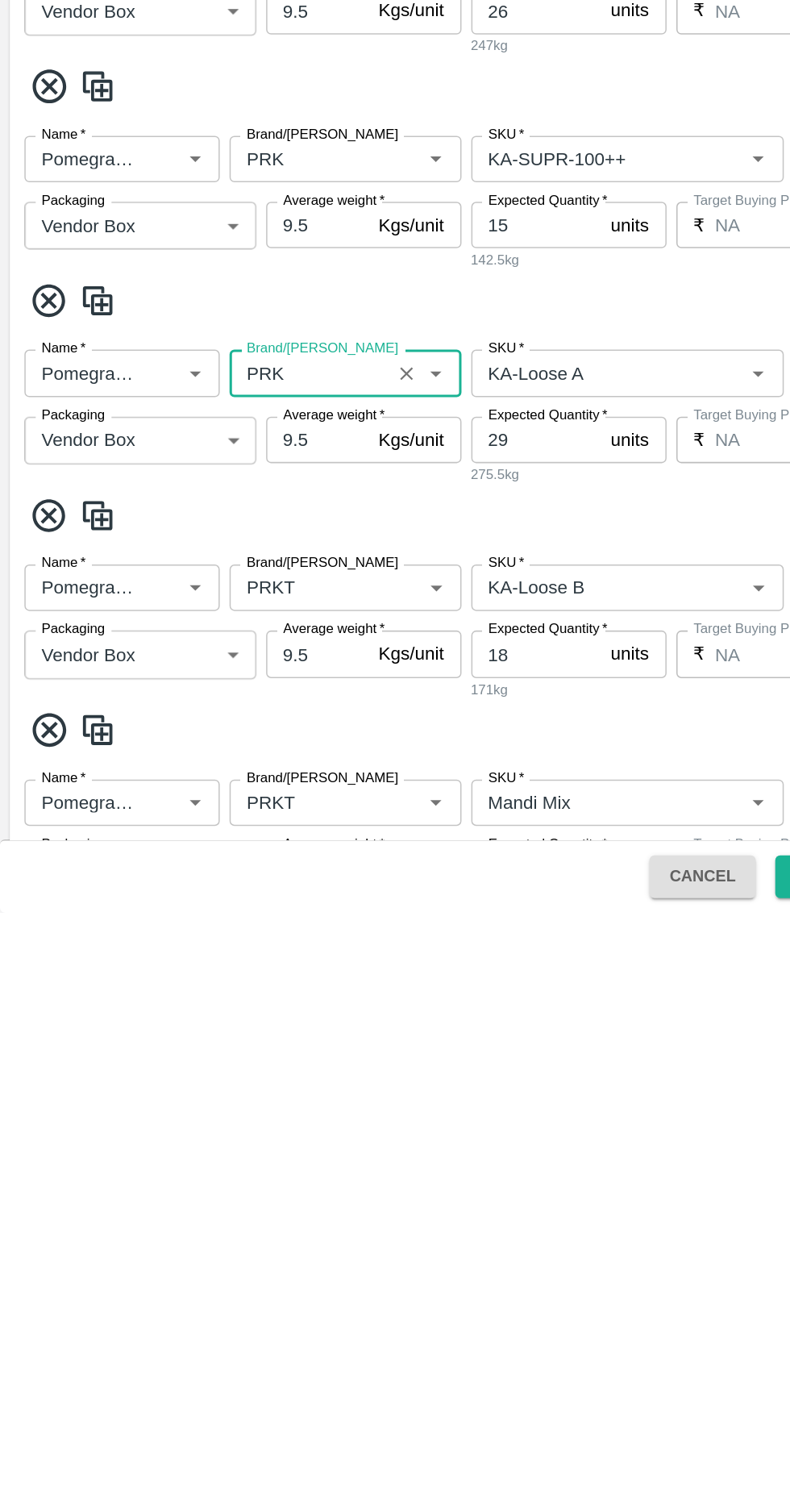
scroll to position [839, 0]
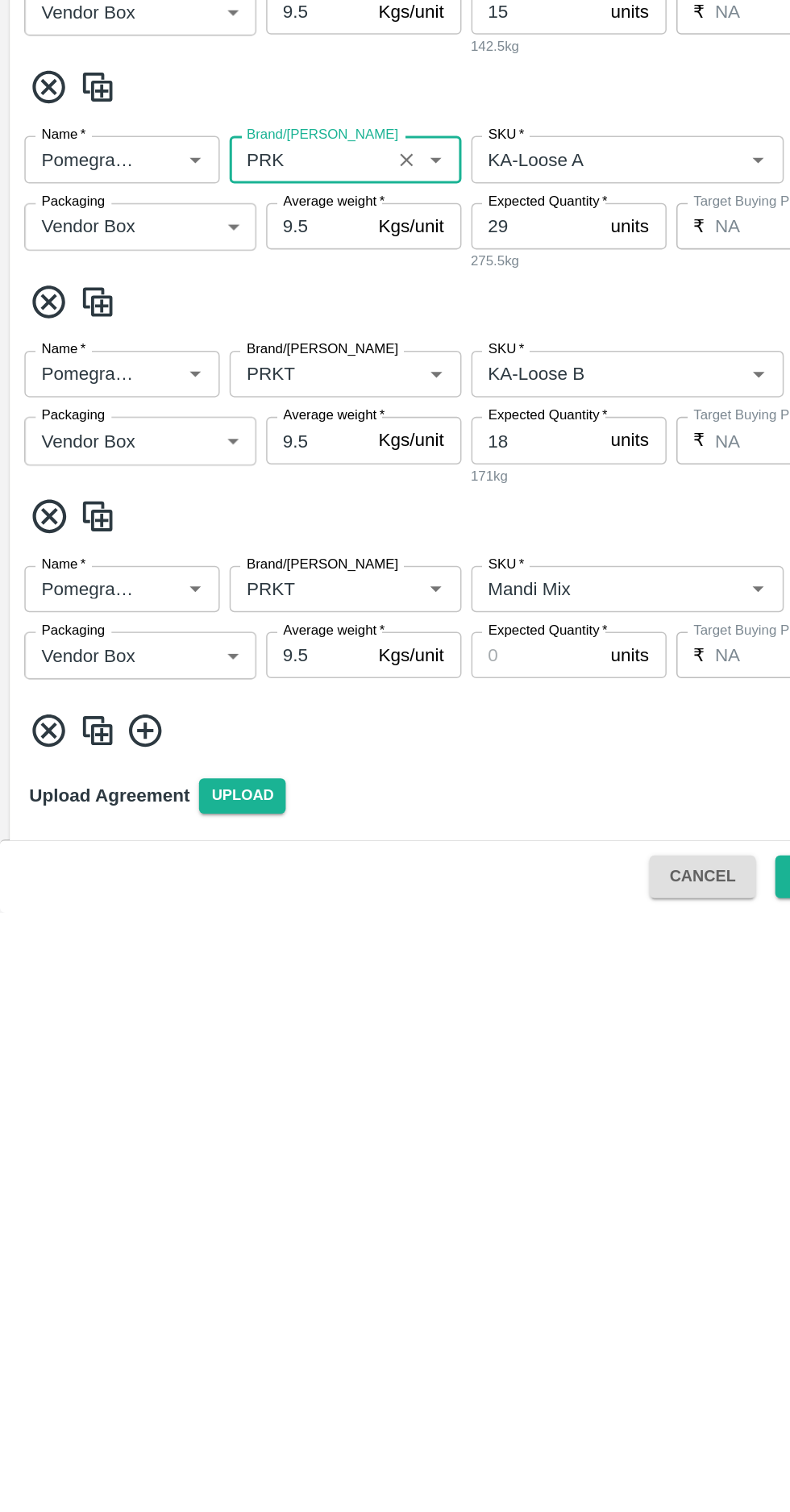
type input "PRK"
click at [194, 1163] on input "Brand/[PERSON_NAME]" at bounding box center [204, 1156] width 96 height 21
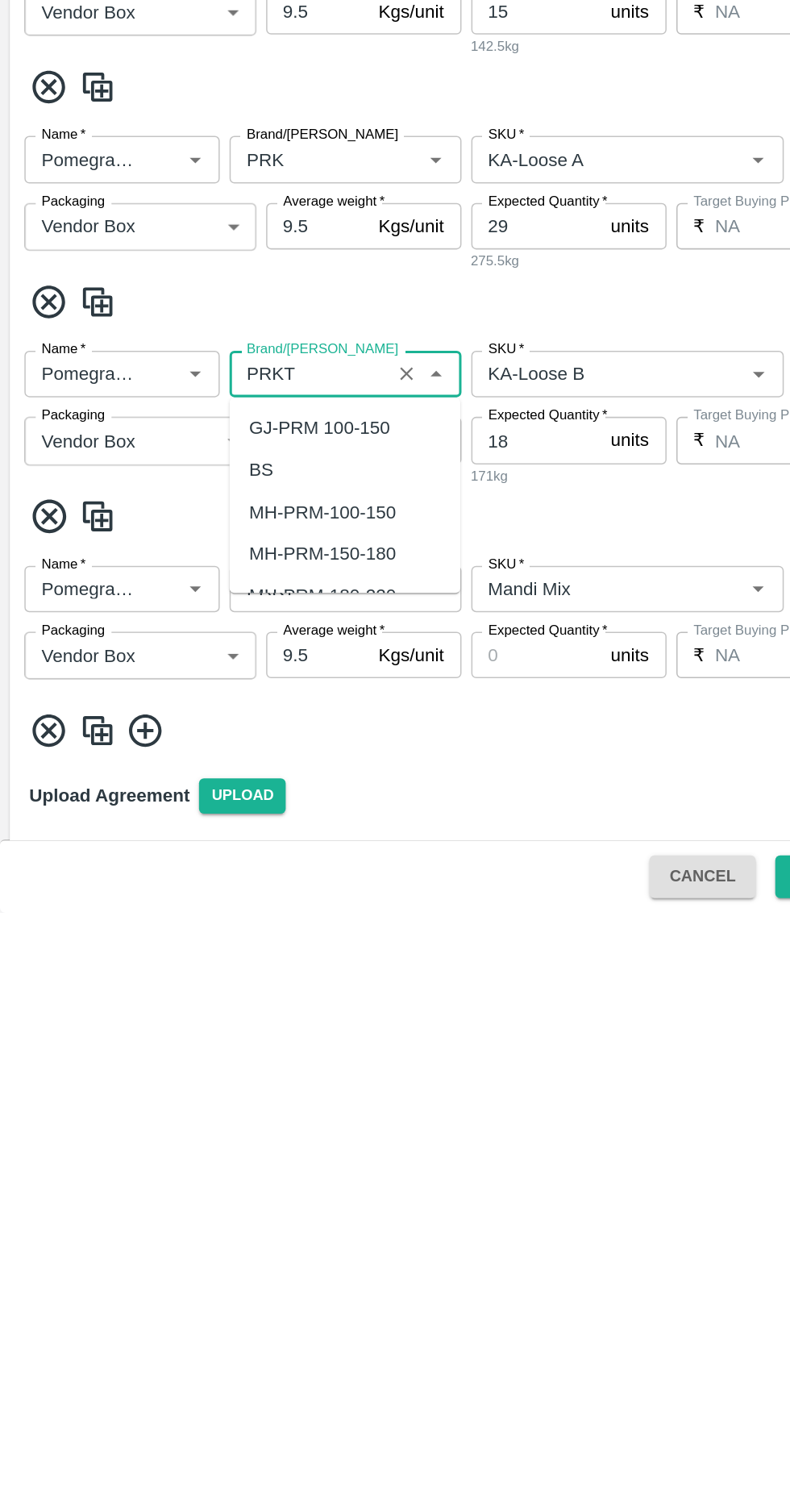
click at [197, 1158] on input "Brand/[PERSON_NAME]" at bounding box center [204, 1156] width 96 height 21
click at [188, 1156] on input "Brand/[PERSON_NAME]" at bounding box center [204, 1156] width 96 height 21
click at [177, 1277] on div "PRK" at bounding box center [177, 1274] width 25 height 18
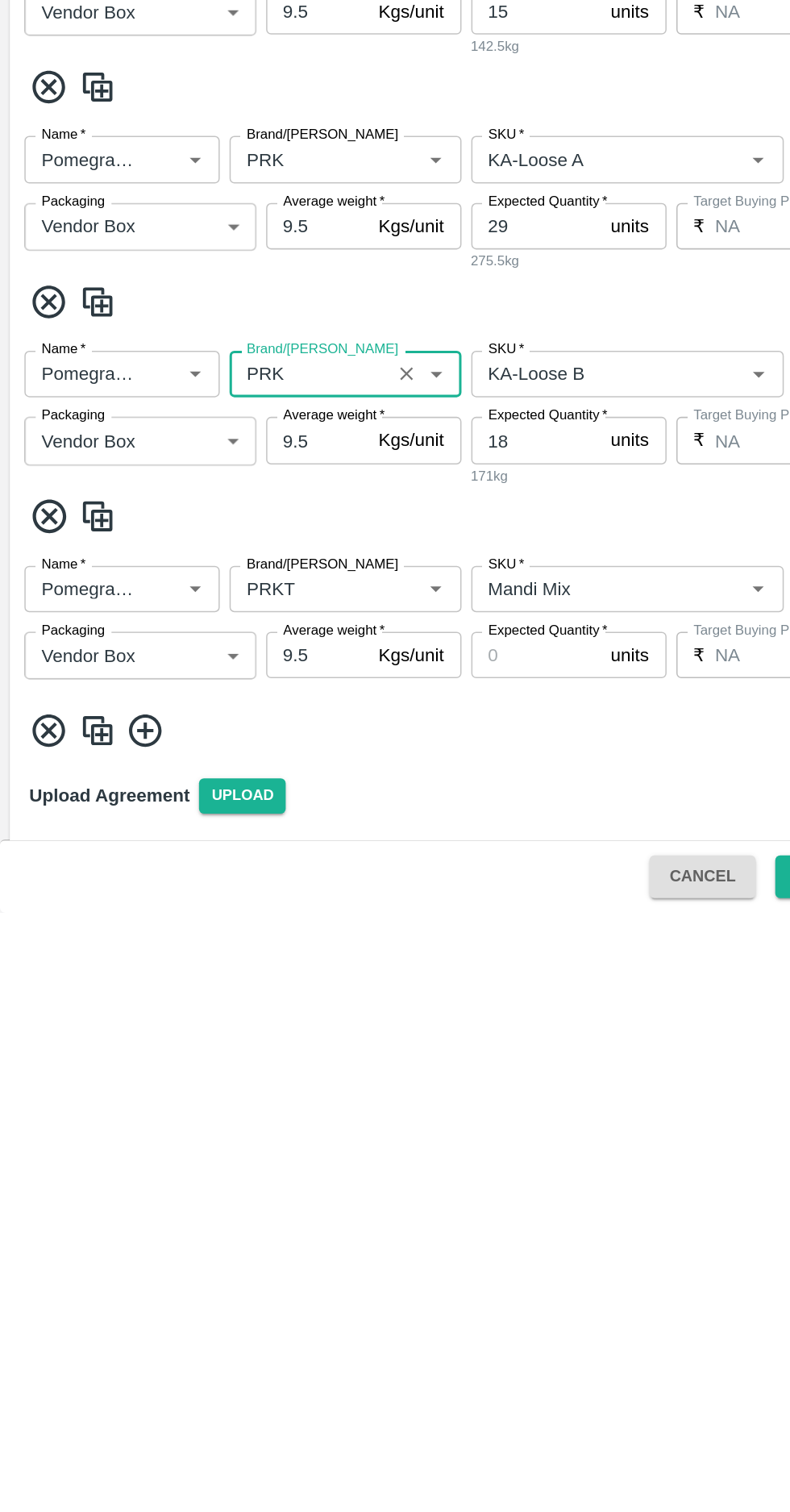
type input "PRK"
click at [200, 1299] on input "Brand/[PERSON_NAME]" at bounding box center [204, 1298] width 96 height 21
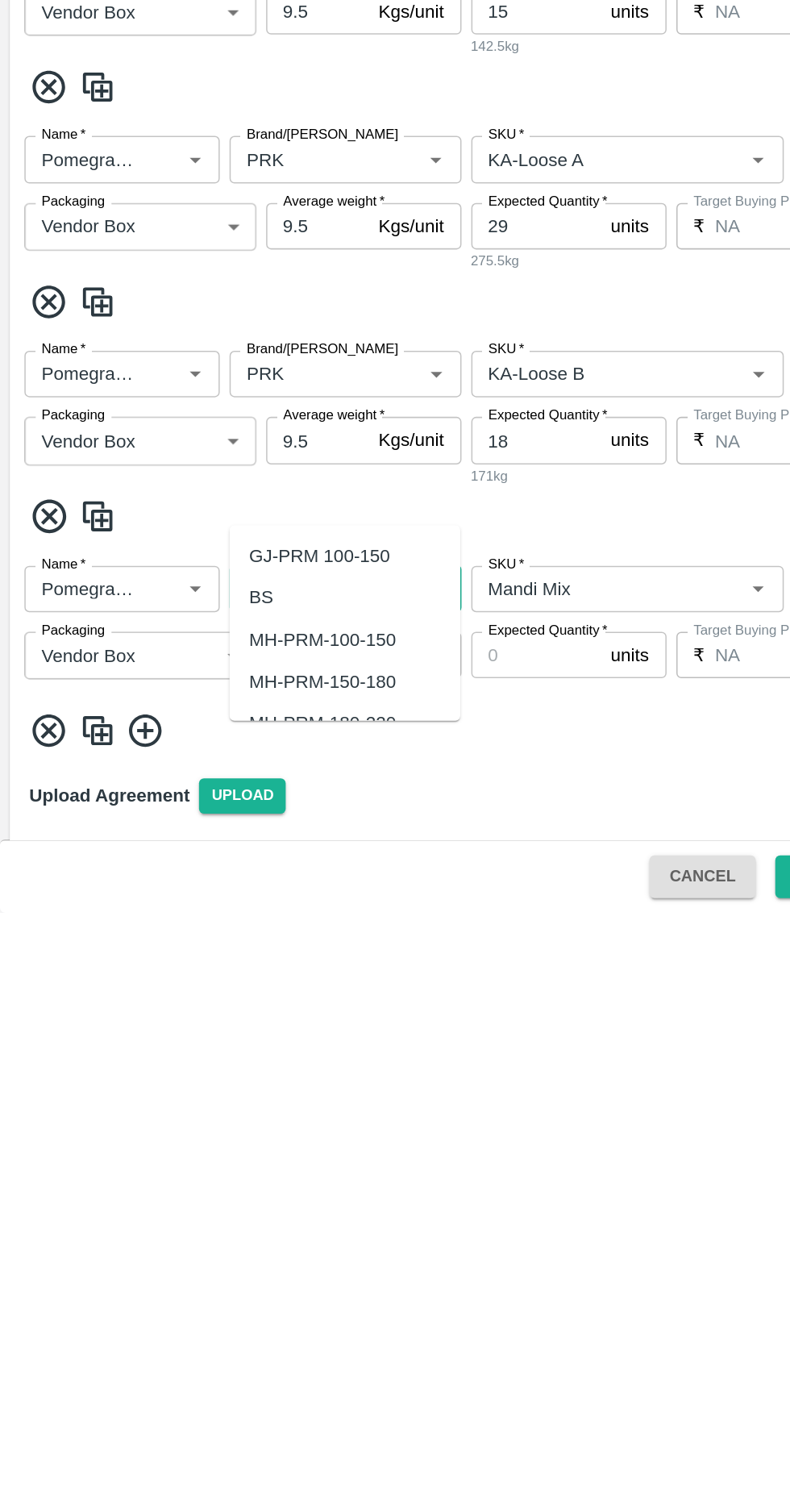
scroll to position [897, 0]
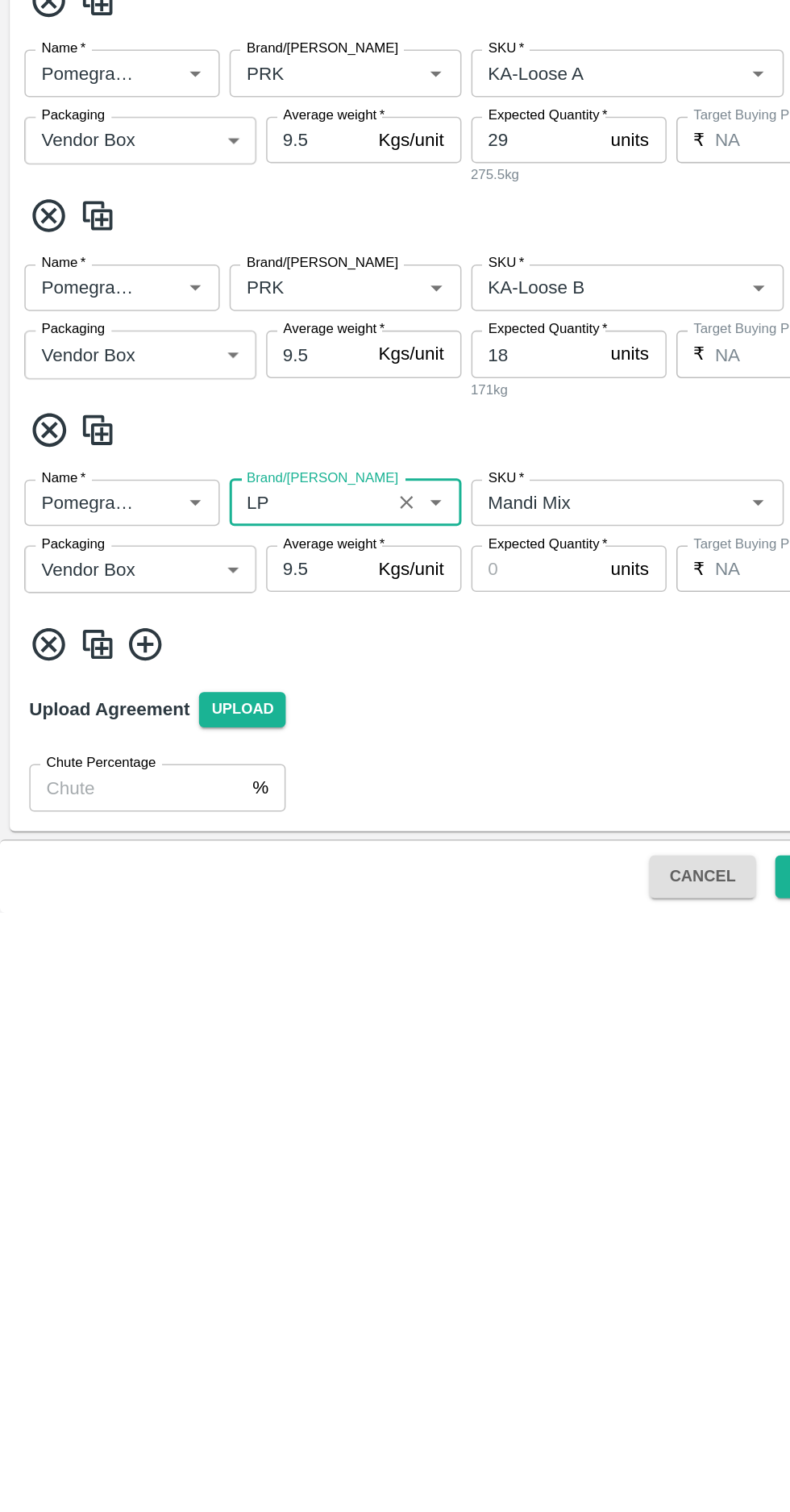
type input "L"
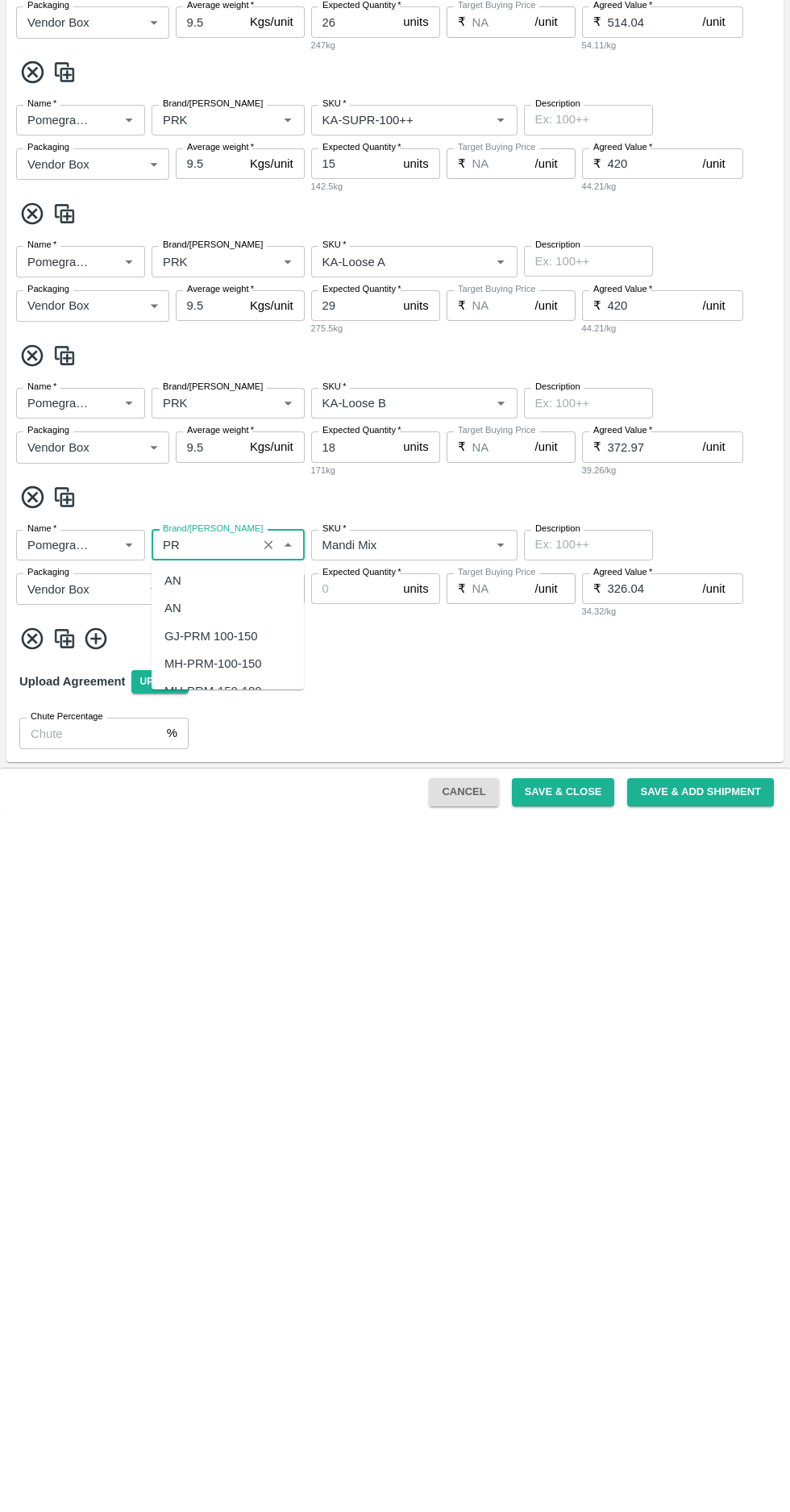
type input "PRK"
click at [267, 1240] on icon "Clear" at bounding box center [269, 1241] width 9 height 9
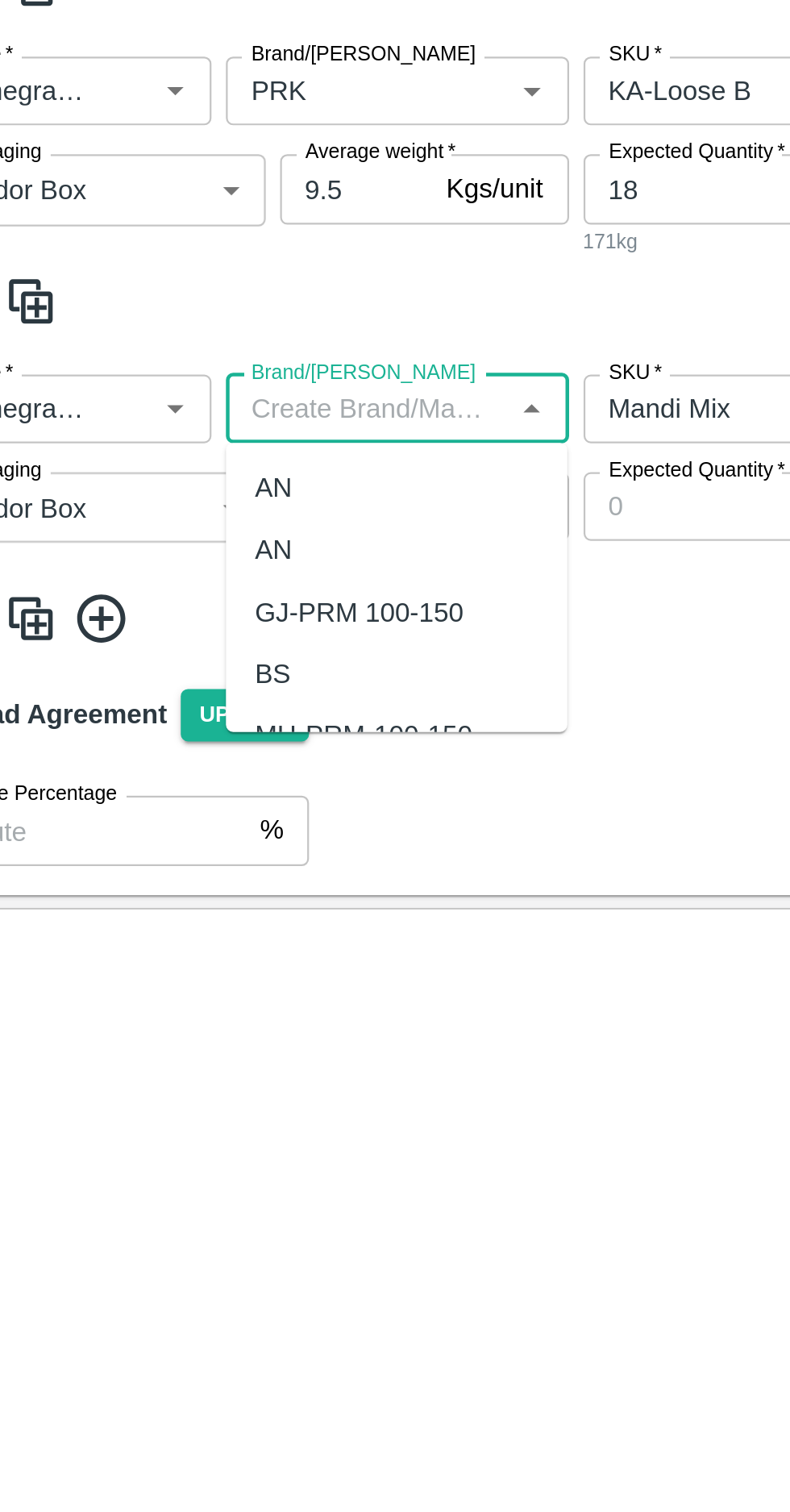
paste input "[PHONE_NUMBER]"
type input "[PHONE_NUMBER]"
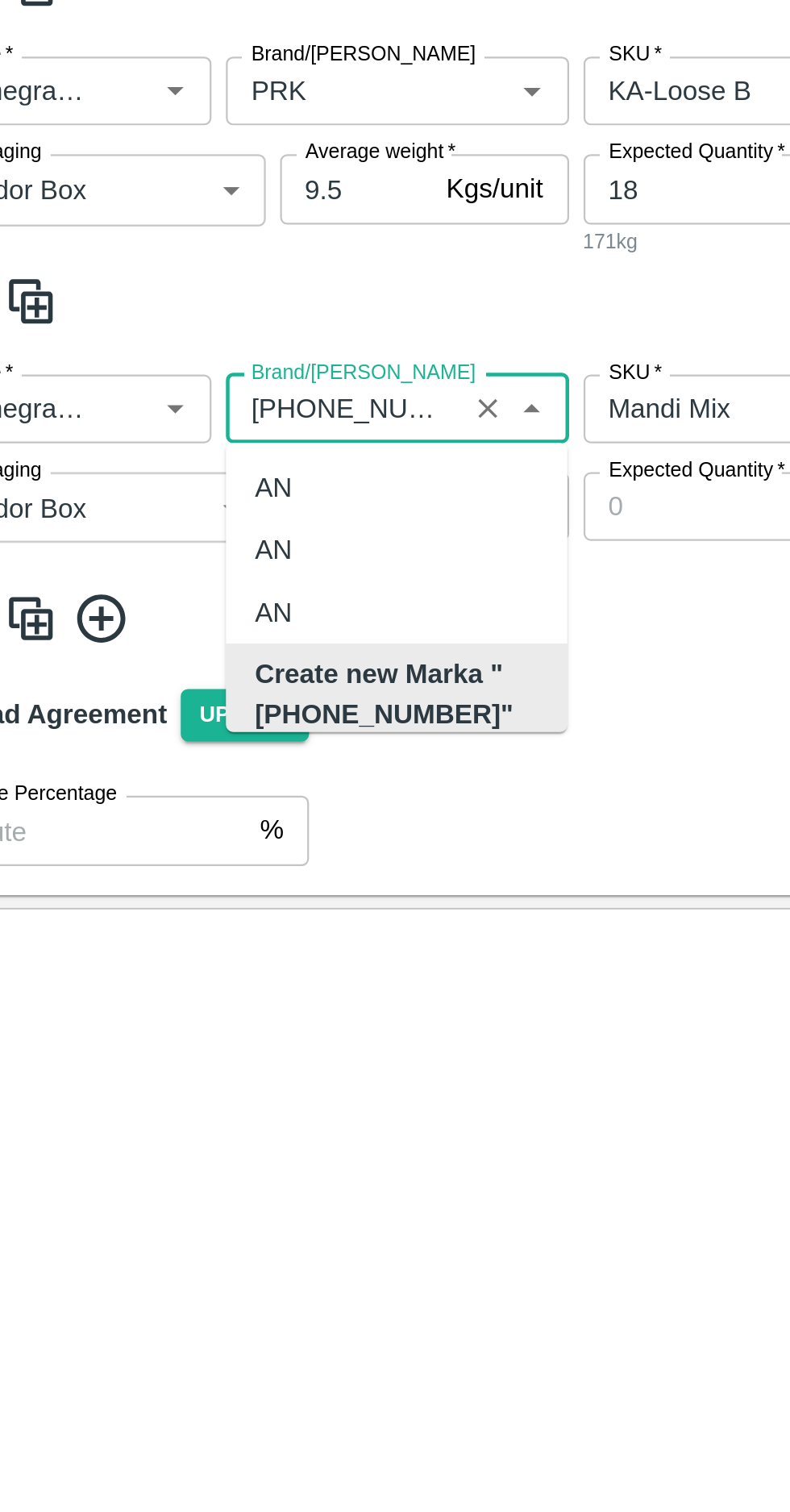
scroll to position [0, 2]
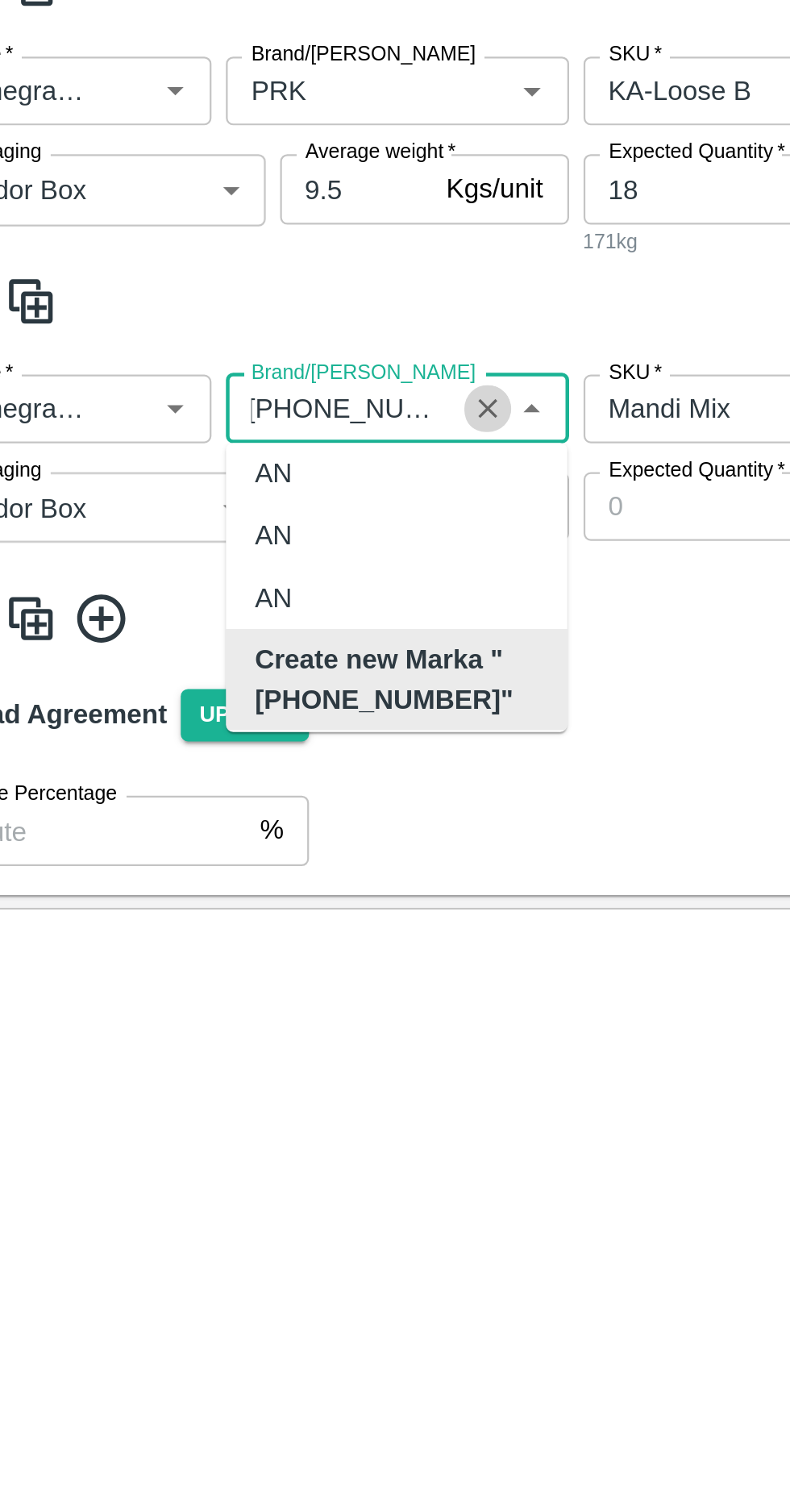
click at [267, 1240] on icon "Clear" at bounding box center [269, 1241] width 9 height 9
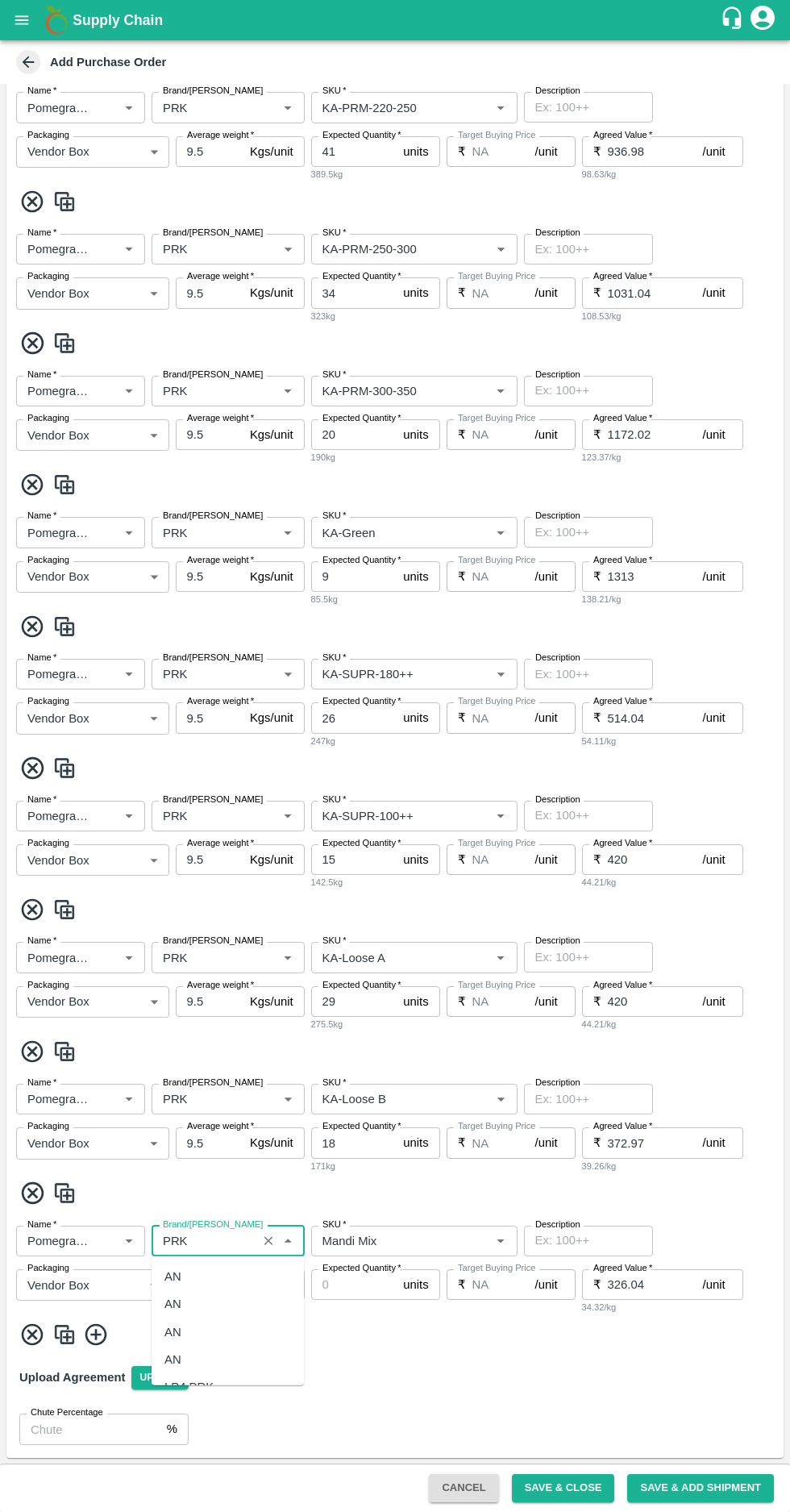
scroll to position [77, 0]
click at [215, 1359] on div "PRK" at bounding box center [228, 1365] width 152 height 28
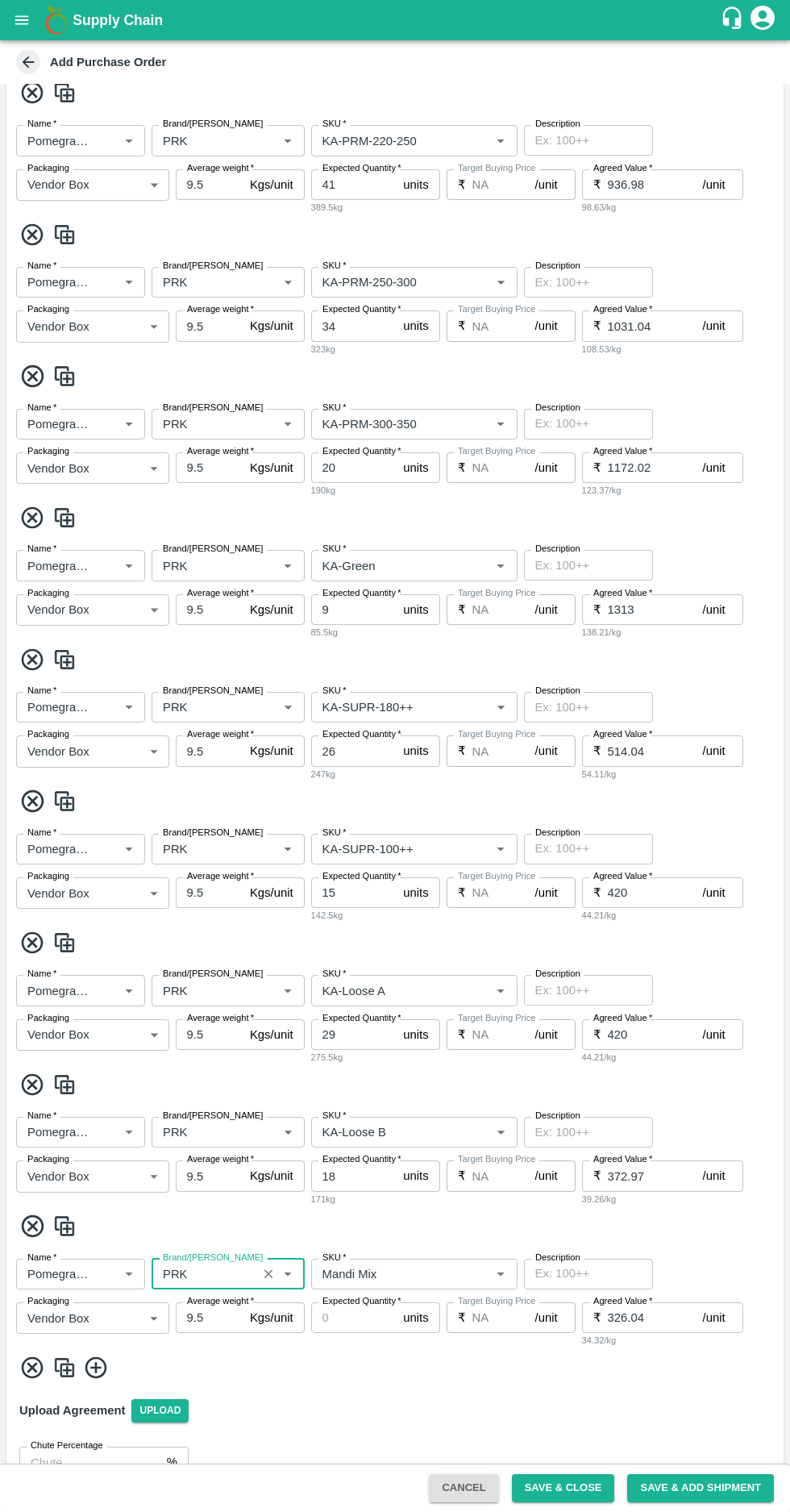
scroll to position [897, 0]
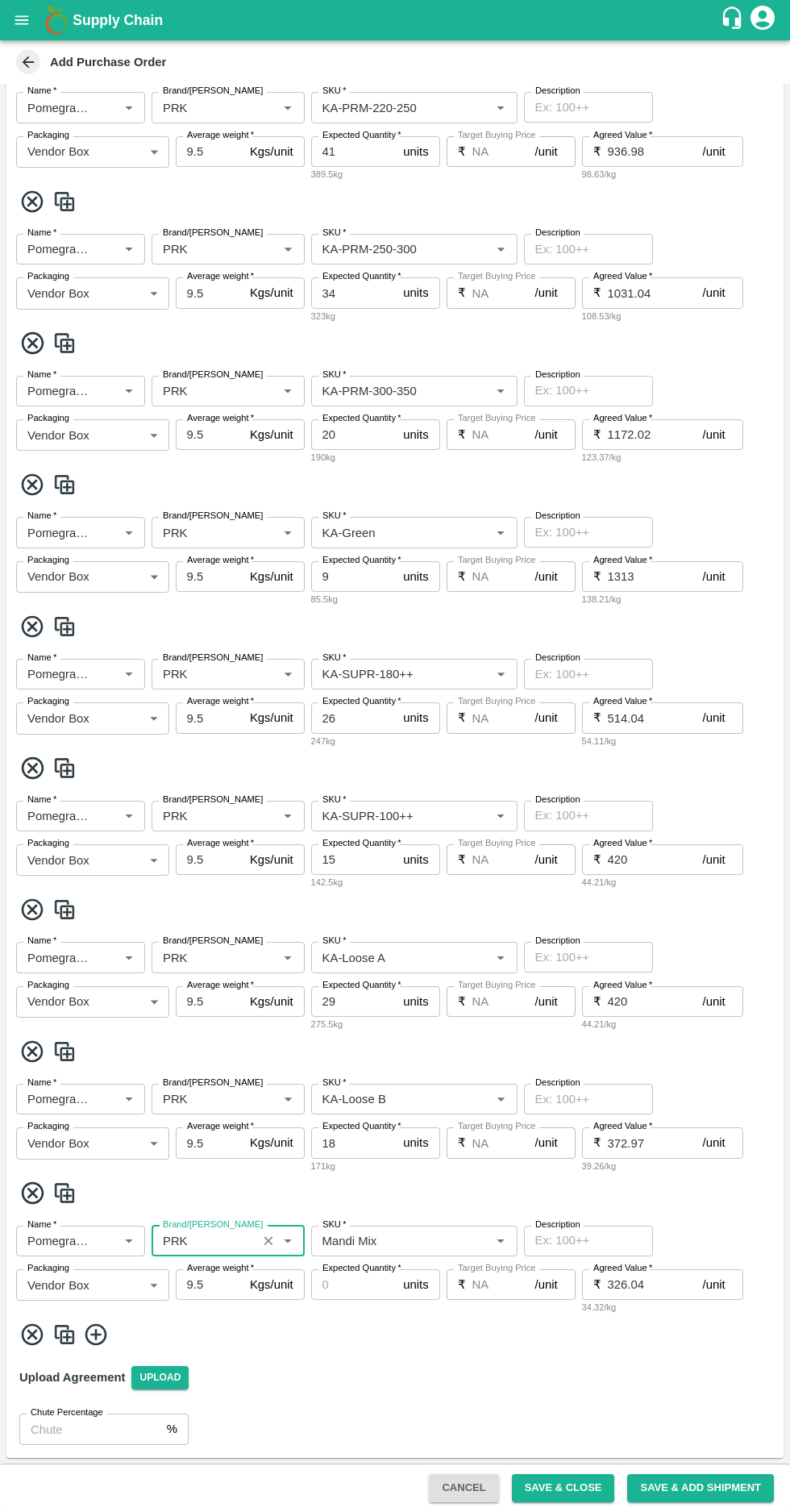
type input "PRK"
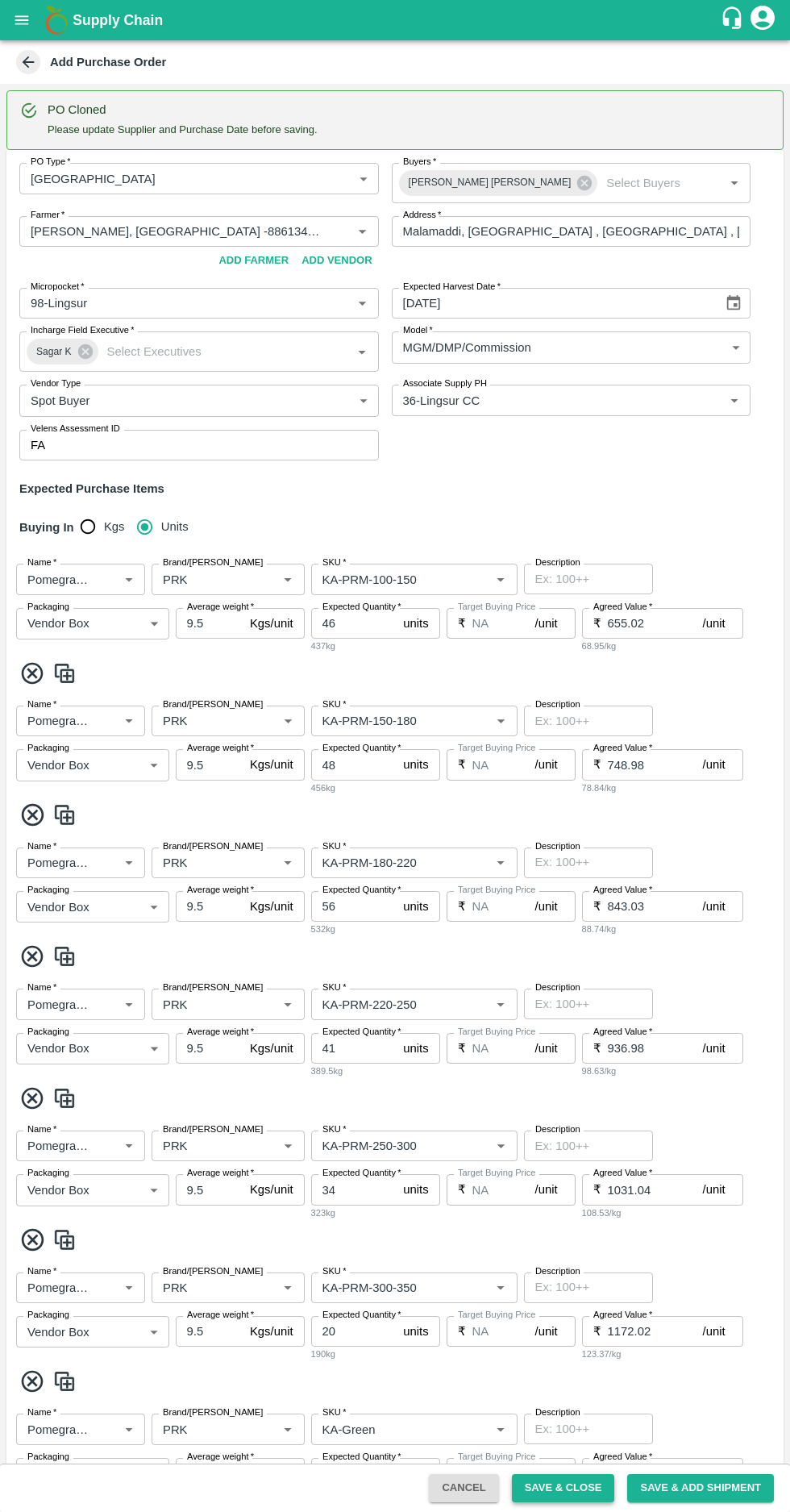
click at [581, 1489] on button "Save & Close" at bounding box center [563, 1488] width 103 height 29
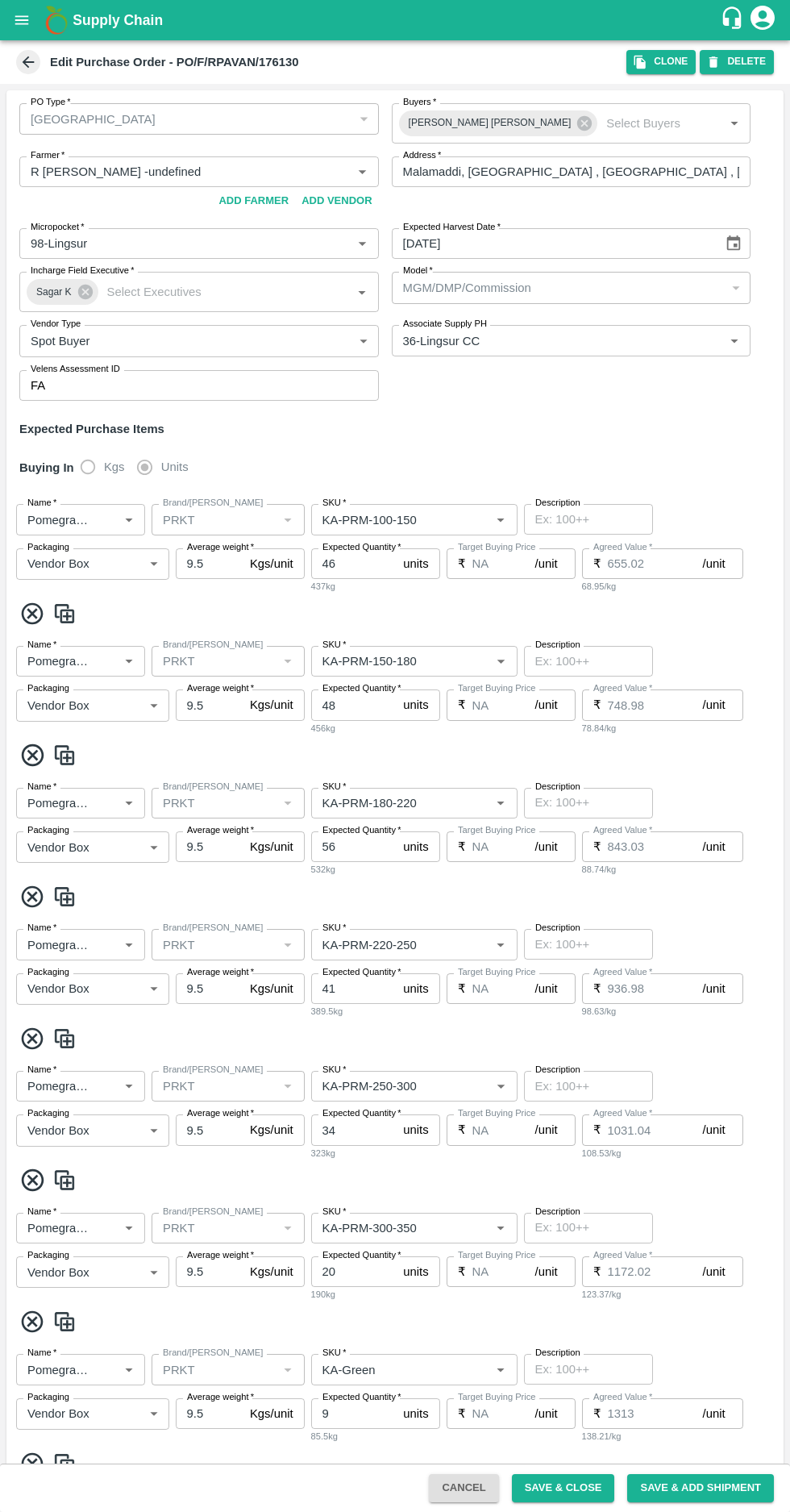
click at [28, 62] on icon at bounding box center [29, 62] width 12 height 12
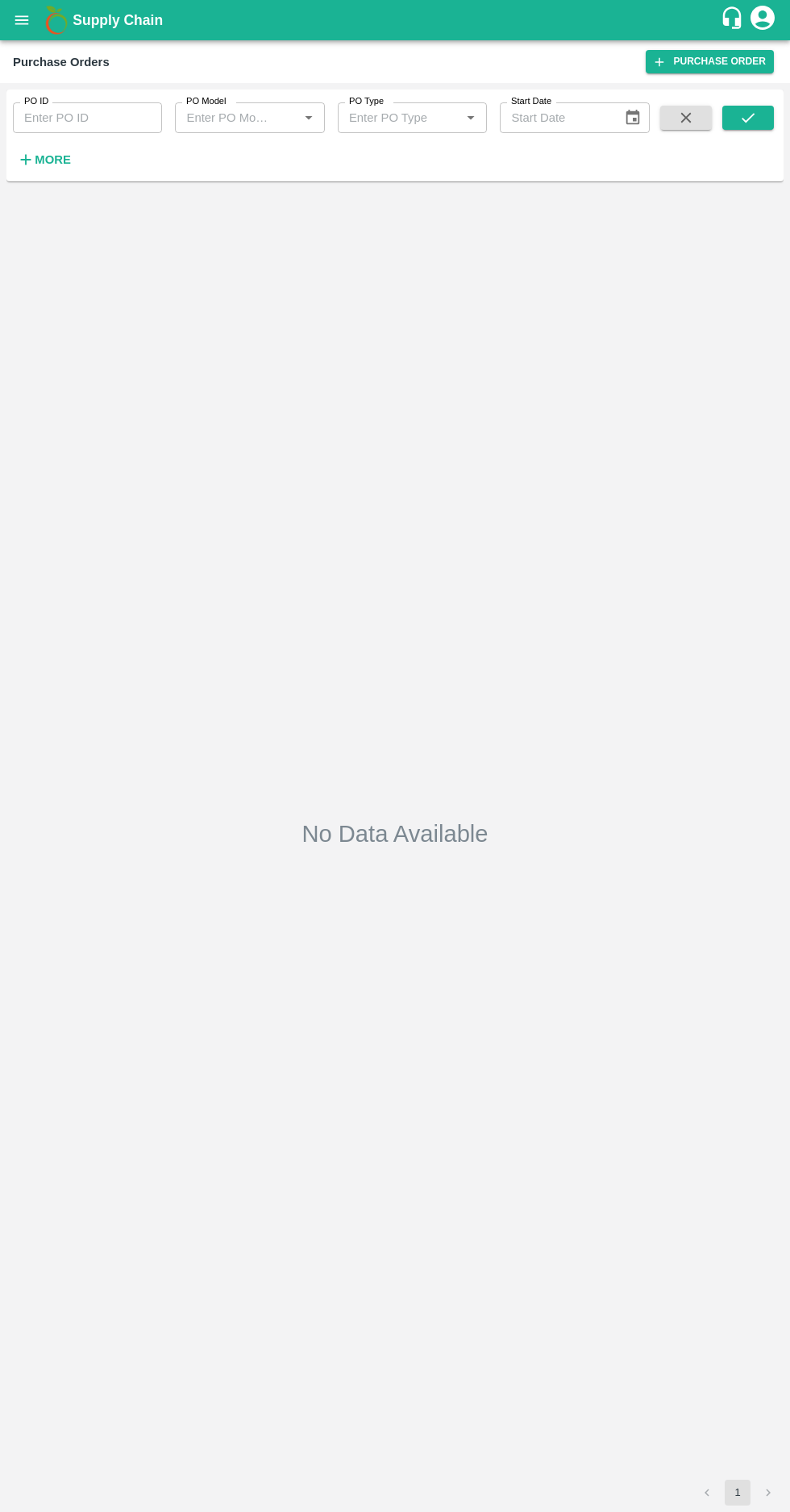
type input "MGM/DMP/Commission"
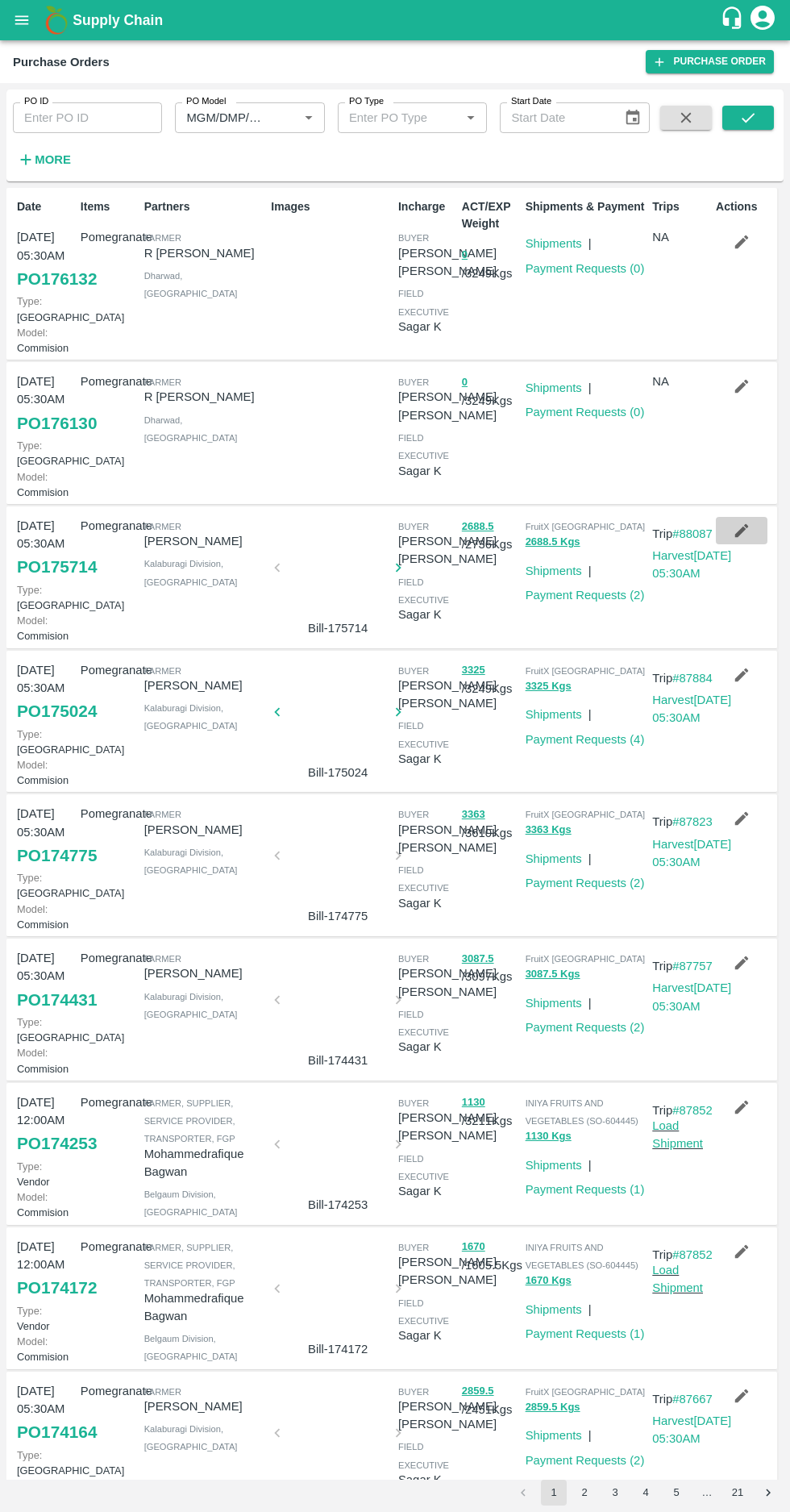
click at [739, 538] on icon "button" at bounding box center [742, 531] width 14 height 14
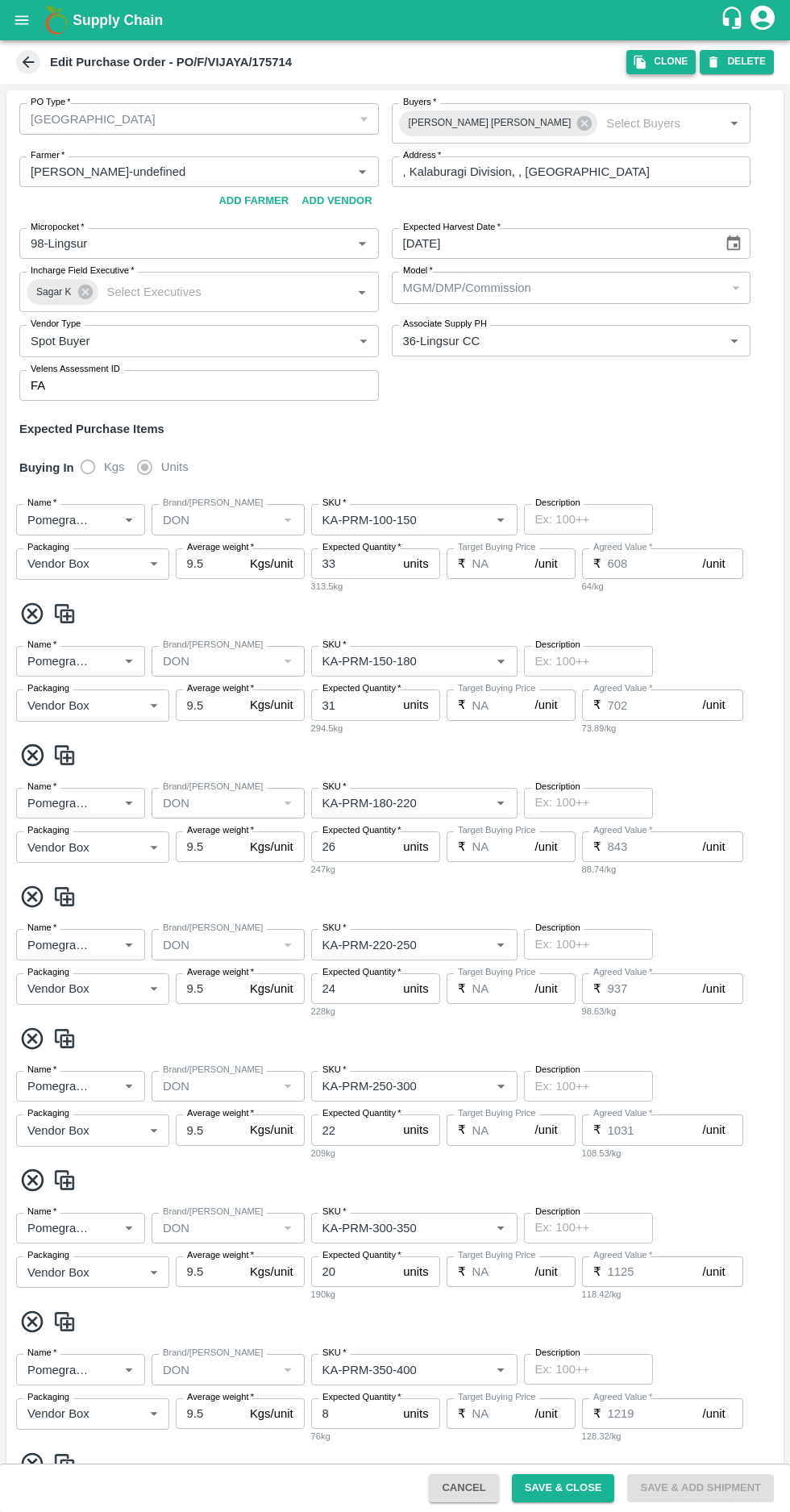
click at [645, 54] on icon "button" at bounding box center [640, 61] width 15 height 15
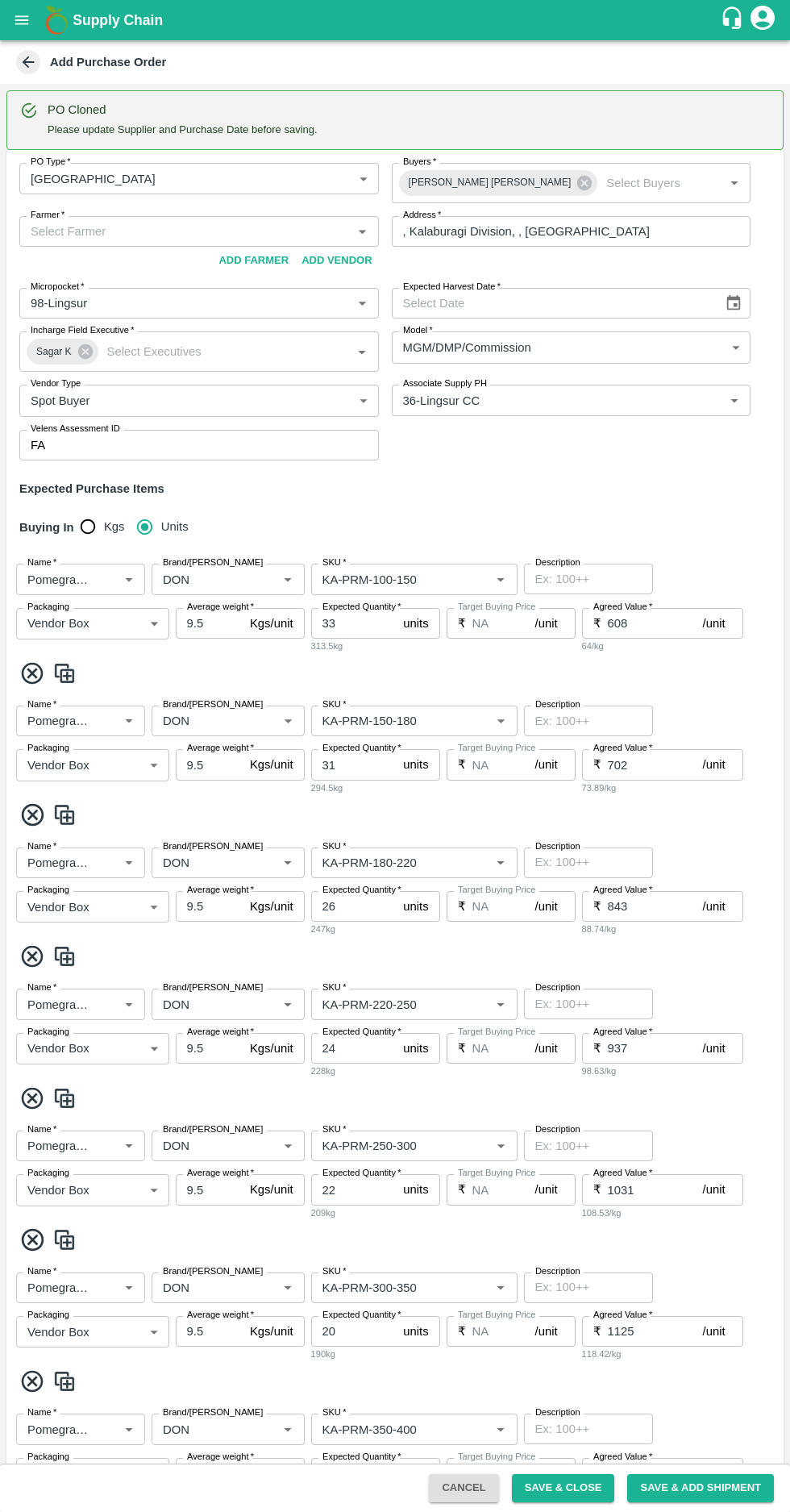
click at [93, 231] on input "Farmer   *" at bounding box center [186, 231] width 324 height 21
paste input "97043 38567"
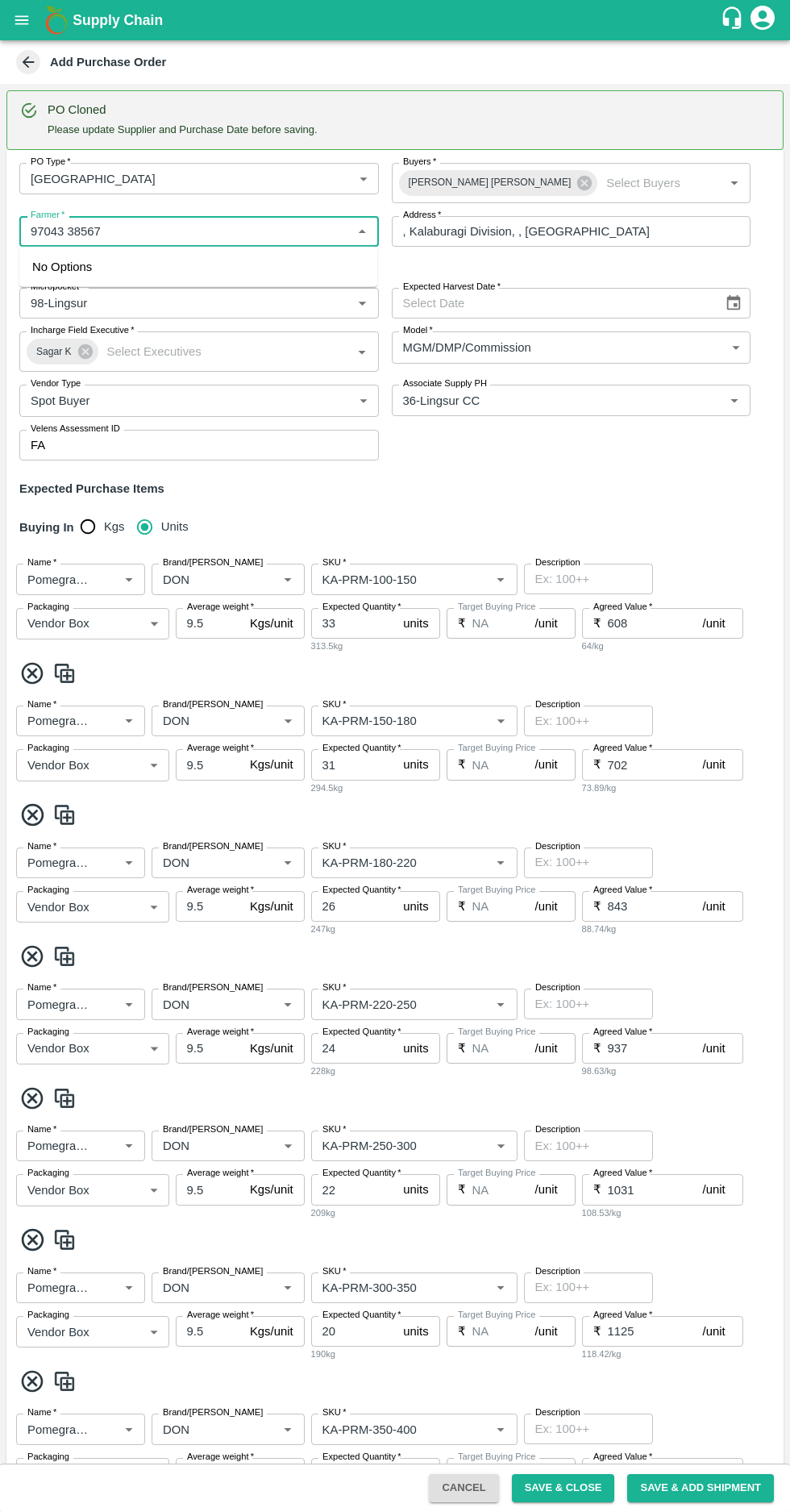
click at [72, 233] on input "Farmer   *" at bounding box center [186, 231] width 324 height 21
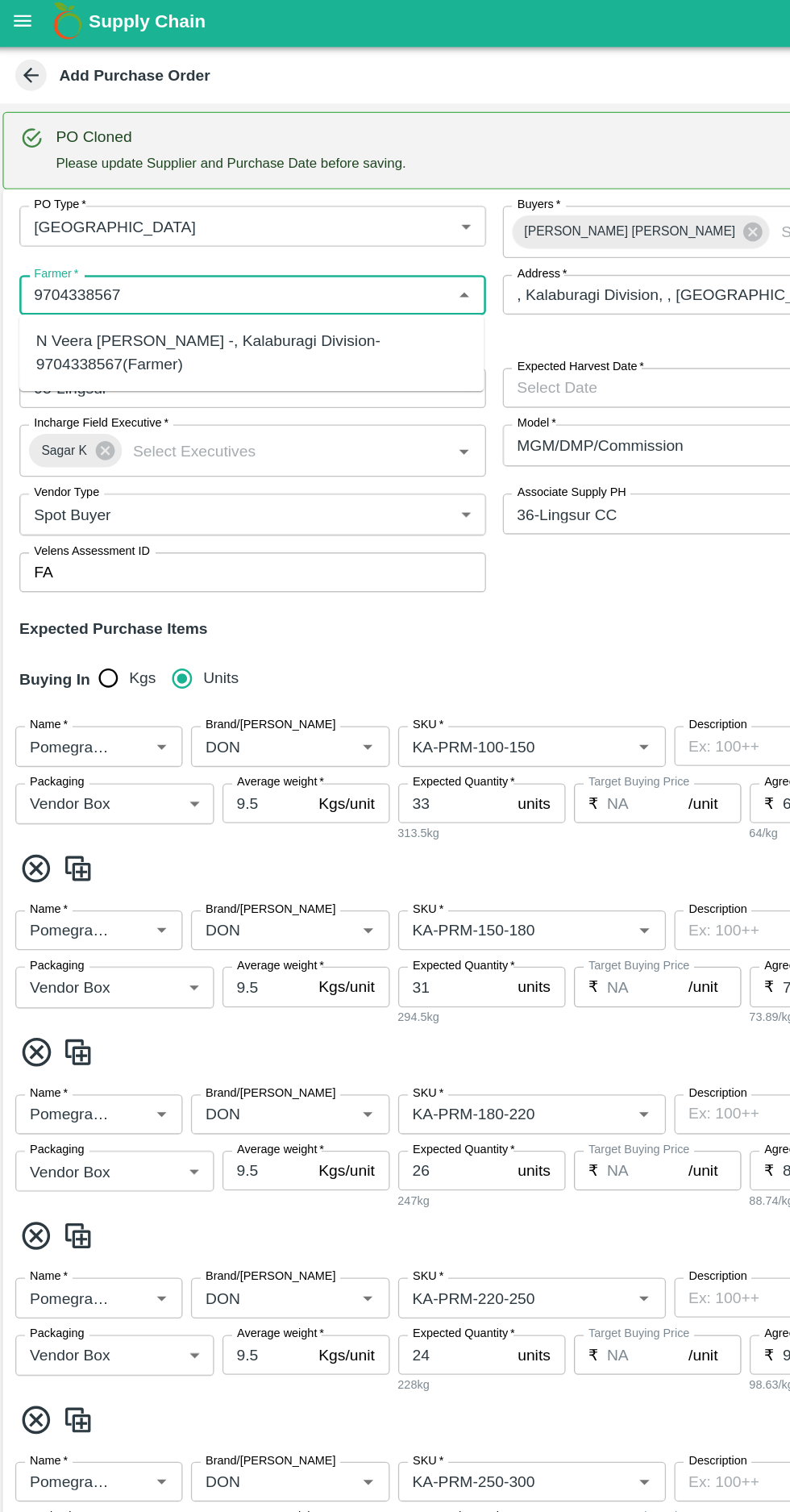
click at [126, 266] on div "N Veera [PERSON_NAME] -, Kalaburagi Division-9704338567(Farmer)" at bounding box center [198, 276] width 332 height 36
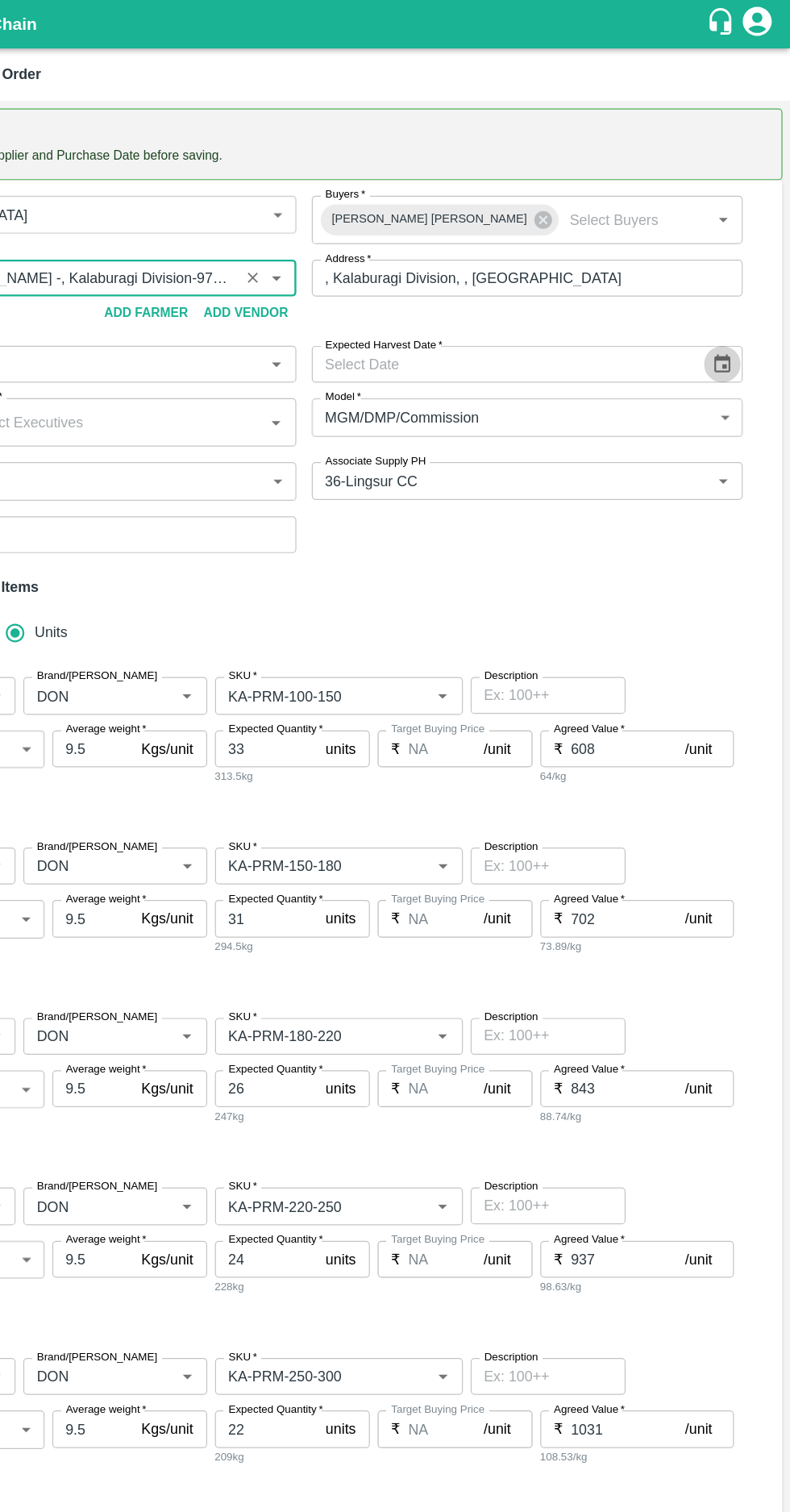
type input "N Veera [PERSON_NAME] -, Kalaburagi Division-9704338567(Farmer)"
click at [729, 298] on icon "Choose date" at bounding box center [735, 303] width 14 height 16
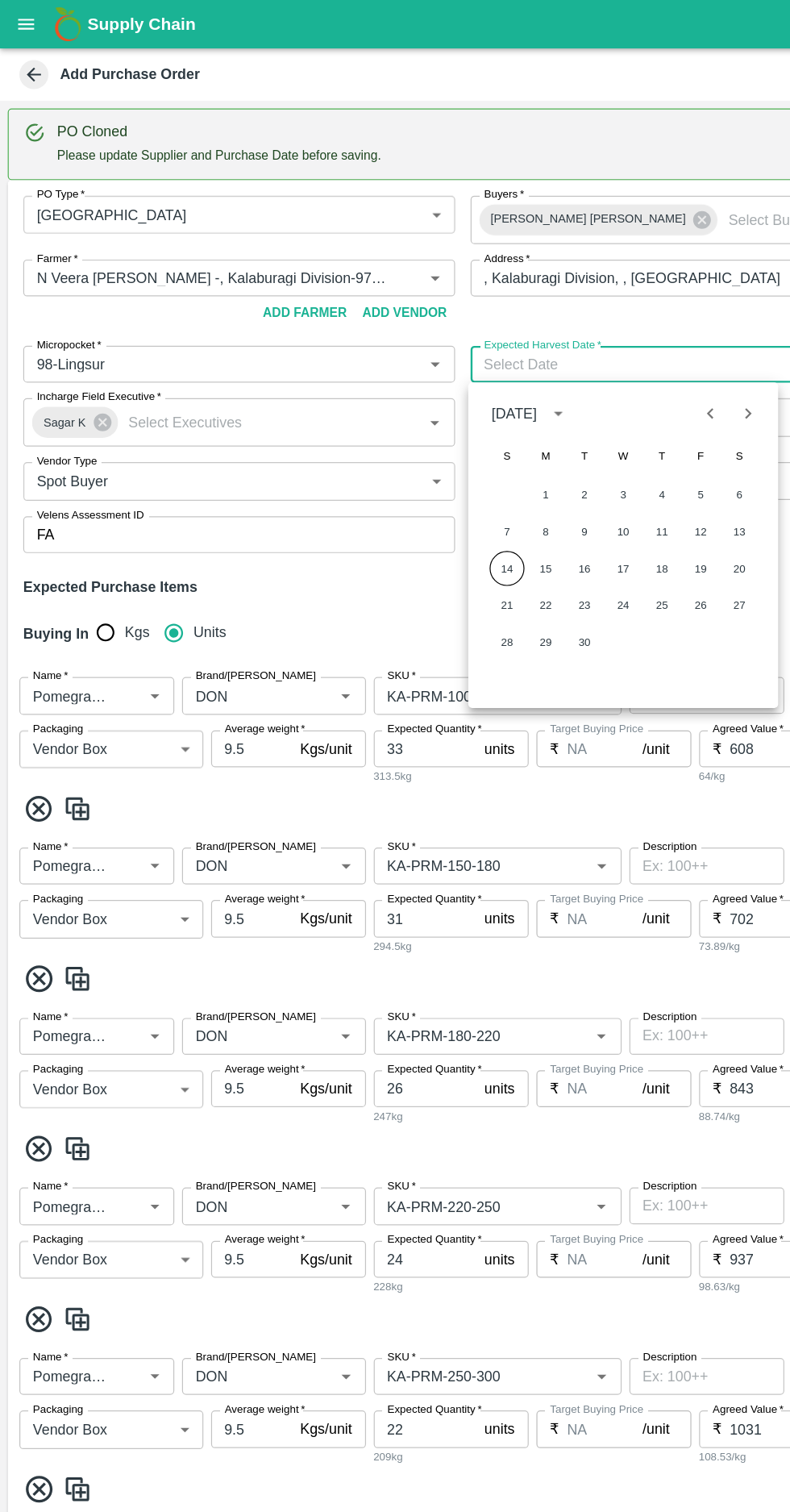
click at [426, 470] on button "14" at bounding box center [423, 473] width 29 height 29
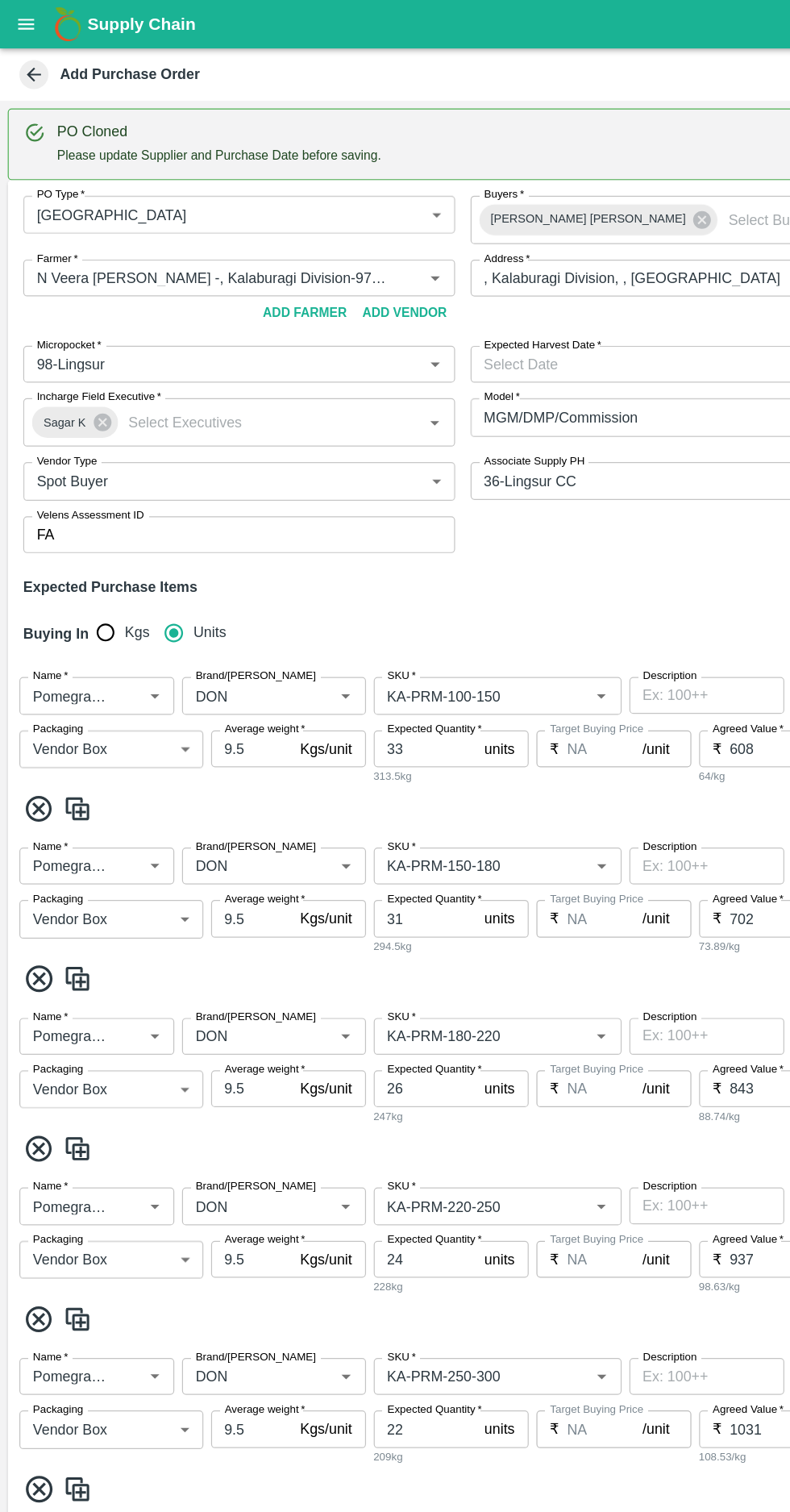
type input "[DATE]"
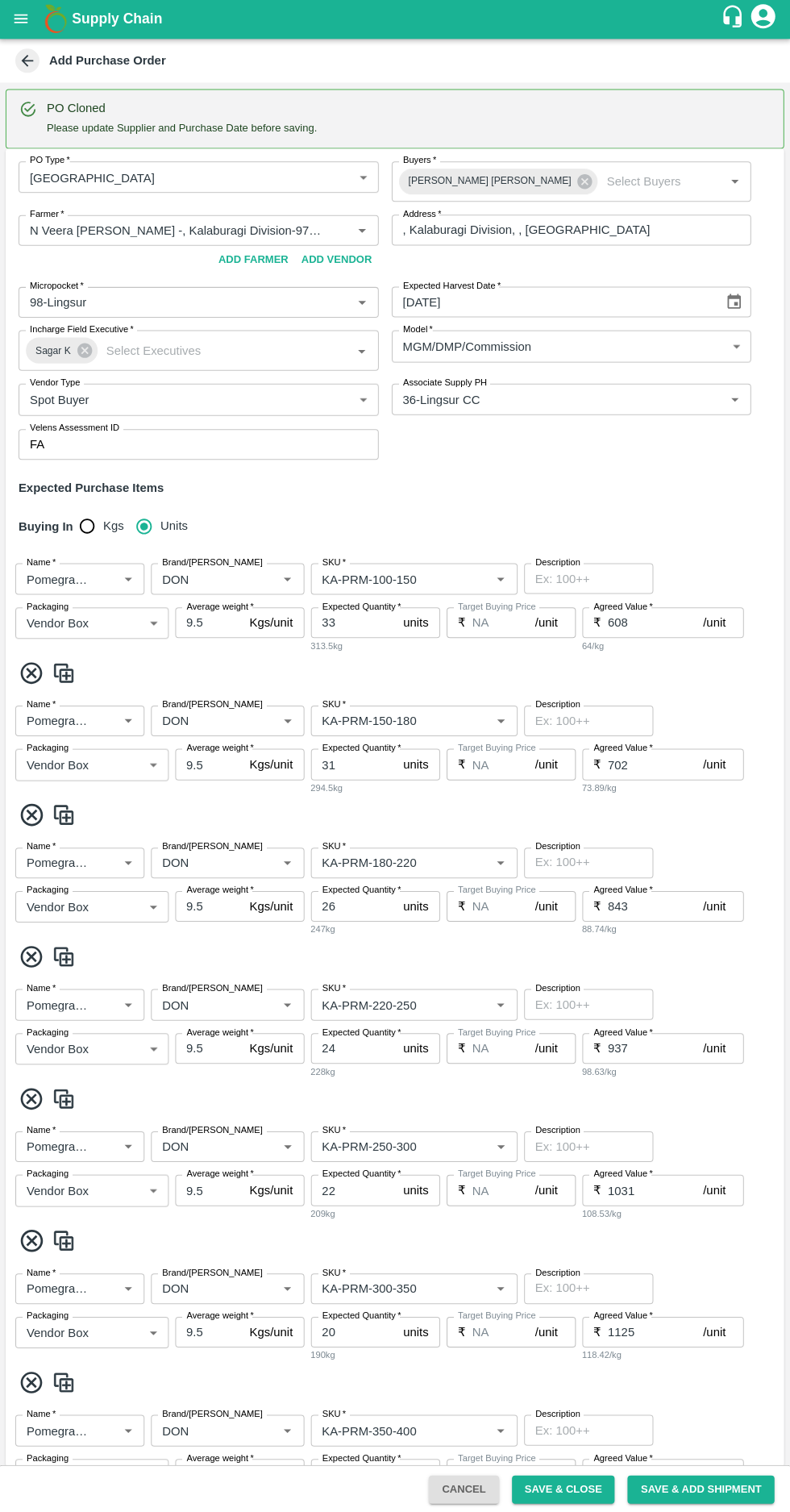
scroll to position [4, 0]
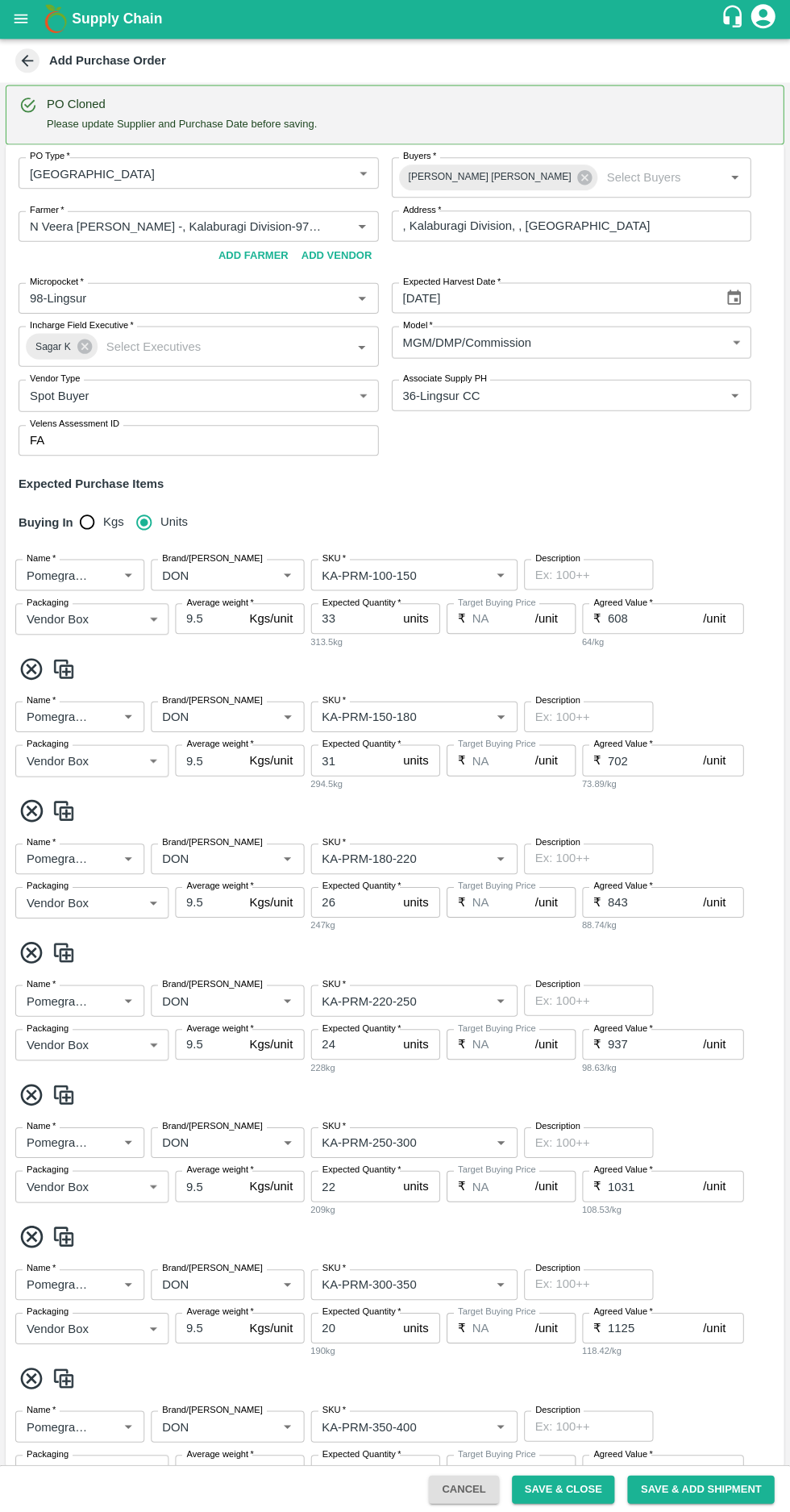
click at [200, 574] on input "Brand/[PERSON_NAME]" at bounding box center [204, 574] width 96 height 21
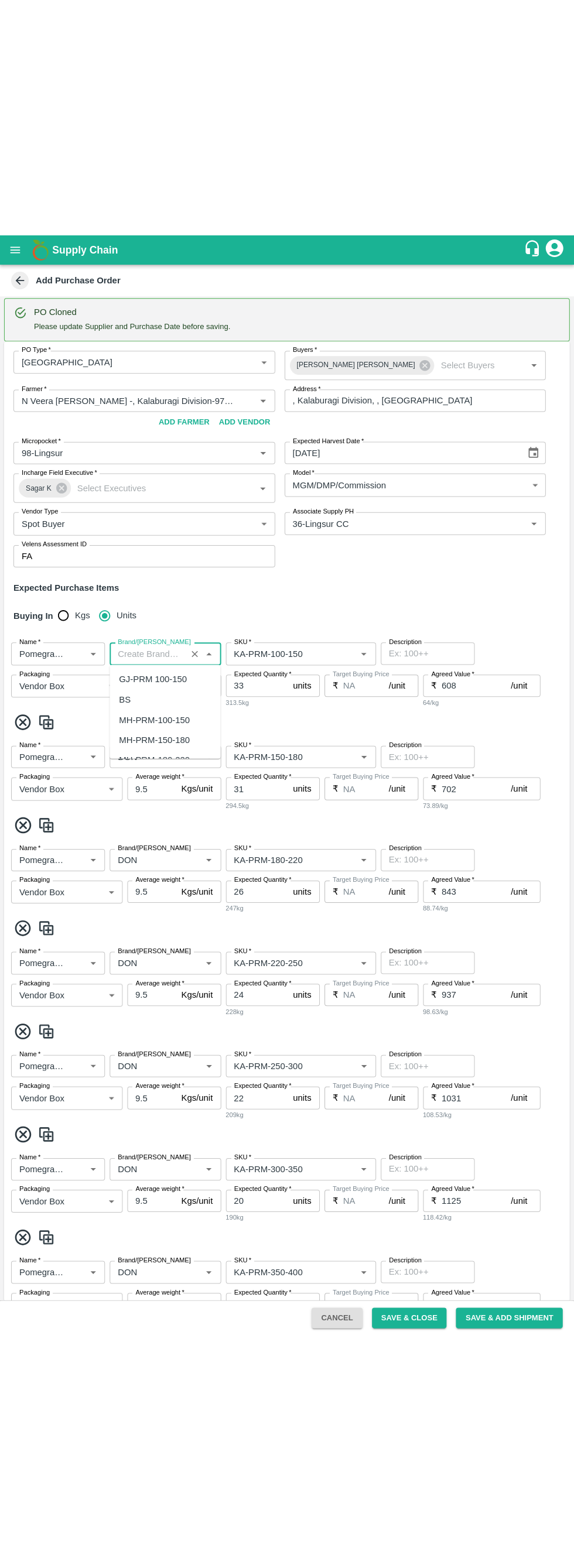
scroll to position [0, 0]
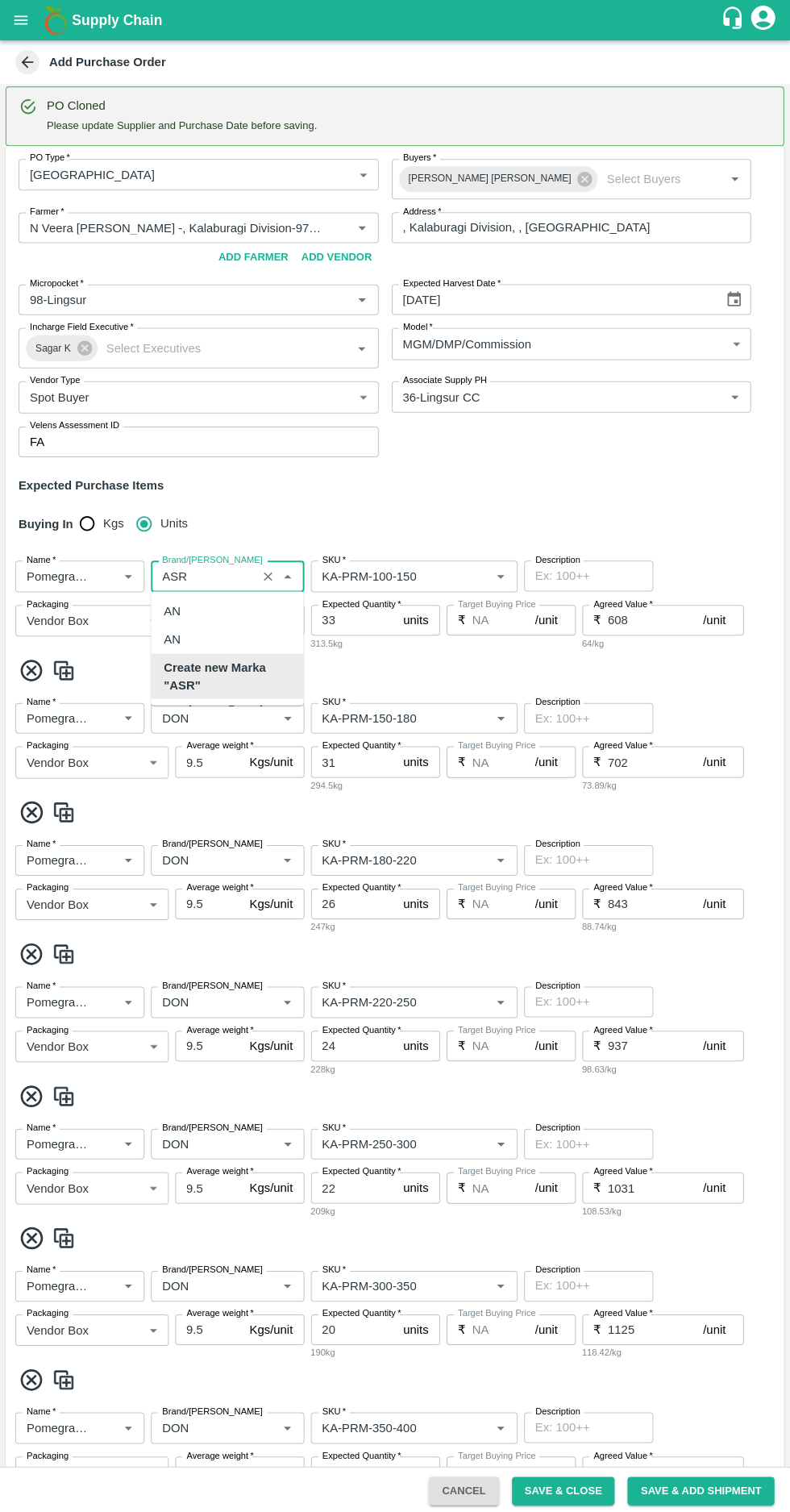
click at [192, 671] on b "Create new Marka "ASR"" at bounding box center [228, 676] width 126 height 36
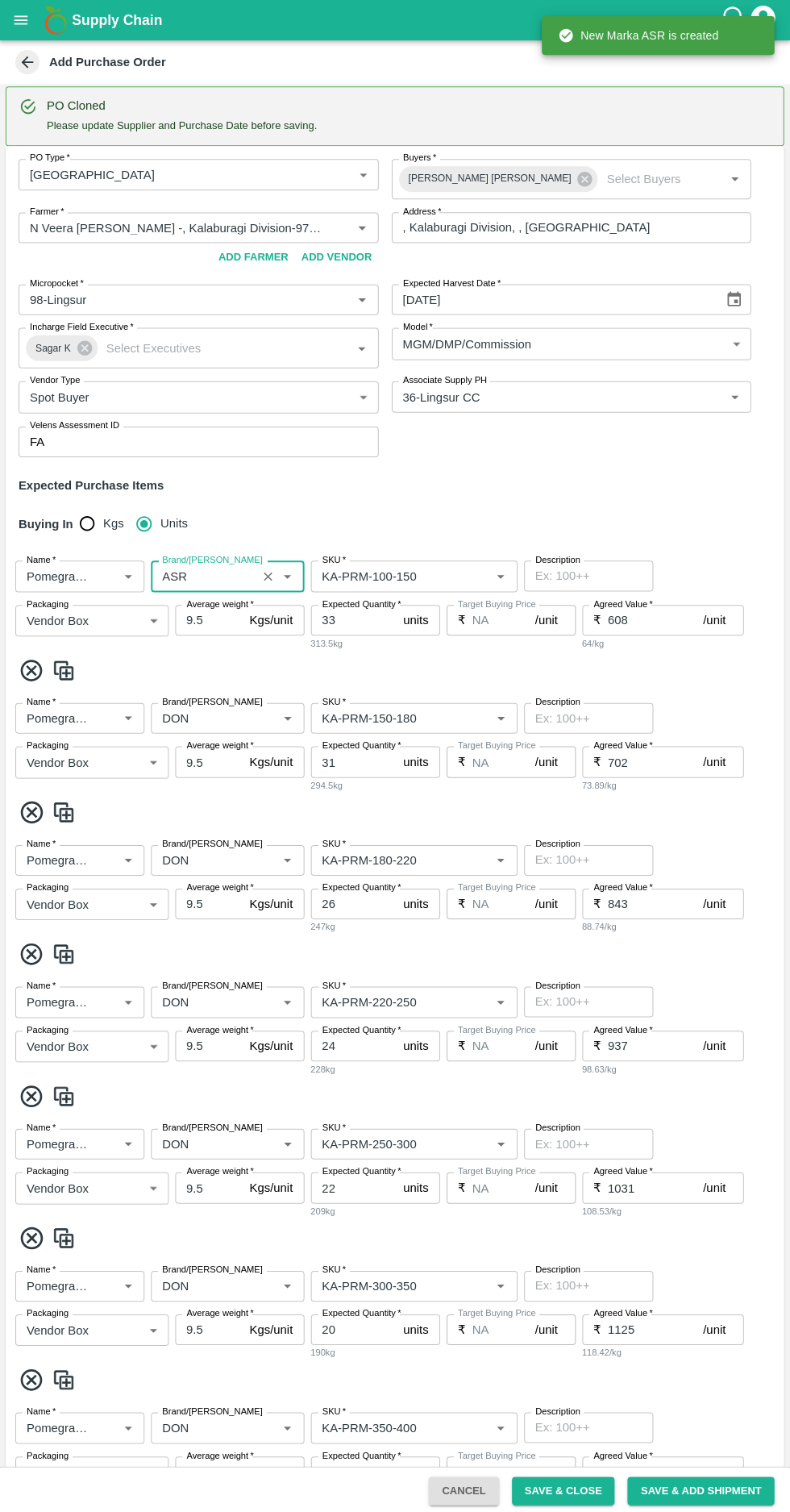
type input "ASR"
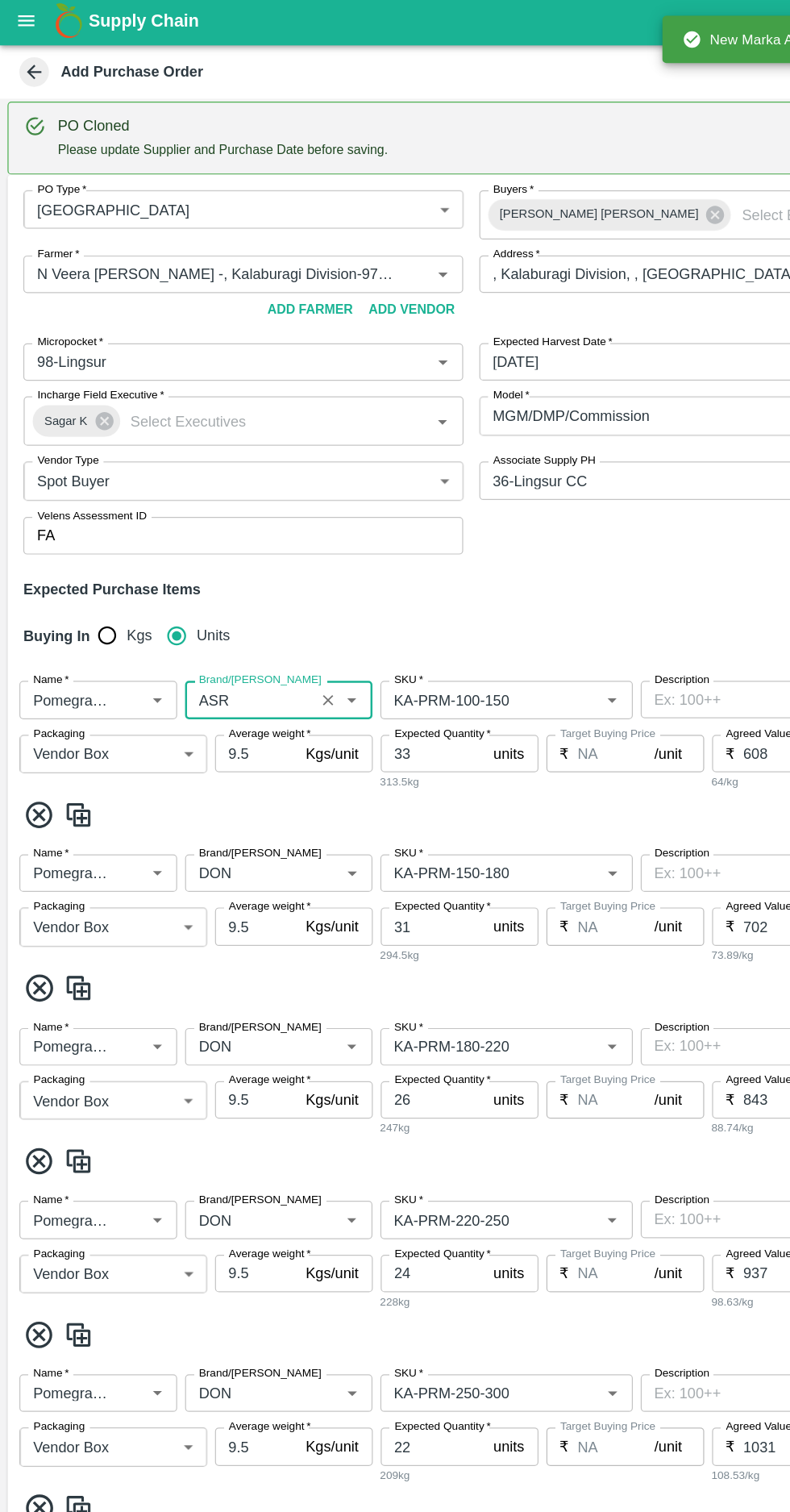
click at [202, 715] on input "Brand/[PERSON_NAME]" at bounding box center [204, 717] width 96 height 21
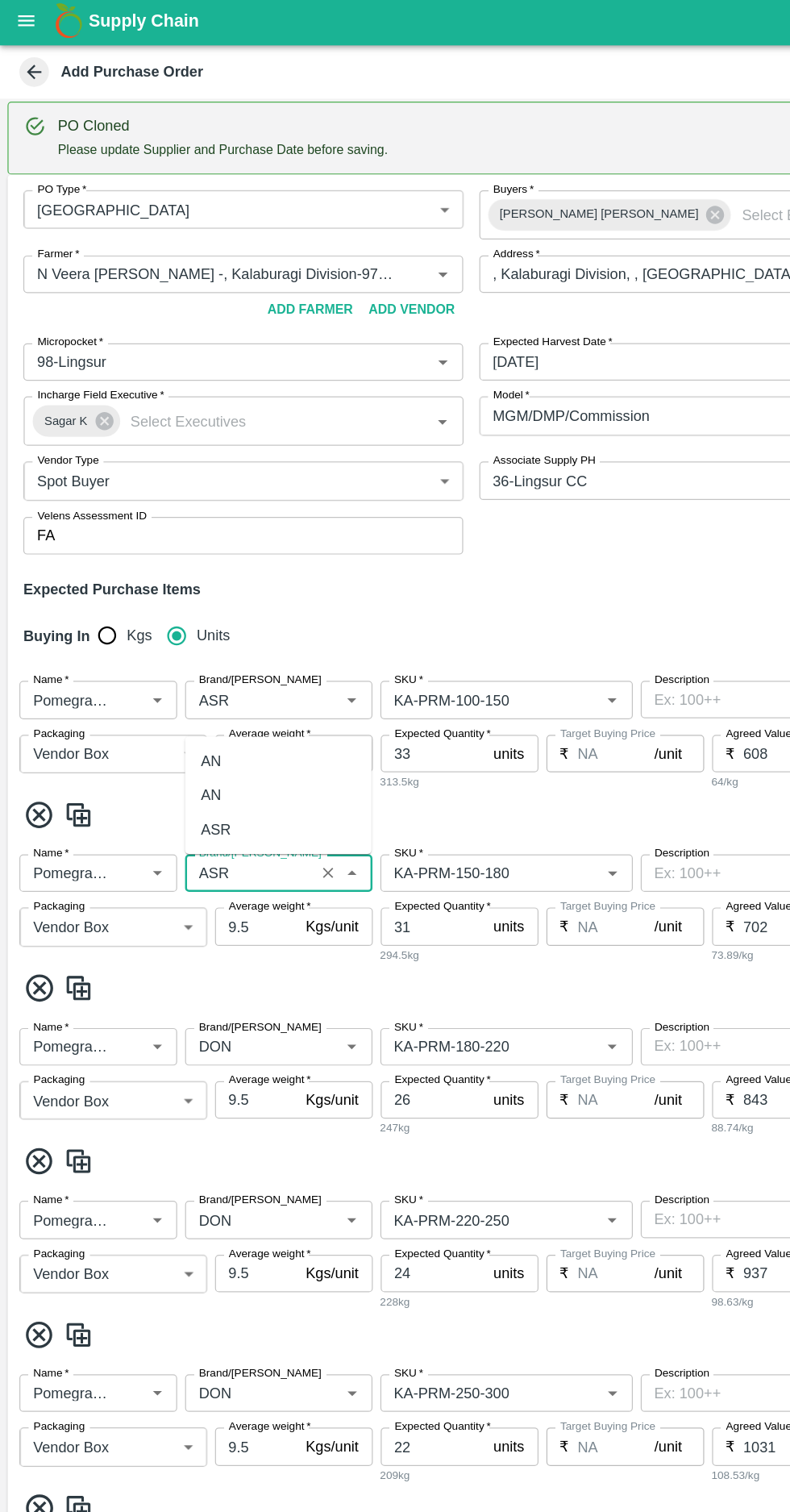
click at [168, 678] on div "ASR" at bounding box center [177, 680] width 25 height 18
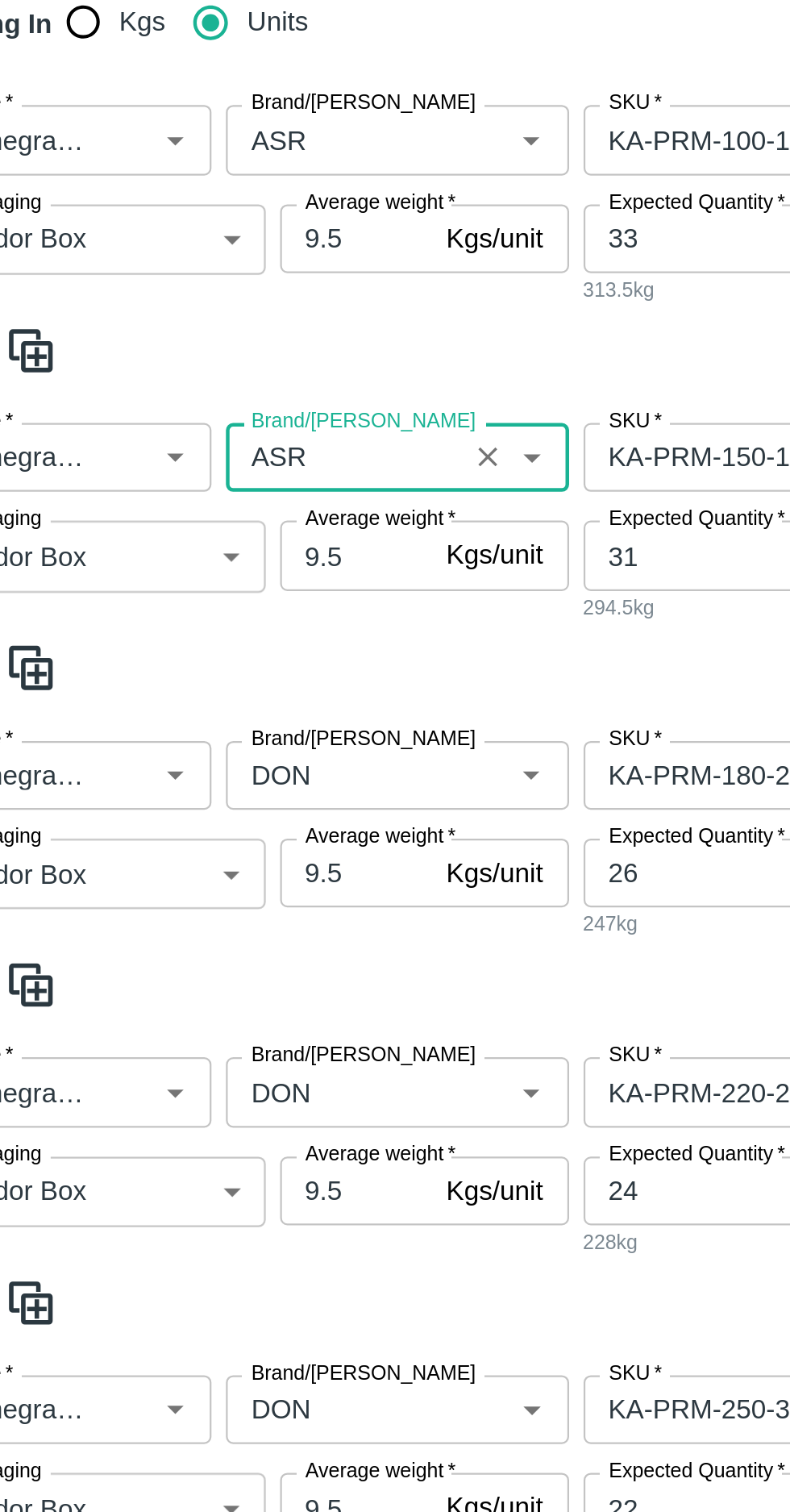
type input "ASR"
click at [197, 849] on input "Brand/[PERSON_NAME]" at bounding box center [204, 859] width 96 height 21
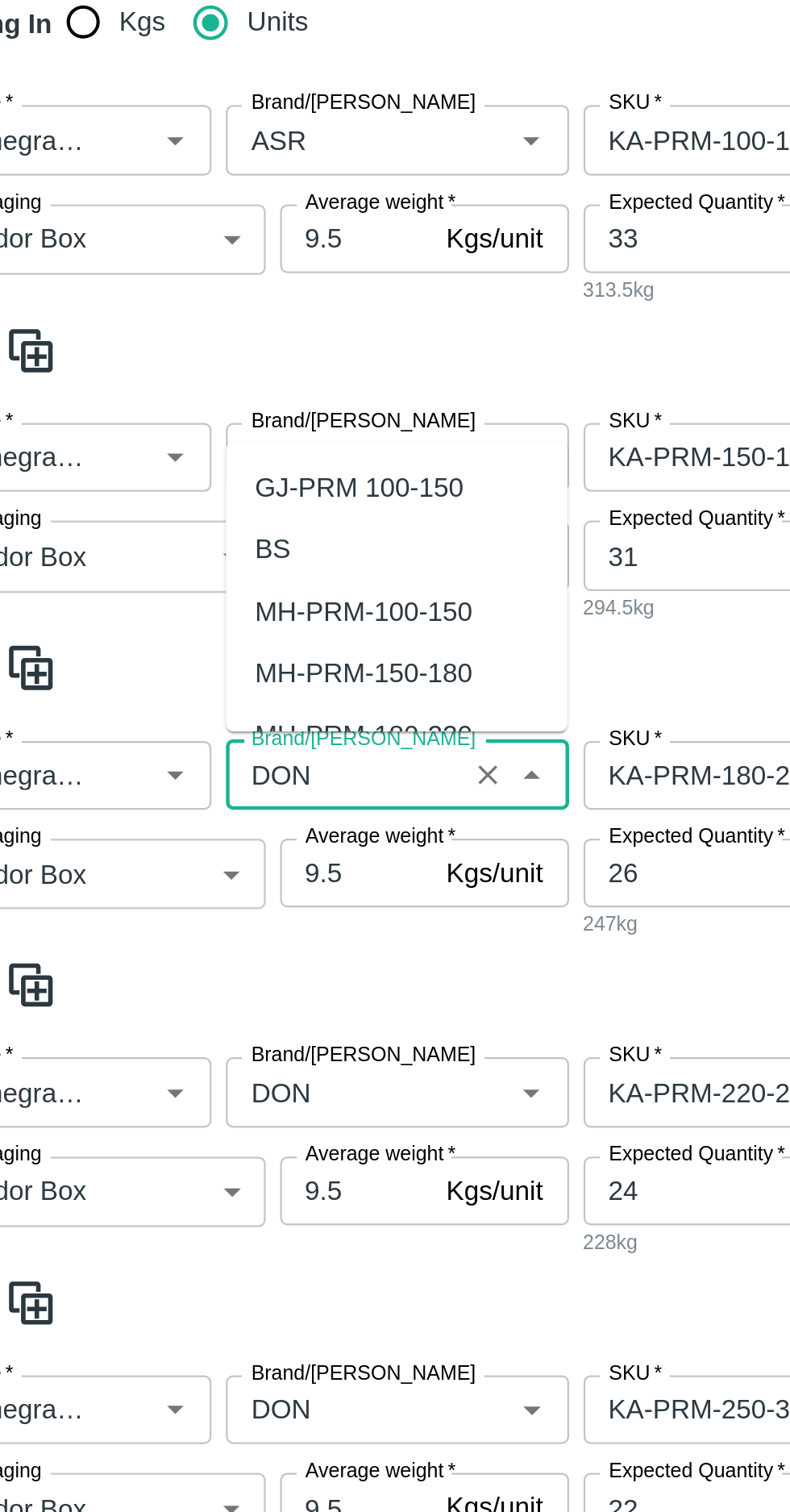
scroll to position [168, 0]
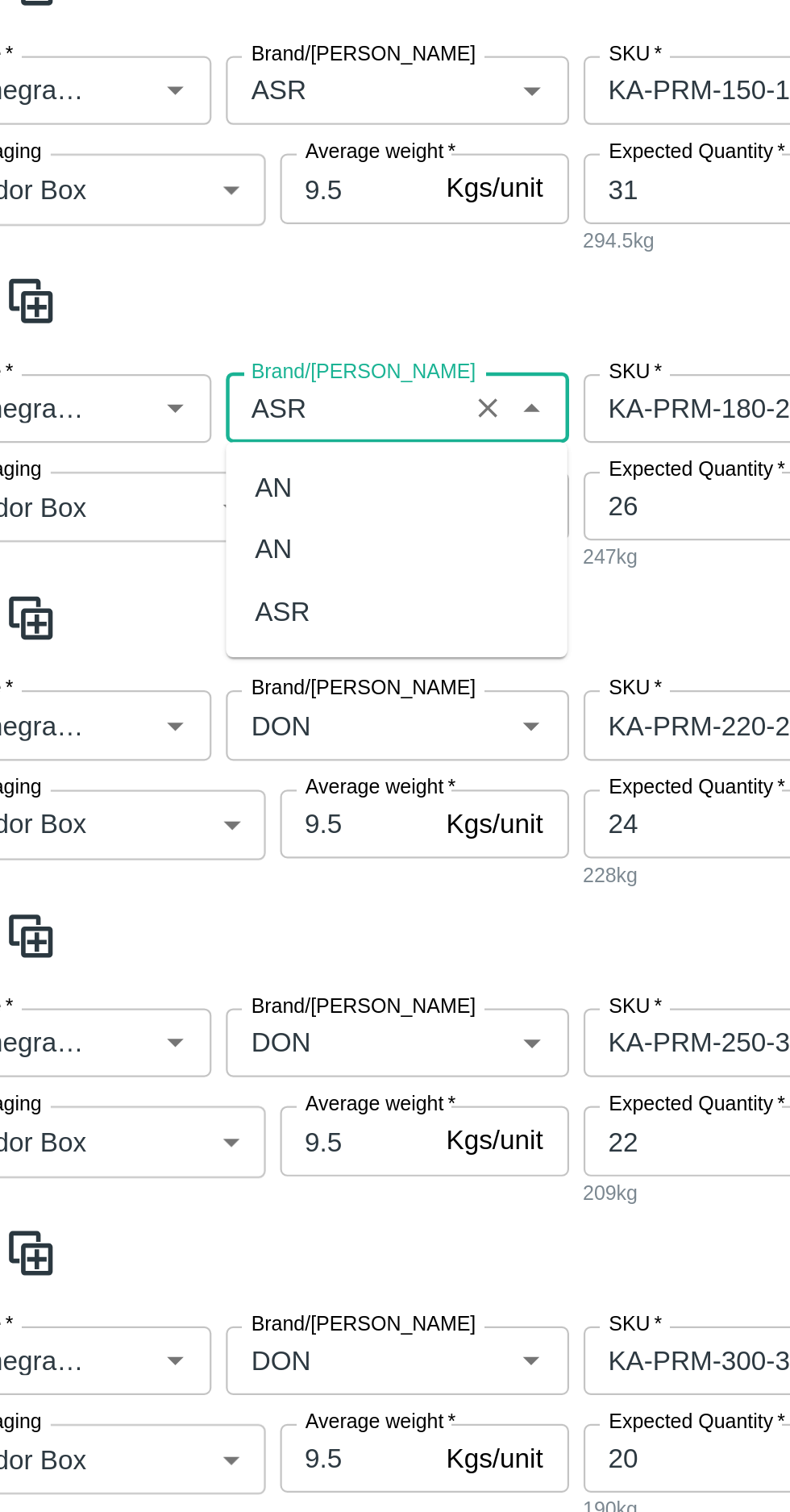
click at [174, 791] on div "ASR" at bounding box center [177, 785] width 25 height 18
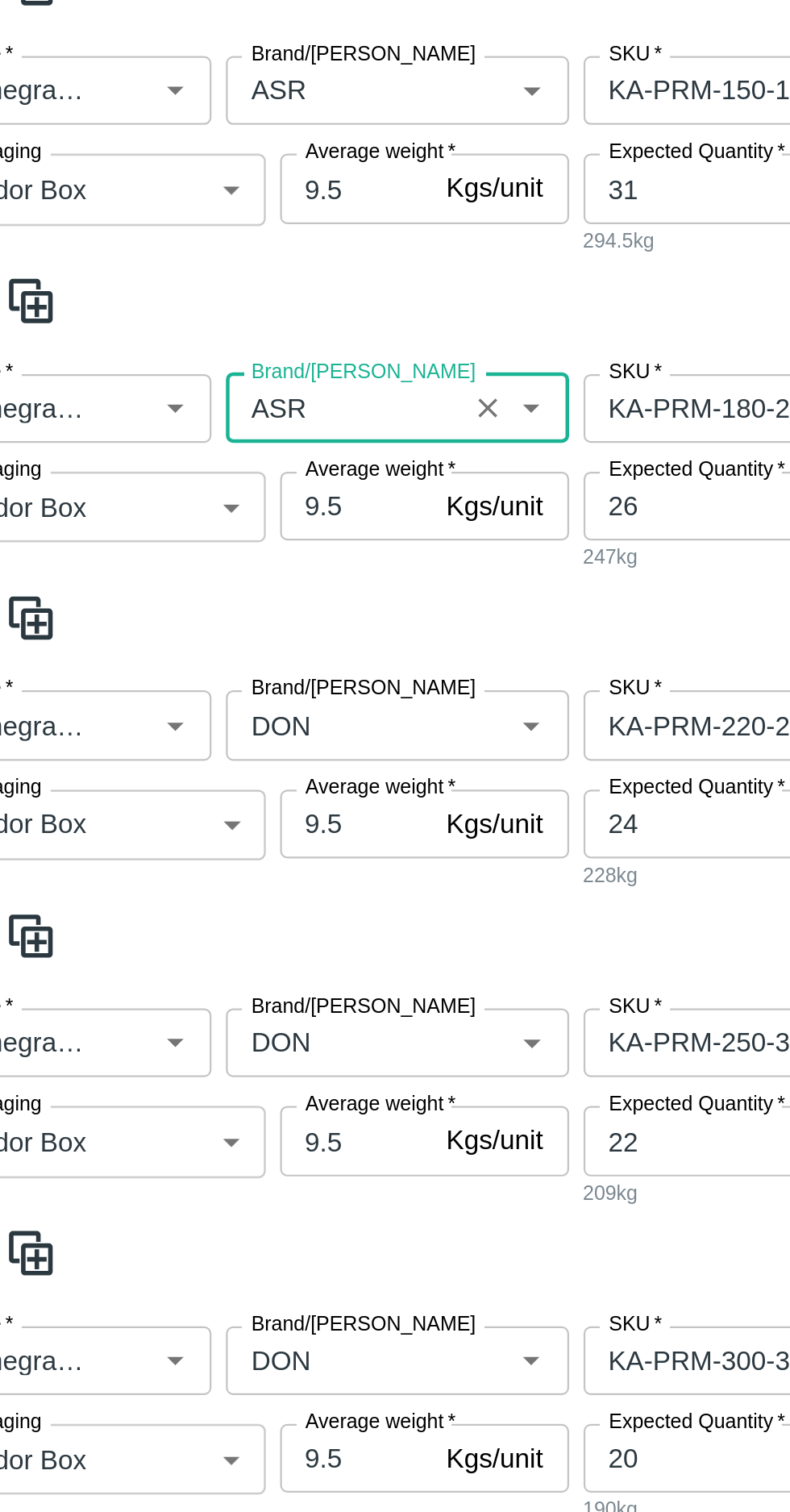
scroll to position [286, 0]
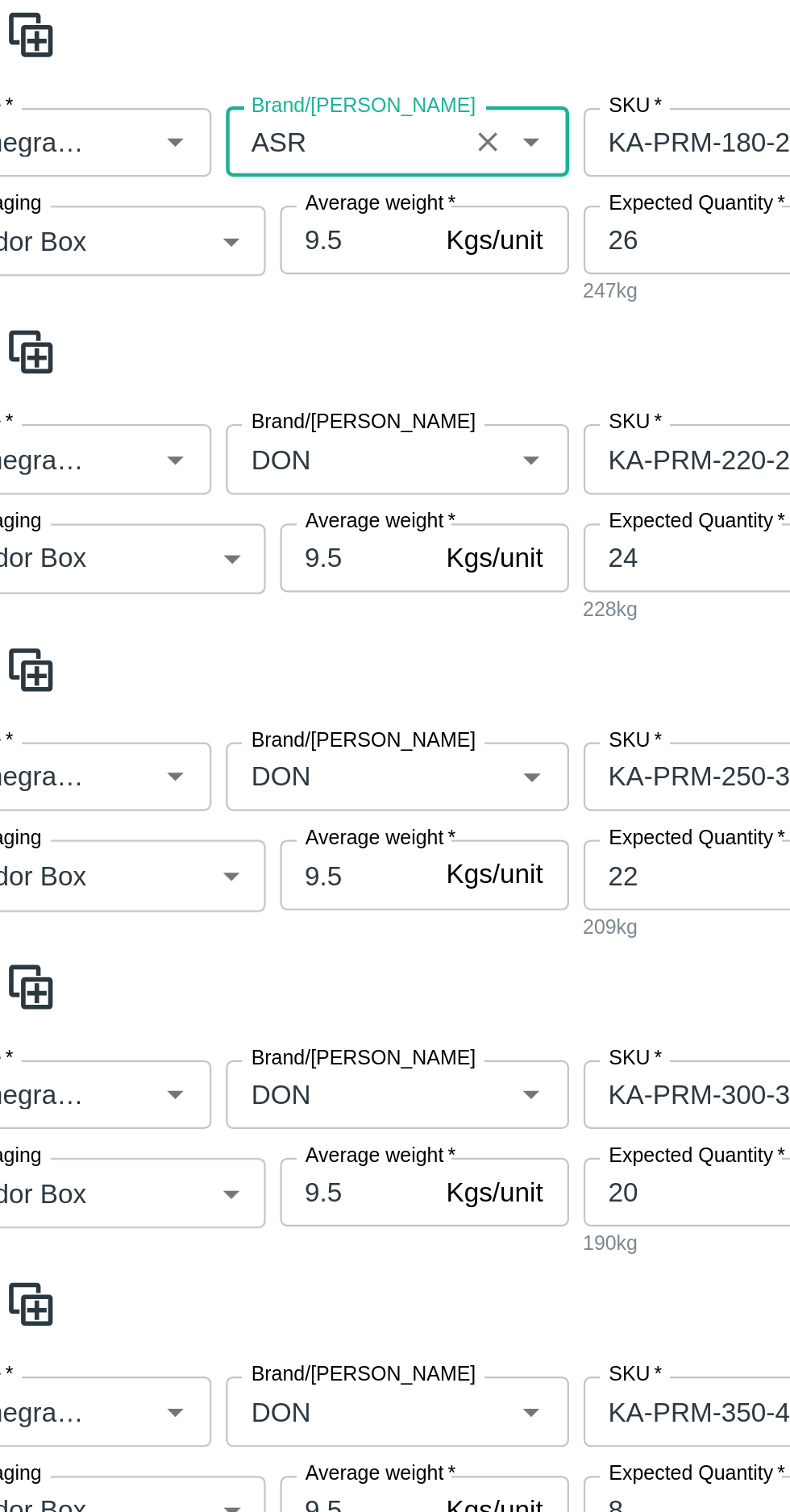
type input "ASR"
click at [196, 712] on input "Brand/[PERSON_NAME]" at bounding box center [204, 717] width 96 height 21
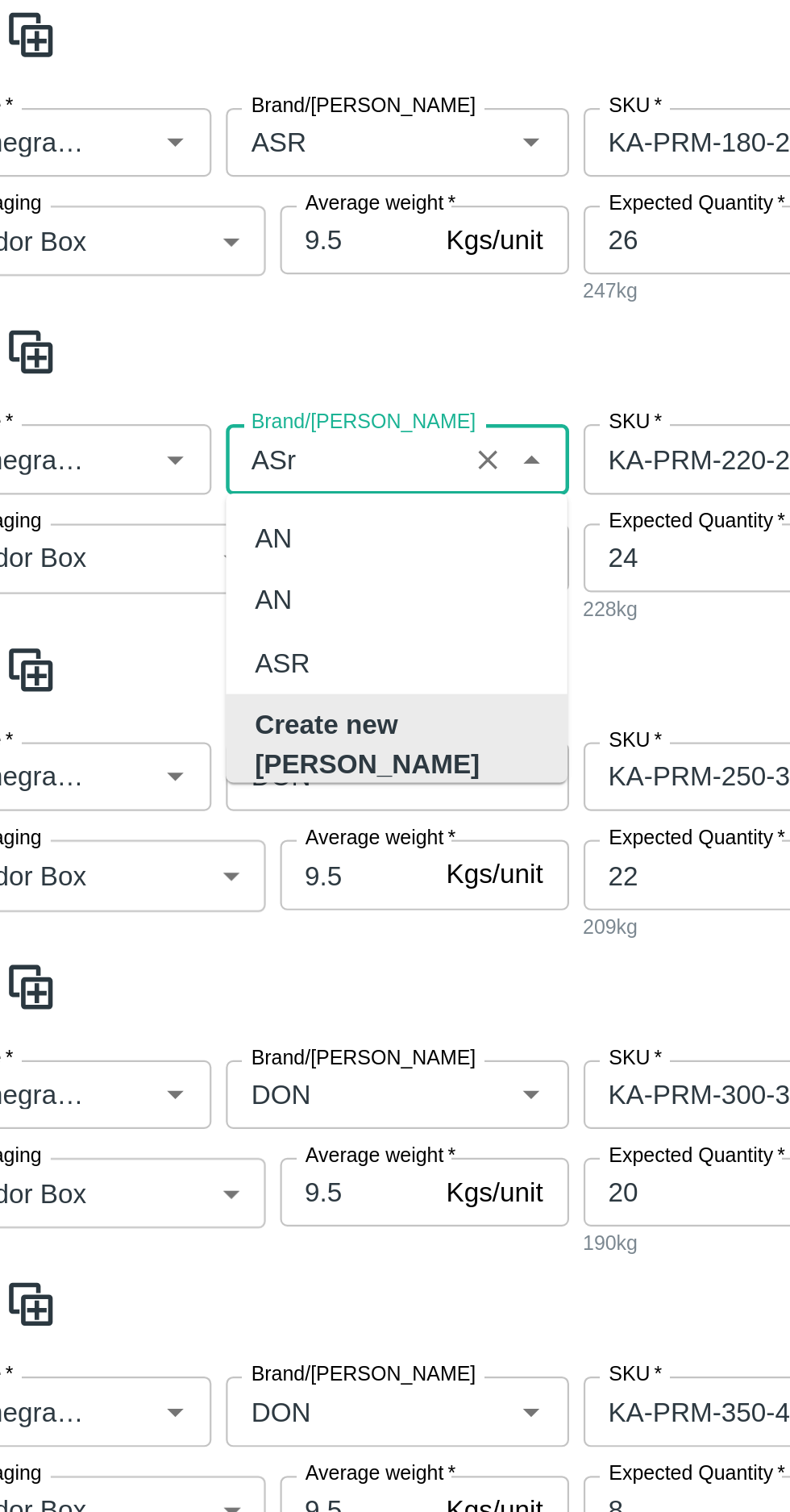
scroll to position [0, 0]
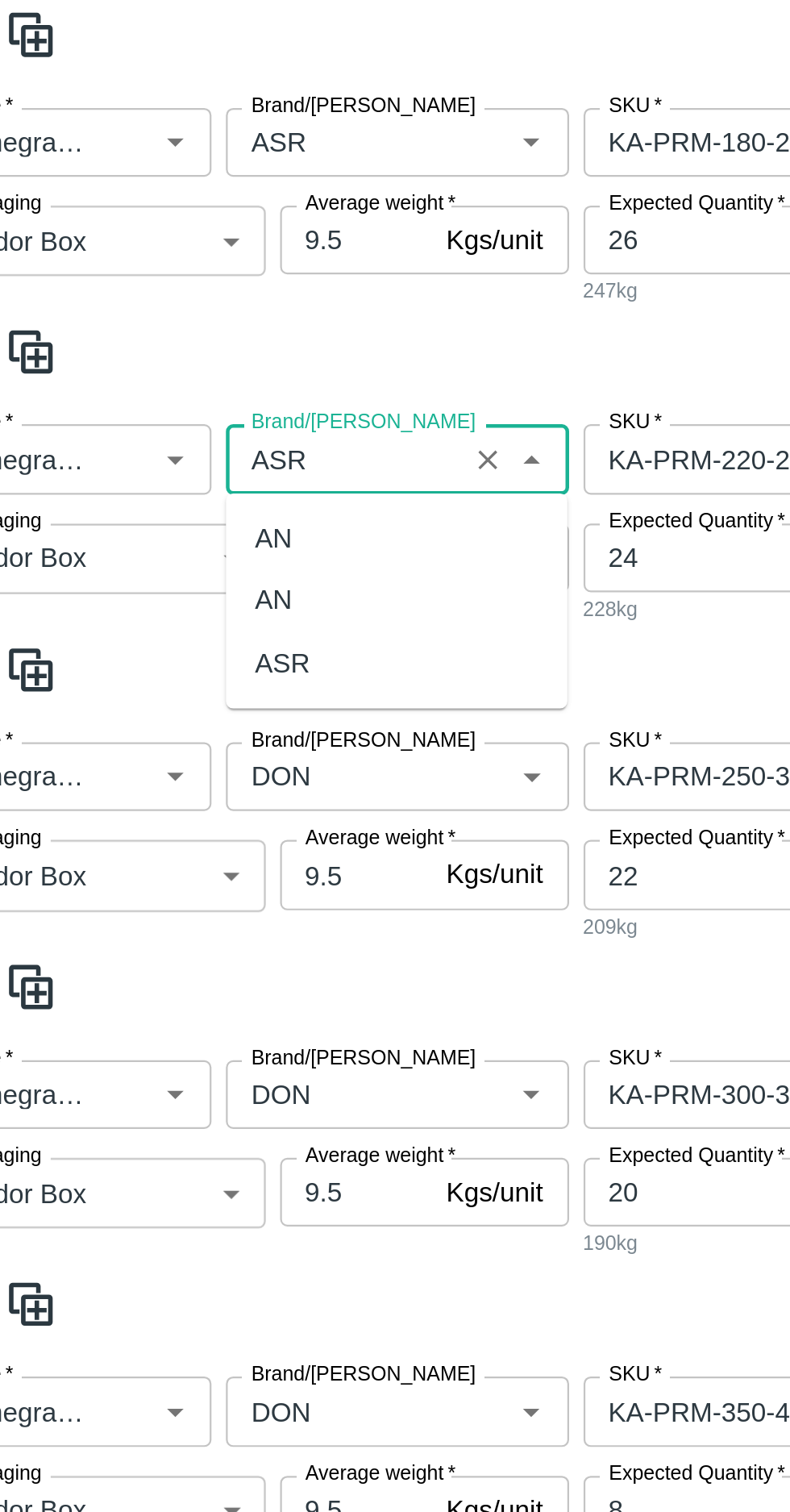
click at [171, 809] on div "ASR" at bounding box center [177, 809] width 25 height 18
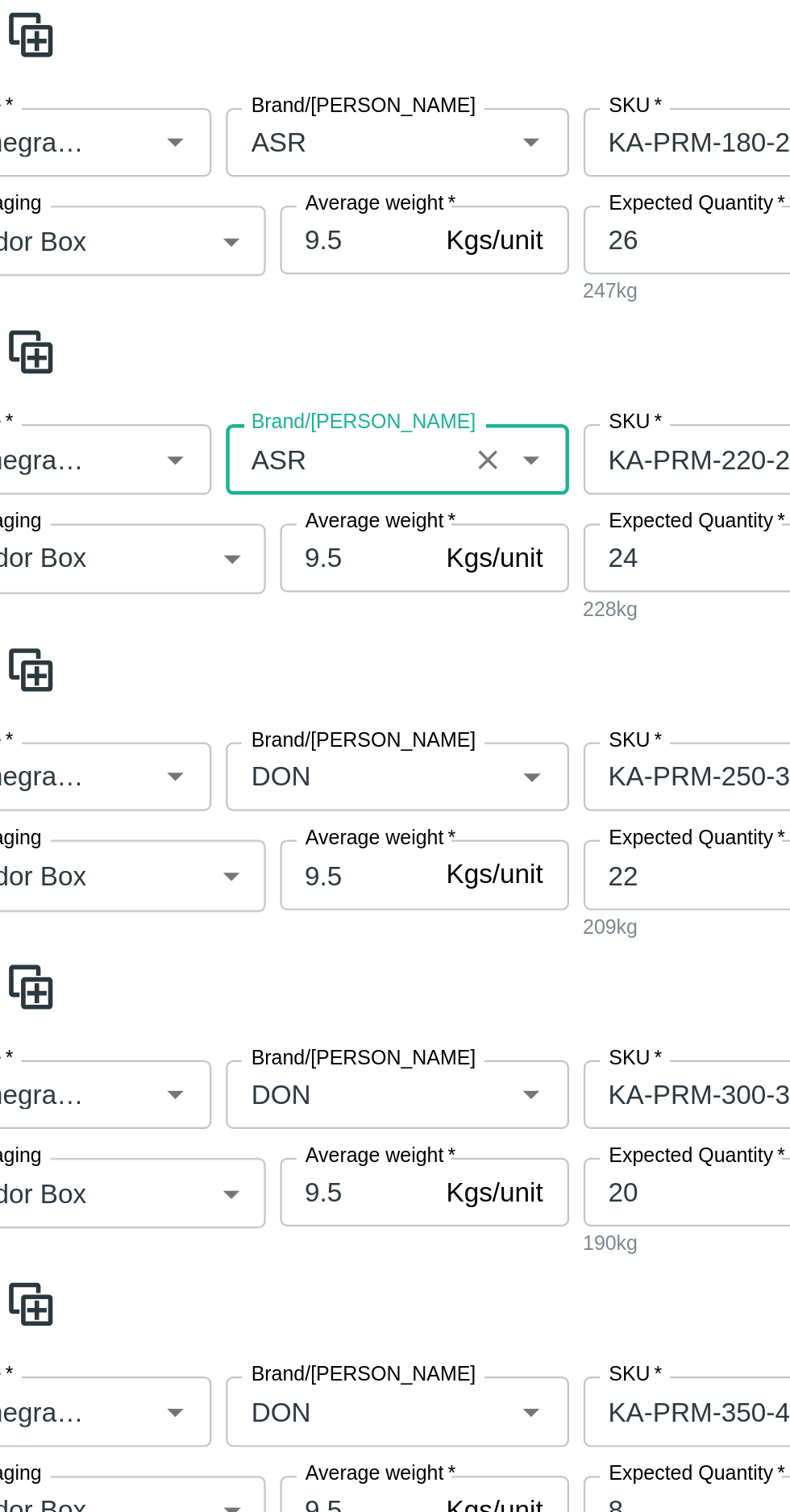
scroll to position [403, 0]
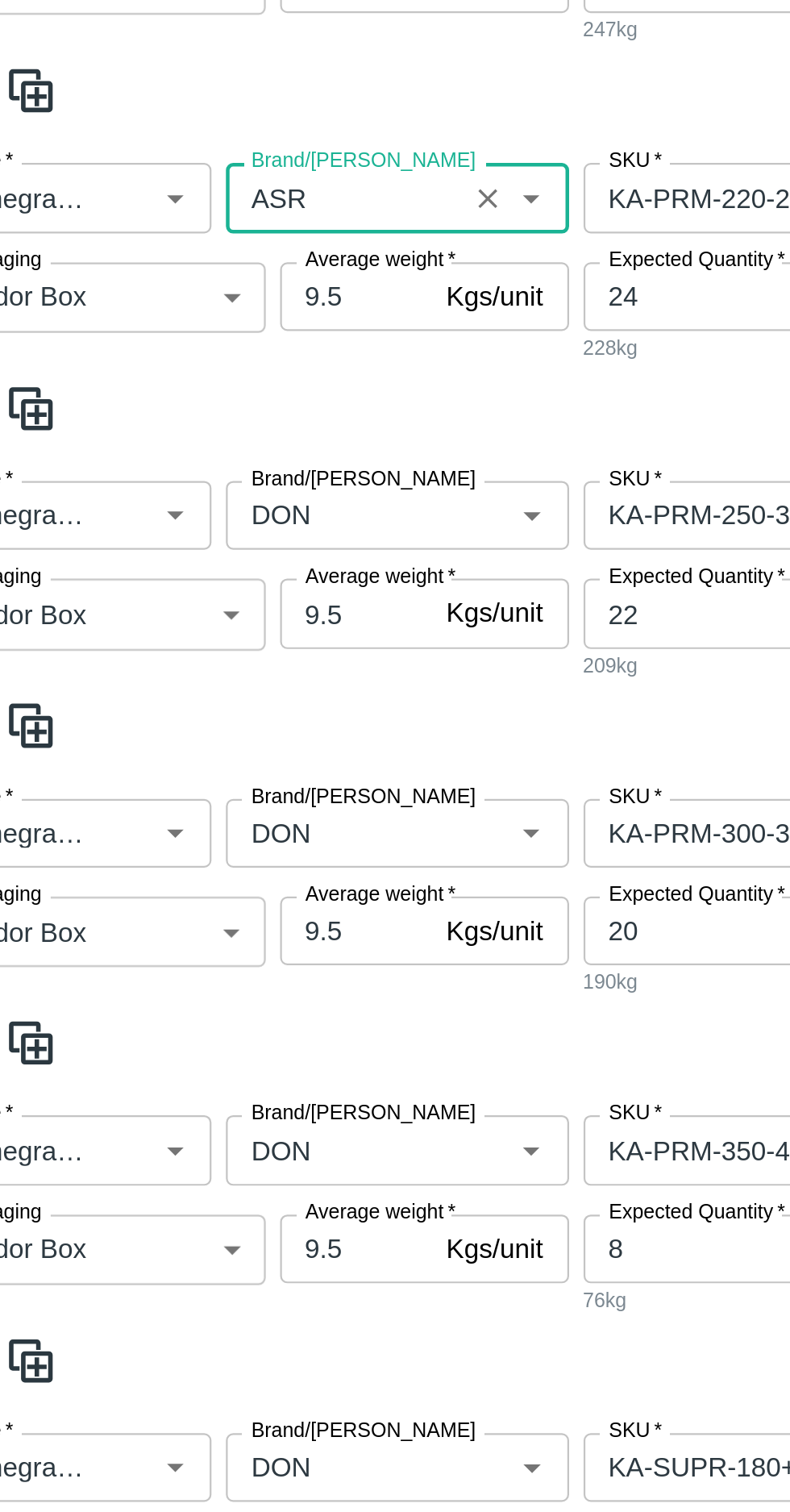
type input "ASR"
click at [196, 742] on input "Brand/[PERSON_NAME]" at bounding box center [204, 742] width 96 height 21
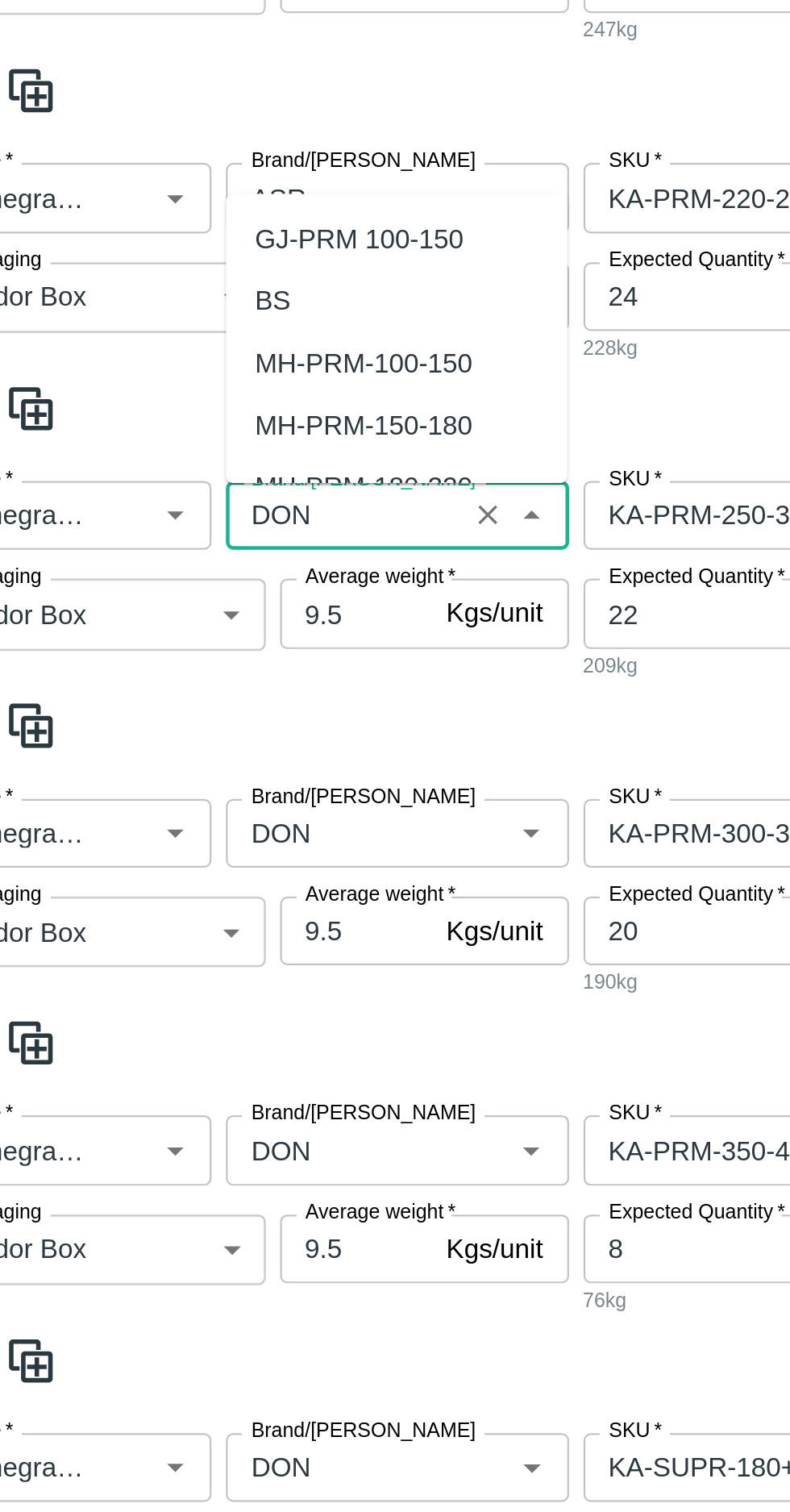
scroll to position [401, 0]
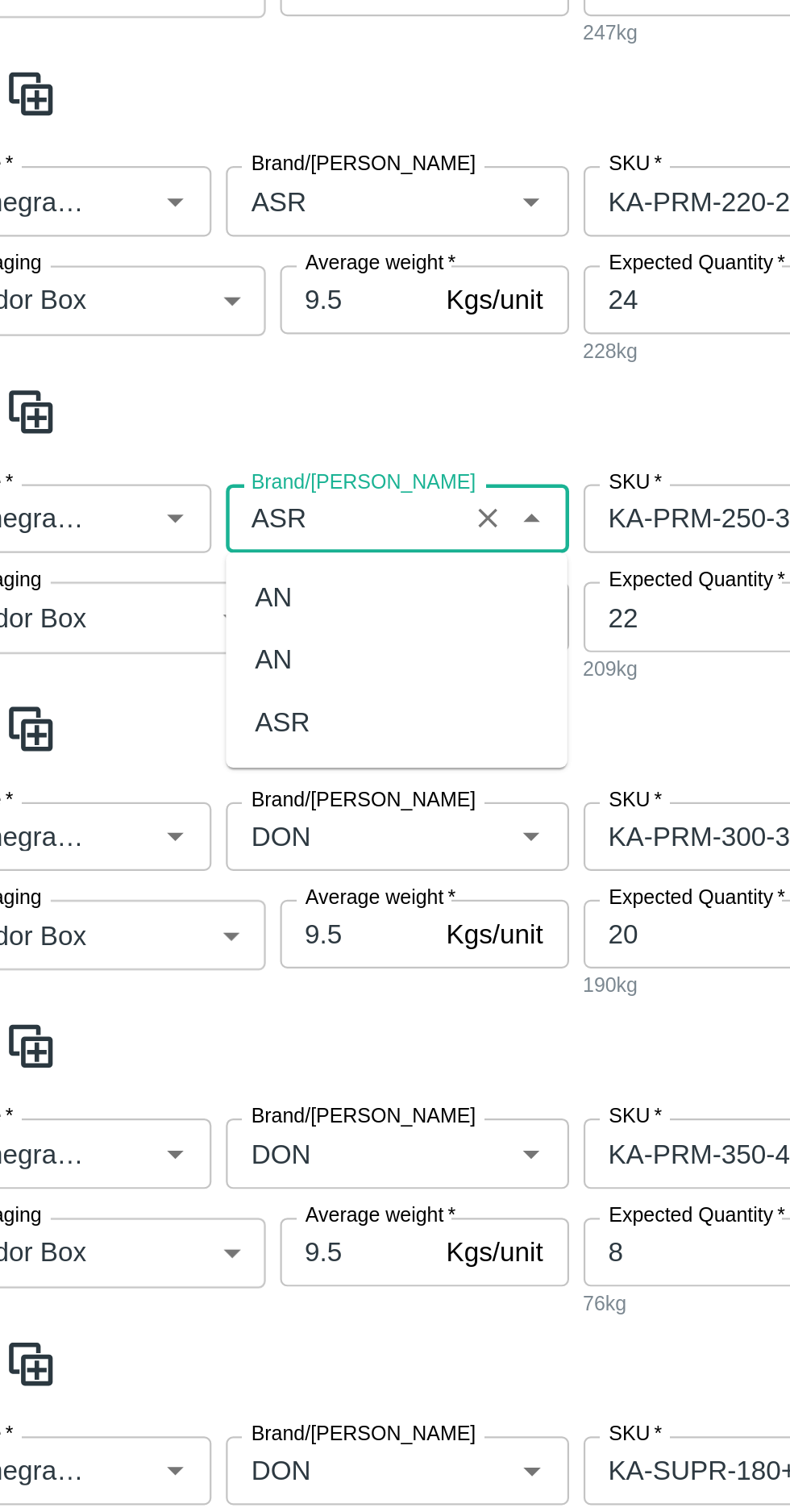
click at [178, 837] on div "ASR" at bounding box center [177, 835] width 25 height 18
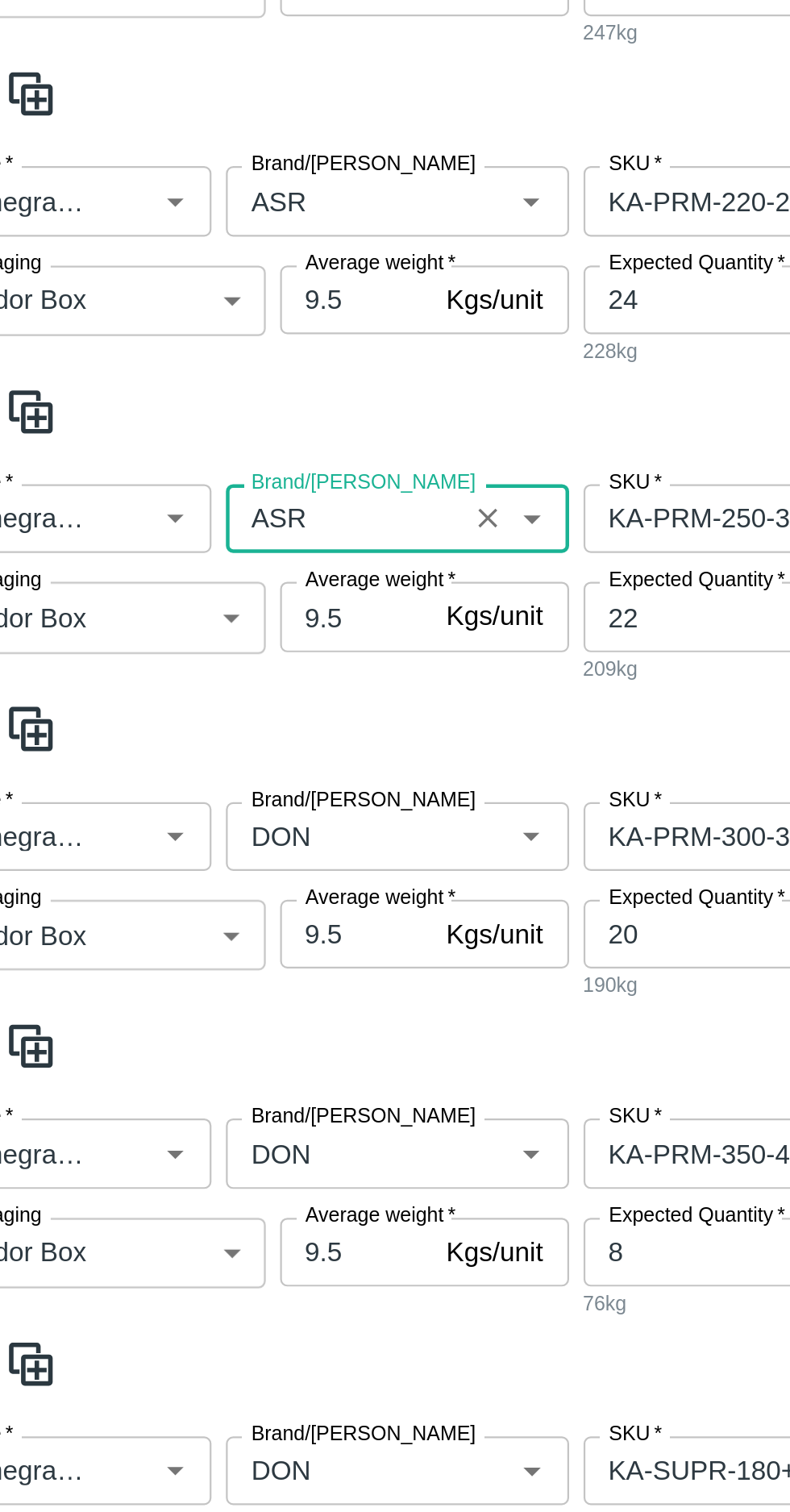
scroll to position [557, 0]
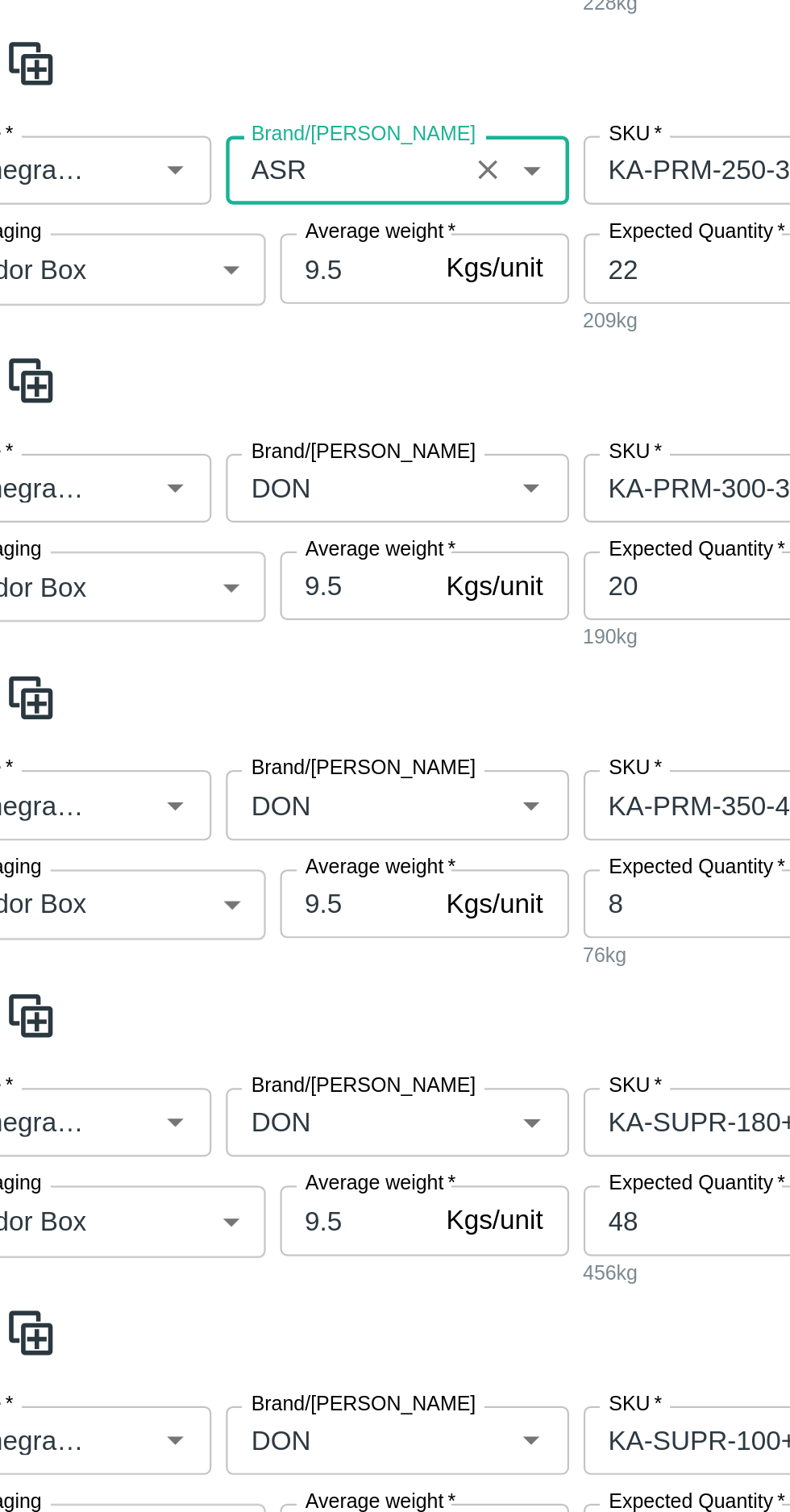
type input "ASR"
click at [192, 729] on input "Brand/[PERSON_NAME]" at bounding box center [204, 730] width 96 height 21
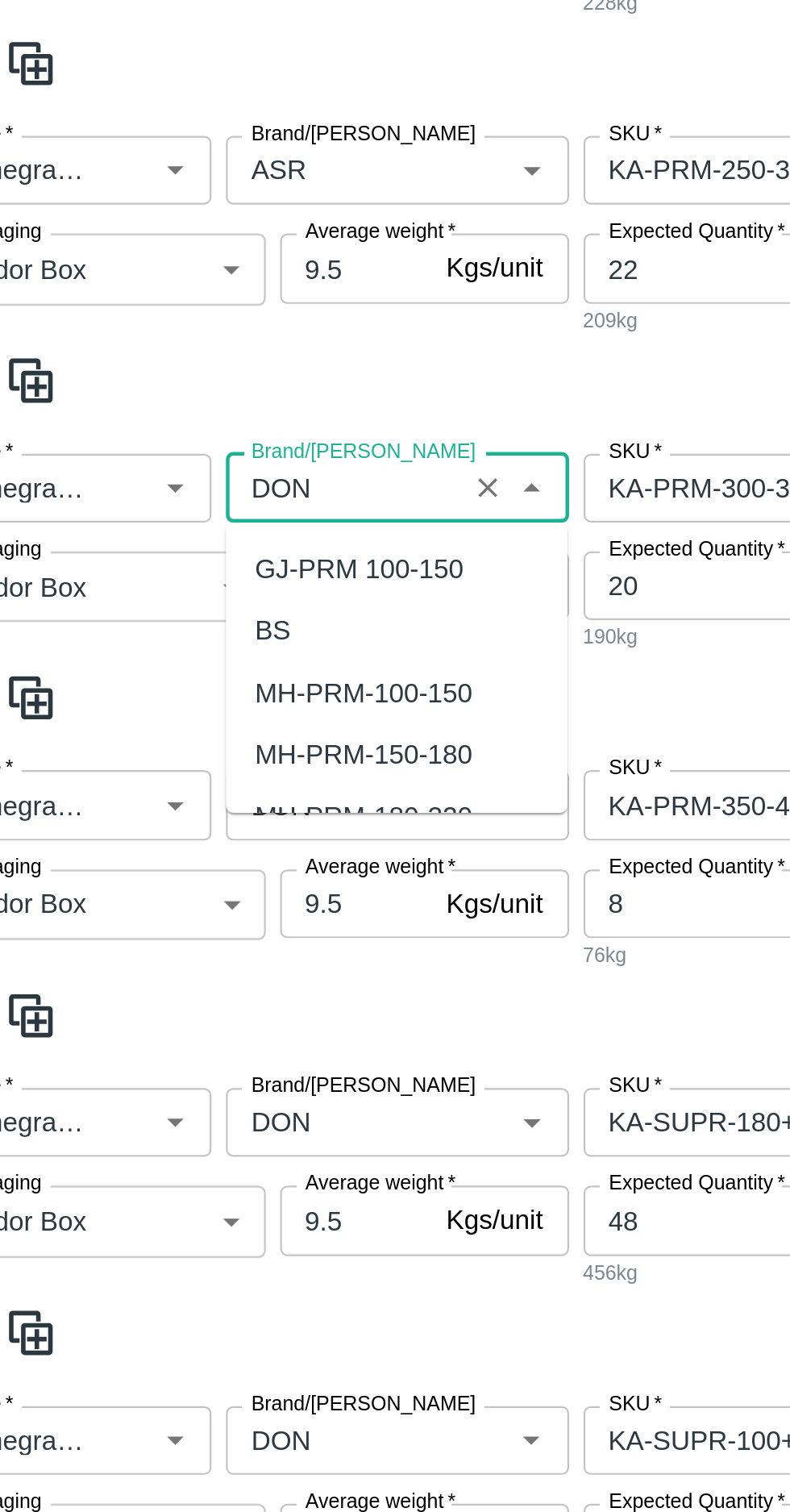
scroll to position [555, 0]
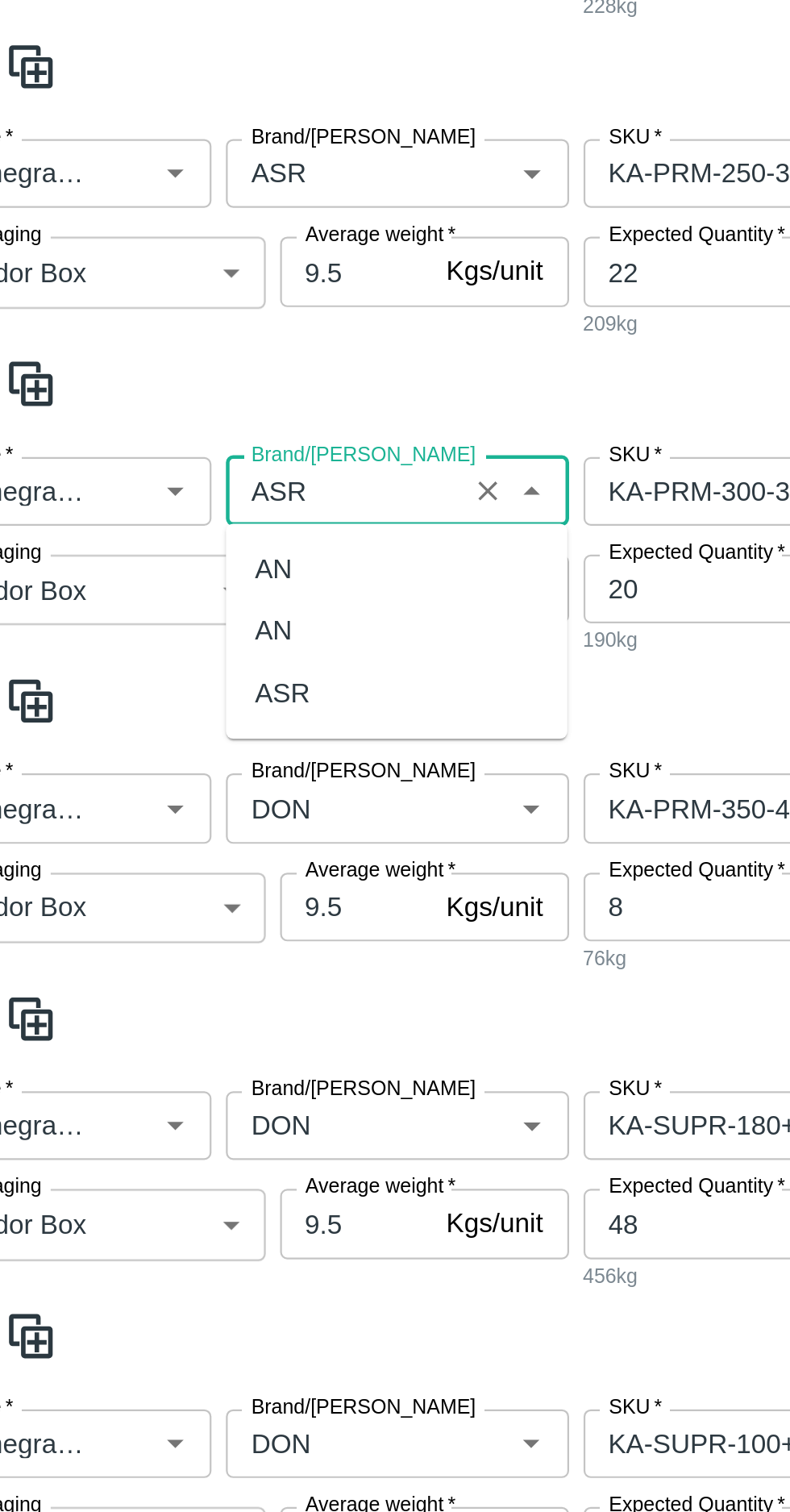
click at [169, 823] on div "ASR" at bounding box center [177, 822] width 25 height 18
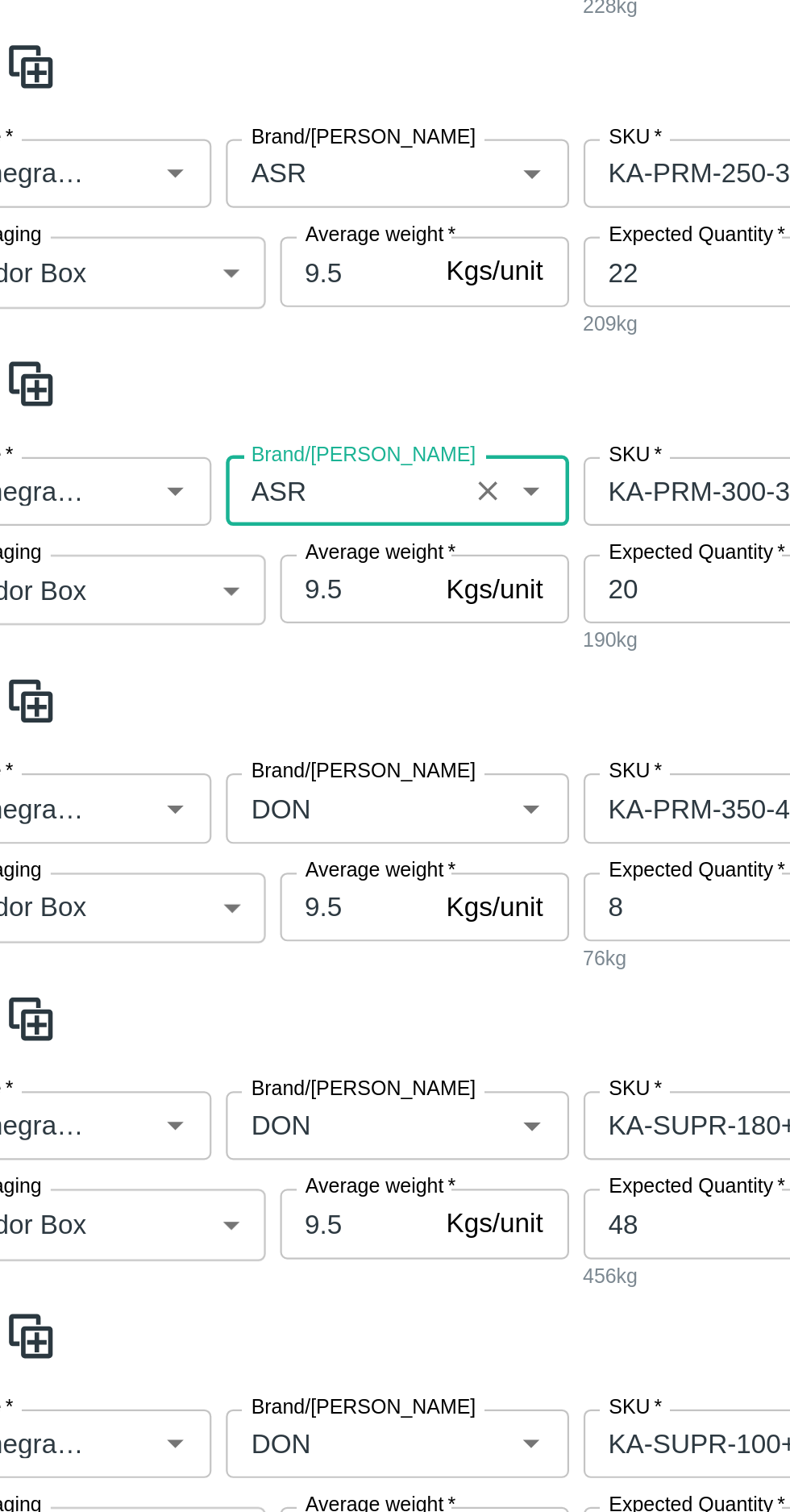
scroll to position [742, 0]
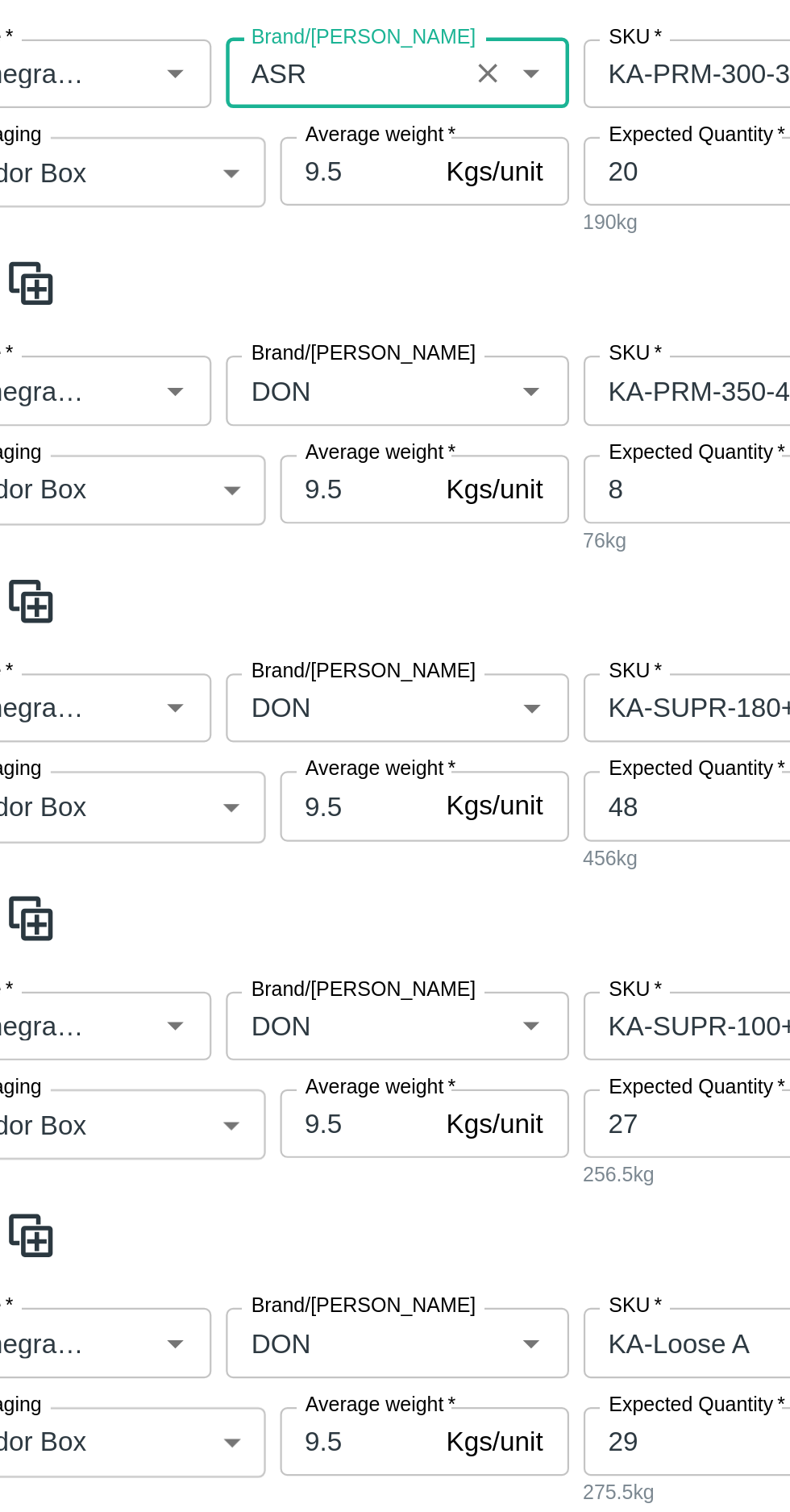
type input "ASR"
click at [189, 690] on input "Brand/[PERSON_NAME]" at bounding box center [204, 687] width 96 height 21
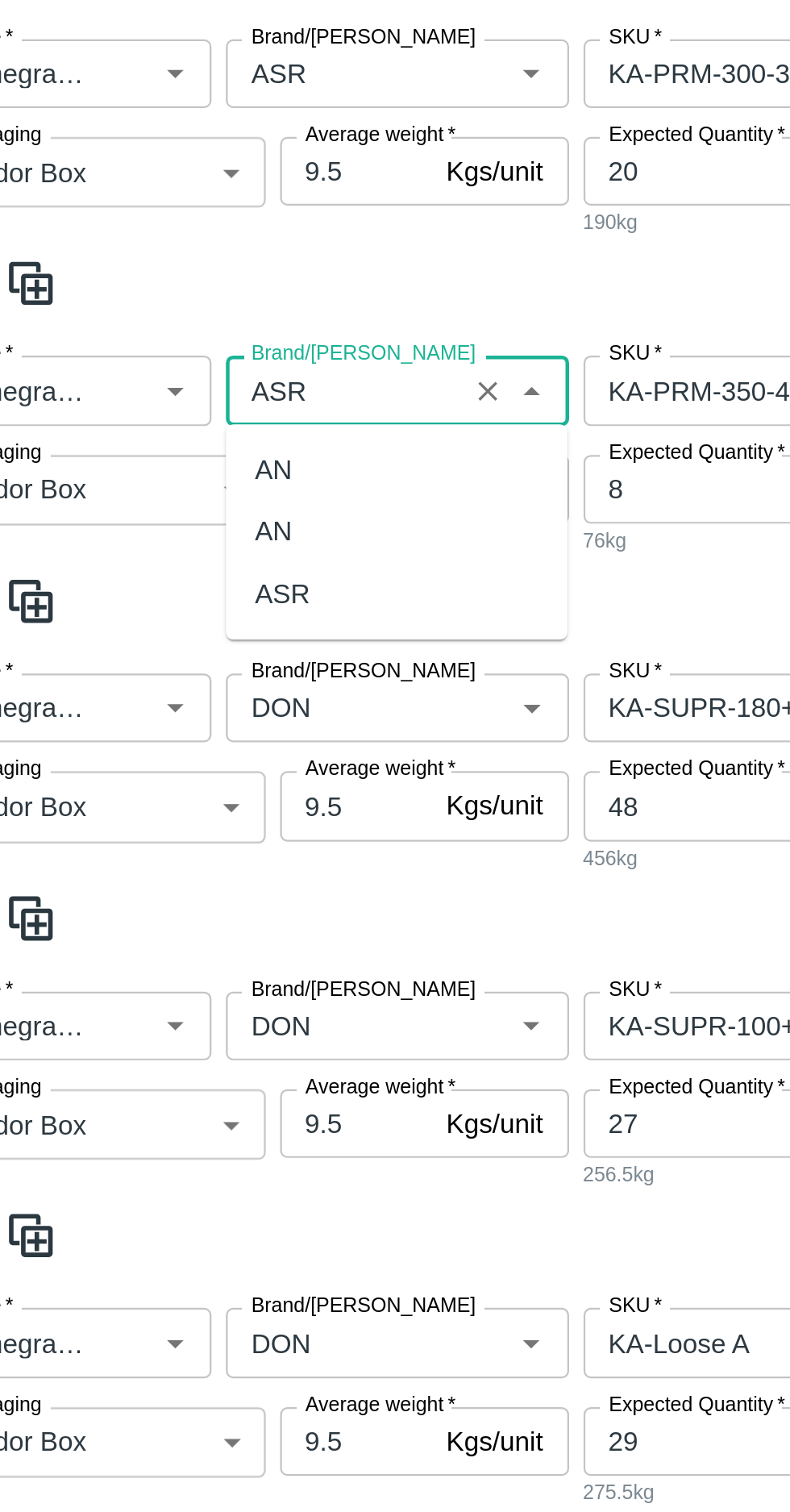
scroll to position [0, 0]
click at [179, 778] on div "ASR" at bounding box center [177, 777] width 25 height 18
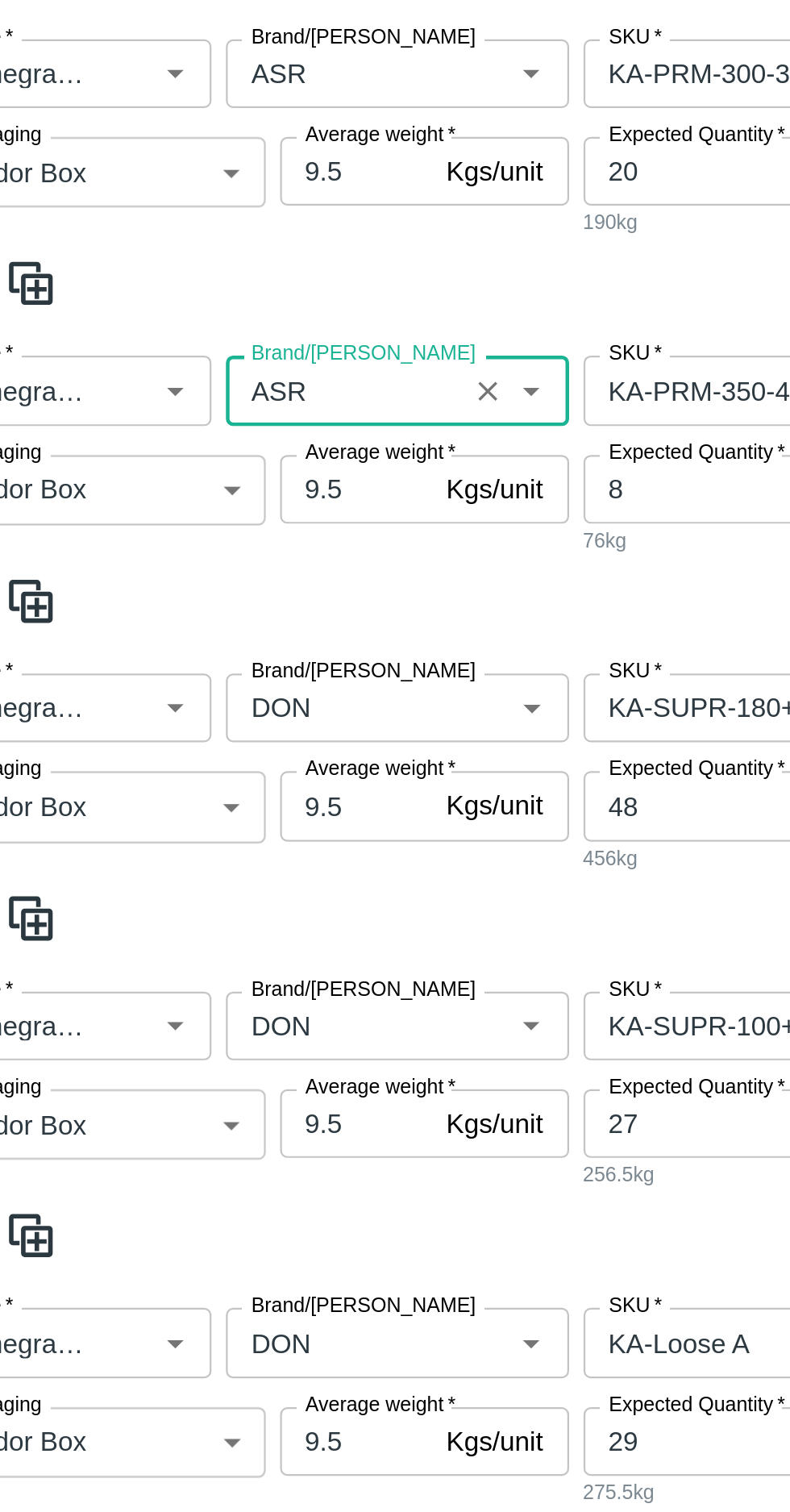
type input "ASR"
click at [196, 818] on input "Brand/[PERSON_NAME]" at bounding box center [204, 829] width 96 height 21
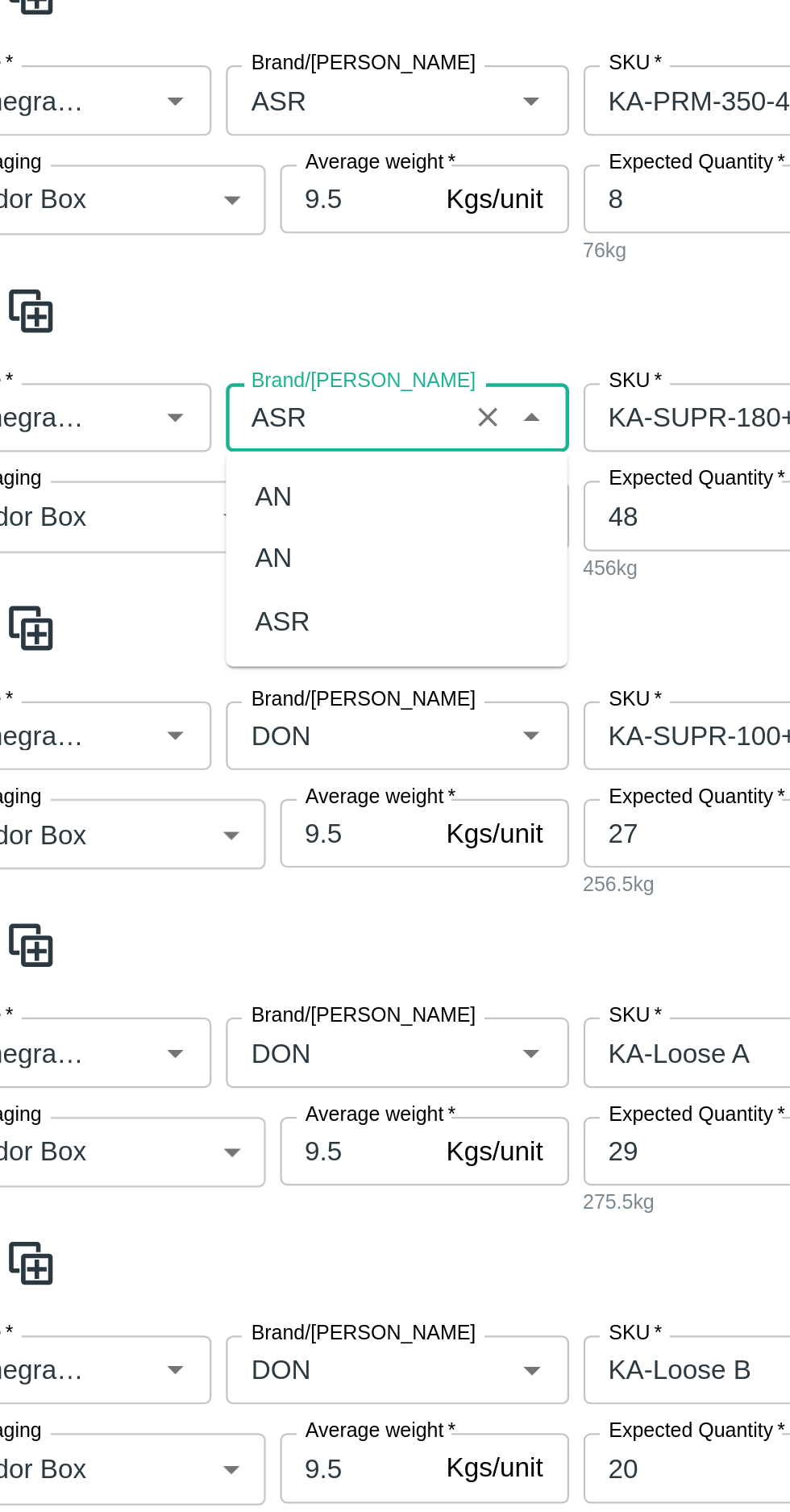
click at [176, 789] on div "ASR" at bounding box center [177, 789] width 25 height 18
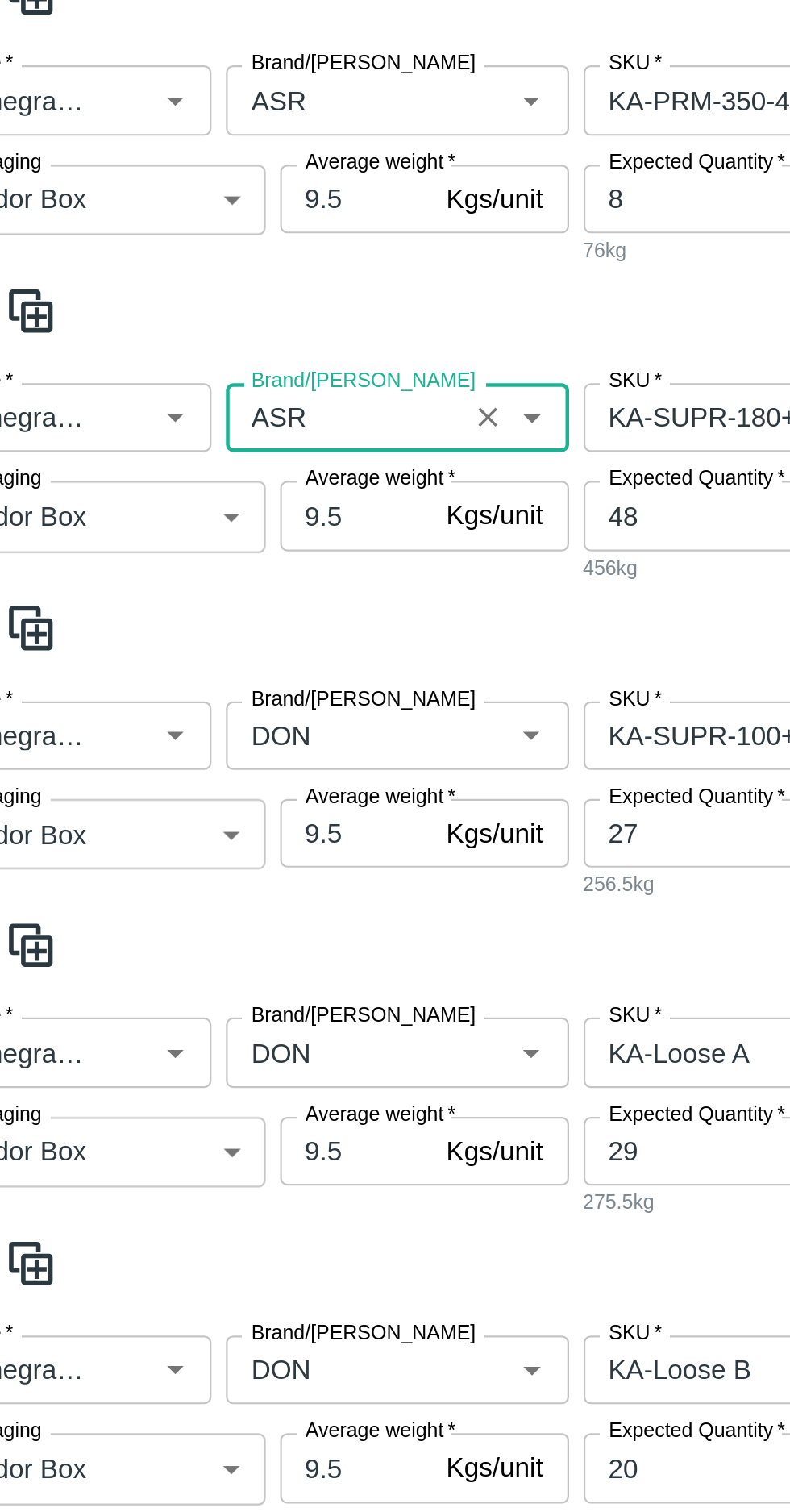
scroll to position [965, 0]
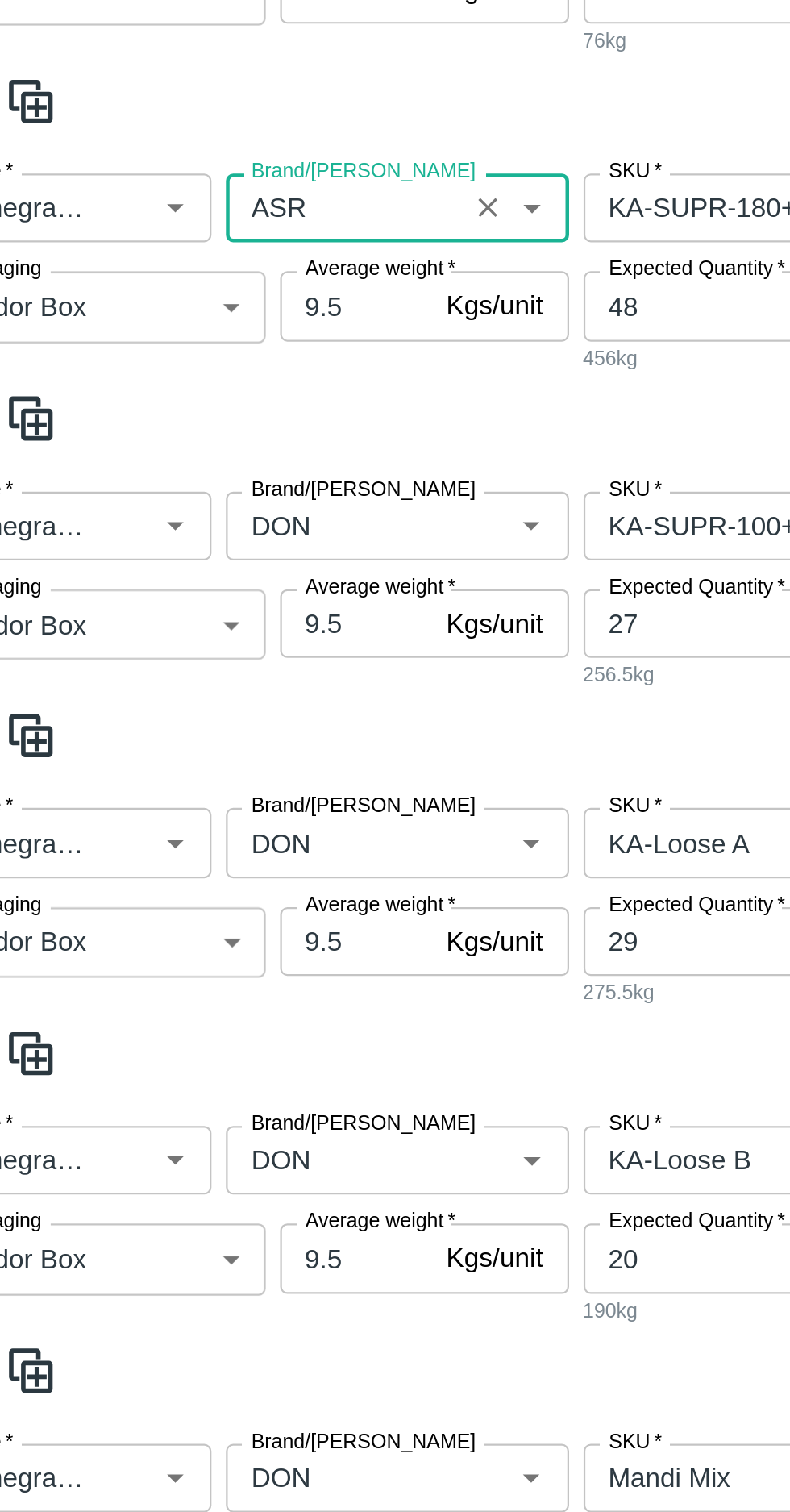
type input "ASR"
click at [193, 753] on input "Brand/[PERSON_NAME]" at bounding box center [204, 747] width 96 height 21
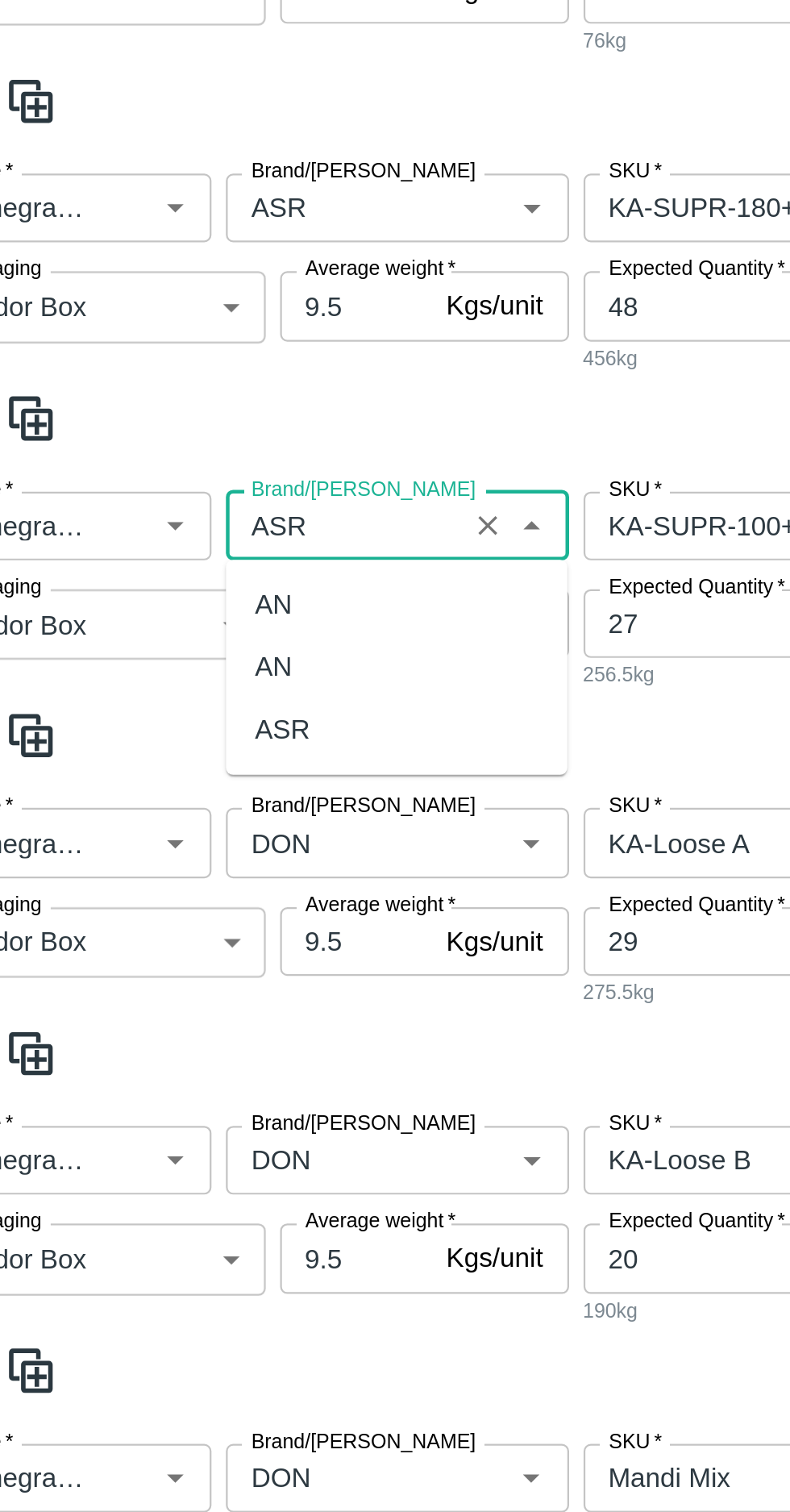
scroll to position [0, 0]
click at [172, 836] on div "ASR" at bounding box center [177, 837] width 25 height 18
type input "ASR"
click at [186, 884] on input "Brand/[PERSON_NAME]" at bounding box center [204, 888] width 96 height 21
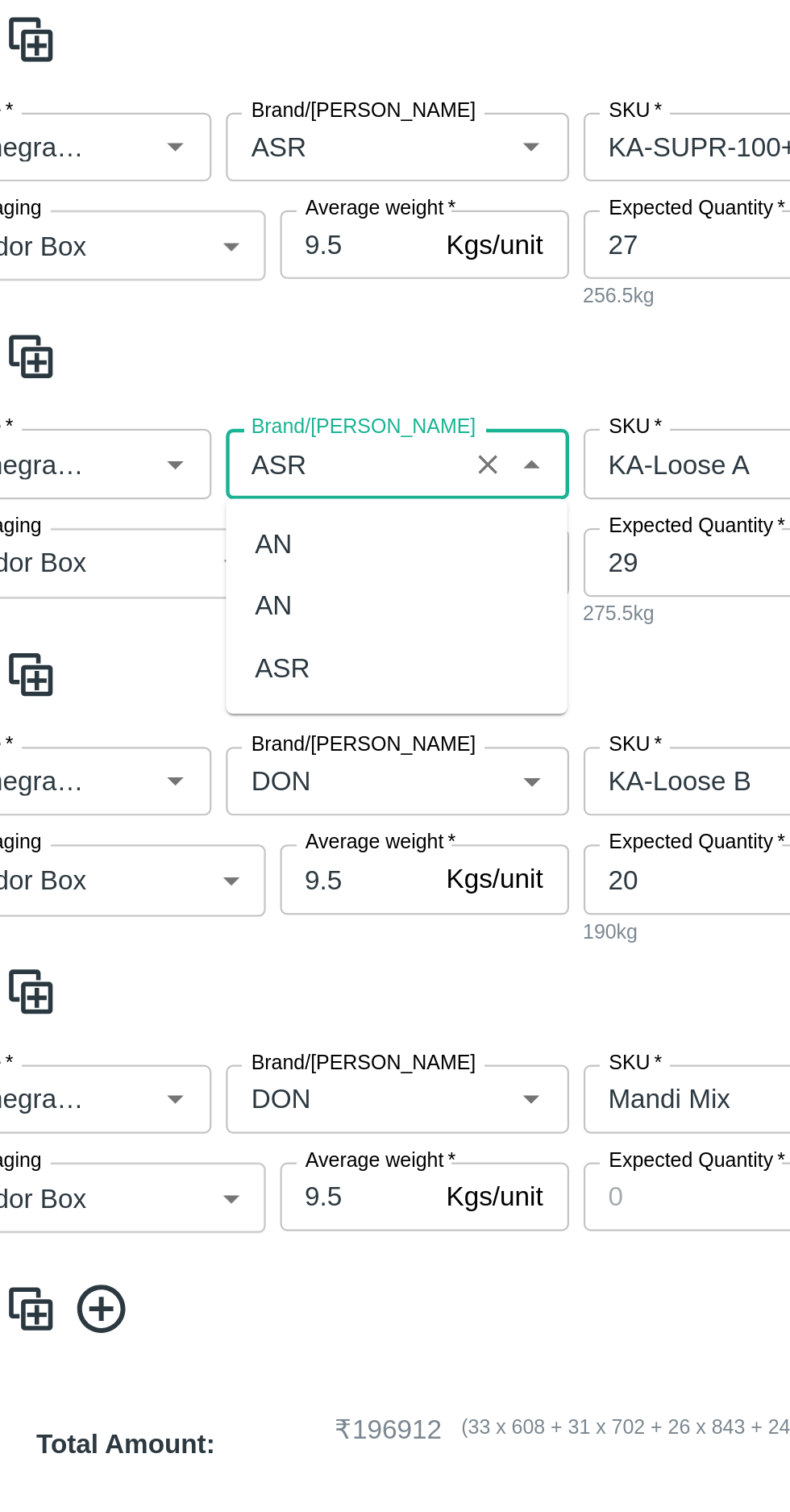
click at [177, 983] on div "ASR" at bounding box center [177, 979] width 25 height 18
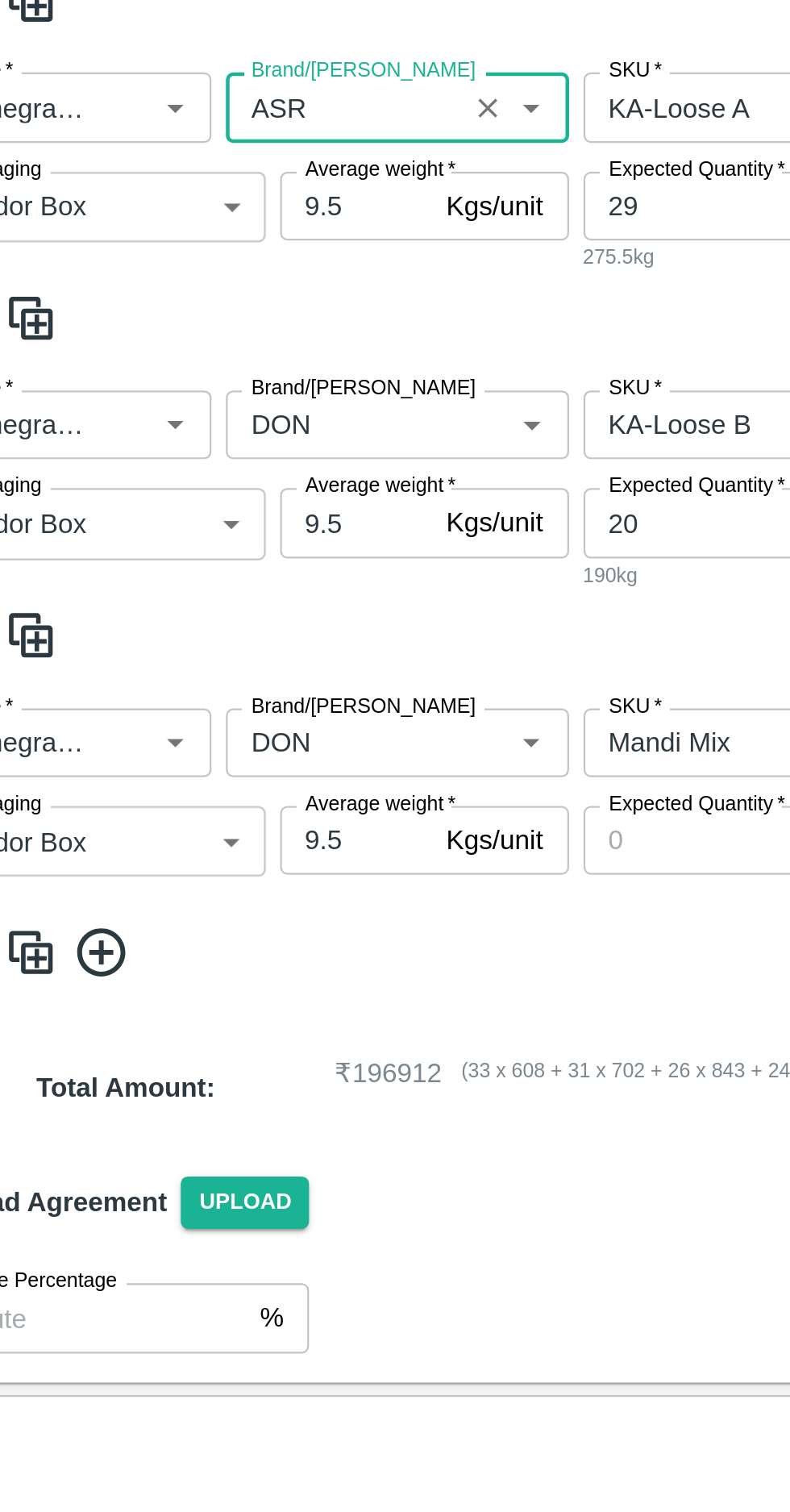
type input "ASR"
click at [188, 1030] on input "Brand/[PERSON_NAME]" at bounding box center [204, 1030] width 96 height 21
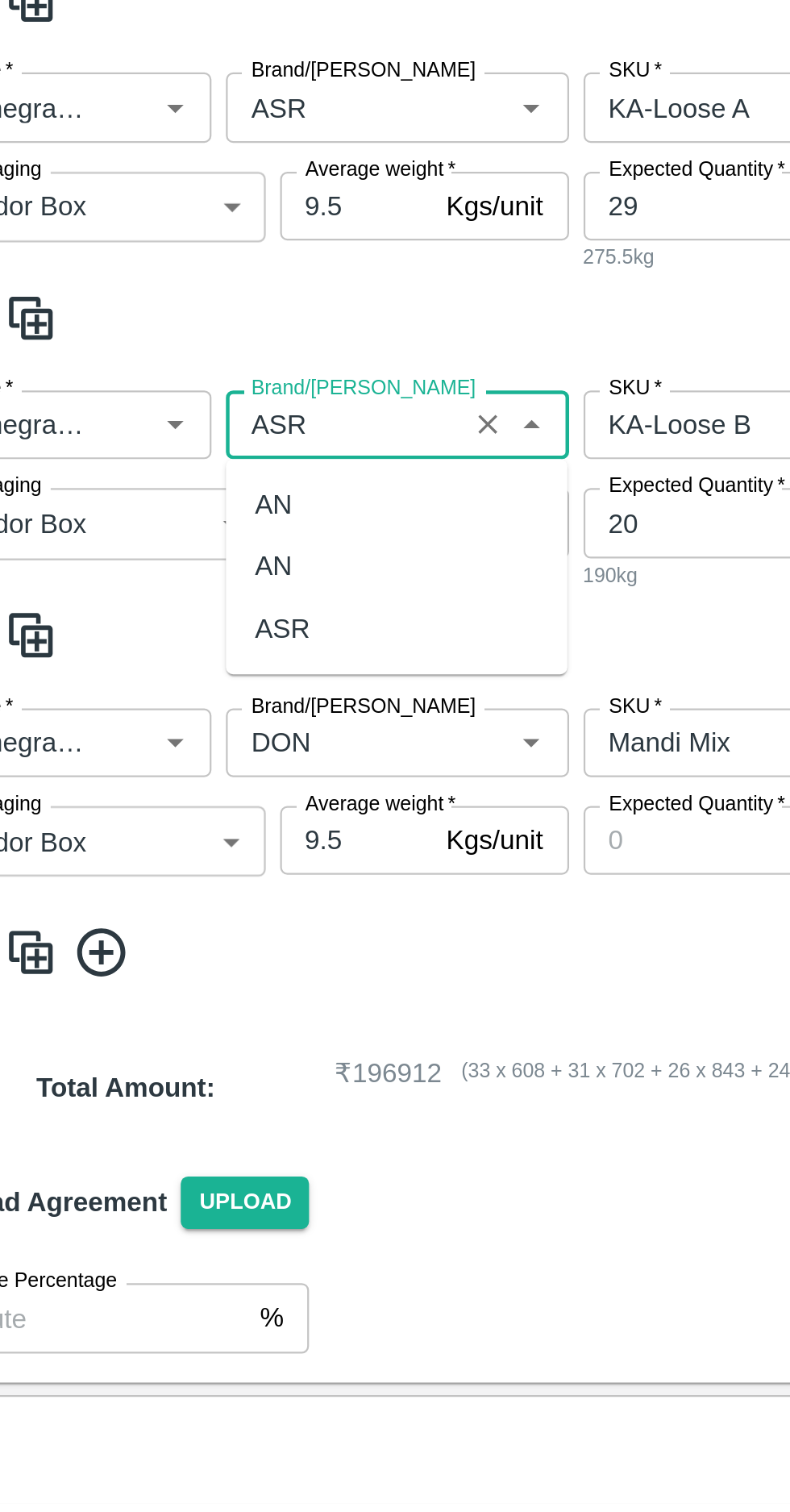
click at [168, 1123] on div "ASR" at bounding box center [177, 1121] width 25 height 18
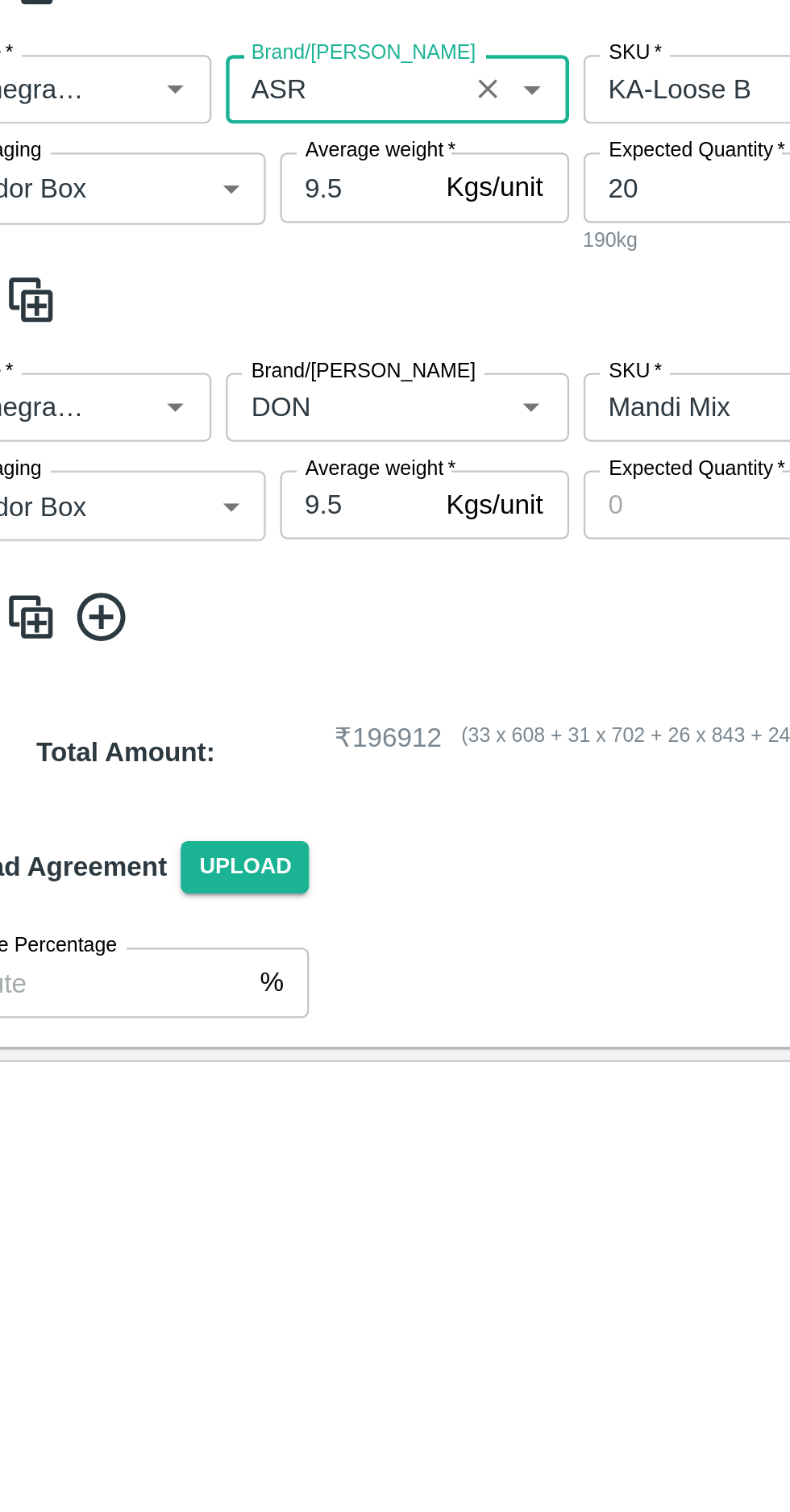
type input "ASR"
click at [187, 1174] on input "Brand/[PERSON_NAME]" at bounding box center [204, 1172] width 96 height 21
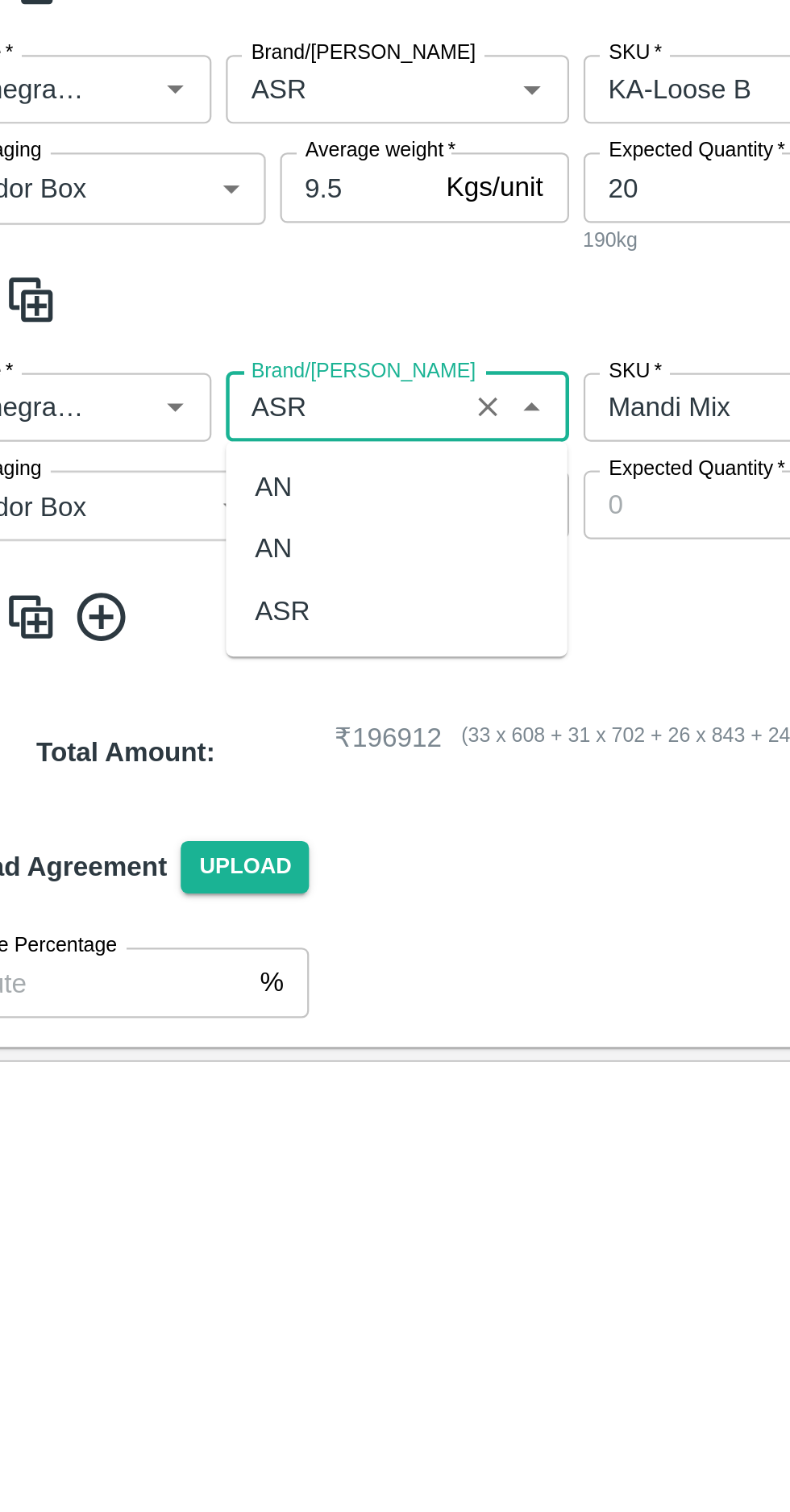
click at [173, 1265] on div "ASR" at bounding box center [177, 1262] width 25 height 18
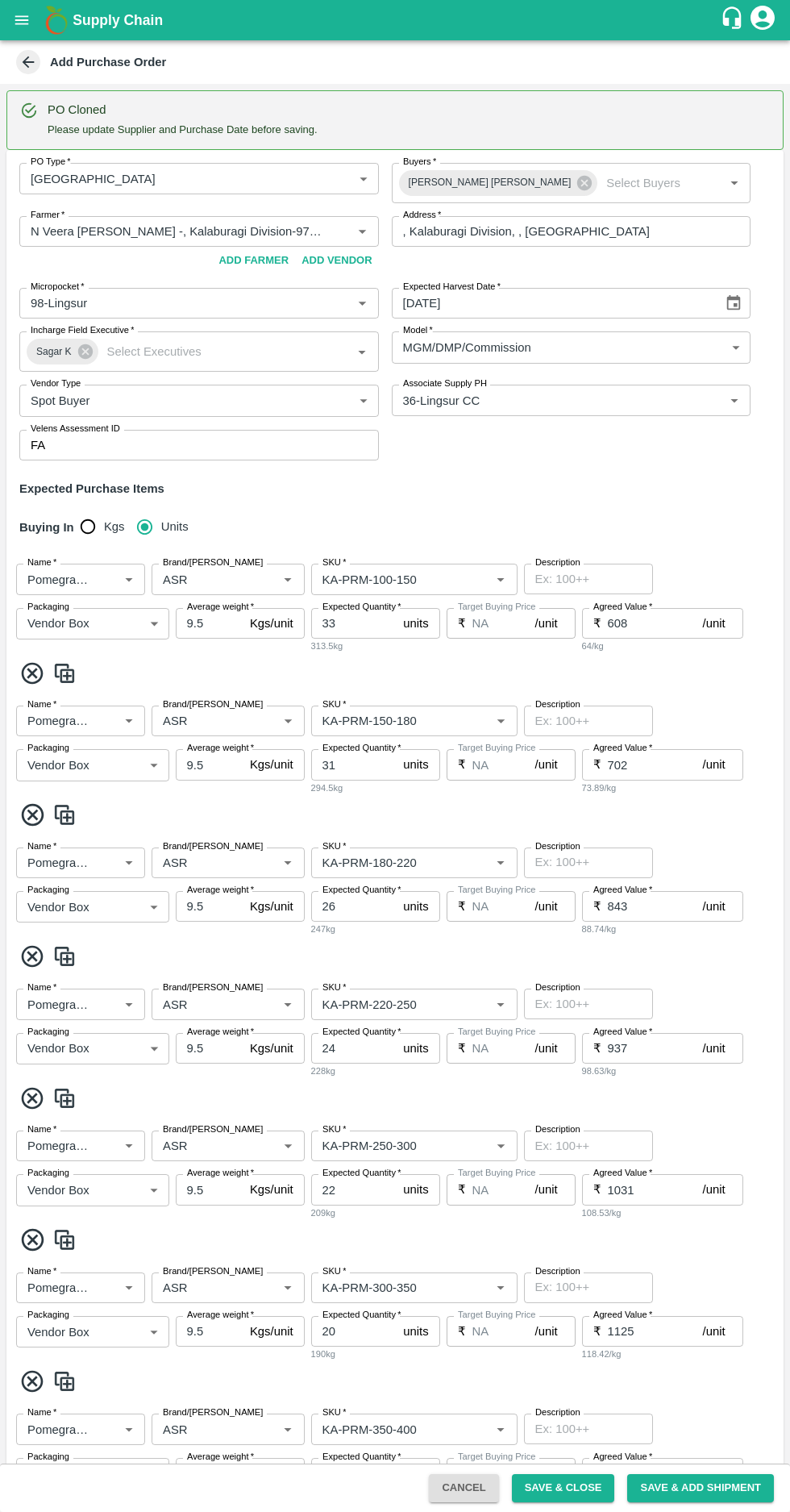
scroll to position [965, 0]
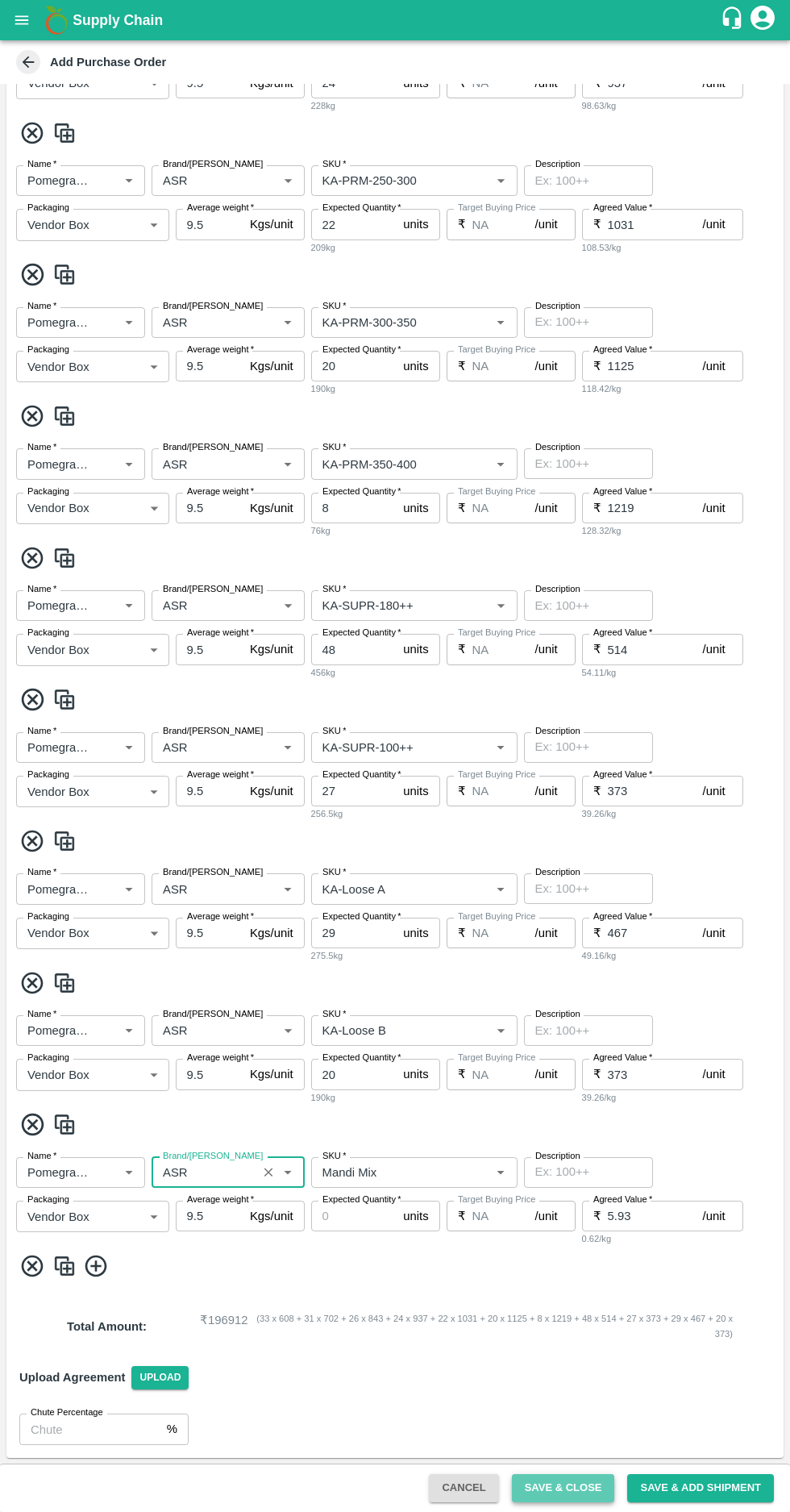
type input "ASR"
click at [585, 1488] on button "Save & Close" at bounding box center [563, 1488] width 103 height 29
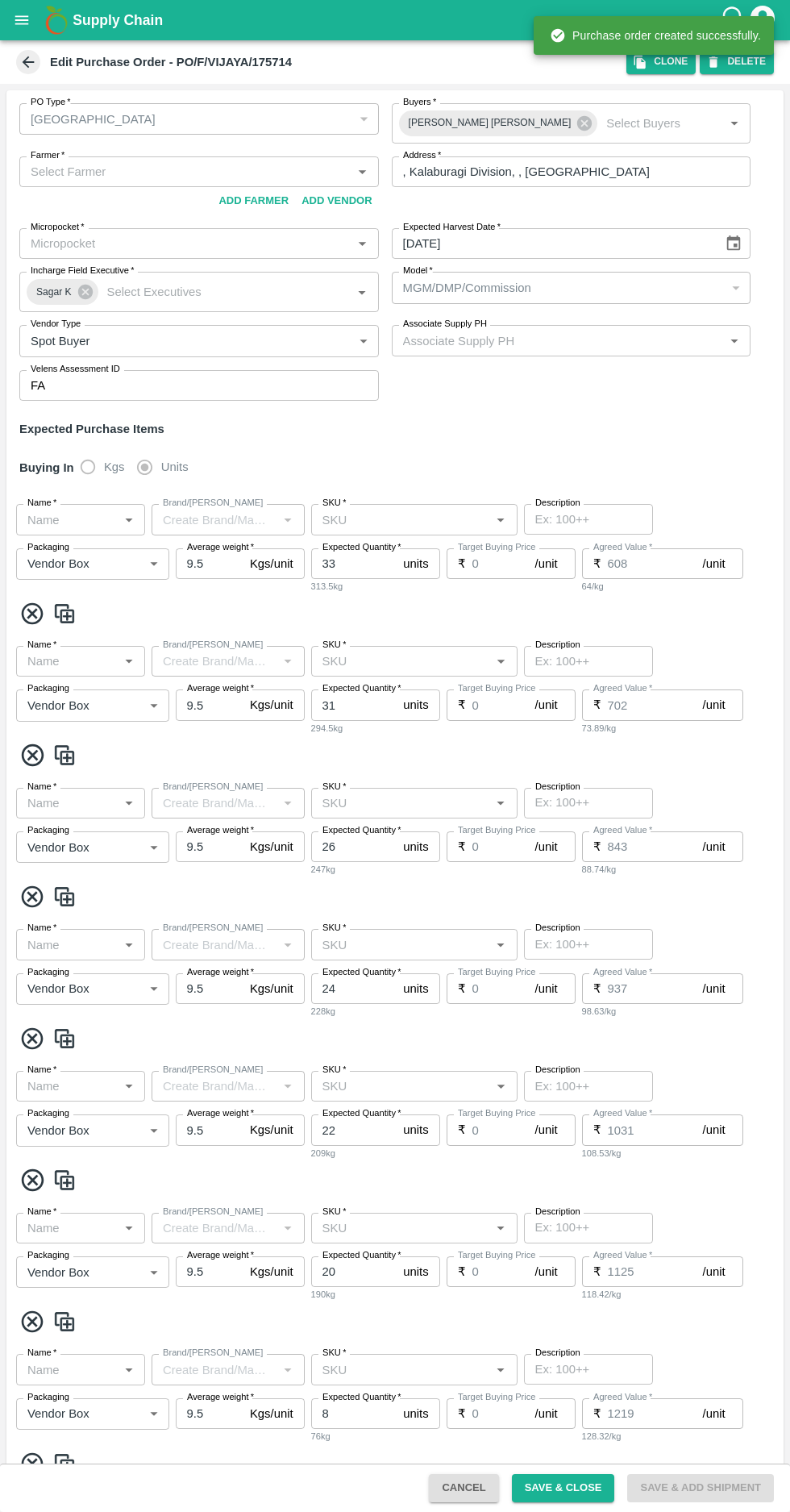
click at [24, 61] on icon at bounding box center [29, 62] width 12 height 12
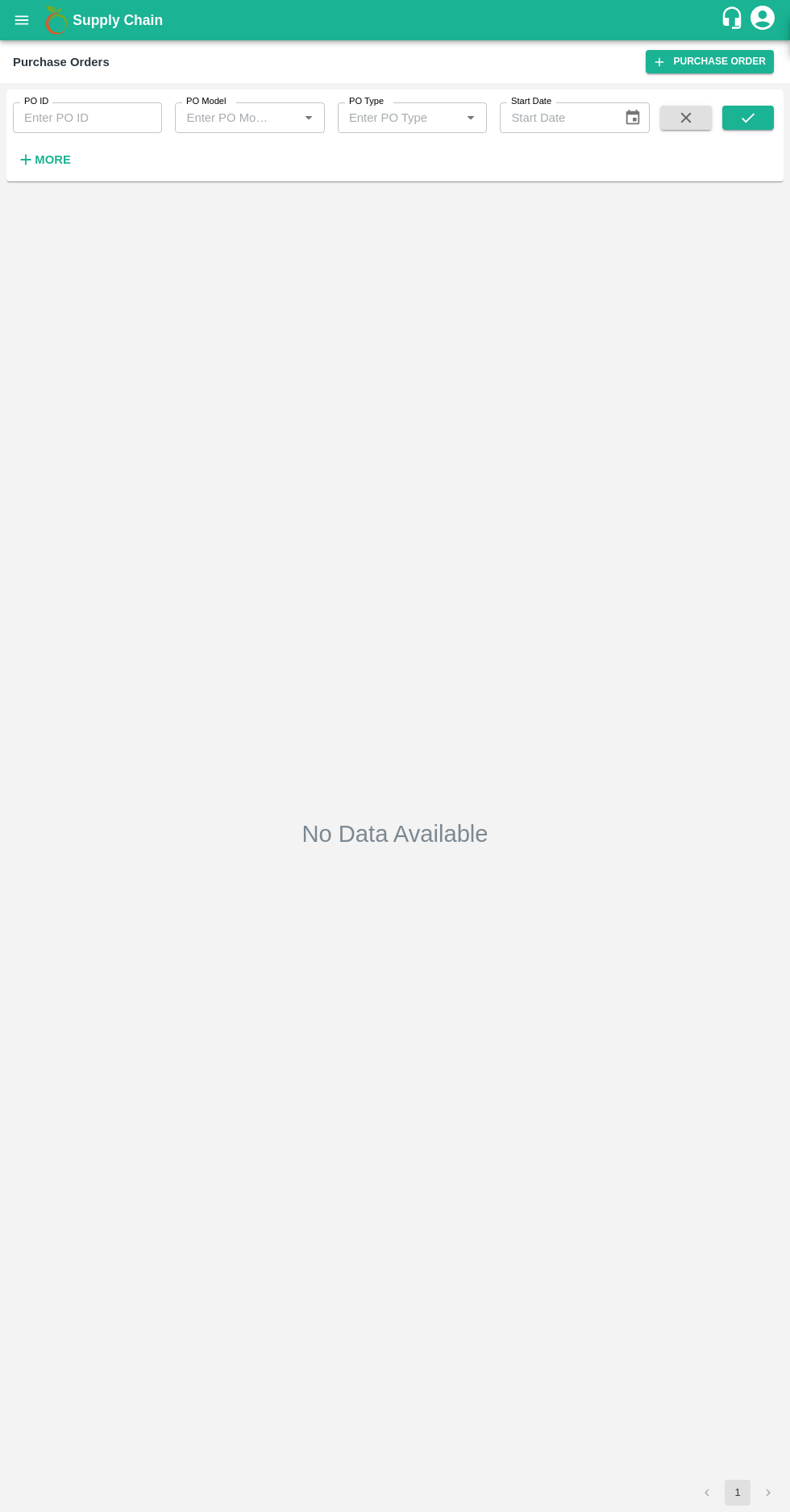
type input "MGM/DMP/Commission"
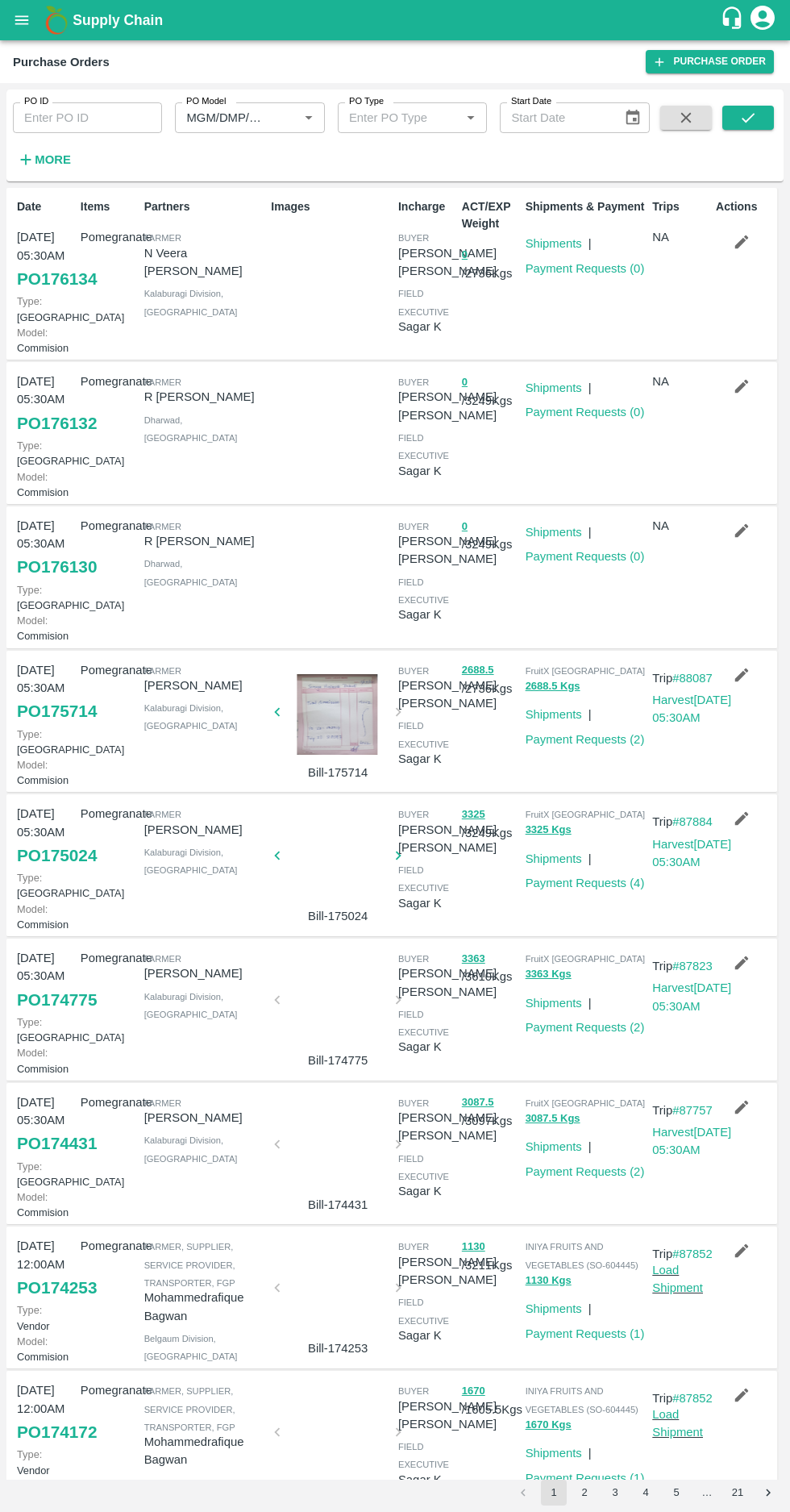
click at [48, 165] on strong "More" at bounding box center [53, 159] width 36 height 13
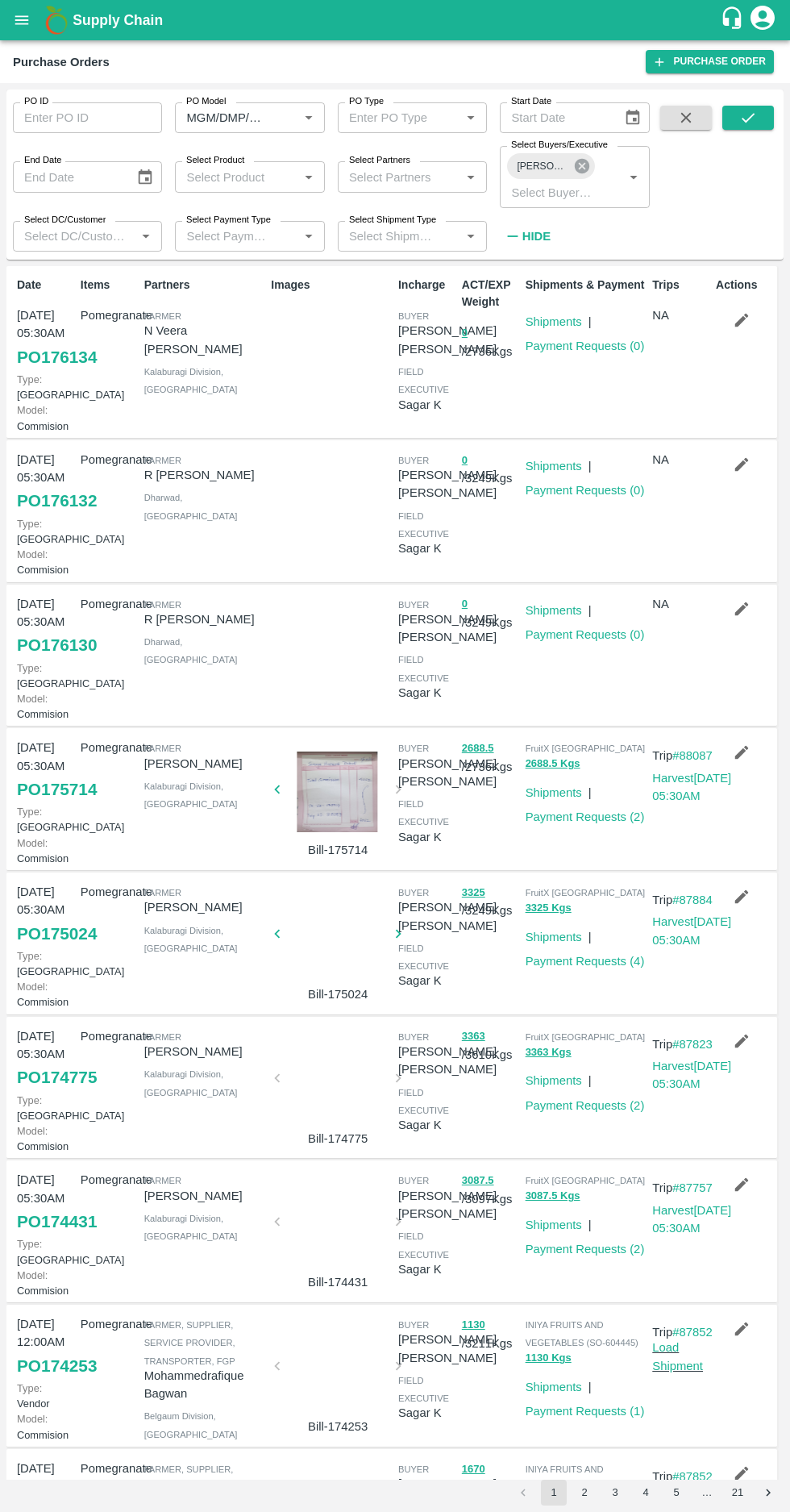
click at [581, 166] on icon at bounding box center [582, 166] width 18 height 18
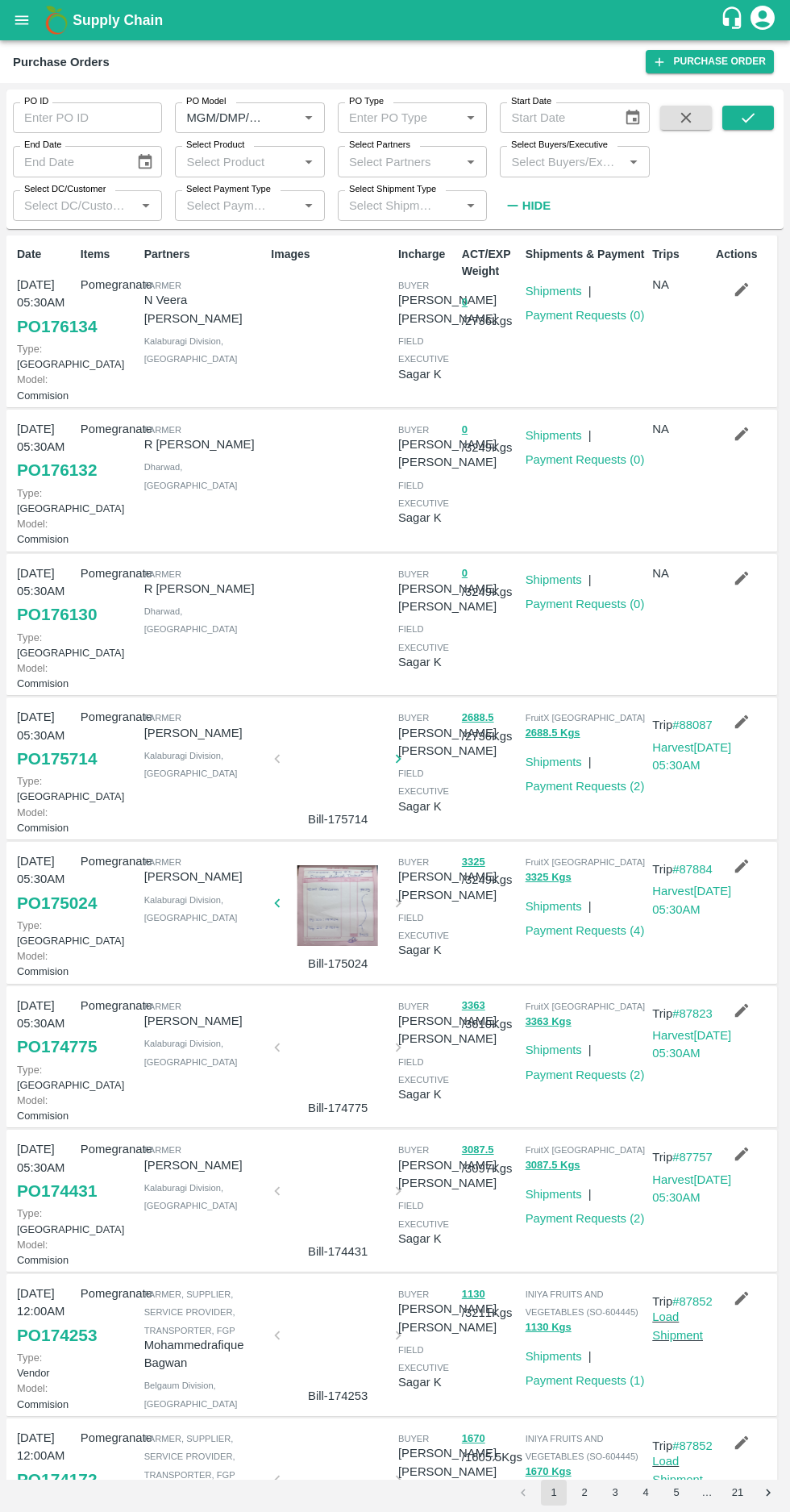
click at [534, 145] on label "Select Buyers/Executive" at bounding box center [560, 144] width 97 height 13
click at [534, 151] on input "Select Buyers/Executive" at bounding box center [562, 161] width 112 height 21
type input "harsh"
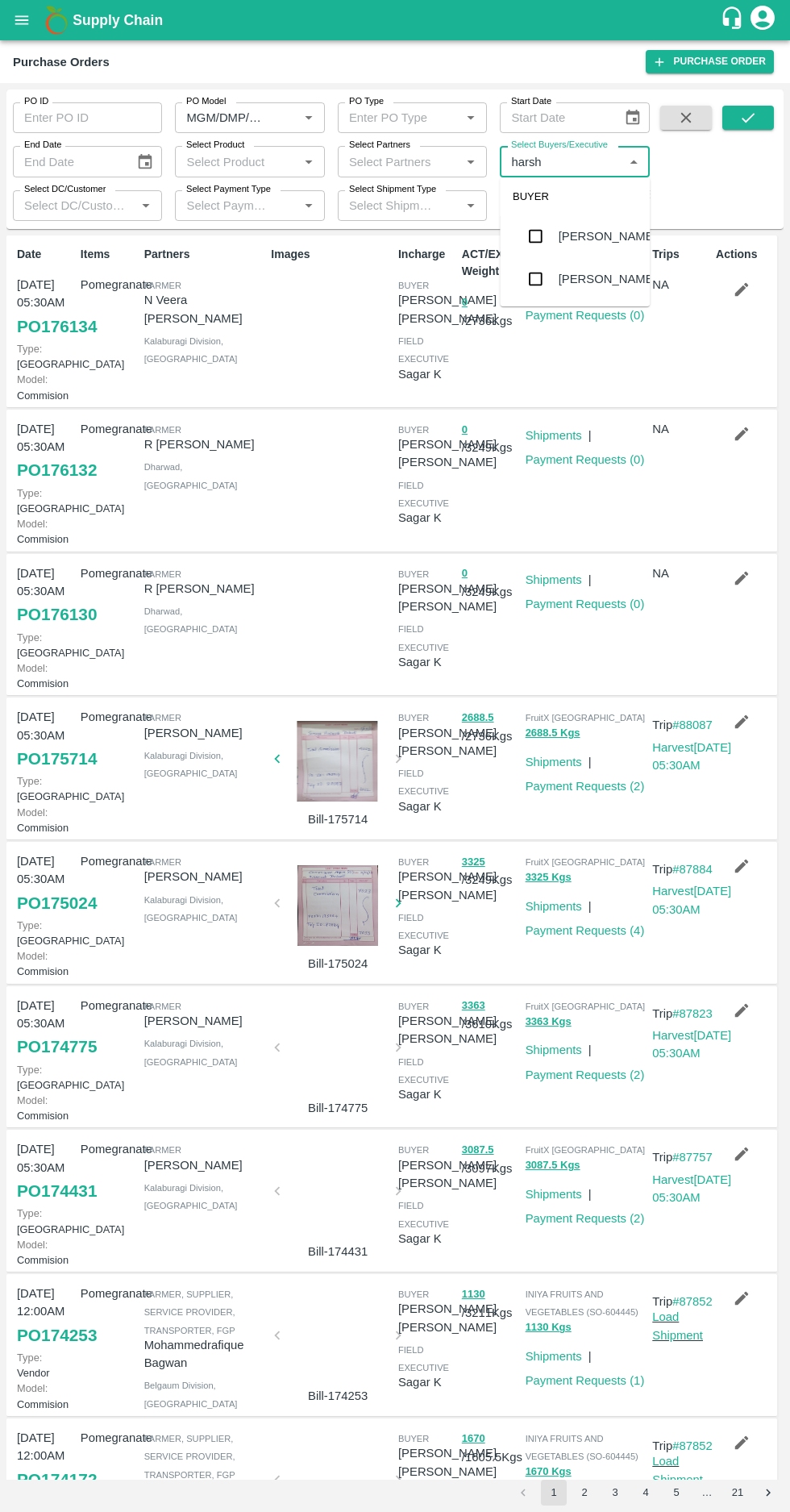
click at [522, 272] on input "checkbox" at bounding box center [535, 279] width 32 height 32
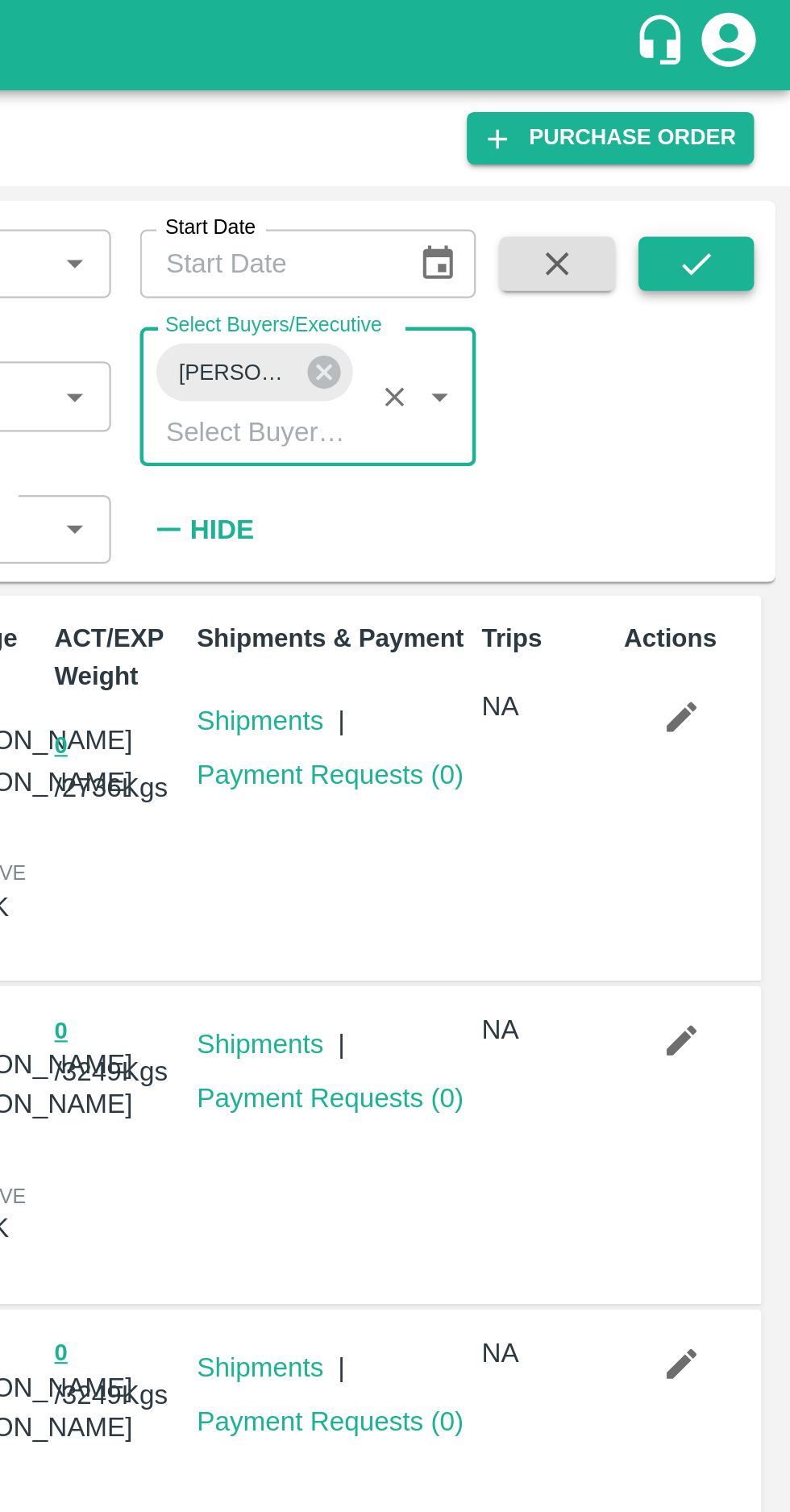
click at [756, 126] on icon "submit" at bounding box center [748, 118] width 18 height 18
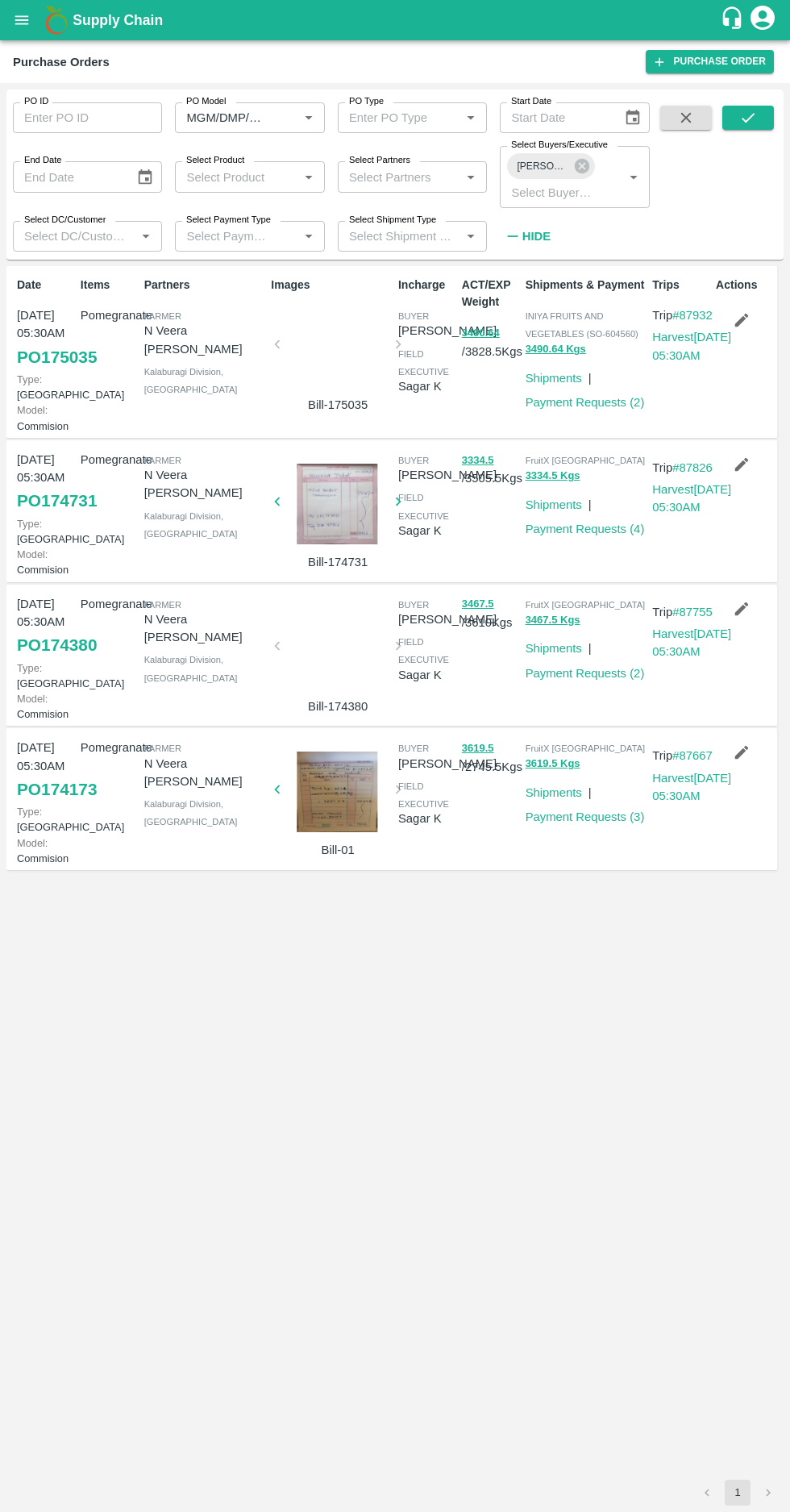
click at [742, 320] on icon "button" at bounding box center [742, 321] width 14 height 14
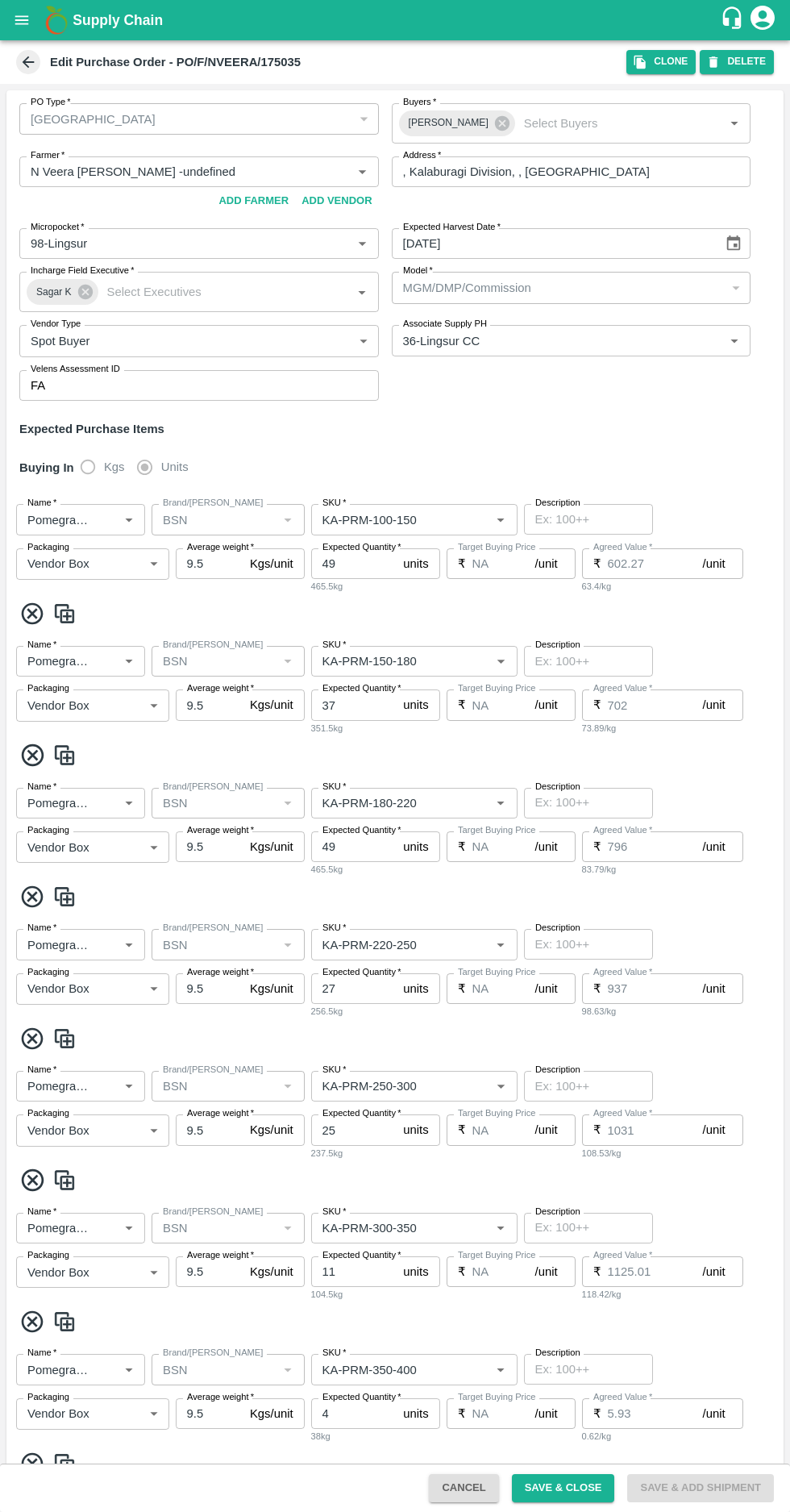
click at [355, 168] on icon "Open" at bounding box center [362, 171] width 18 height 18
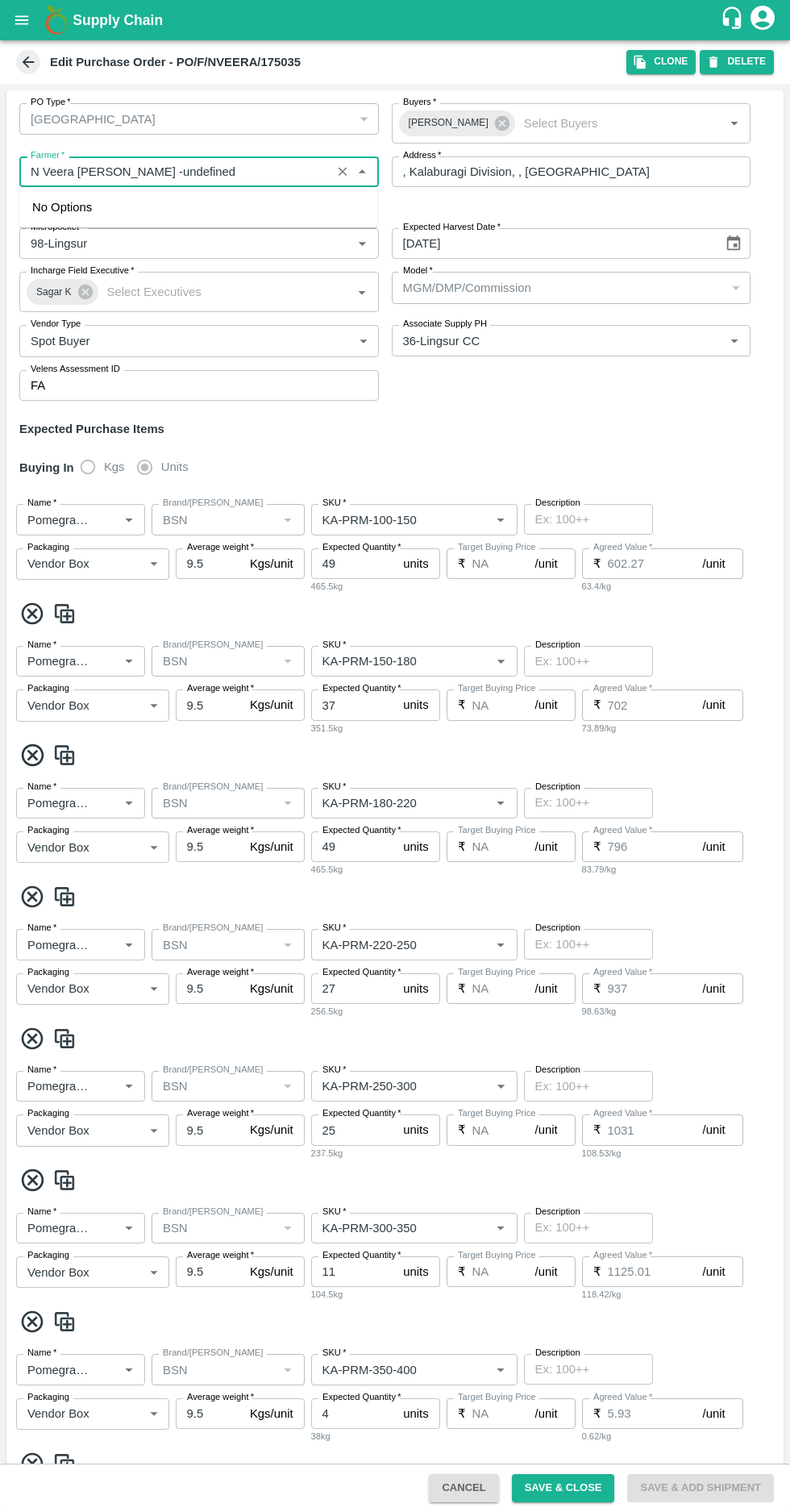
click at [165, 170] on input "Farmer   *" at bounding box center [176, 171] width 303 height 21
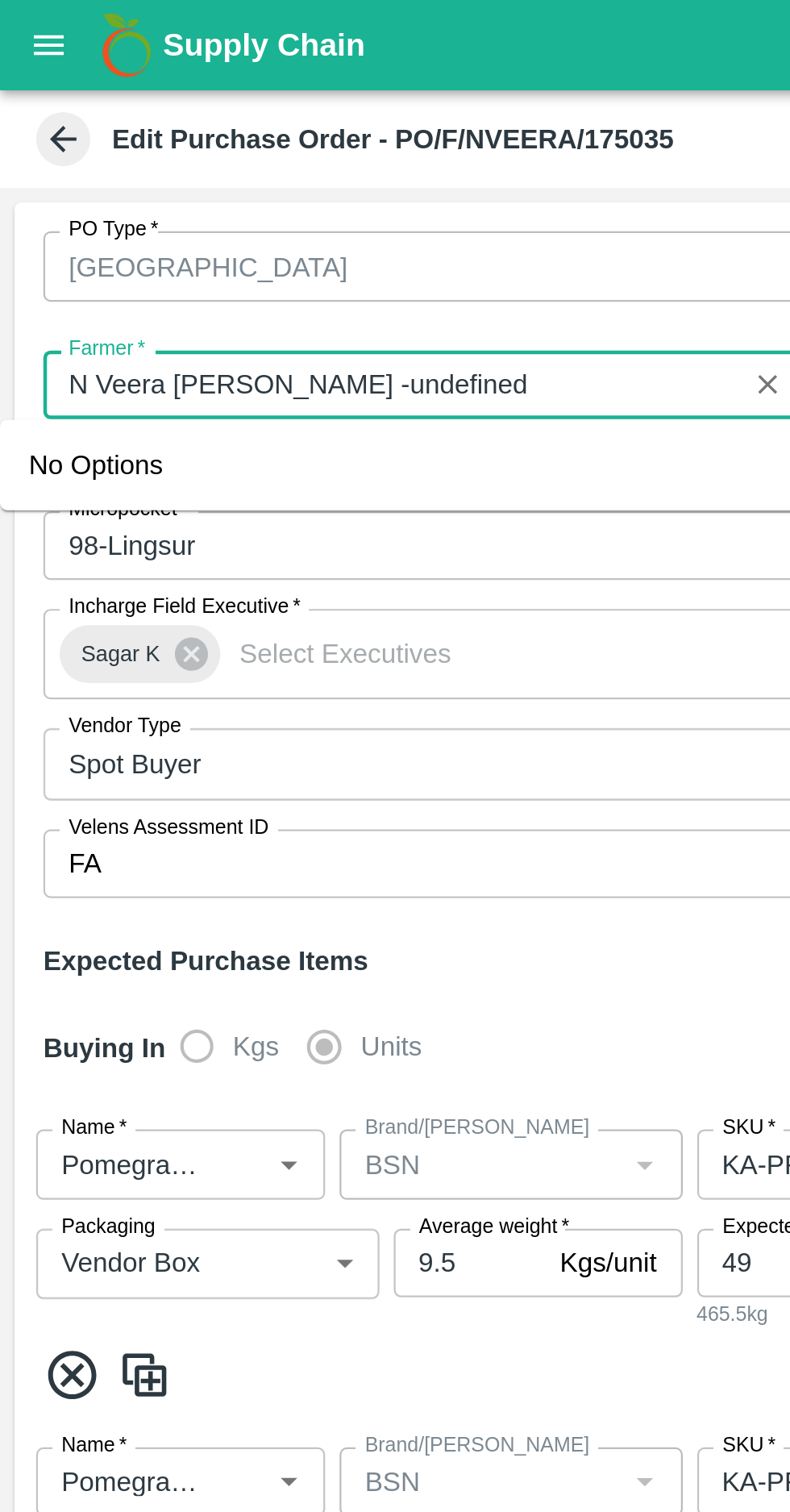
click at [27, 66] on icon at bounding box center [29, 62] width 12 height 12
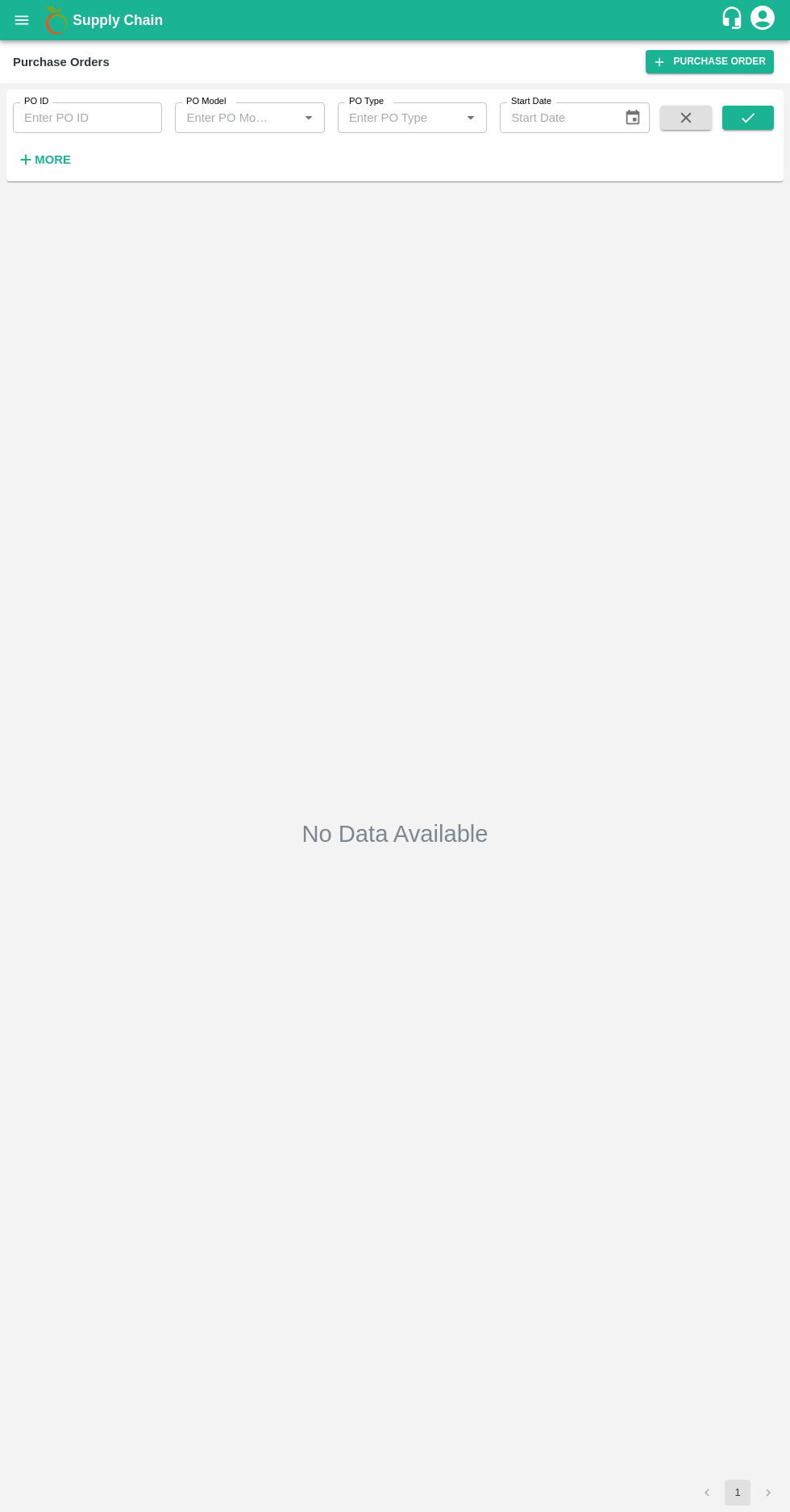
type input "MGM/DMP/Commission"
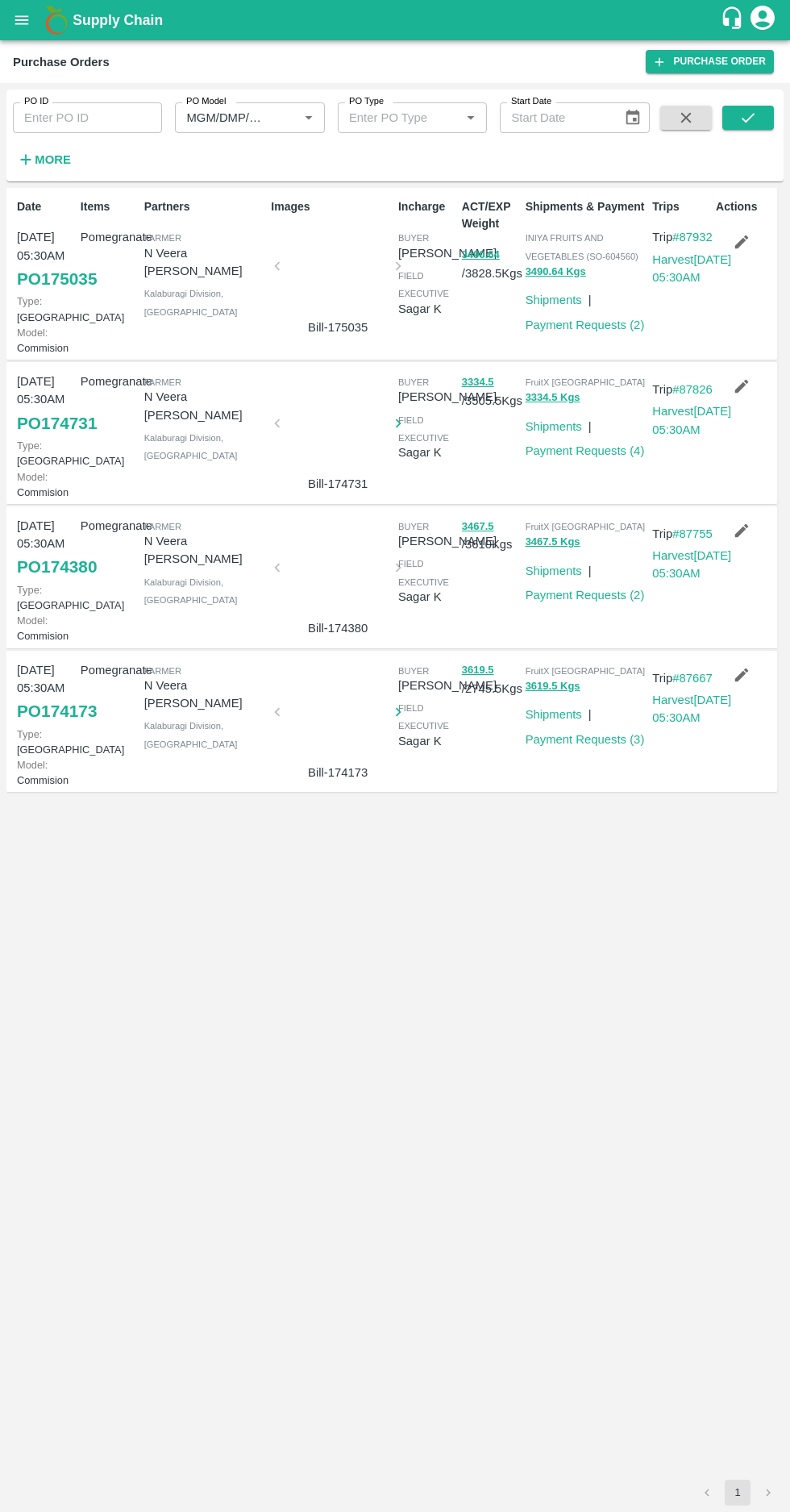
click at [24, 152] on icon "button" at bounding box center [26, 159] width 18 height 18
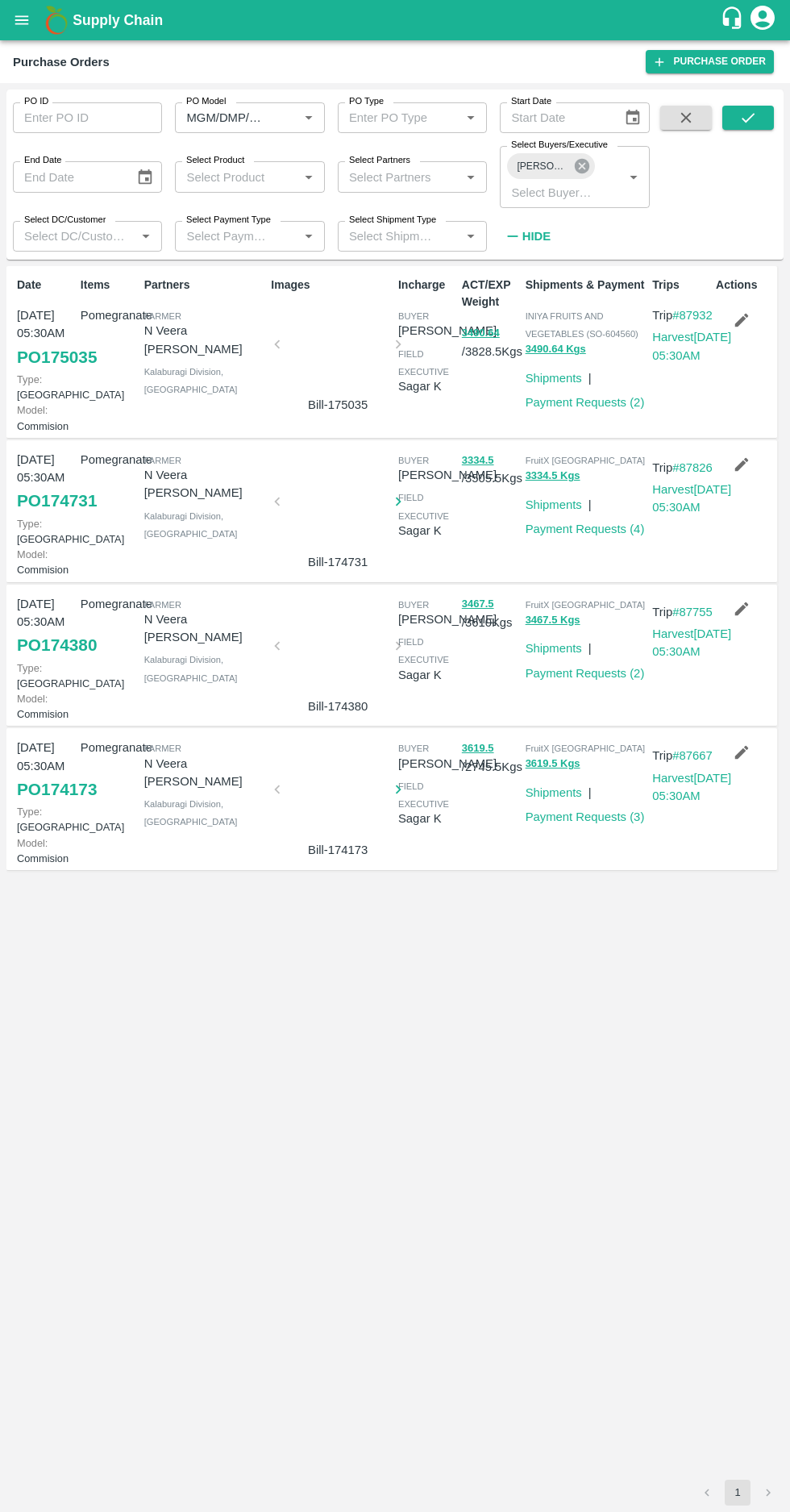
click at [581, 158] on icon at bounding box center [582, 166] width 18 height 18
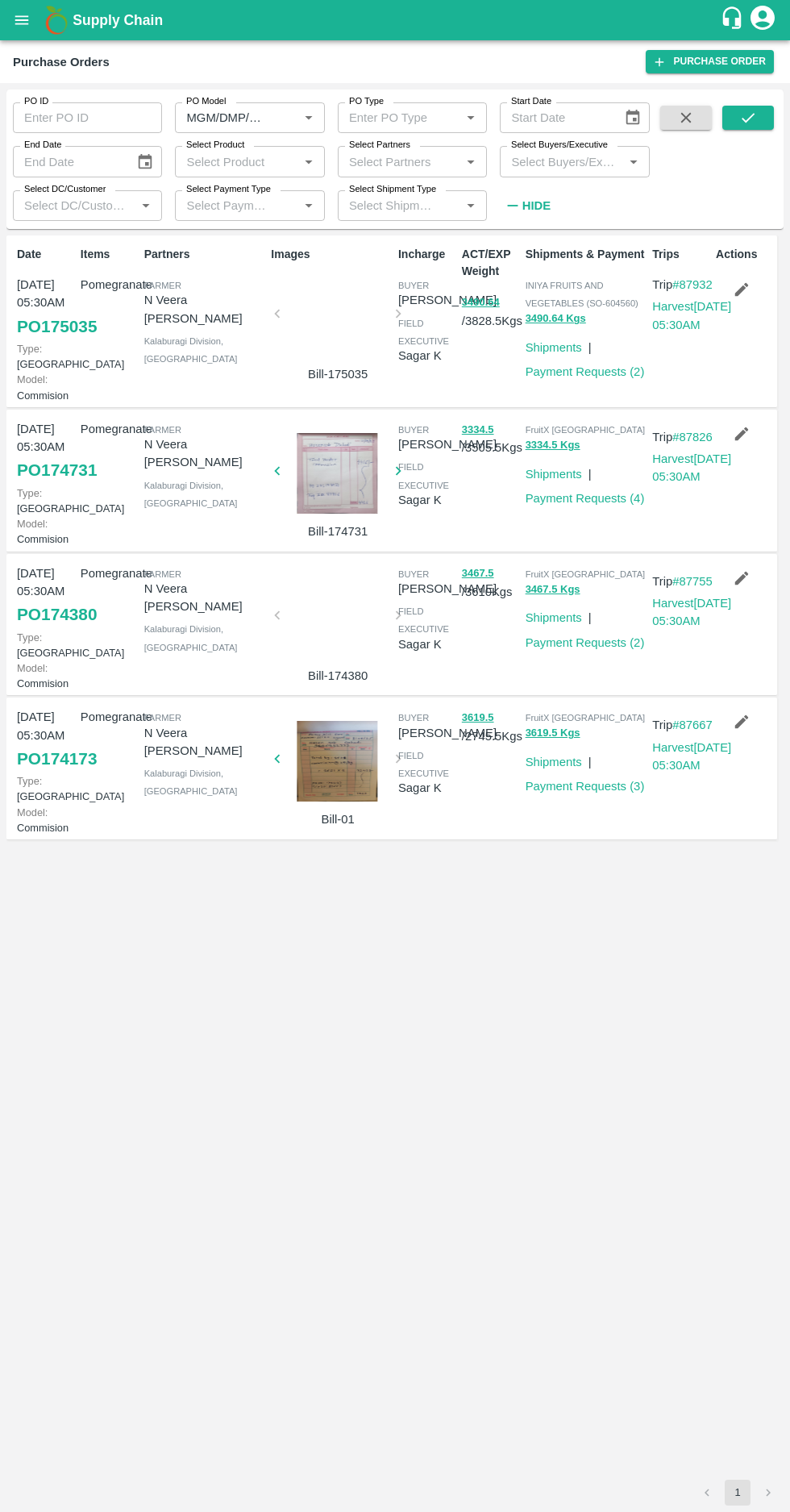
click at [538, 167] on input "Select Buyers/Executive" at bounding box center [562, 161] width 112 height 21
type input "afza"
click at [534, 240] on input "checkbox" at bounding box center [535, 245] width 32 height 32
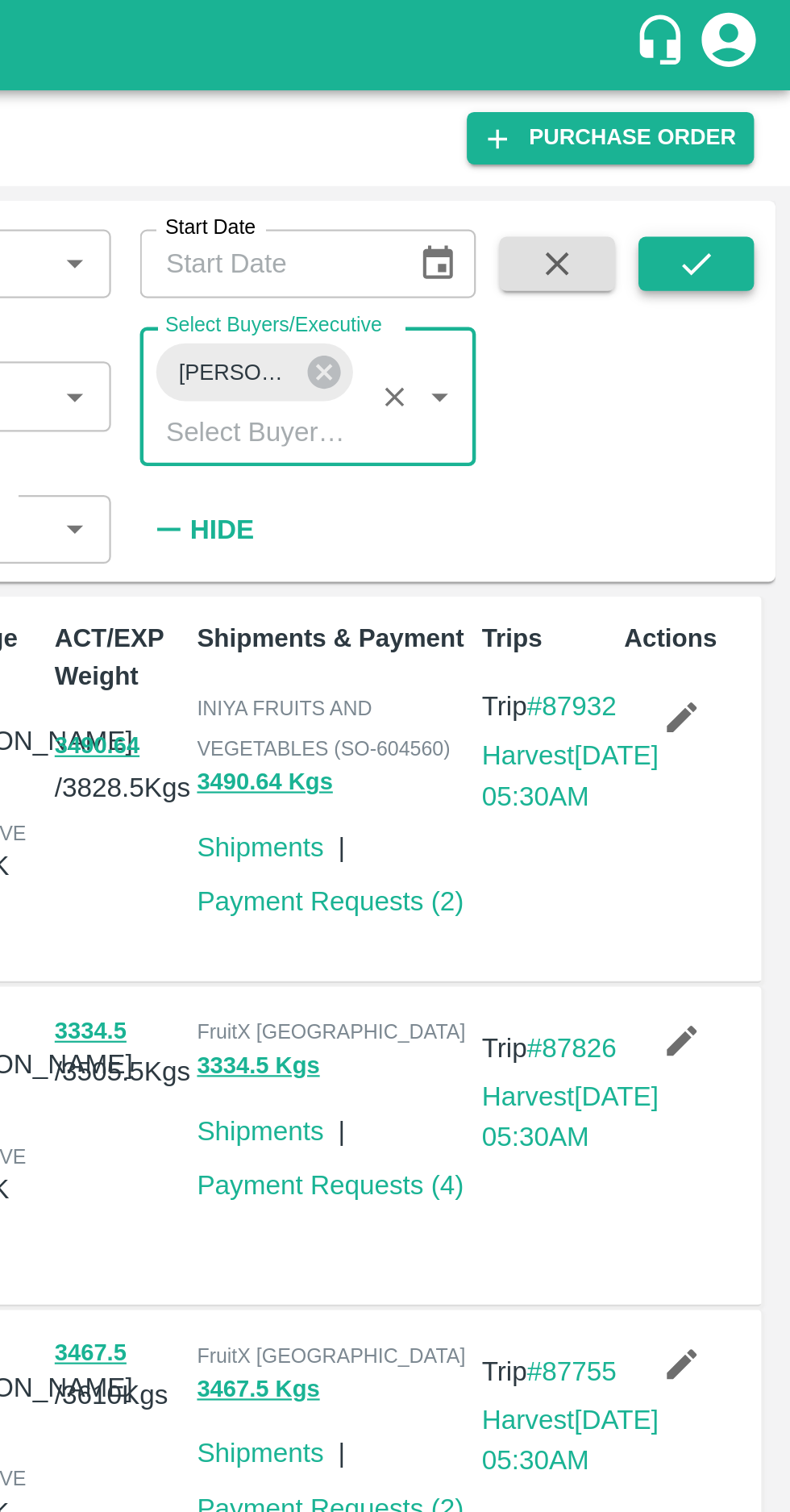
click at [752, 120] on icon "submit" at bounding box center [748, 118] width 18 height 18
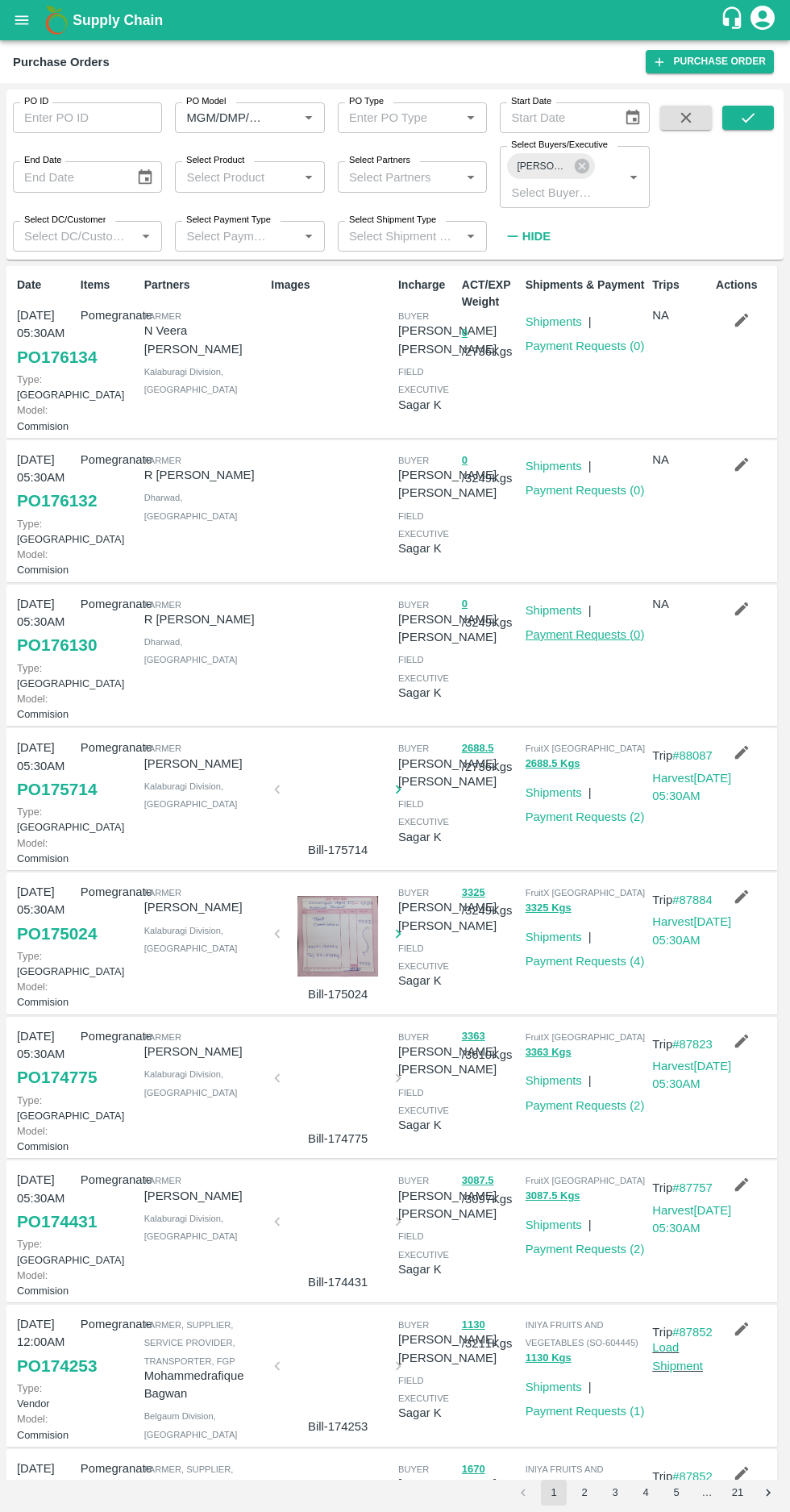
click at [604, 641] on link "Payment Requests ( 0 )" at bounding box center [586, 634] width 119 height 13
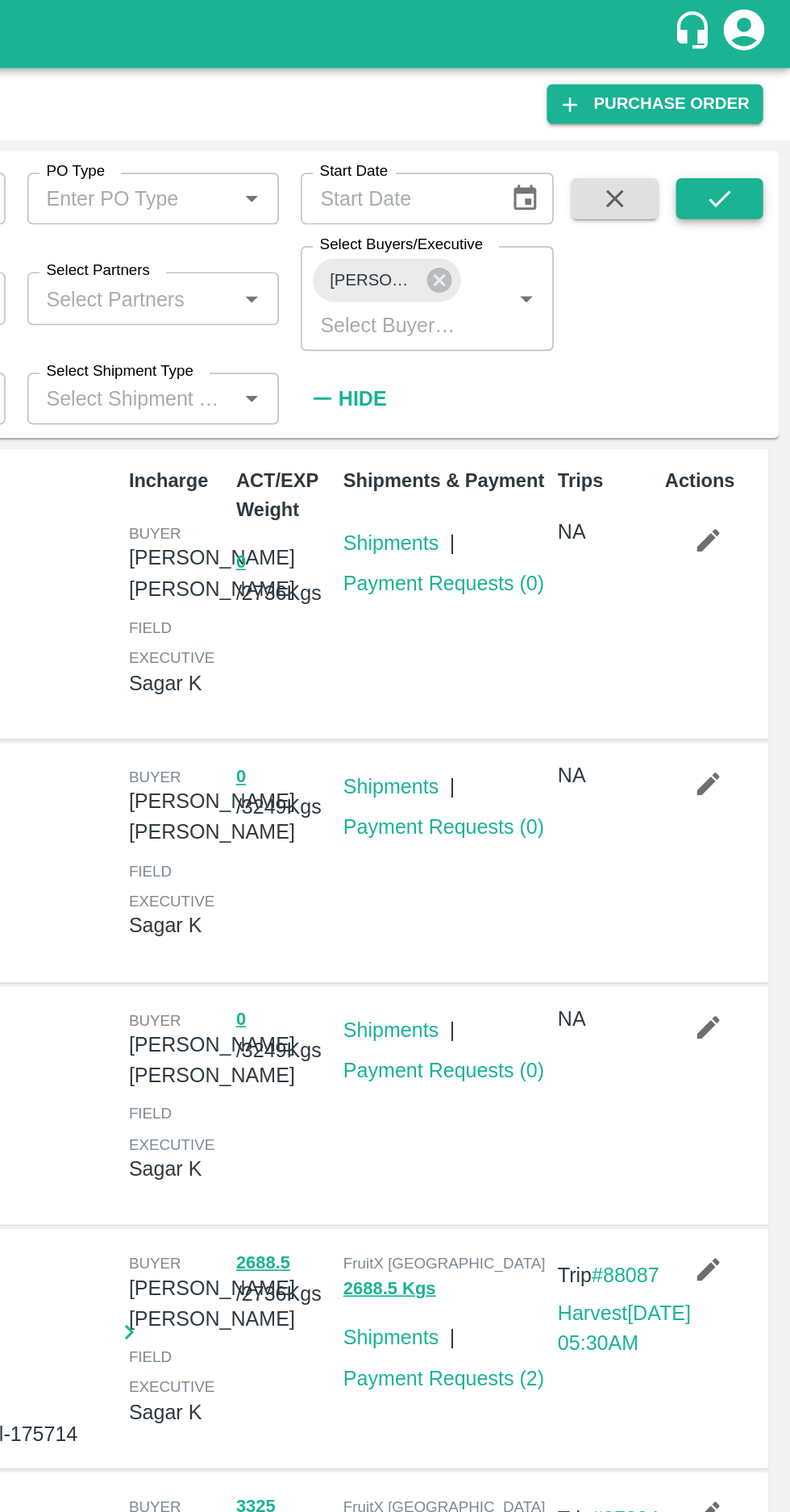
click at [737, 122] on button "submit" at bounding box center [748, 118] width 52 height 24
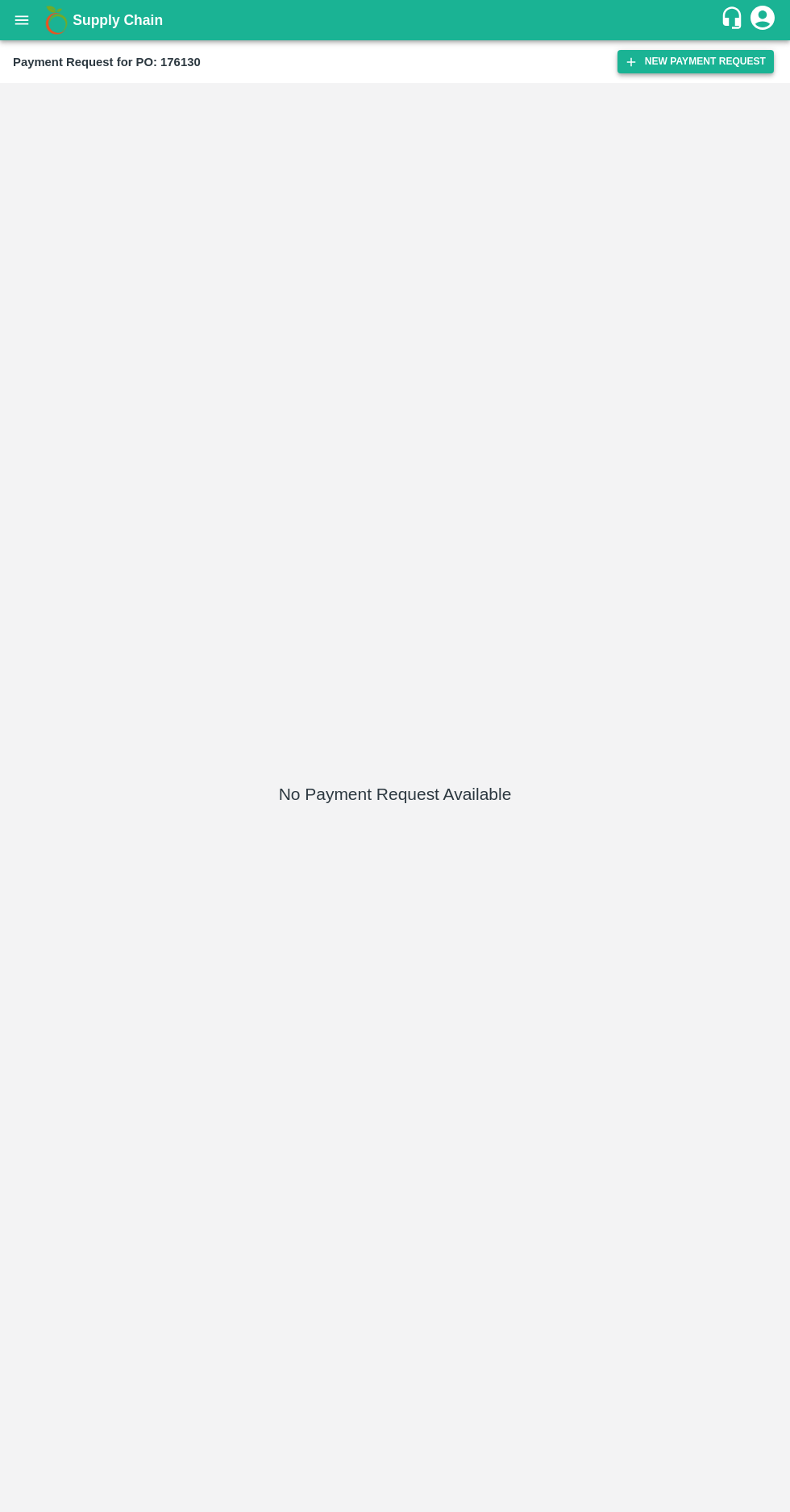
click at [664, 61] on button "New Payment Request" at bounding box center [696, 61] width 157 height 23
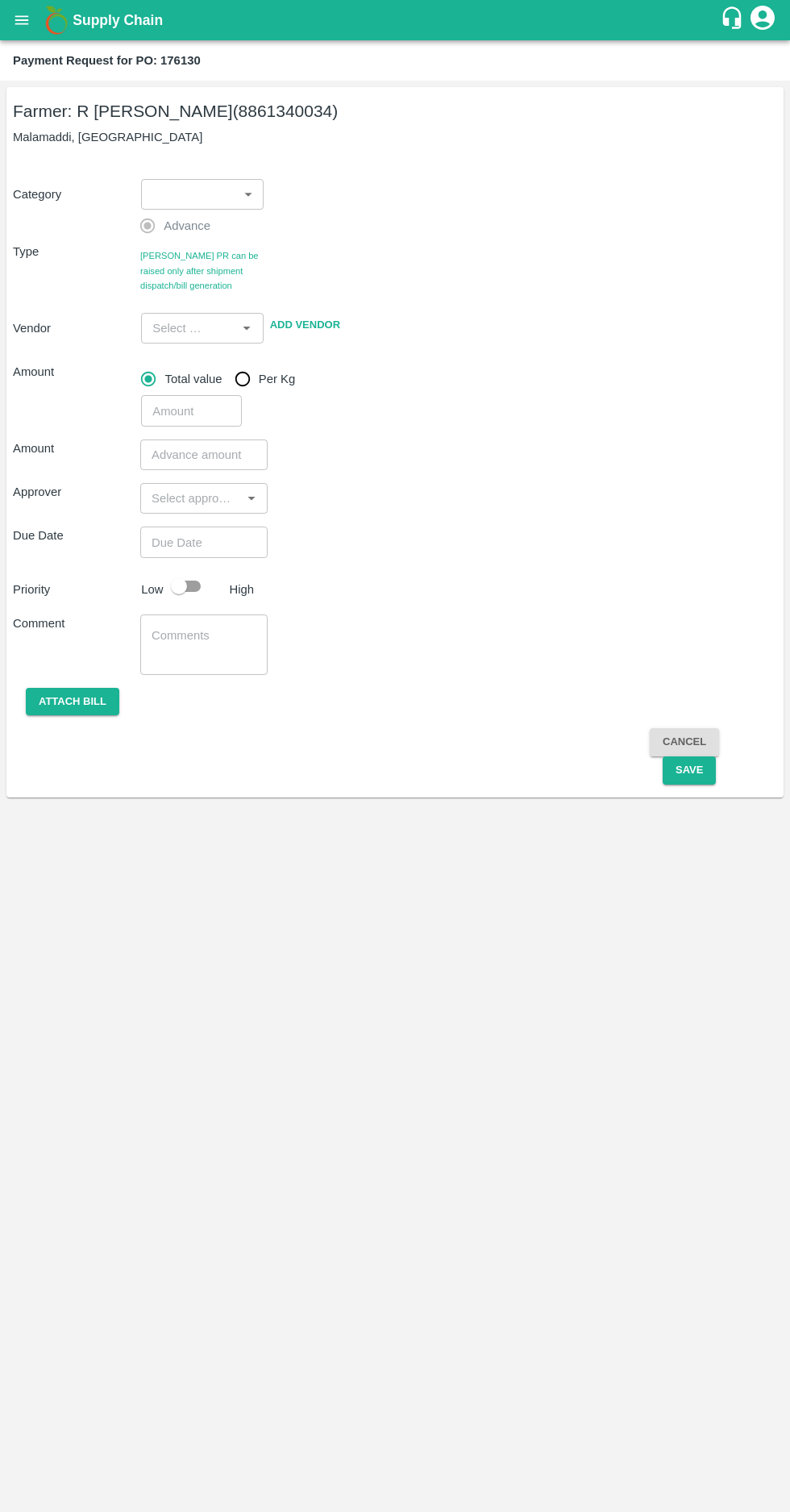
click at [188, 189] on body "Supply Chain Payment Request for PO: 176130 Farmer: R [PERSON_NAME] (8861340034…" at bounding box center [395, 756] width 790 height 1512
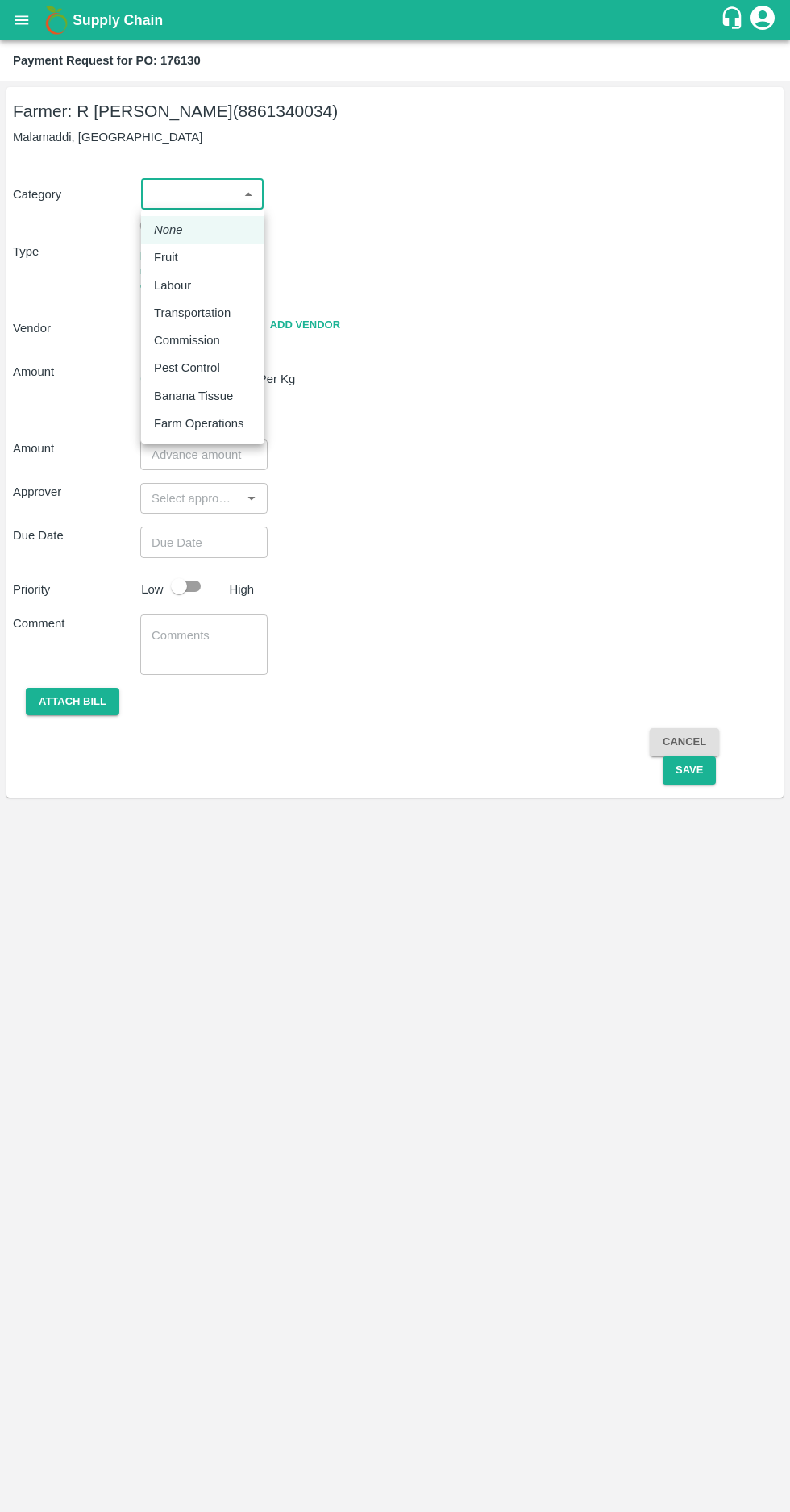
click at [151, 244] on li "Fruit" at bounding box center [202, 258] width 124 height 28
type input "1"
type input "R Pavan Kumar - 8861340034(Farmer)"
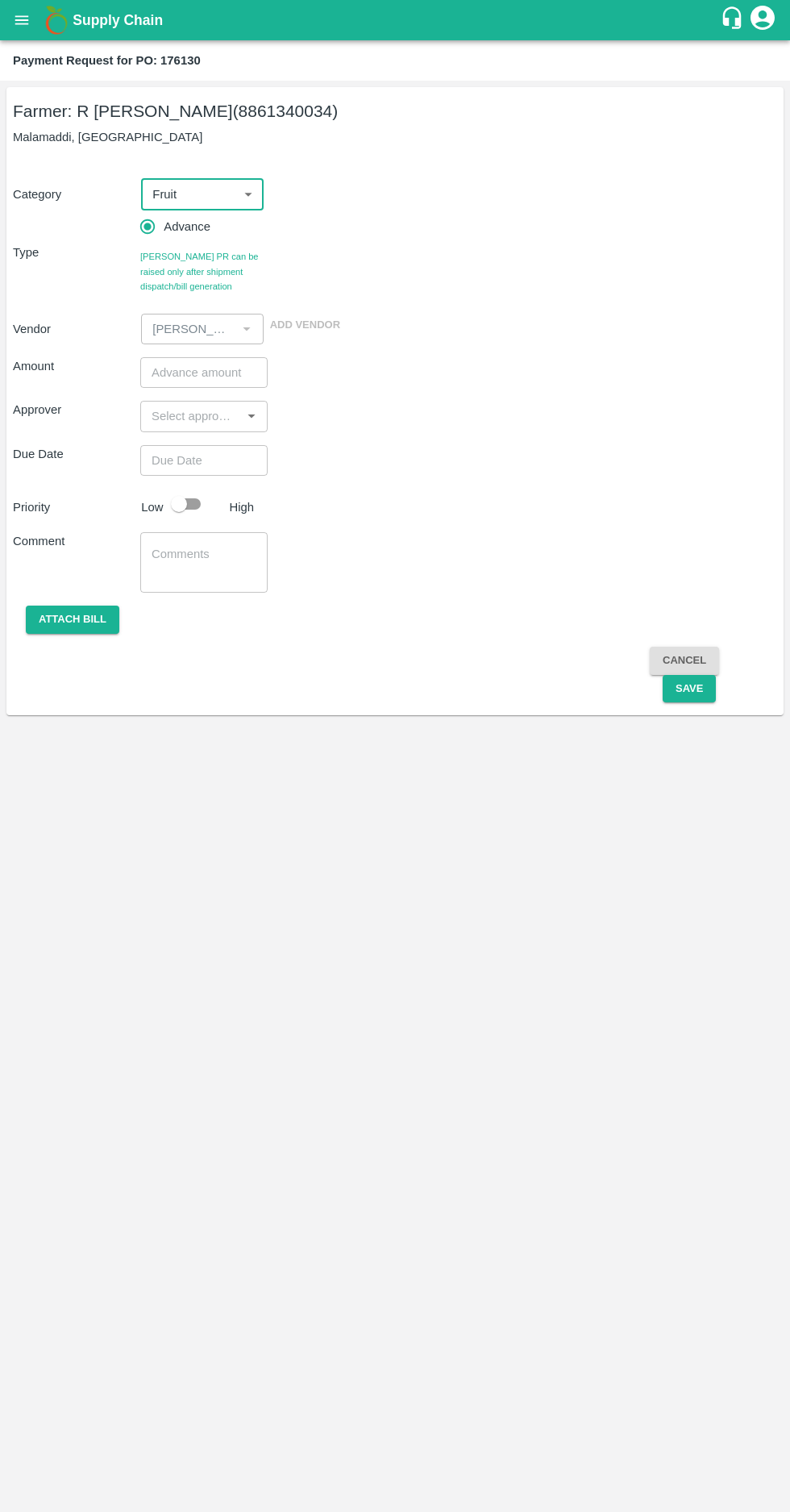
click at [175, 373] on input "number" at bounding box center [203, 372] width 127 height 30
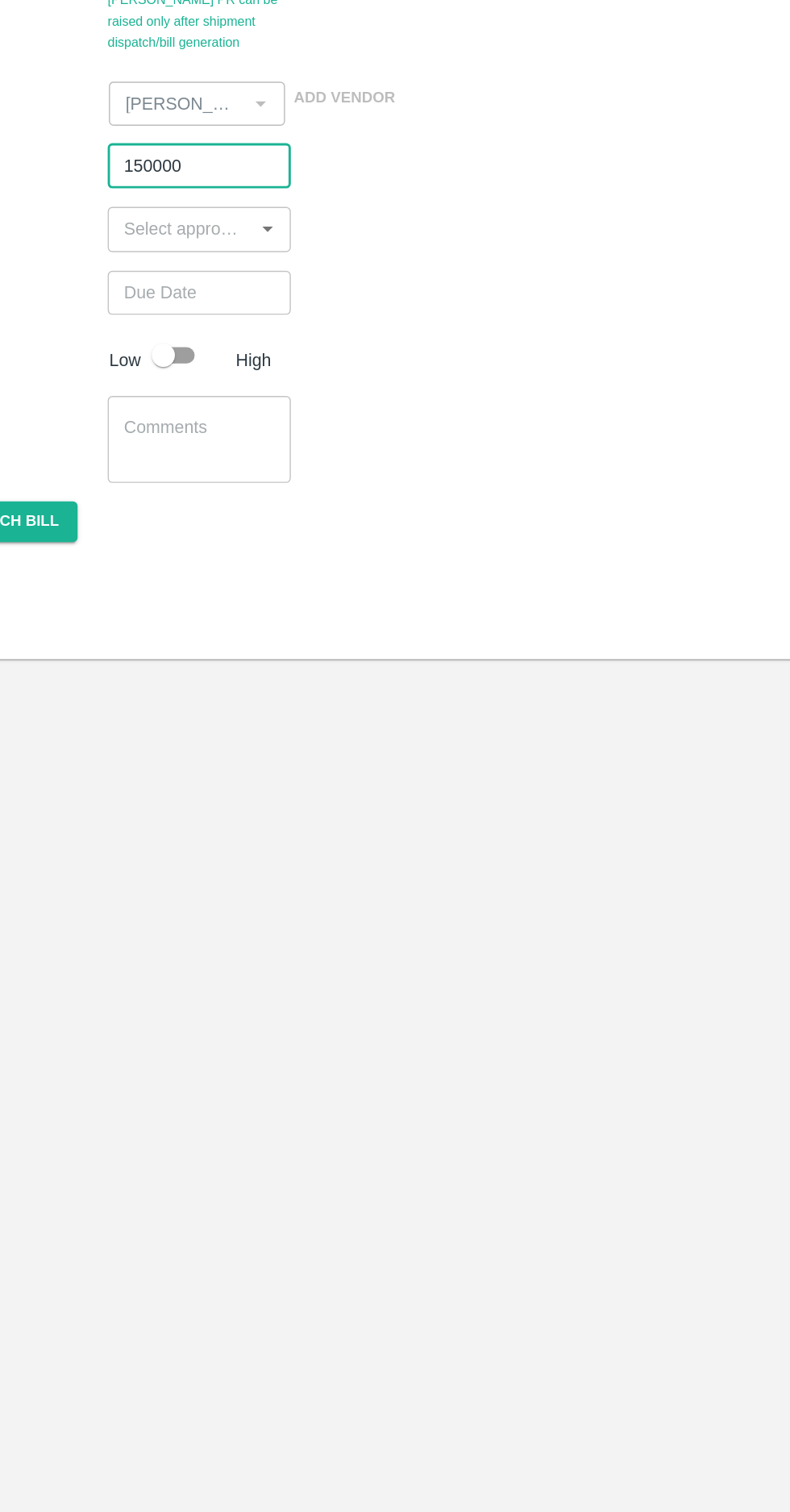
type input "150000"
click at [192, 420] on input "input" at bounding box center [190, 416] width 91 height 21
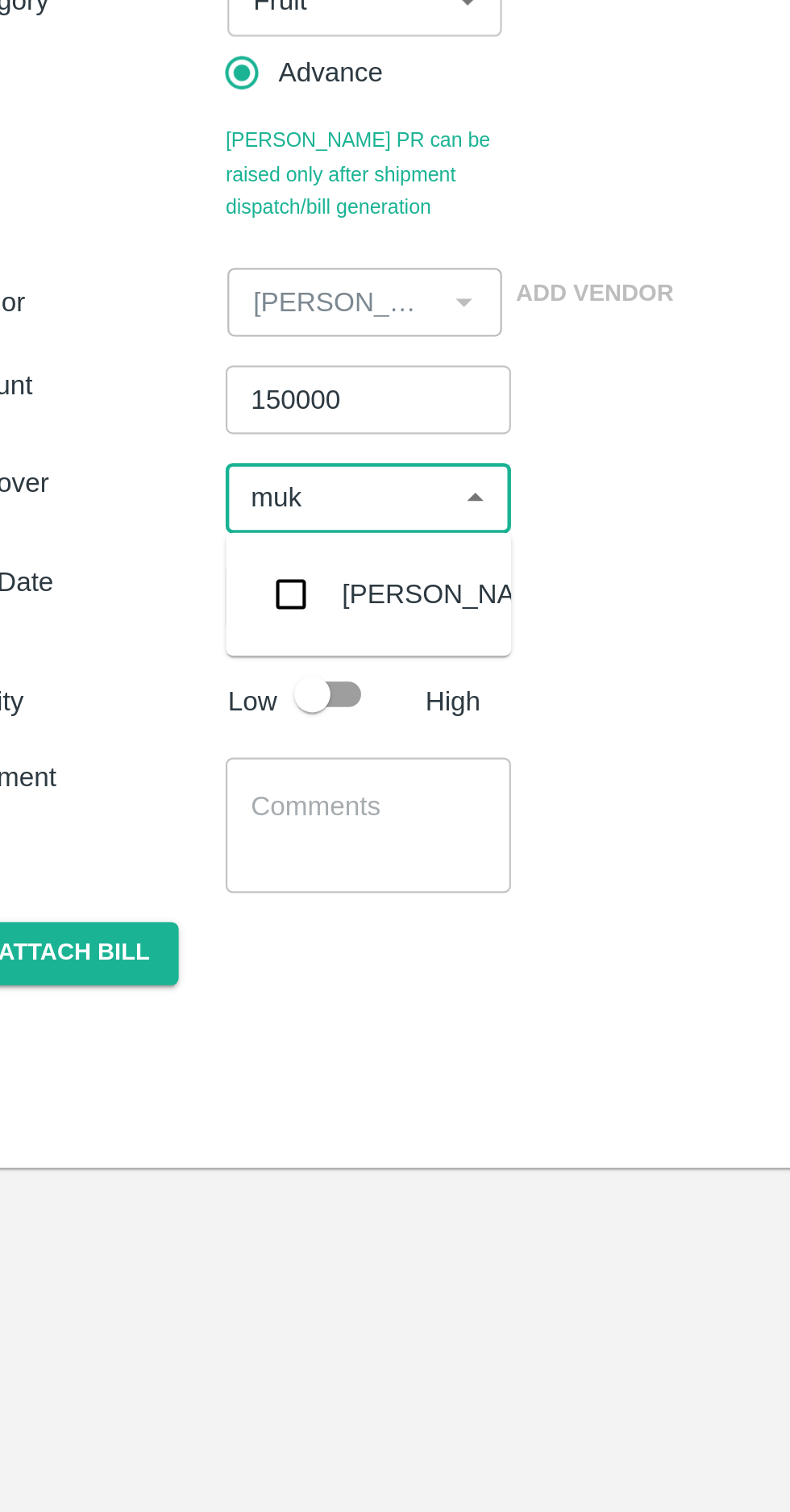
type input "muku"
click at [170, 457] on input "checkbox" at bounding box center [169, 459] width 32 height 32
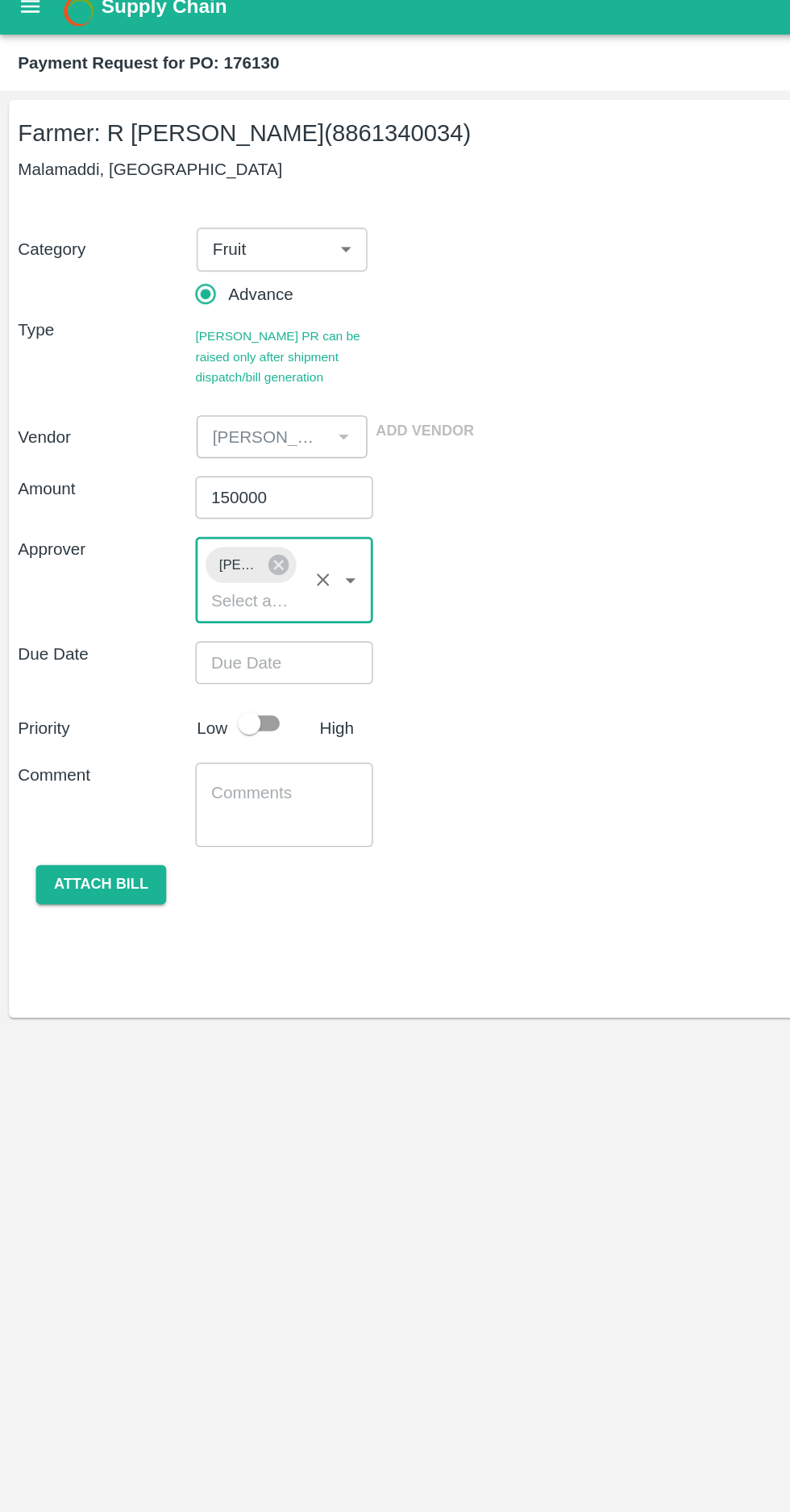
click at [194, 494] on input "Choose date" at bounding box center [198, 490] width 116 height 30
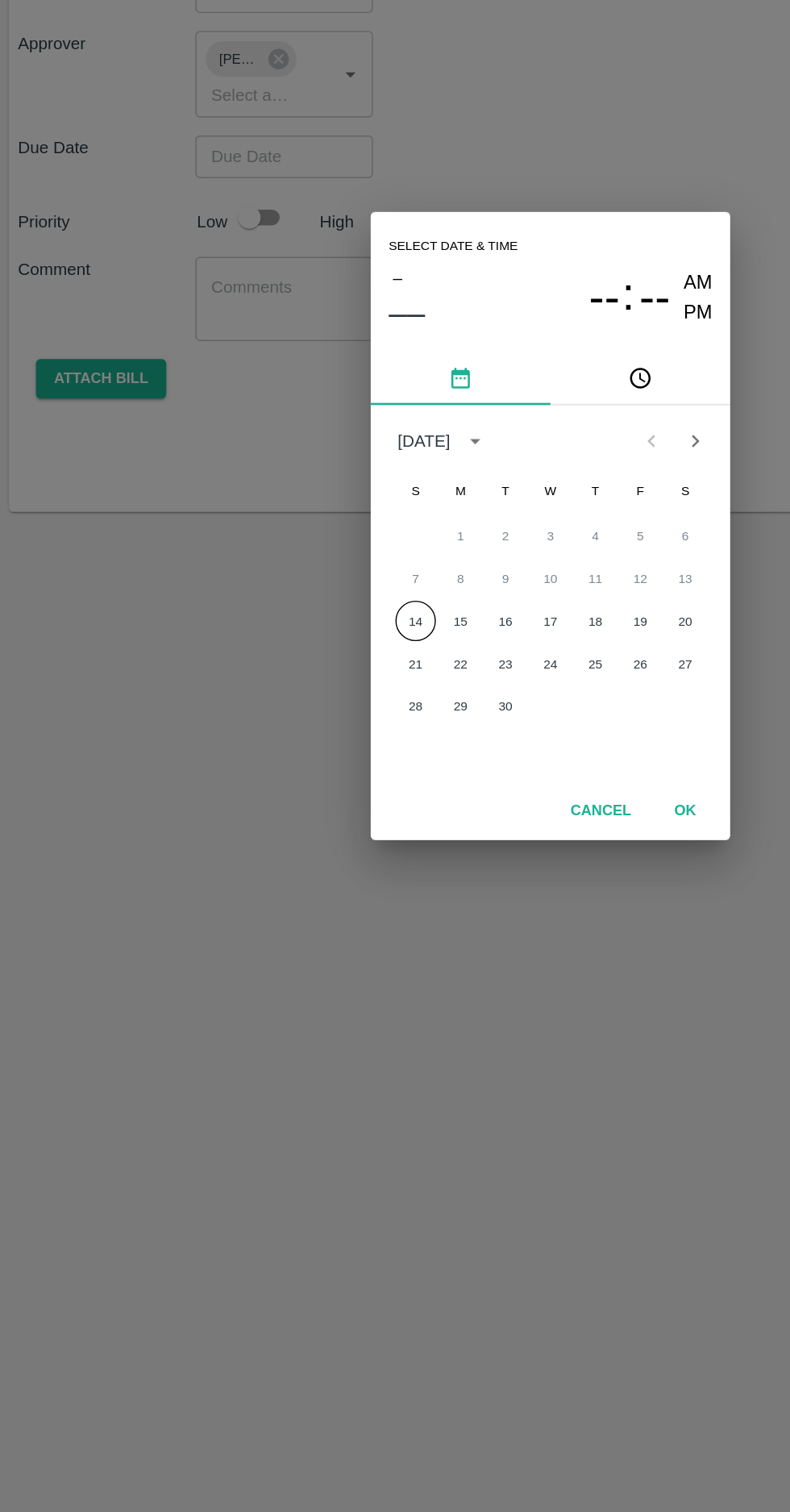
click at [293, 827] on button "14" at bounding box center [299, 824] width 29 height 29
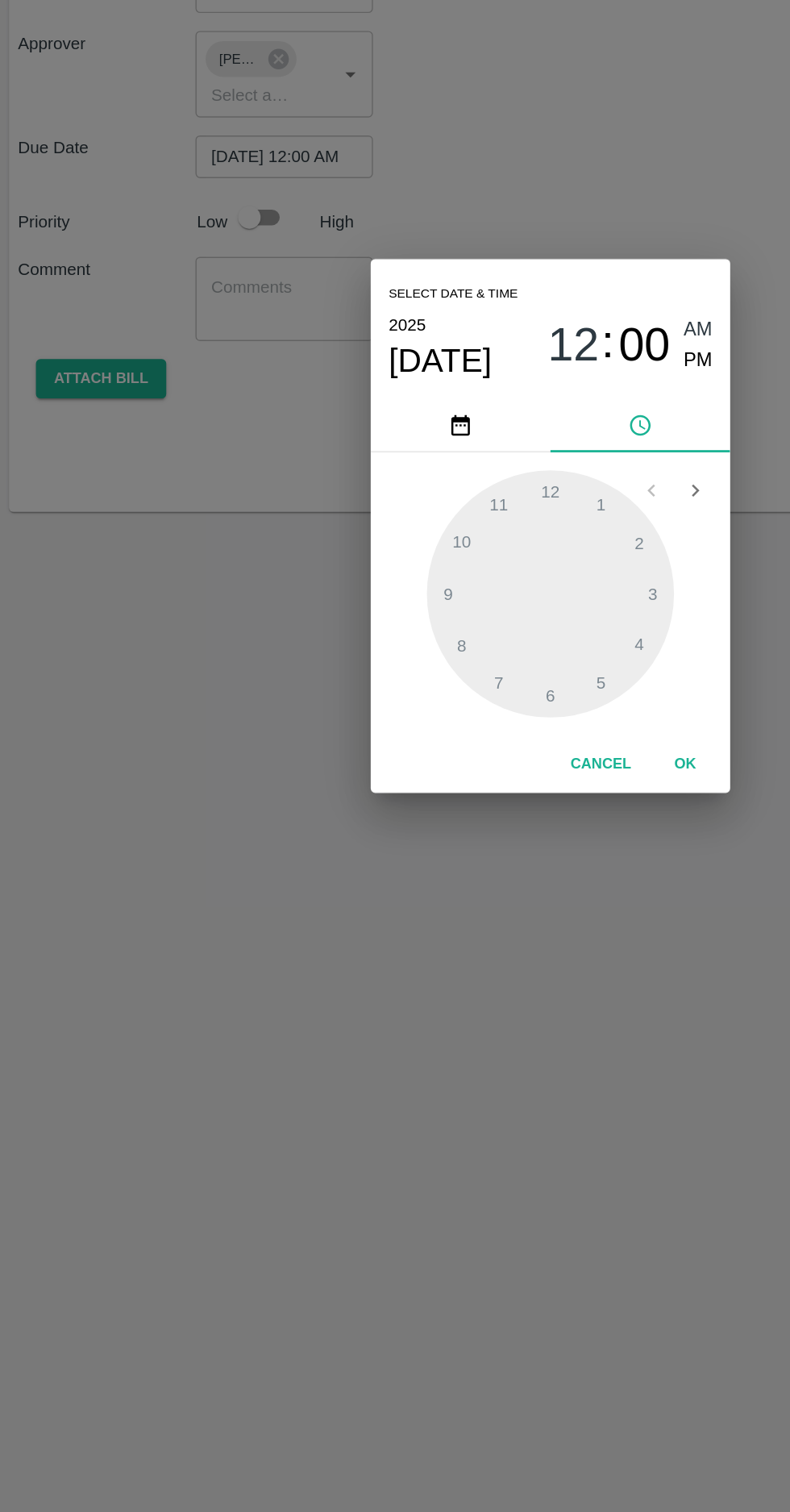
click at [501, 638] on span "PM" at bounding box center [502, 637] width 21 height 22
click at [343, 766] on div at bounding box center [395, 804] width 177 height 177
type input "14/09/2025 10:00 PM"
click at [507, 643] on span "PM" at bounding box center [502, 637] width 21 height 22
click at [492, 926] on button "OK" at bounding box center [492, 926] width 52 height 29
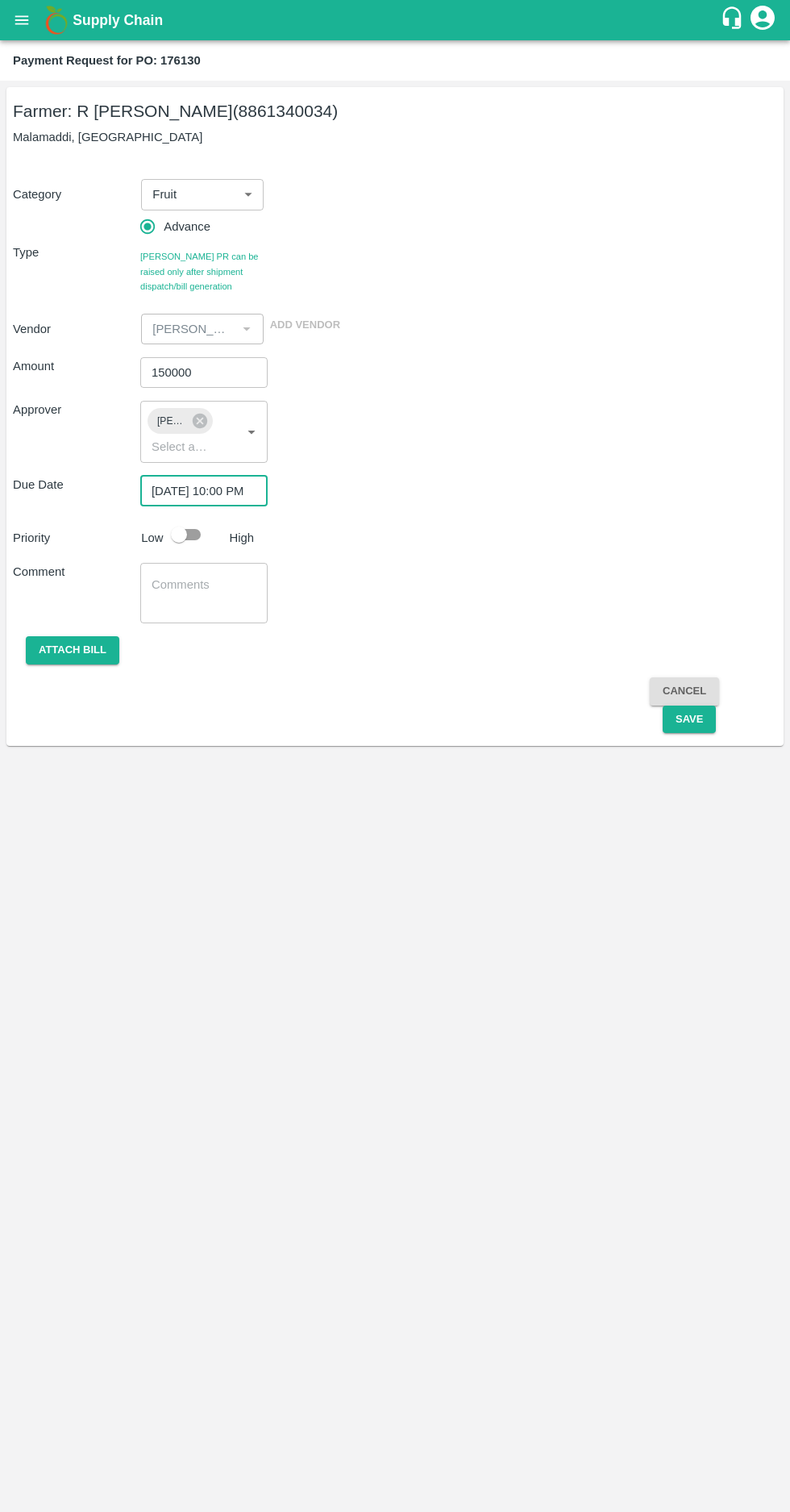
click at [191, 542] on input "checkbox" at bounding box center [179, 534] width 92 height 30
click at [185, 541] on input "checkbox" at bounding box center [195, 534] width 92 height 30
click at [203, 527] on input "checkbox" at bounding box center [179, 534] width 92 height 30
checkbox input "true"
click at [707, 721] on button "Save" at bounding box center [690, 720] width 54 height 29
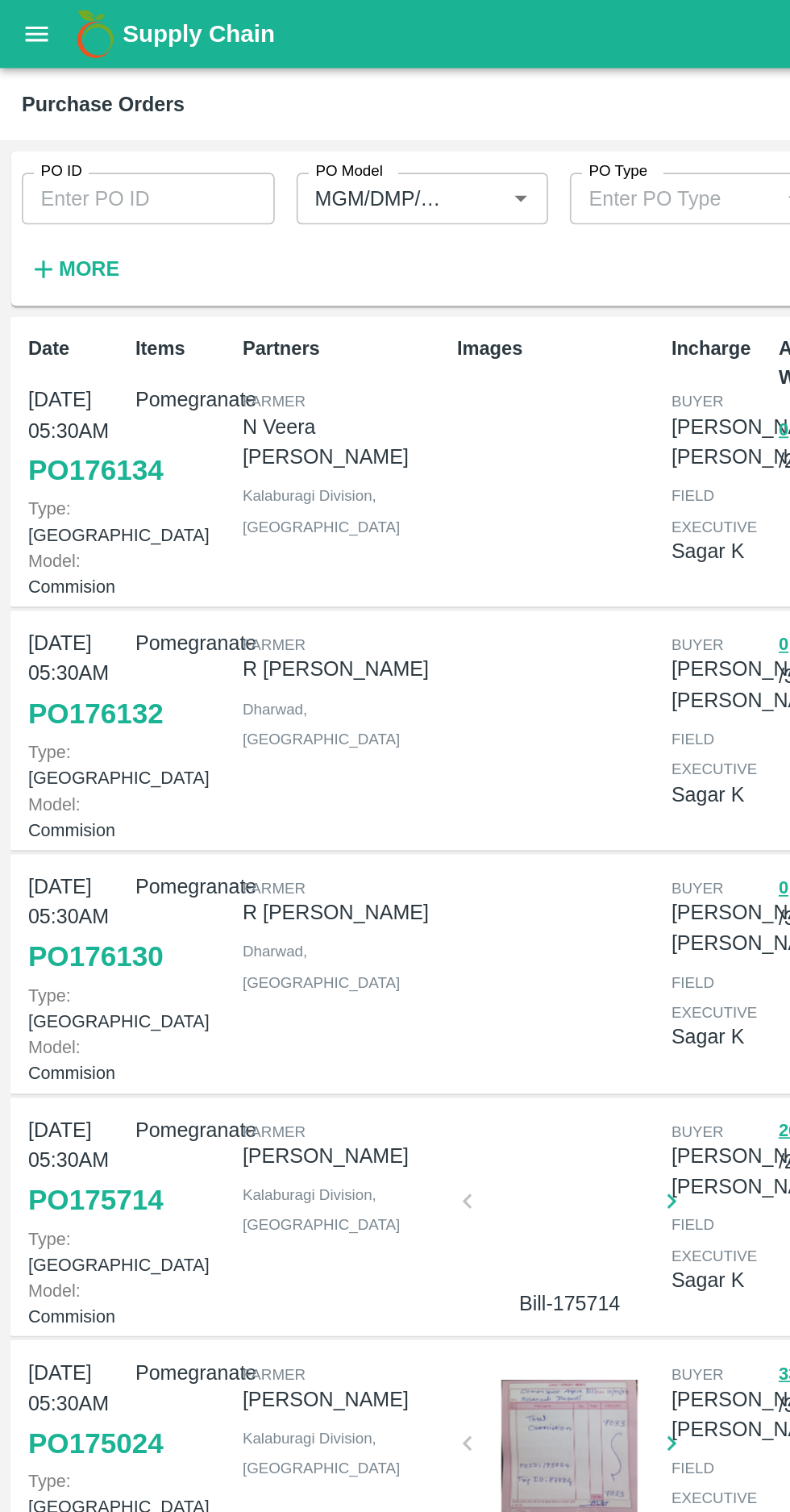
click at [42, 156] on strong "More" at bounding box center [53, 159] width 36 height 13
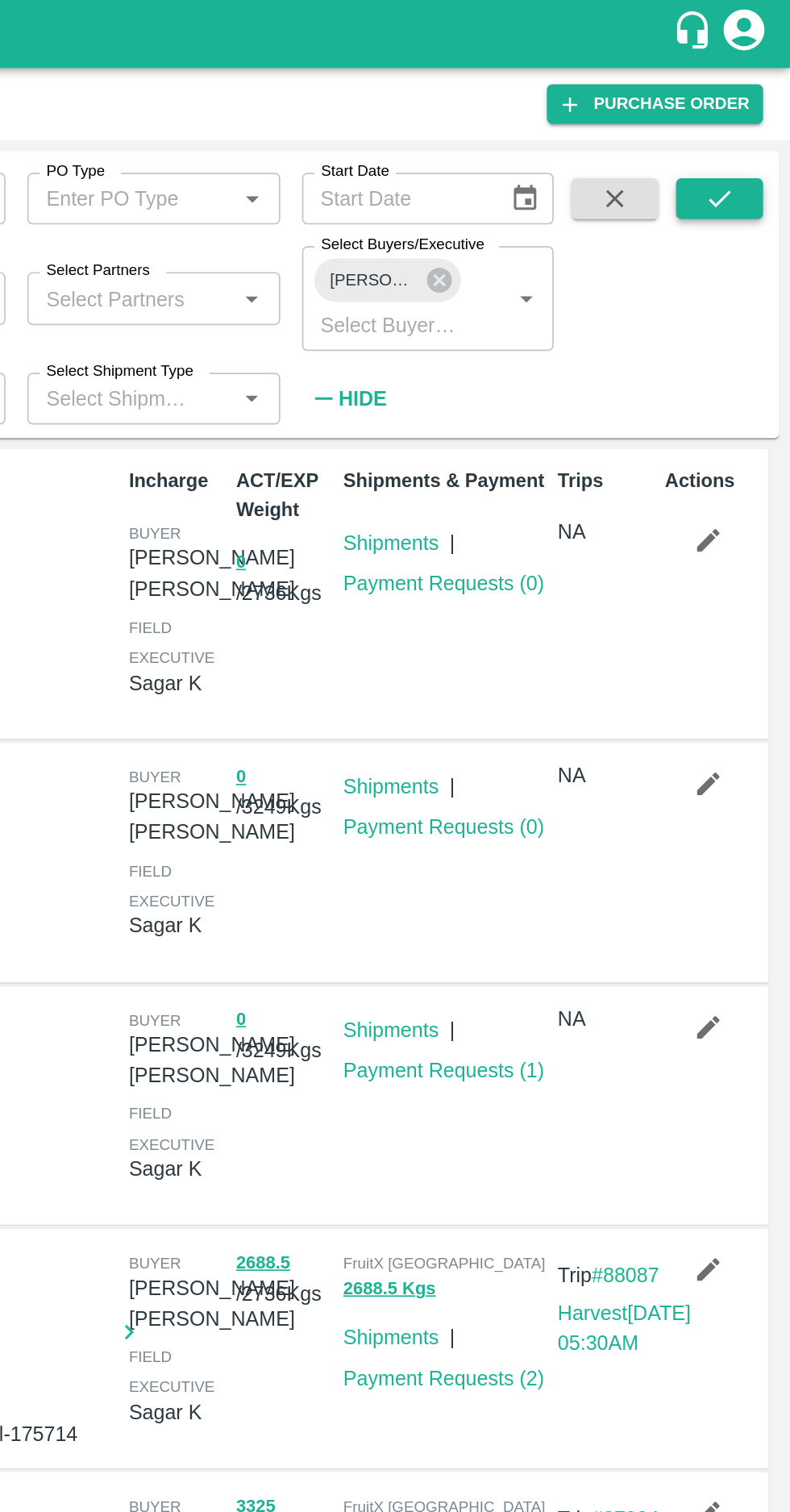
click at [742, 130] on button "submit" at bounding box center [748, 118] width 52 height 24
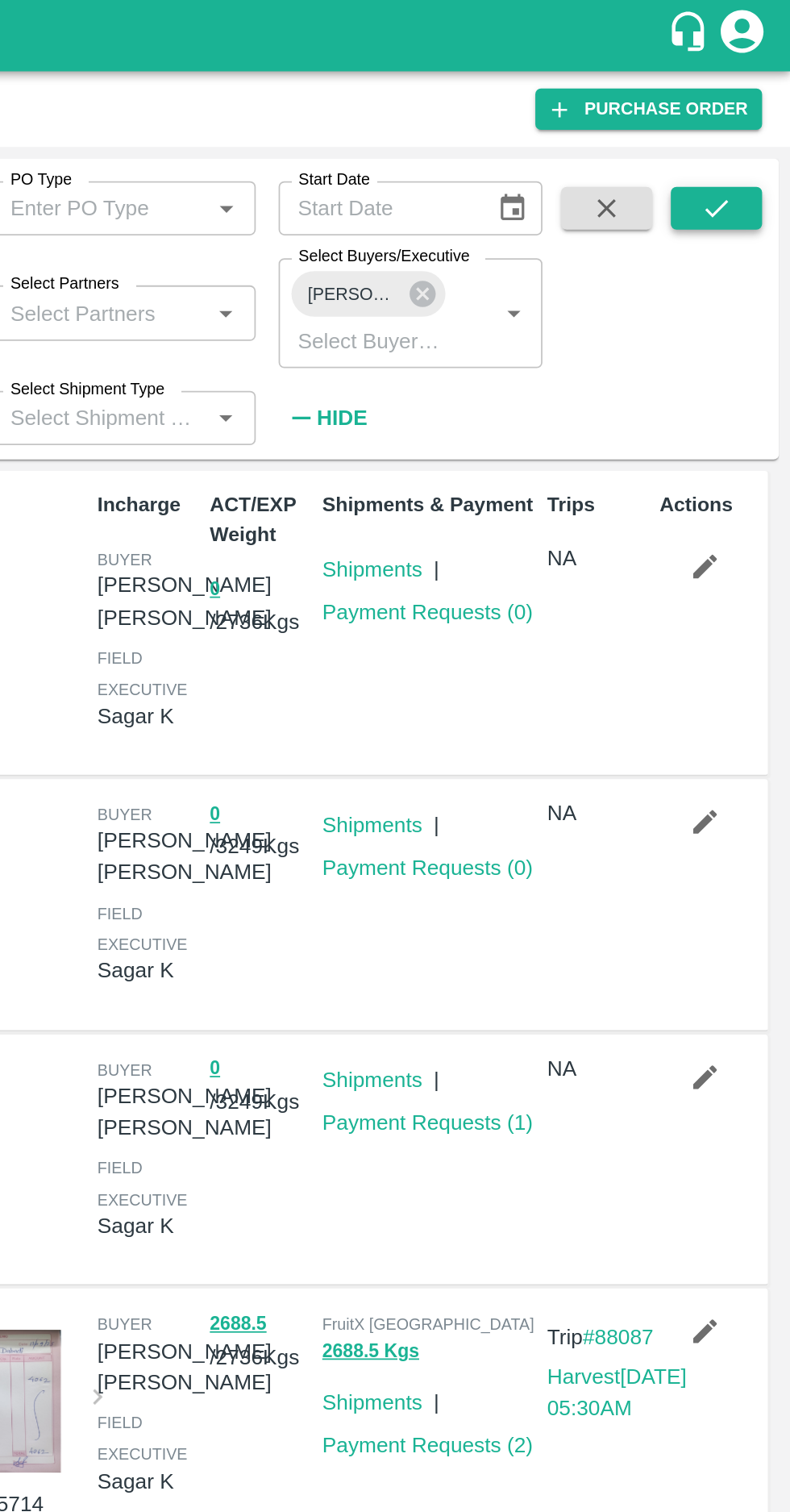
click at [746, 121] on icon "submit" at bounding box center [748, 117] width 13 height 10
